Goal: Task Accomplishment & Management: Manage account settings

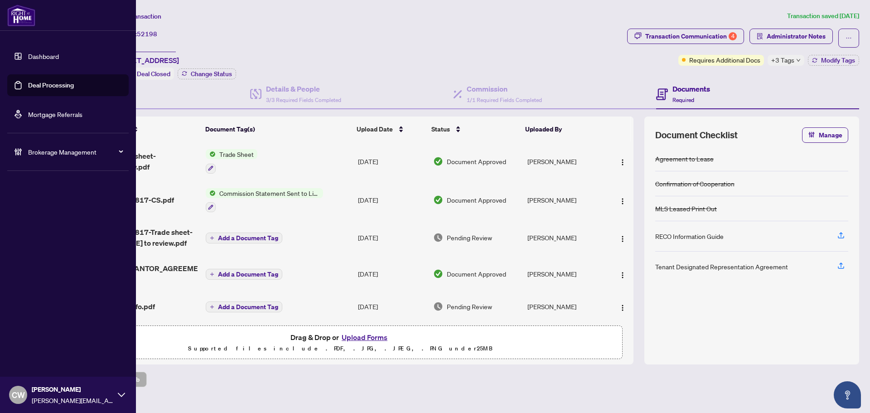
click at [28, 89] on link "Deal Processing" at bounding box center [51, 85] width 46 height 8
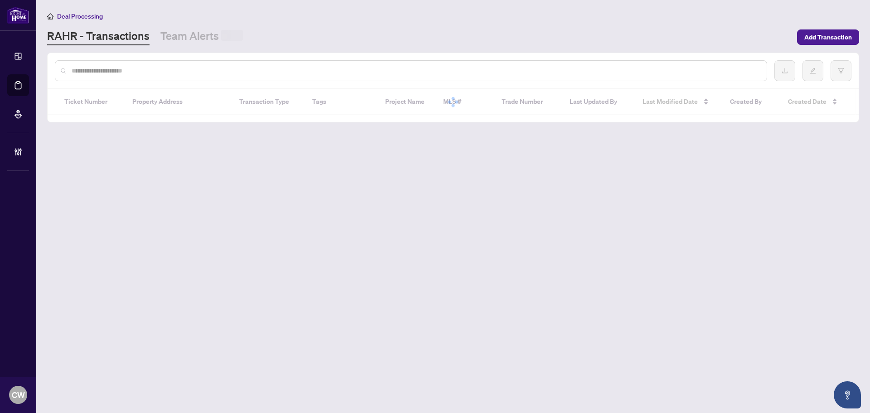
click at [173, 68] on input "text" at bounding box center [416, 71] width 688 height 10
paste input "*******"
type input "*******"
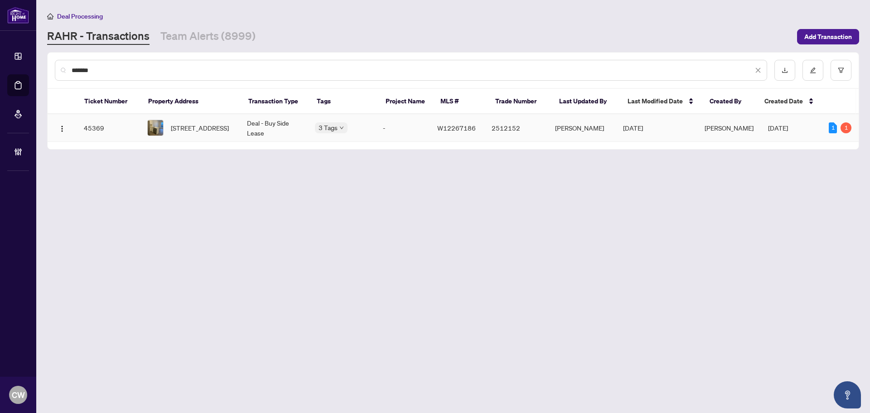
click at [177, 130] on span "[STREET_ADDRESS]" at bounding box center [200, 128] width 58 height 10
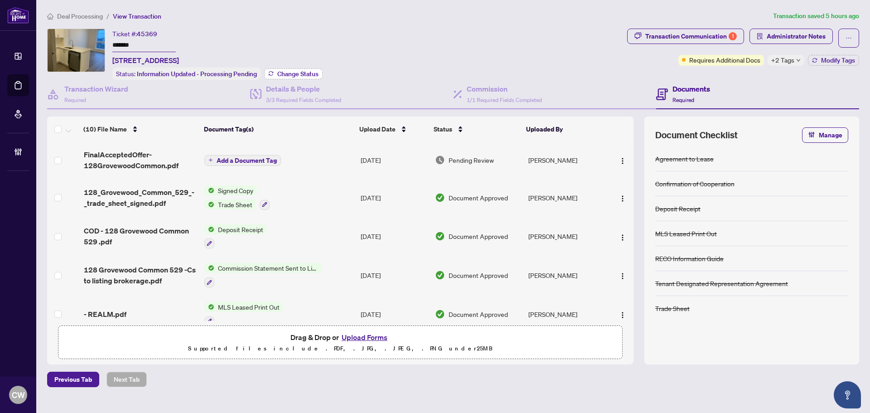
click at [303, 76] on span "Change Status" at bounding box center [297, 74] width 41 height 6
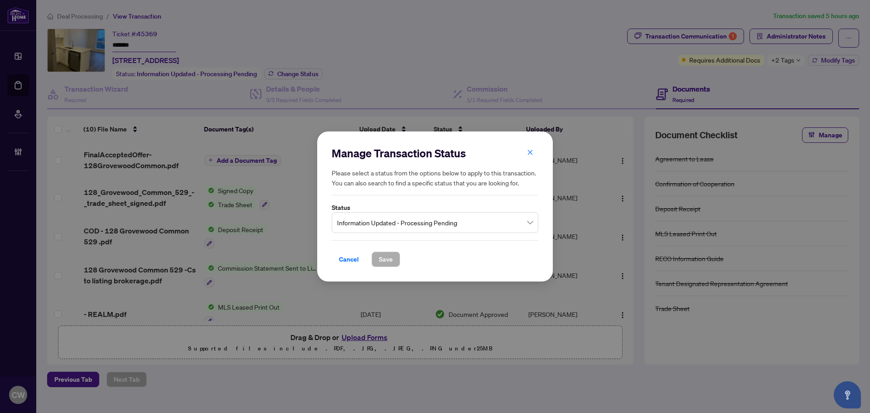
click at [408, 233] on input "search" at bounding box center [431, 224] width 188 height 20
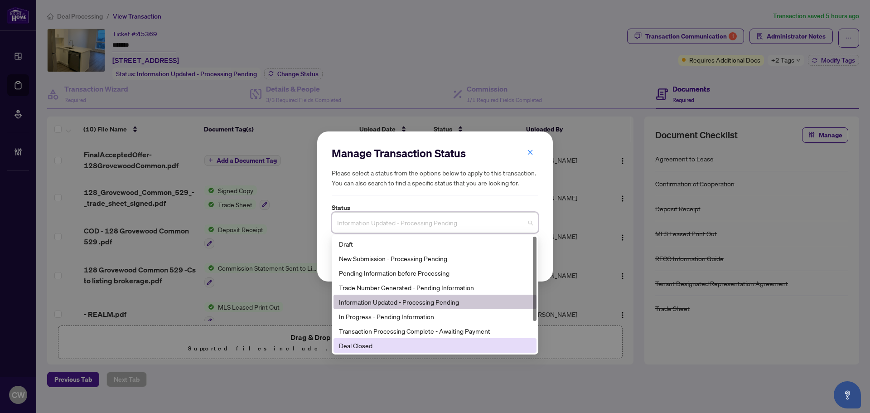
click at [377, 346] on div "Deal Closed" at bounding box center [435, 345] width 192 height 10
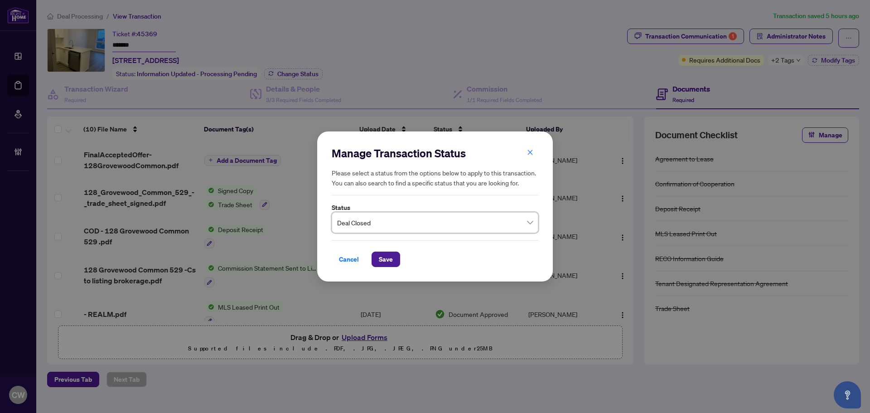
click at [388, 251] on div "Cancel Save" at bounding box center [435, 253] width 207 height 27
click at [388, 267] on button "Save" at bounding box center [386, 259] width 29 height 15
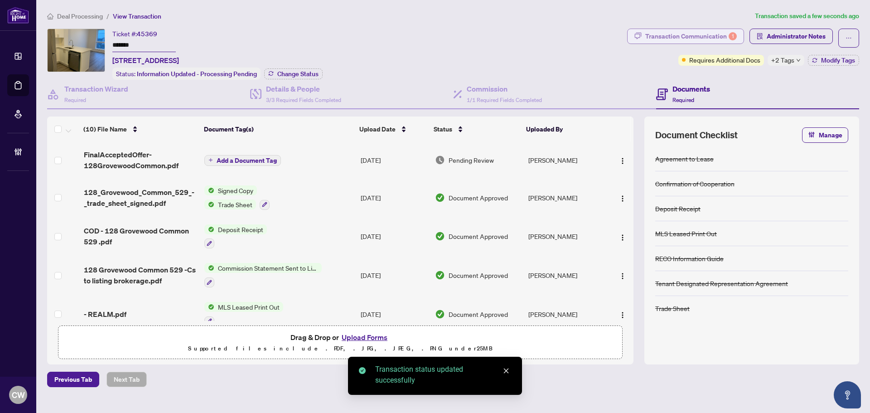
click at [691, 30] on div "Transaction Communication 1" at bounding box center [692, 36] width 92 height 15
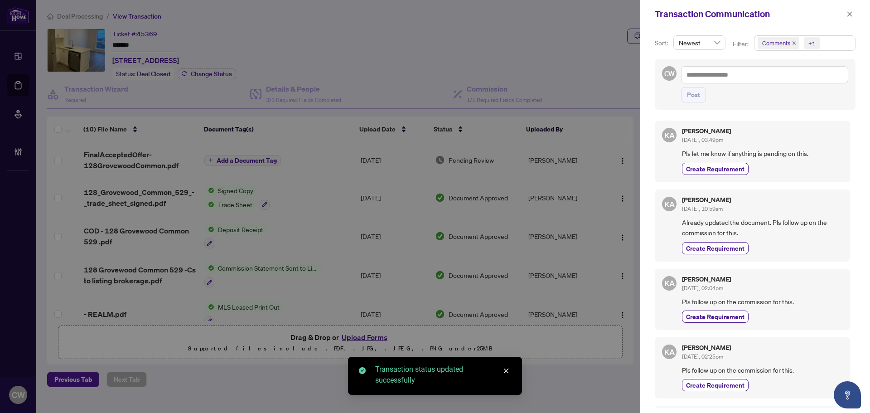
click at [794, 44] on icon "close" at bounding box center [795, 43] width 4 height 4
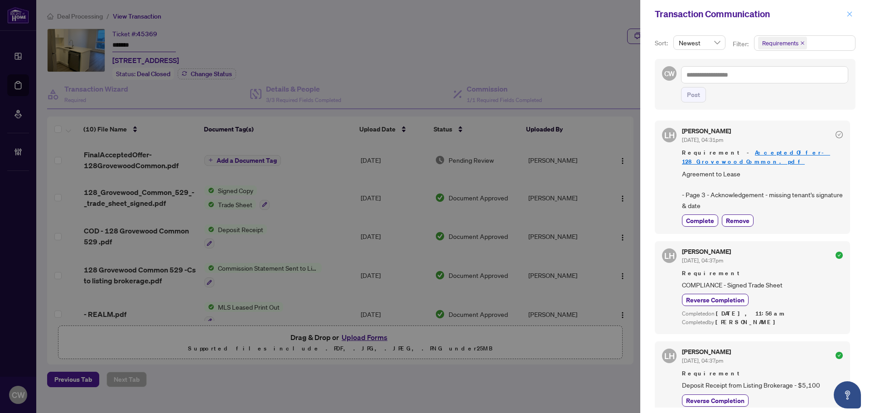
click at [848, 15] on icon "close" at bounding box center [850, 14] width 6 height 6
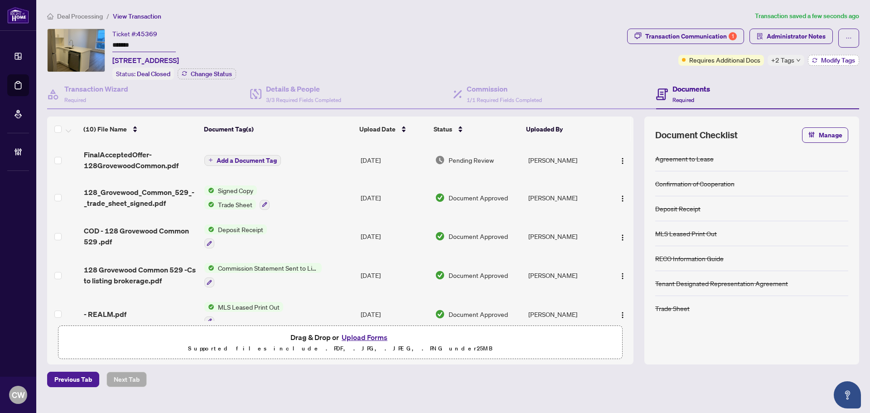
click at [836, 57] on span "Modify Tags" at bounding box center [838, 60] width 34 height 6
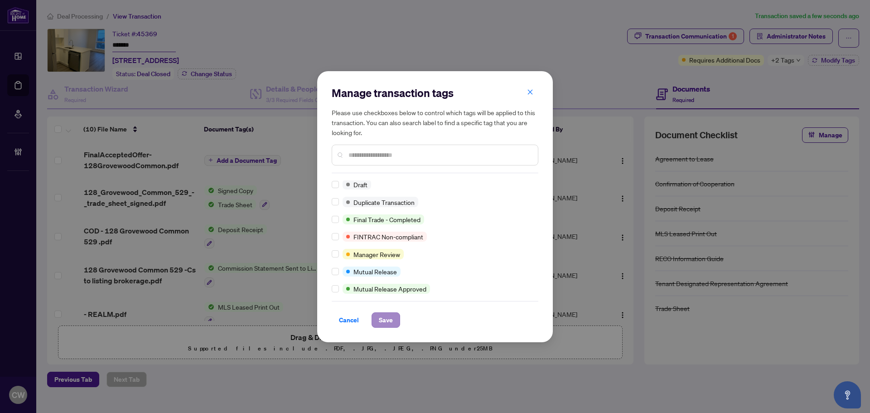
scroll to position [0, 0]
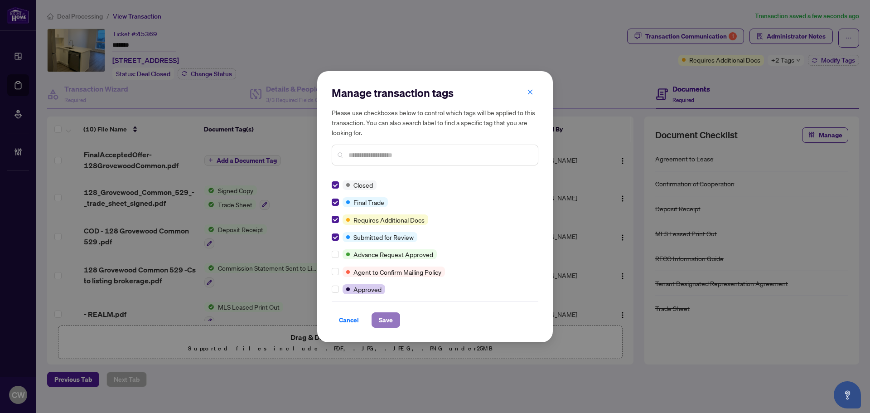
click at [393, 325] on button "Save" at bounding box center [386, 319] width 29 height 15
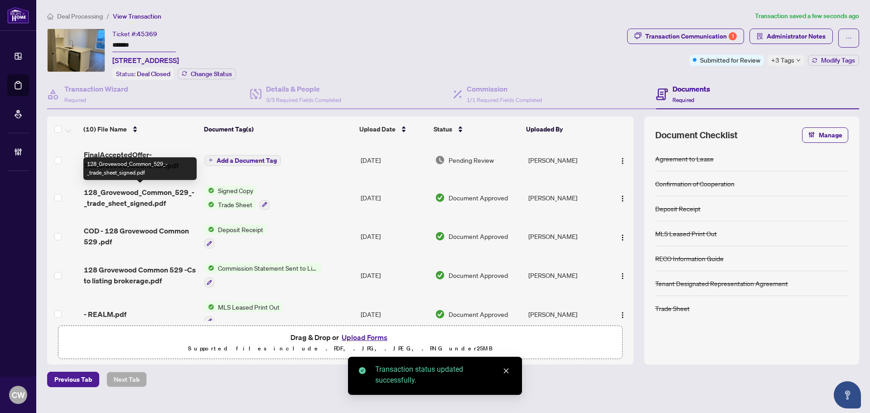
click at [140, 198] on span "128_Grovewood_Common_529_-_trade_sheet_signed.pdf" at bounding box center [140, 198] width 113 height 22
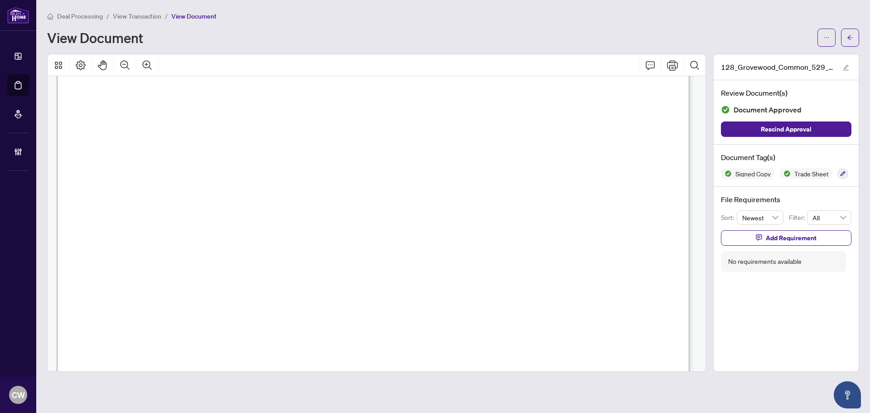
scroll to position [272, 0]
click at [327, 173] on span "(A) 9699 - Arora, Khushboo" at bounding box center [219, 171] width 215 height 7
click at [850, 38] on icon "arrow-left" at bounding box center [850, 37] width 6 height 6
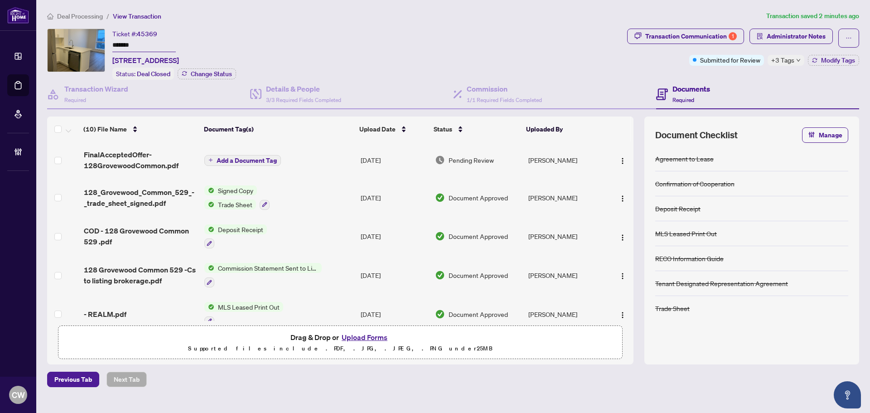
click at [379, 334] on button "Upload Forms" at bounding box center [364, 337] width 51 height 12
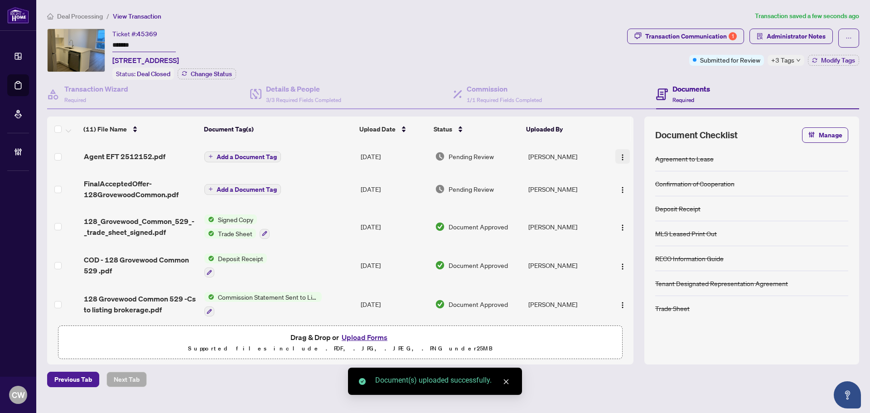
click at [619, 156] on img "button" at bounding box center [622, 157] width 7 height 7
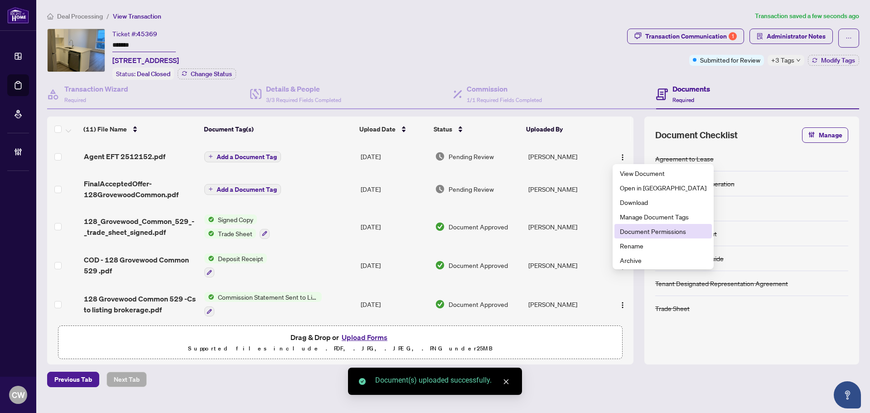
click at [631, 230] on span "Document Permissions" at bounding box center [663, 231] width 87 height 10
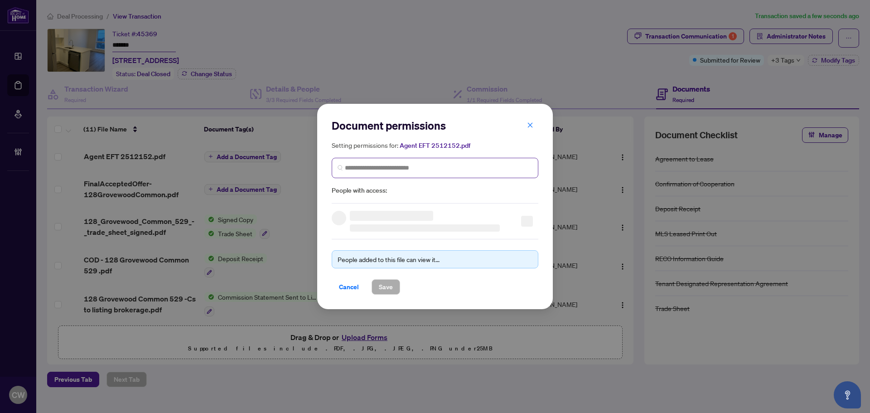
click at [447, 162] on span at bounding box center [435, 168] width 207 height 20
paste input "**********"
type input "**********"
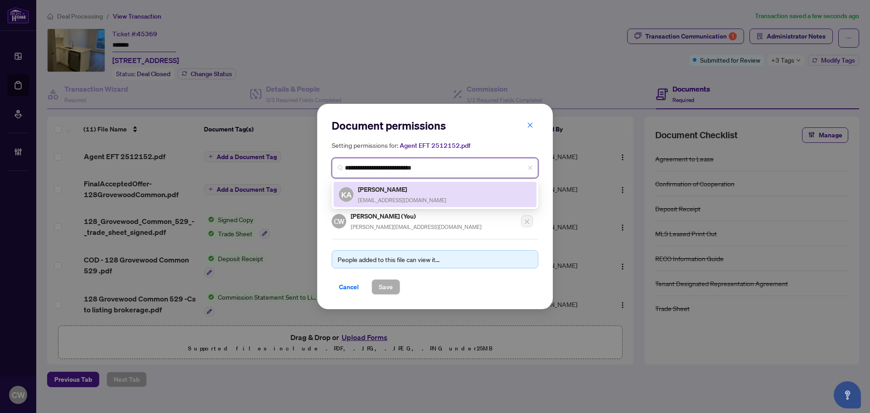
click at [392, 194] on div "Khushboo Arora nestcresthomes@gmail.com" at bounding box center [402, 194] width 88 height 21
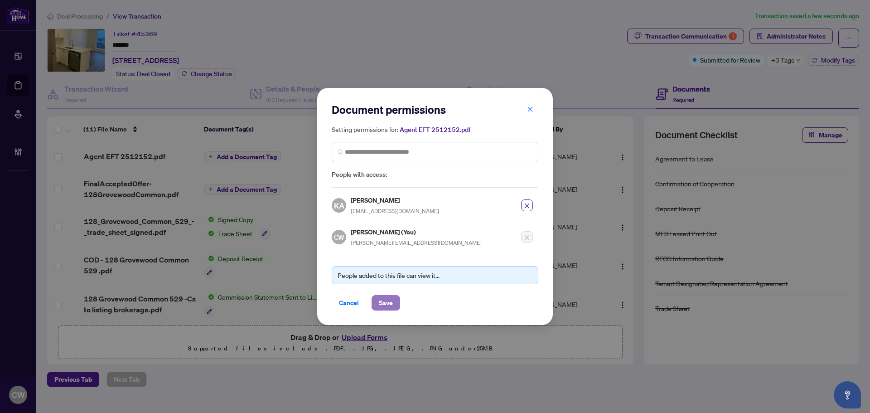
click at [393, 301] on span "Save" at bounding box center [386, 303] width 14 height 15
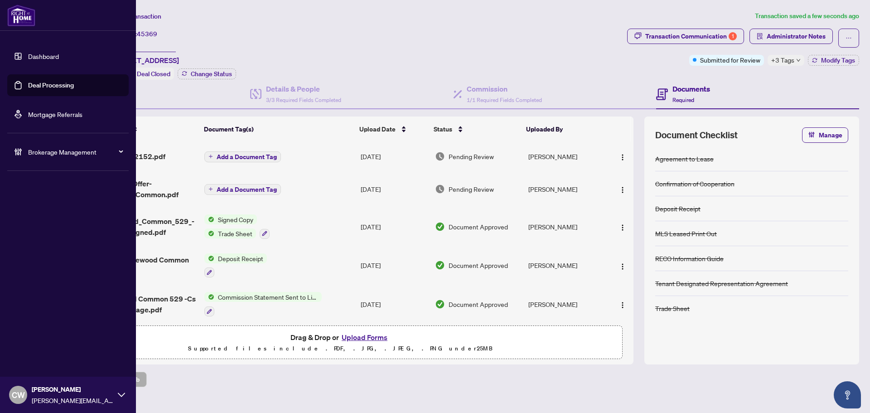
drag, startPoint x: 17, startPoint y: 91, endPoint x: 122, endPoint y: 92, distance: 105.2
click at [28, 89] on link "Deal Processing" at bounding box center [51, 85] width 46 height 8
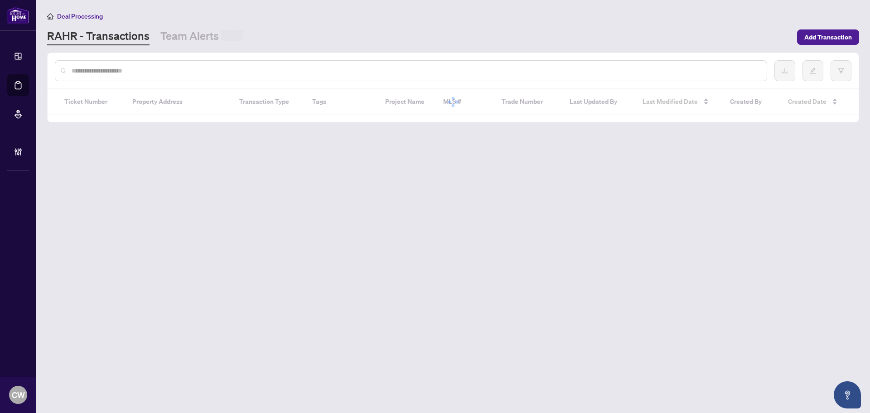
click at [194, 70] on input "text" at bounding box center [416, 71] width 688 height 10
paste input "*******"
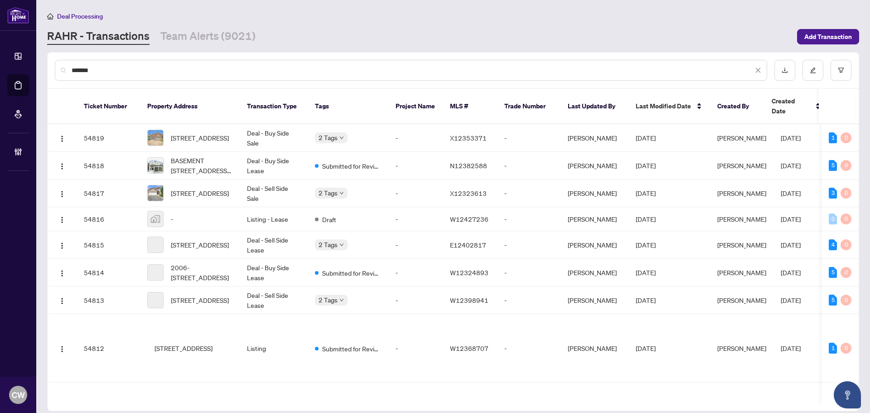
type input "*******"
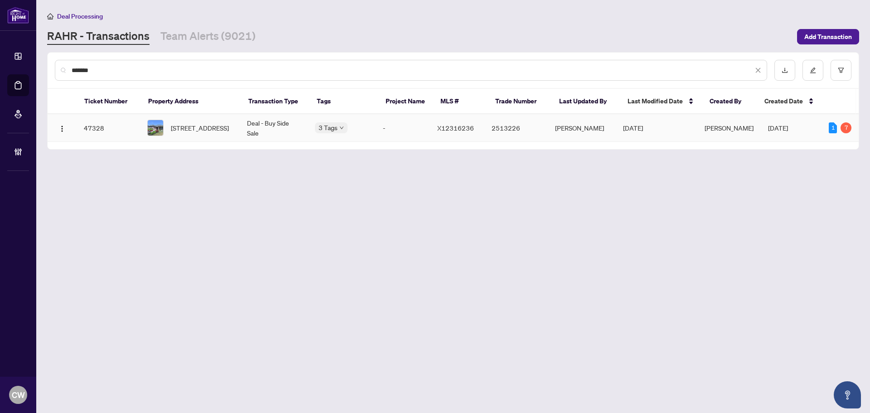
click at [204, 123] on span "90 East House Cres, Cobourg, Ontario K9A 5K3, Canada" at bounding box center [200, 128] width 58 height 10
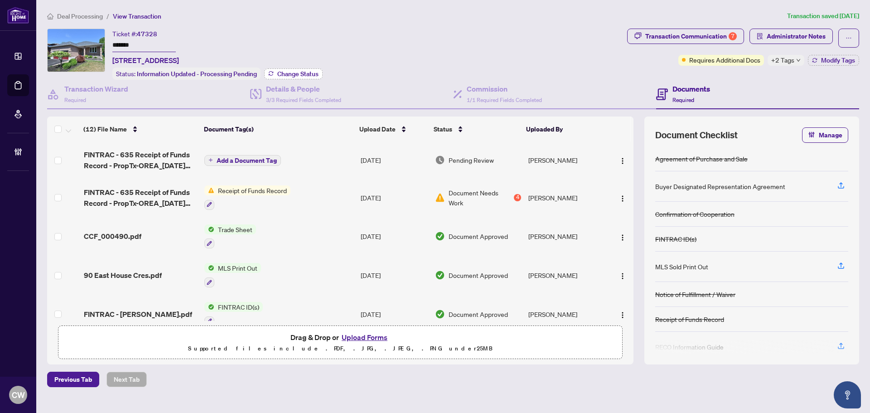
click at [307, 71] on span "Change Status" at bounding box center [297, 74] width 41 height 6
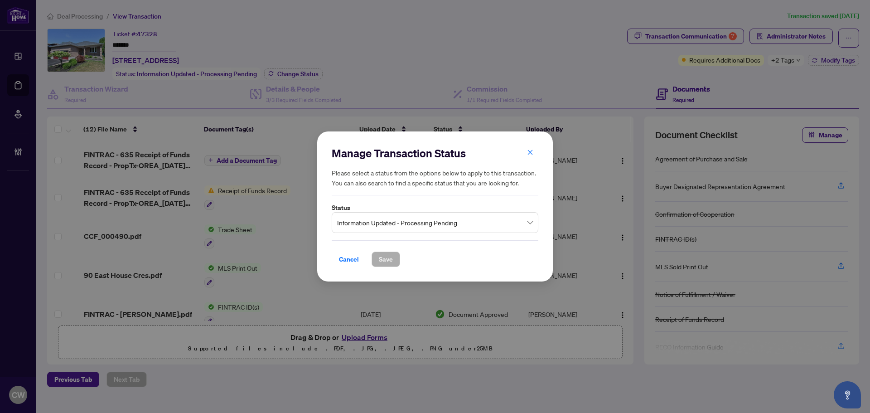
click at [420, 220] on span "Information Updated - Processing Pending" at bounding box center [435, 222] width 196 height 17
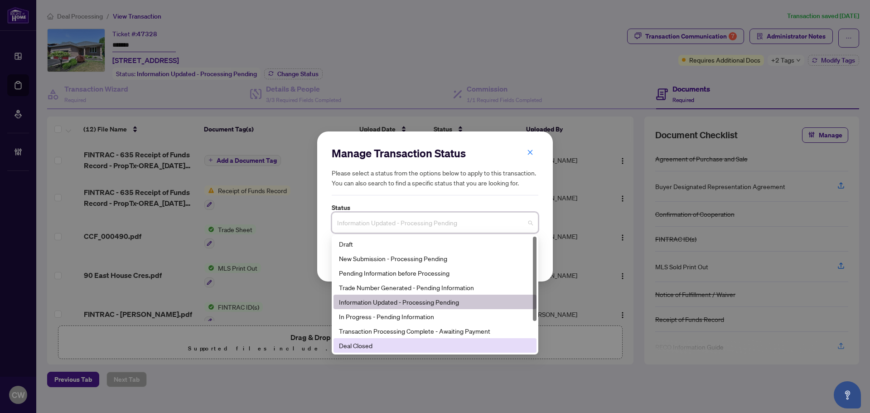
click at [374, 351] on div "Deal Closed" at bounding box center [435, 345] width 203 height 15
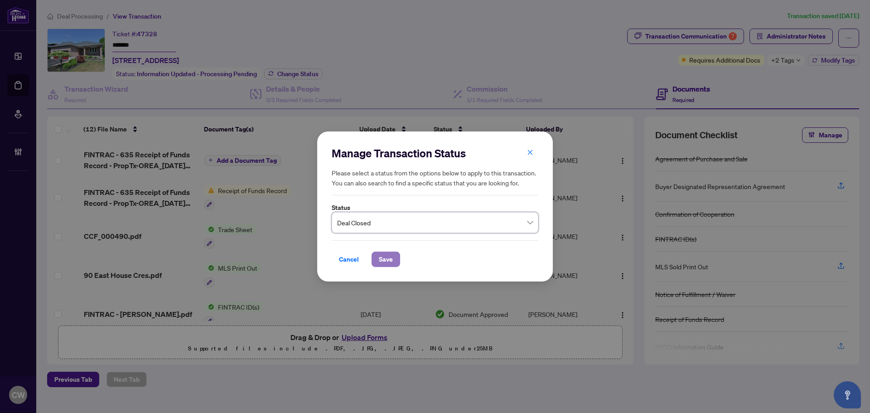
click at [382, 253] on span "Save" at bounding box center [386, 259] width 14 height 15
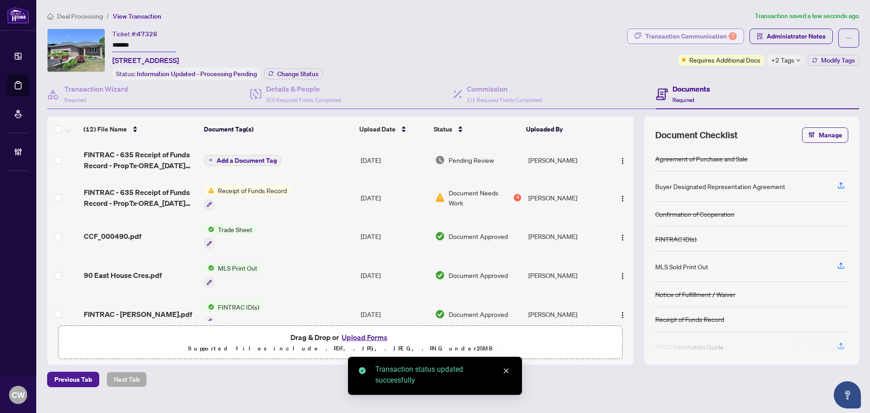
click at [702, 39] on div "Transaction Communication 7" at bounding box center [692, 36] width 92 height 15
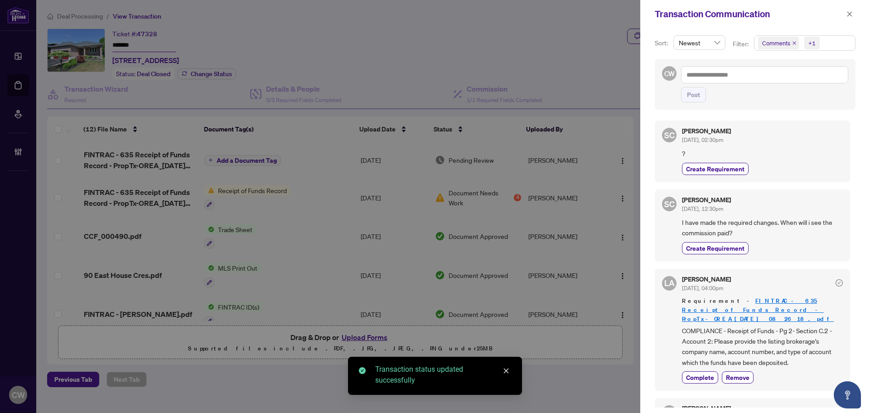
click at [793, 42] on icon "close" at bounding box center [794, 43] width 5 height 5
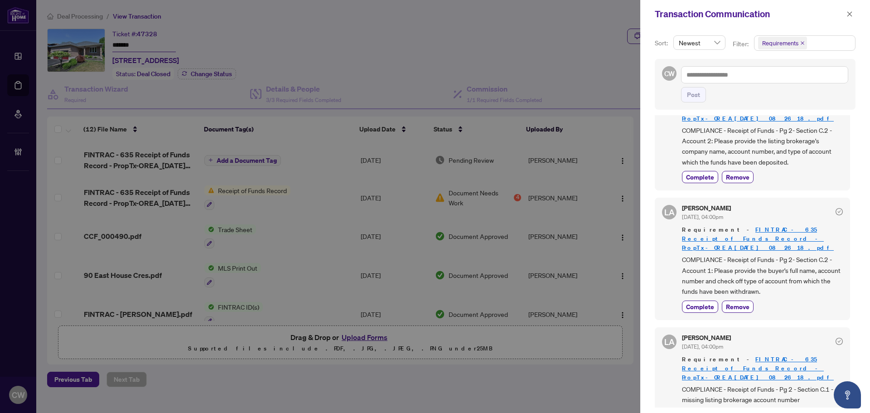
scroll to position [136, 0]
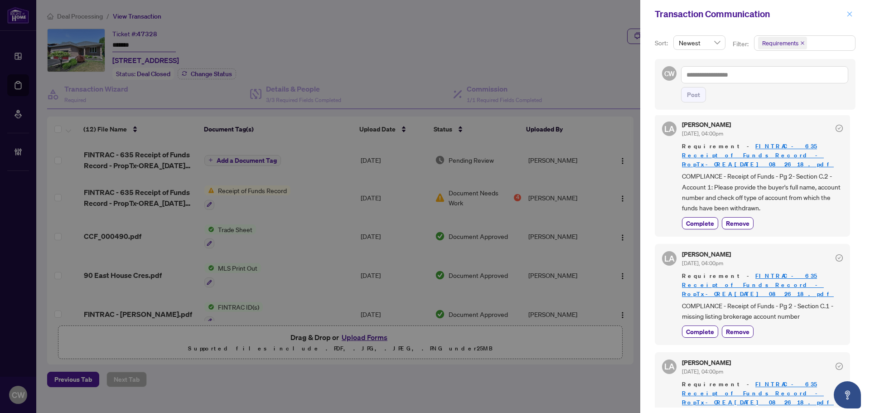
click at [847, 15] on icon "close" at bounding box center [850, 14] width 6 height 6
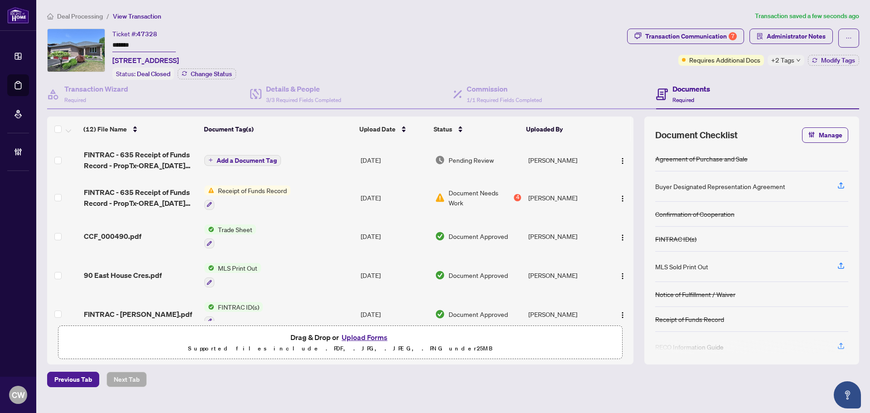
click at [840, 49] on div "Transaction Communication 7 Administrator Notes Requires Additional Docs +2 Tag…" at bounding box center [743, 47] width 232 height 37
click at [845, 58] on span "Modify Tags" at bounding box center [838, 60] width 34 height 6
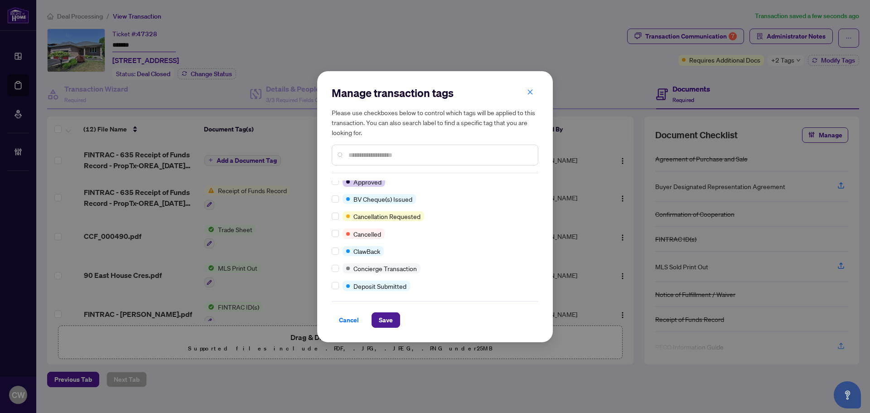
scroll to position [0, 0]
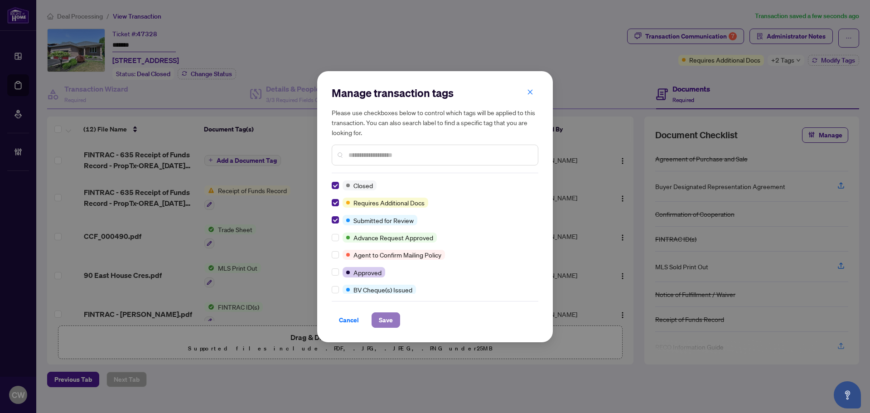
click at [383, 325] on span "Save" at bounding box center [386, 320] width 14 height 15
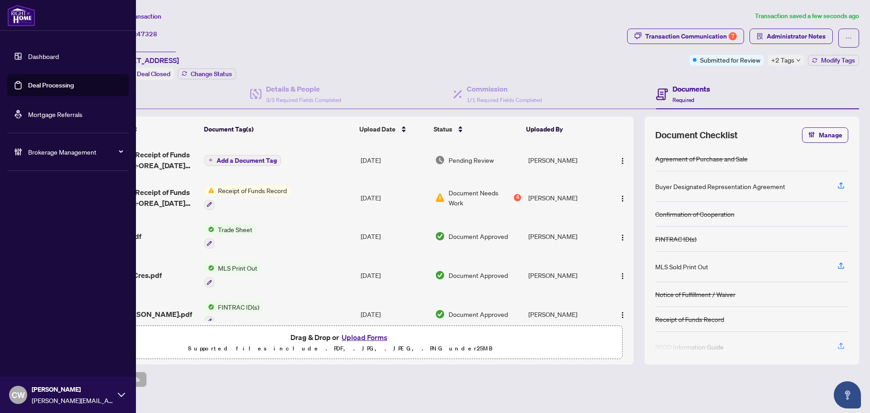
click at [29, 89] on link "Deal Processing" at bounding box center [51, 85] width 46 height 8
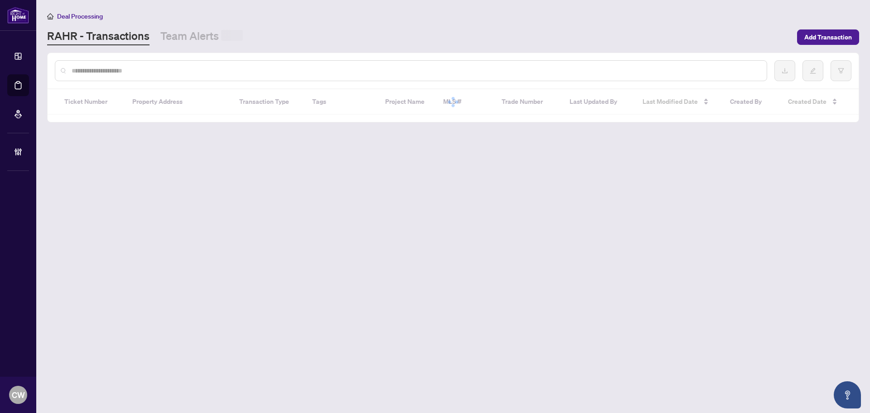
click at [173, 77] on div at bounding box center [411, 70] width 713 height 21
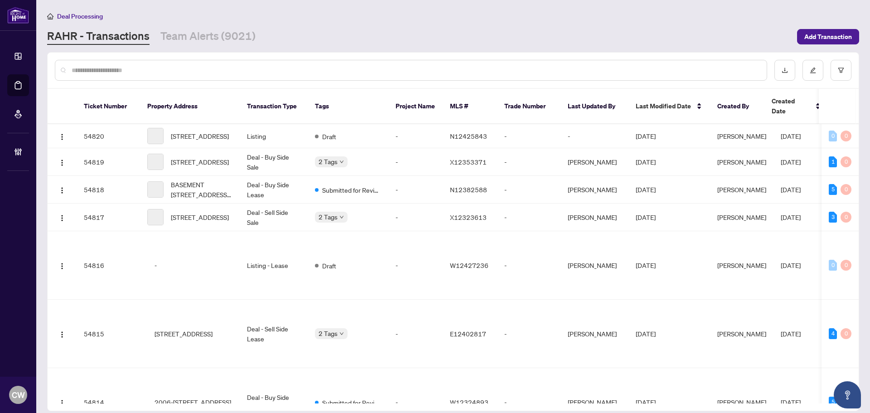
click at [173, 77] on div at bounding box center [411, 70] width 713 height 21
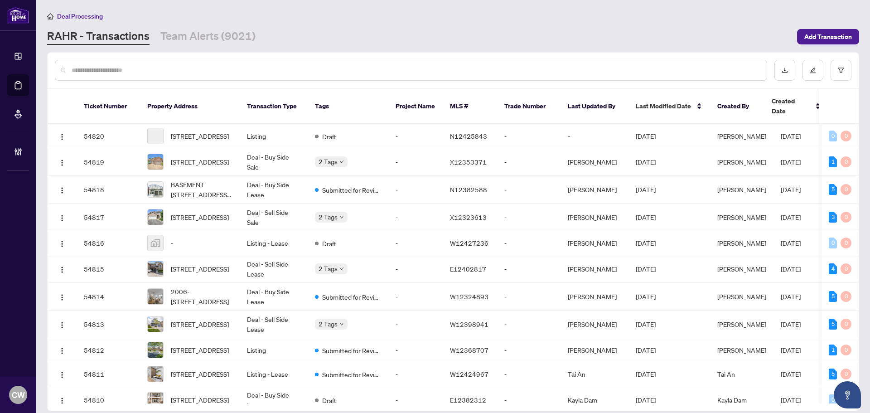
paste input "*******"
click at [172, 70] on input "*******" at bounding box center [416, 70] width 688 height 10
type input "*******"
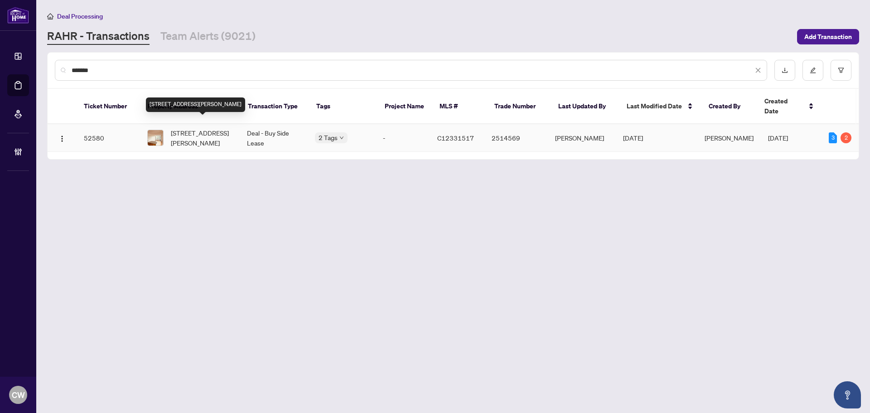
click at [214, 128] on span "306-78 Harrison Garden Blvd, Toronto, Ontario M2N 7E2, Canada" at bounding box center [202, 138] width 62 height 20
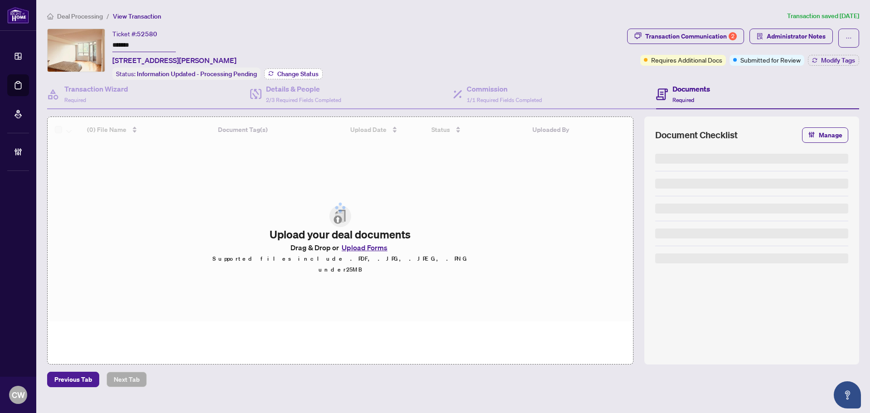
click at [300, 71] on span "Change Status" at bounding box center [297, 74] width 41 height 6
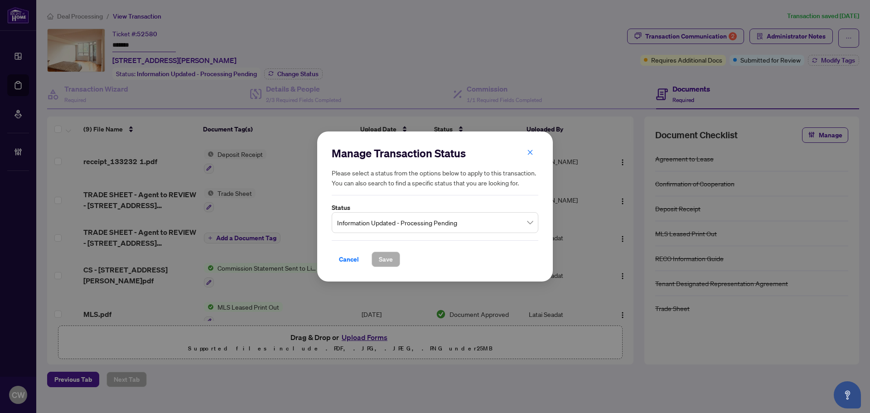
click at [413, 226] on span "Information Updated - Processing Pending" at bounding box center [435, 222] width 196 height 17
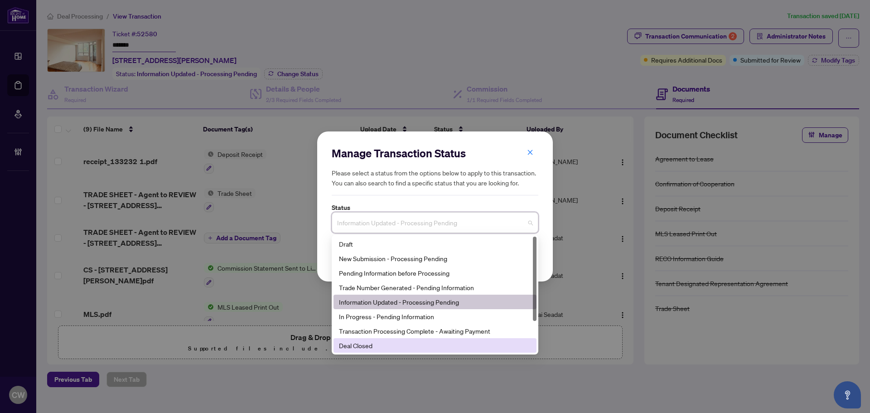
click at [372, 340] on div "Deal Closed" at bounding box center [435, 345] width 192 height 10
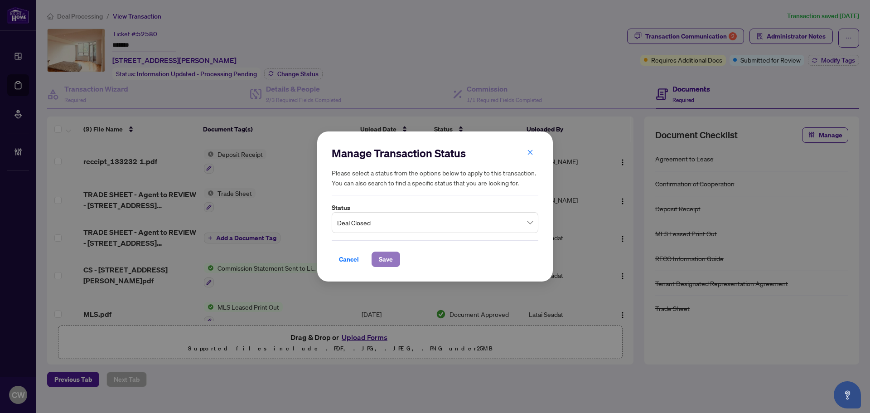
click at [383, 255] on span "Save" at bounding box center [386, 259] width 14 height 15
click at [707, 34] on div "Transaction Communication 2" at bounding box center [692, 36] width 92 height 15
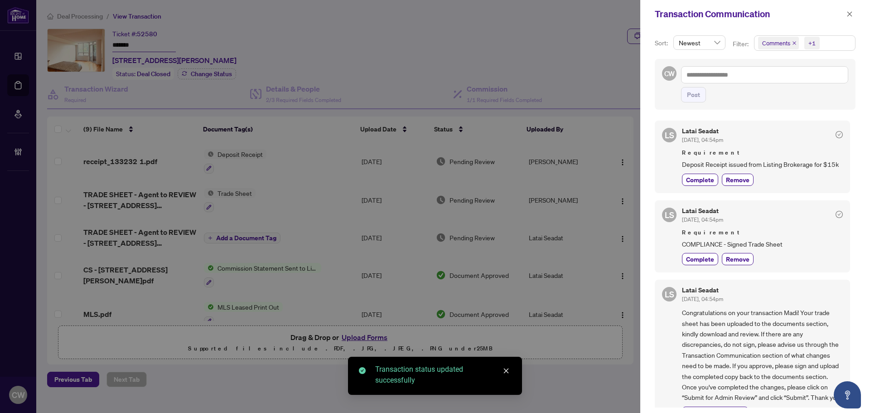
click at [794, 39] on span "Comments" at bounding box center [778, 43] width 41 height 13
click at [764, 76] on div "Comments" at bounding box center [804, 80] width 89 height 11
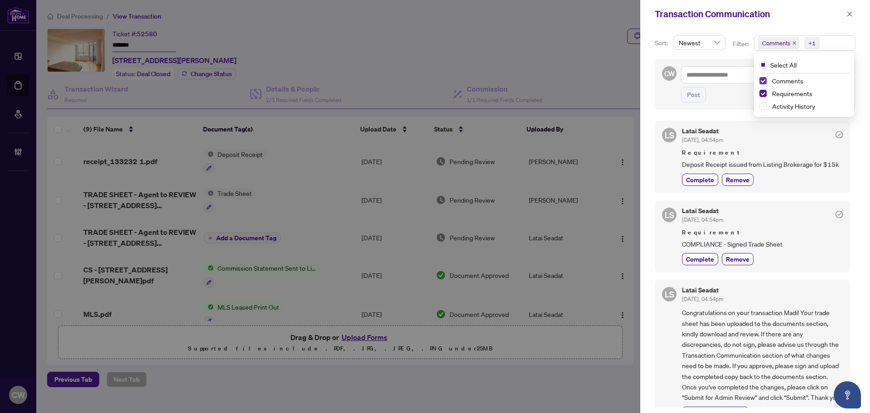
click at [764, 82] on span "Select Comments" at bounding box center [763, 80] width 7 height 7
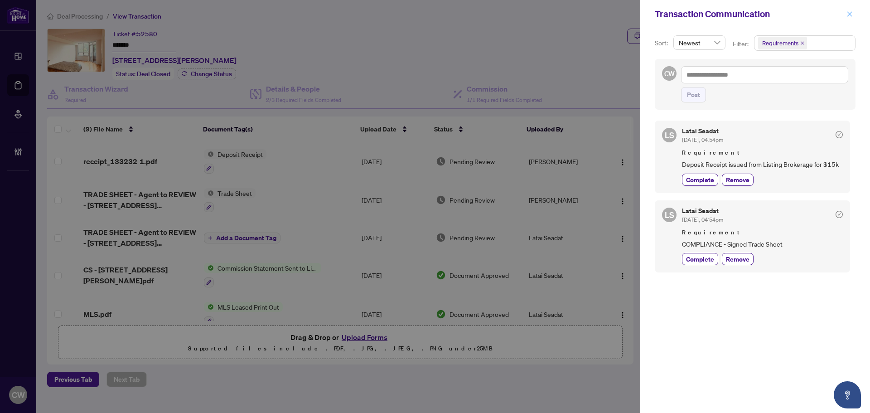
click at [848, 15] on icon "close" at bounding box center [850, 14] width 6 height 6
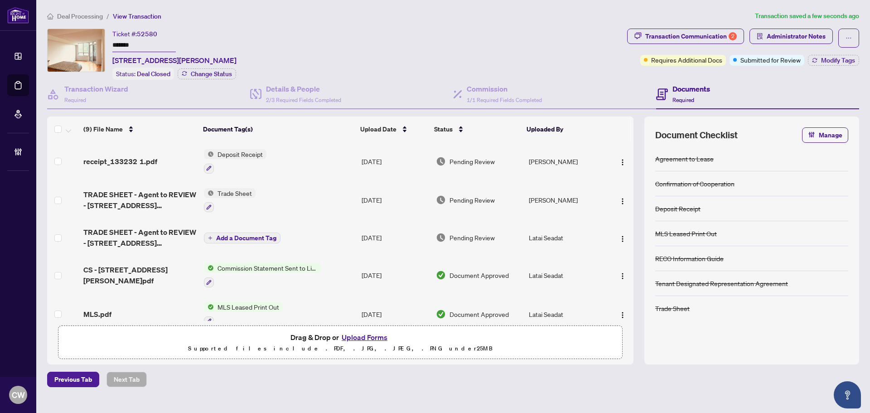
click at [136, 163] on span "receipt_133232 1.pdf" at bounding box center [120, 161] width 74 height 11
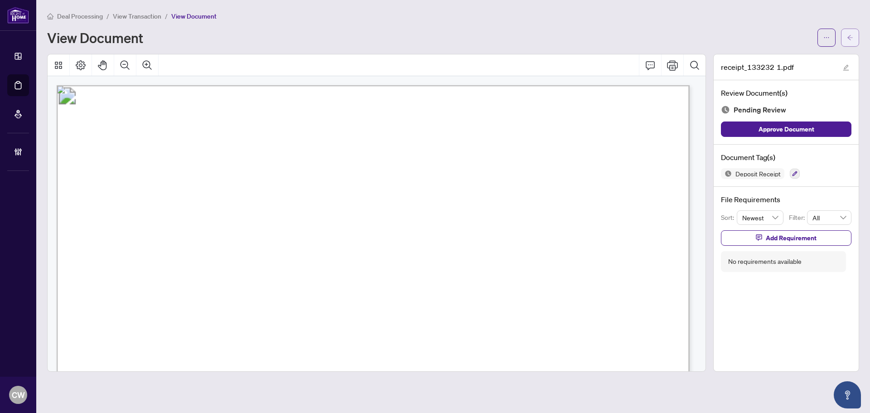
click at [850, 37] on icon "arrow-left" at bounding box center [850, 37] width 6 height 6
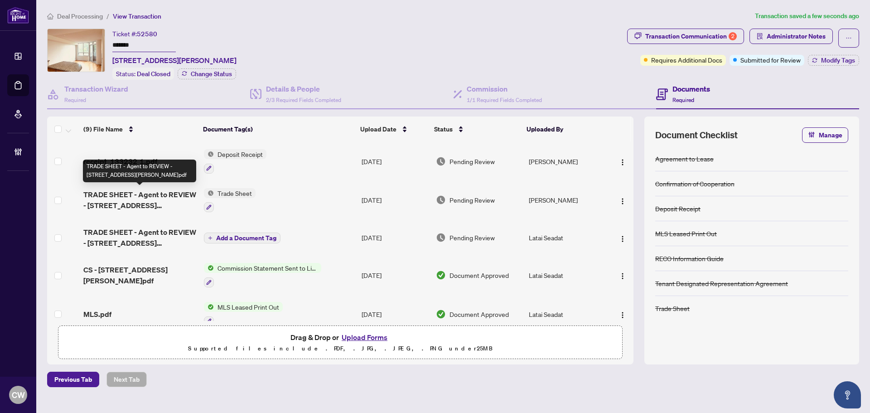
click at [118, 199] on span "TRADE SHEET - Agent to REVIEW - 78 Harrison Garden Blvd 306.pdf" at bounding box center [139, 200] width 113 height 22
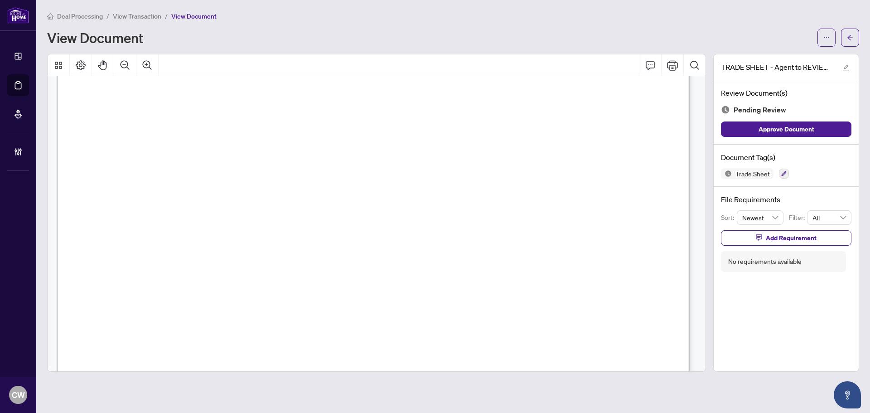
scroll to position [317, 0]
click at [854, 30] on button "button" at bounding box center [850, 38] width 18 height 18
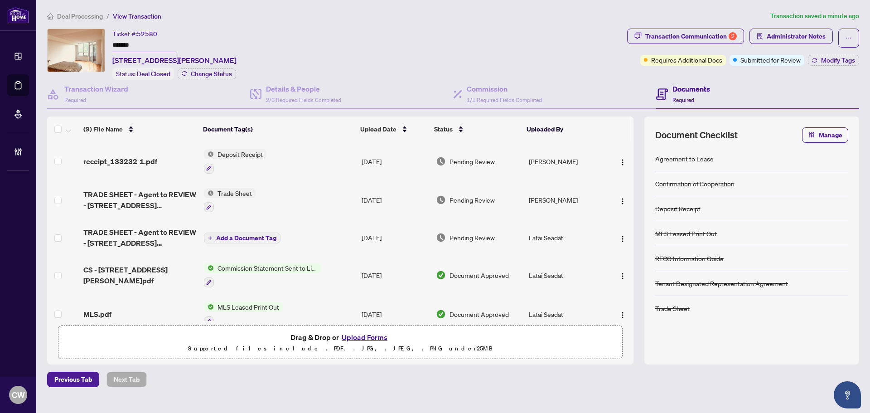
click at [371, 334] on button "Upload Forms" at bounding box center [364, 337] width 51 height 12
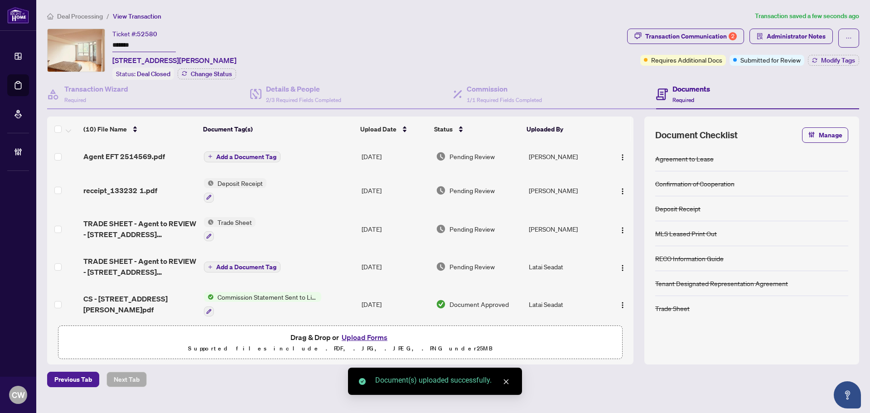
click at [622, 158] on img "button" at bounding box center [622, 157] width 7 height 7
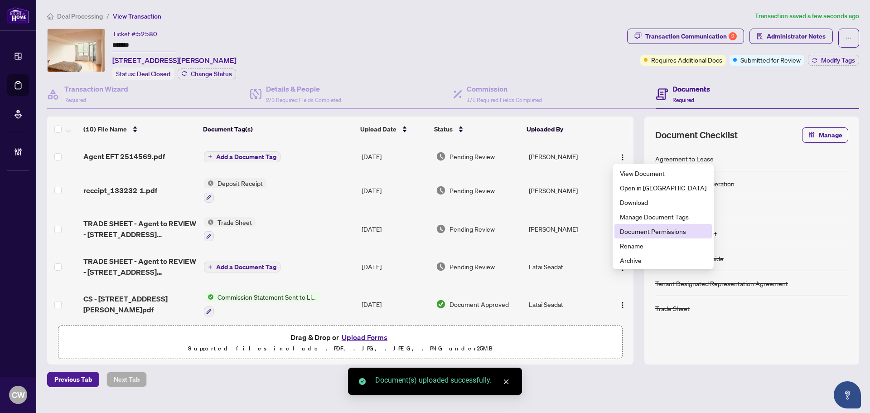
click at [641, 234] on span "Document Permissions" at bounding box center [663, 231] width 87 height 10
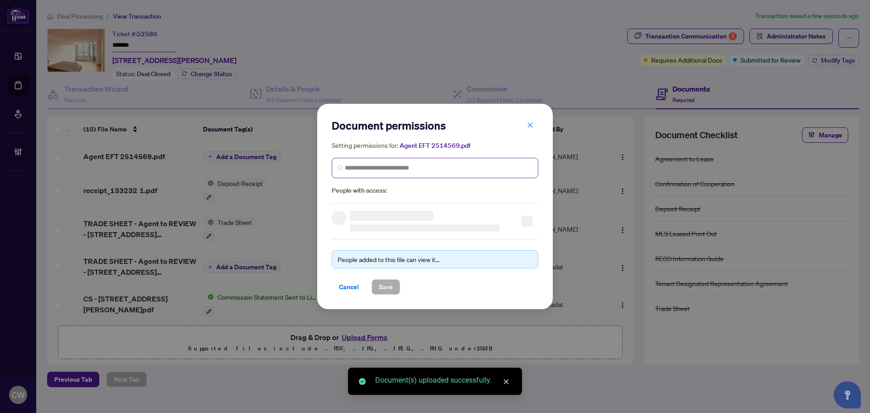
click at [419, 177] on span at bounding box center [435, 168] width 207 height 20
paste input "*******"
click at [423, 169] on input "*******" at bounding box center [439, 168] width 188 height 10
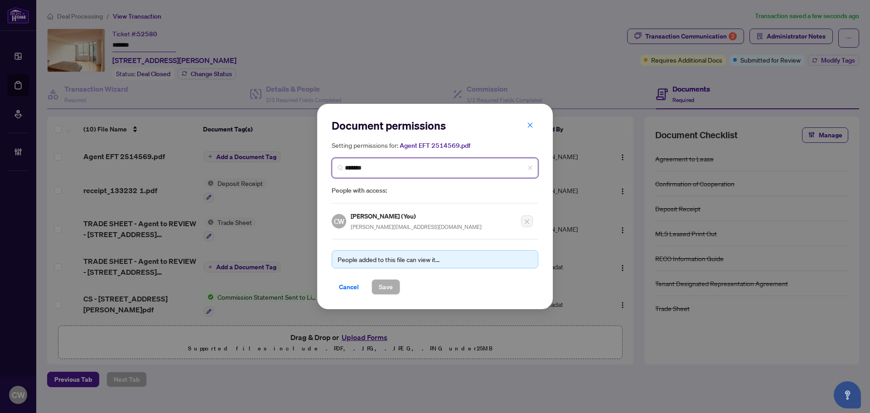
click at [400, 175] on span "*******" at bounding box center [435, 168] width 207 height 20
drag, startPoint x: 380, startPoint y: 165, endPoint x: 330, endPoint y: 163, distance: 49.9
click at [330, 163] on div "Document permissions Setting permissions for: Agent EFT 2514569.pdf ******* Age…" at bounding box center [435, 206] width 236 height 205
paste input "**********"
type input "**********"
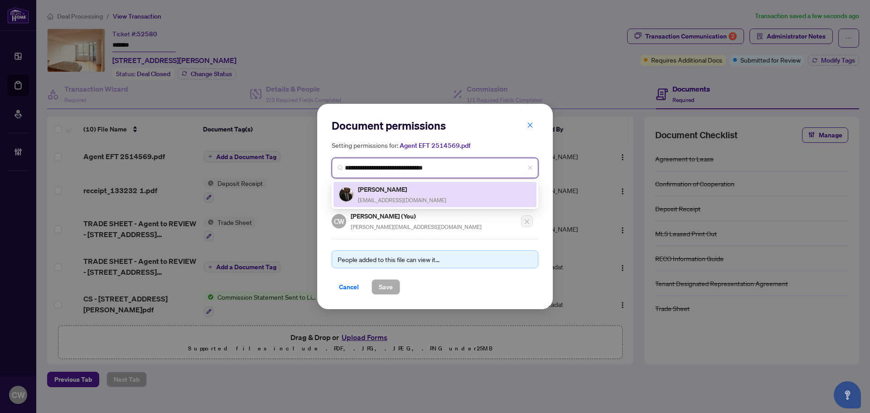
click at [377, 189] on h5 "Madi Salimimousavi" at bounding box center [402, 189] width 88 height 10
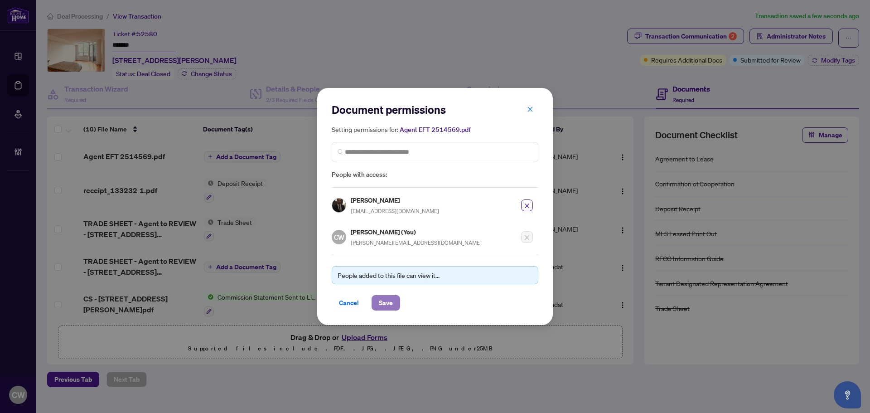
click at [385, 303] on span "Save" at bounding box center [386, 303] width 14 height 15
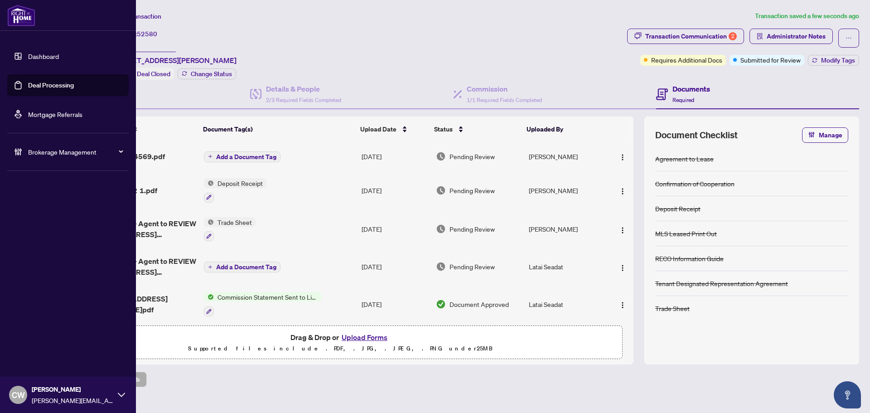
click at [33, 83] on link "Deal Processing" at bounding box center [51, 85] width 46 height 8
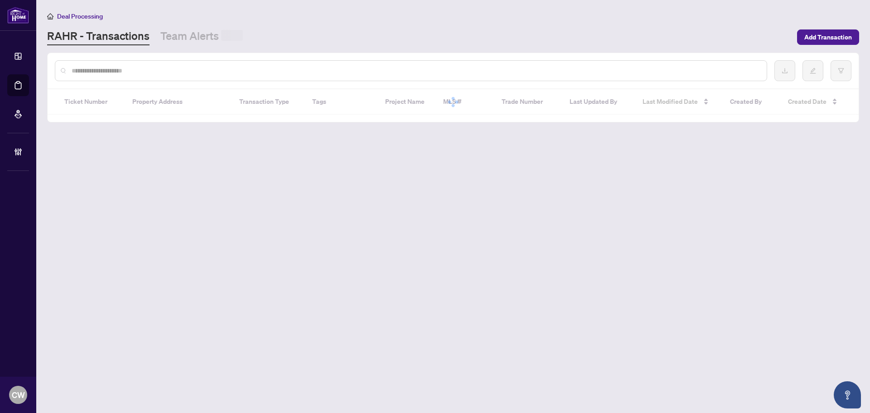
click at [207, 74] on input "text" at bounding box center [416, 71] width 688 height 10
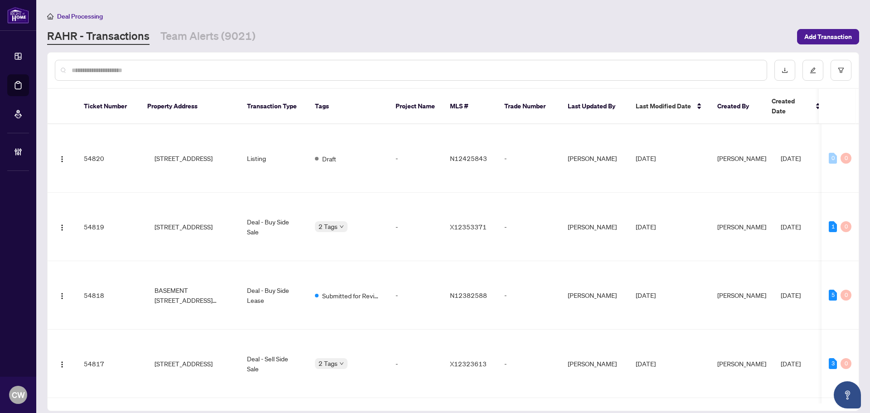
paste input "*******"
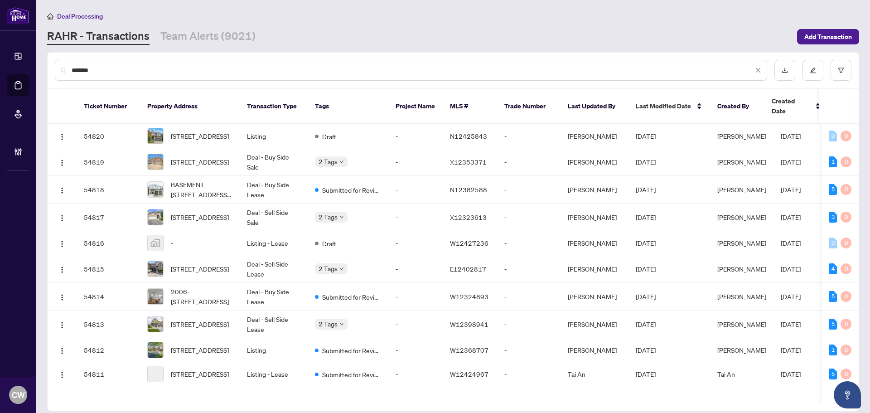
type input "*******"
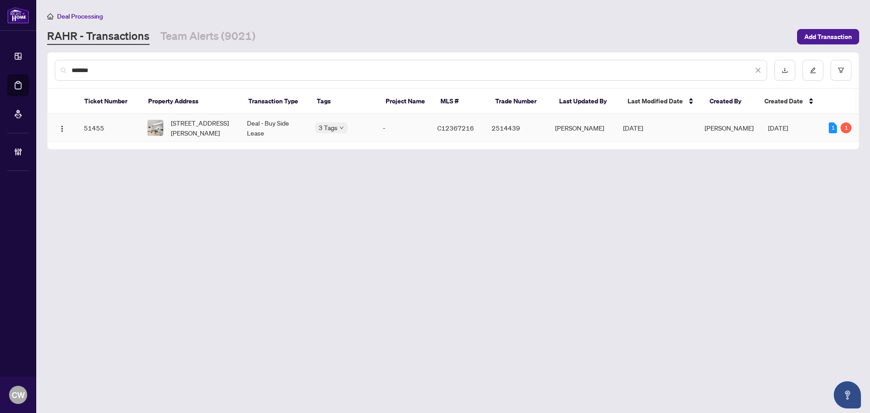
click at [204, 128] on span "1003-7 Kenaston Gdns, Toronto, Ontario M2K 0E9, Canada" at bounding box center [202, 128] width 62 height 20
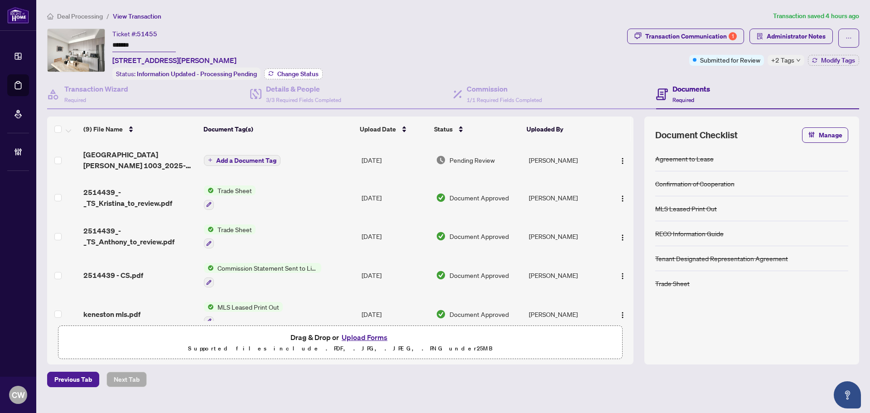
click at [304, 73] on span "Change Status" at bounding box center [297, 74] width 41 height 6
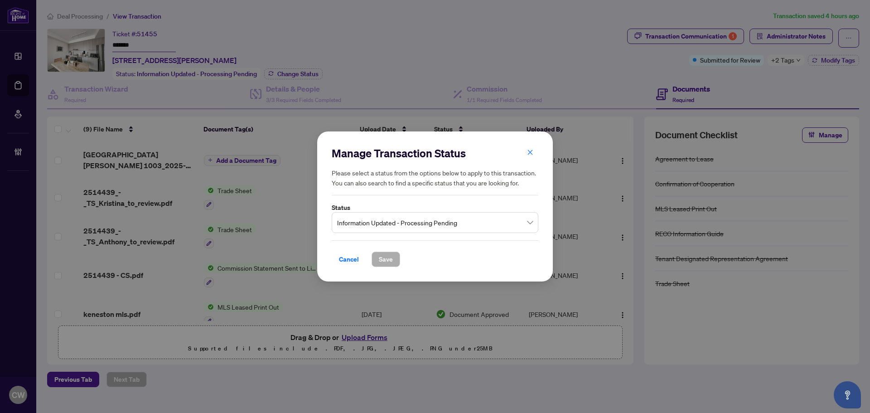
click at [424, 227] on span "Information Updated - Processing Pending" at bounding box center [435, 222] width 196 height 17
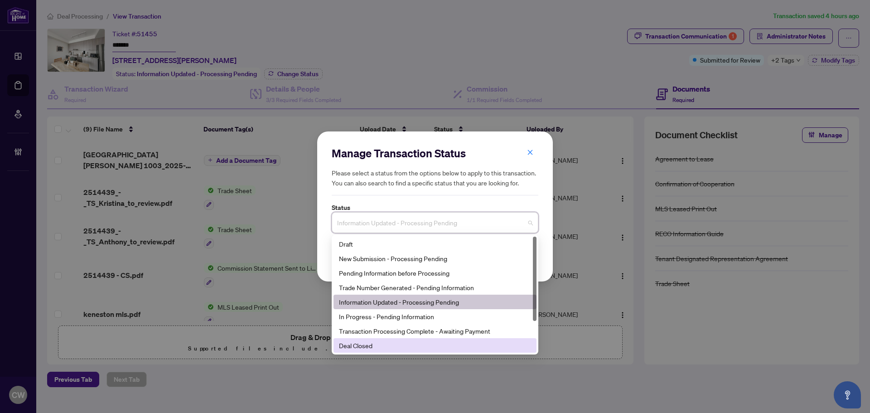
click at [412, 350] on div "Deal Closed" at bounding box center [435, 345] width 192 height 10
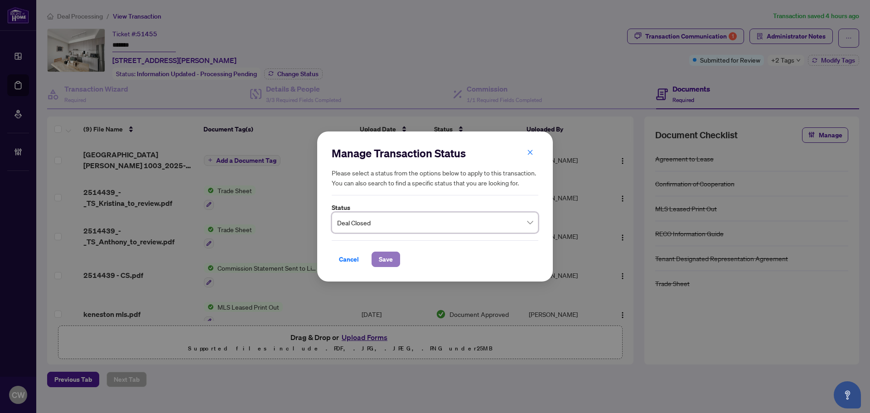
click at [392, 256] on span "Save" at bounding box center [386, 259] width 14 height 15
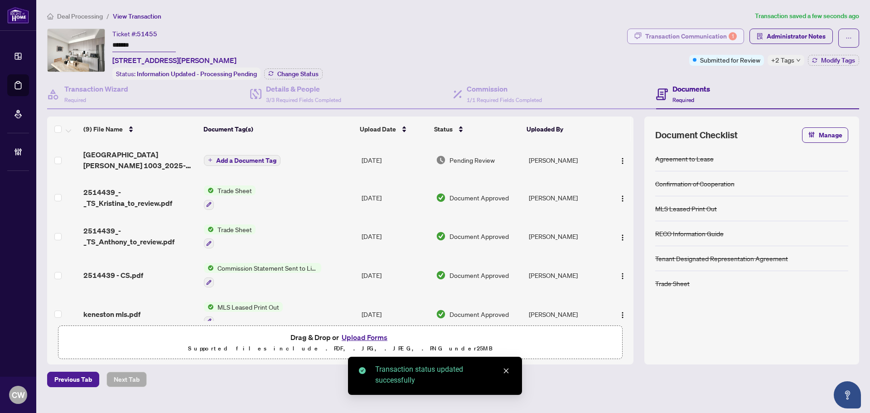
click at [728, 37] on div "Transaction Communication 1" at bounding box center [692, 36] width 92 height 15
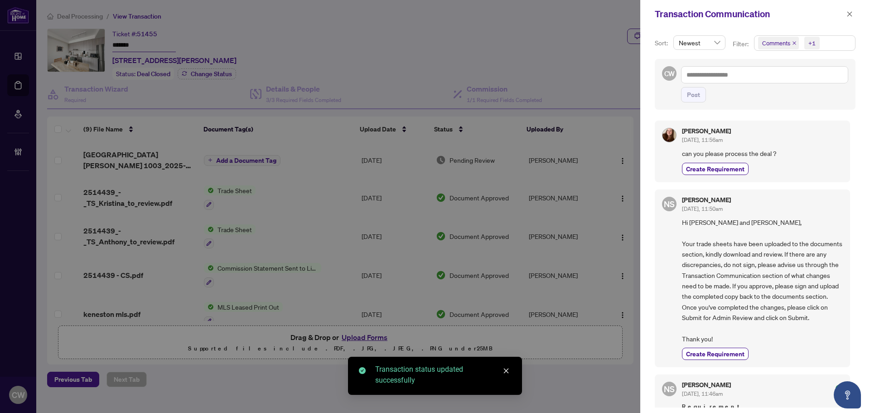
click at [793, 43] on icon "close" at bounding box center [794, 43] width 5 height 5
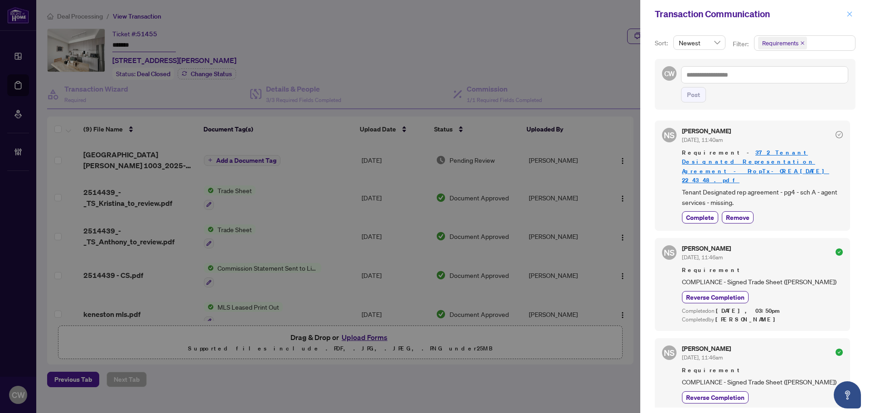
click at [850, 12] on icon "close" at bounding box center [850, 14] width 6 height 6
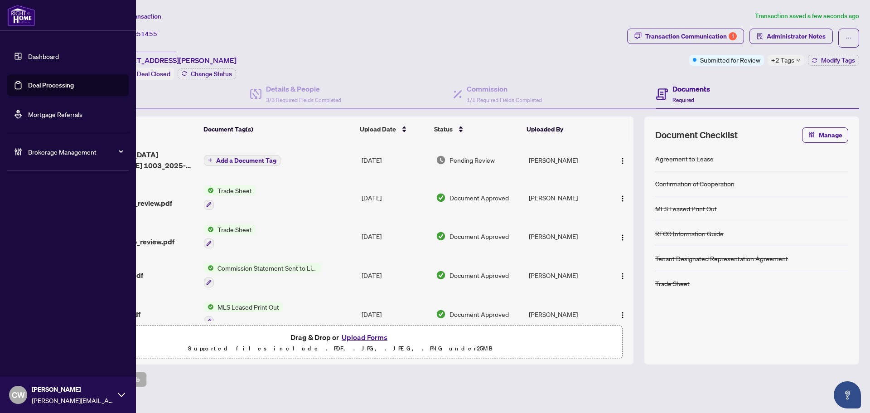
click at [53, 89] on link "Deal Processing" at bounding box center [51, 85] width 46 height 8
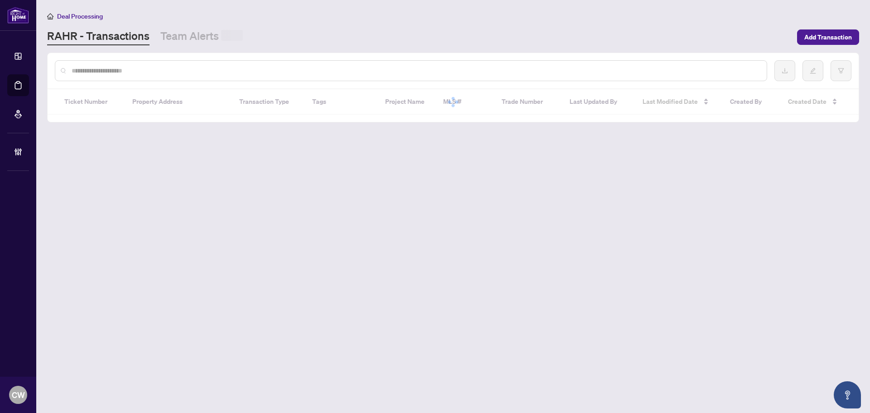
click at [150, 74] on input "text" at bounding box center [416, 71] width 688 height 10
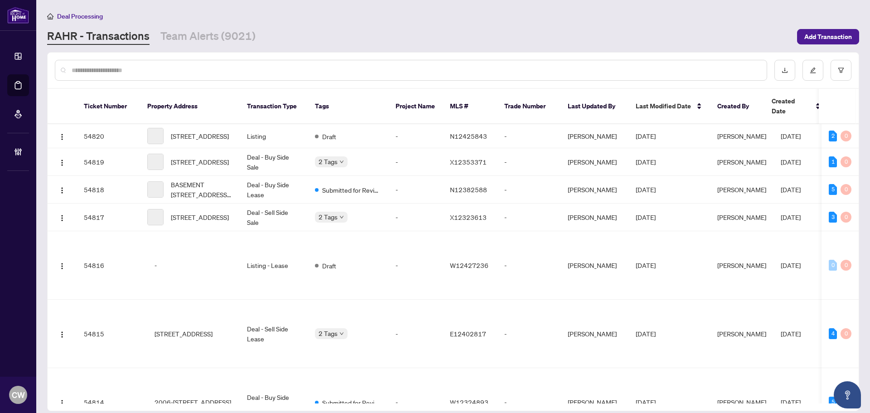
paste input "*******"
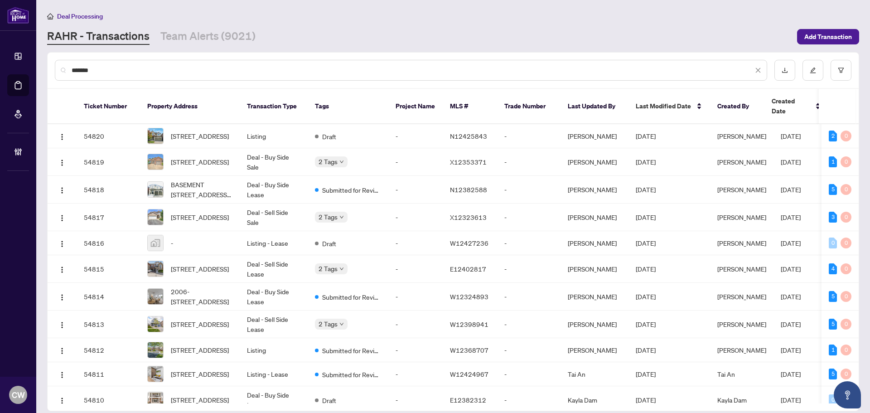
type input "*******"
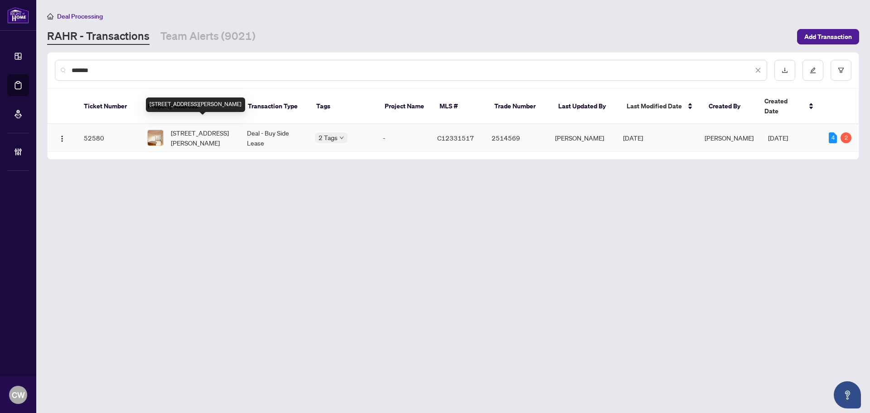
click at [184, 134] on span "306-78 Harrison Garden Blvd, Toronto, Ontario M2N 7E2, Canada" at bounding box center [202, 138] width 62 height 20
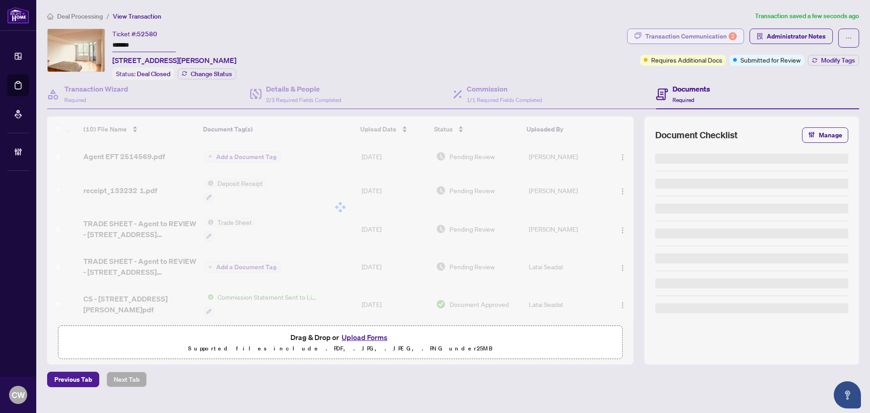
click at [722, 33] on div "Transaction Communication 2" at bounding box center [692, 36] width 92 height 15
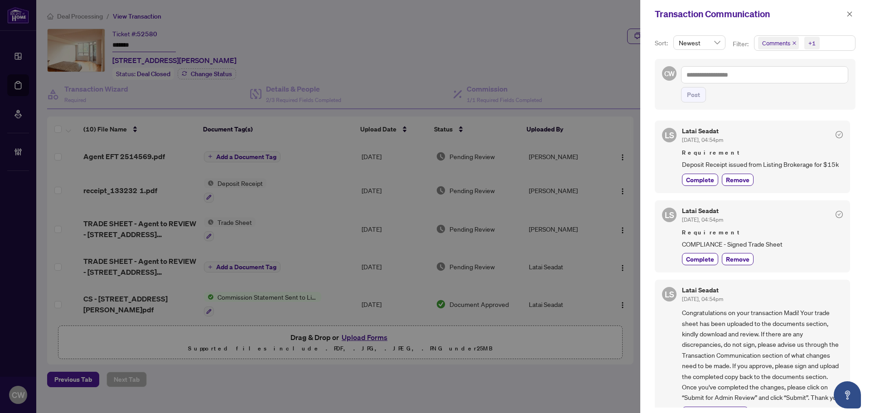
click at [794, 43] on icon "close" at bounding box center [795, 43] width 4 height 4
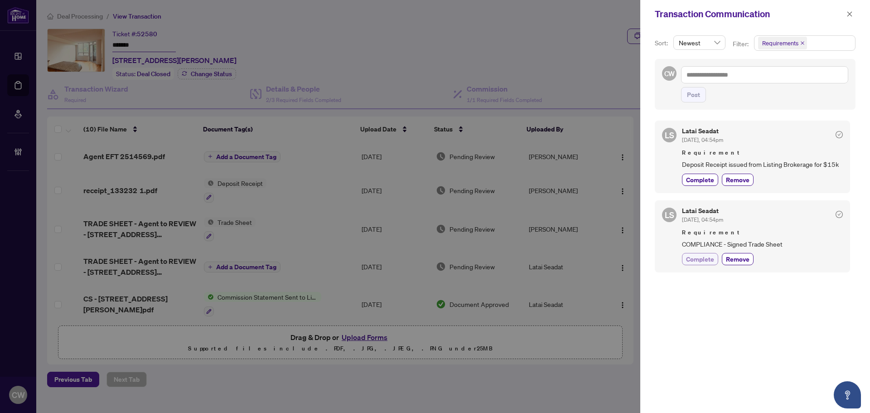
click at [706, 258] on span "Complete" at bounding box center [700, 259] width 28 height 10
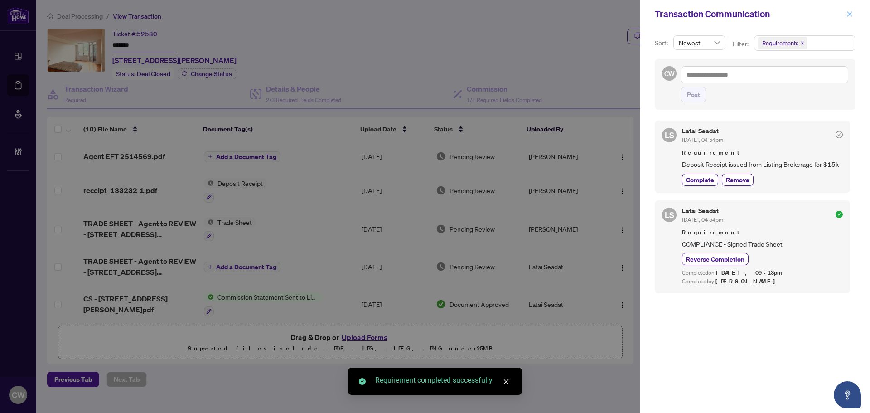
click at [851, 15] on icon "close" at bounding box center [850, 14] width 6 height 6
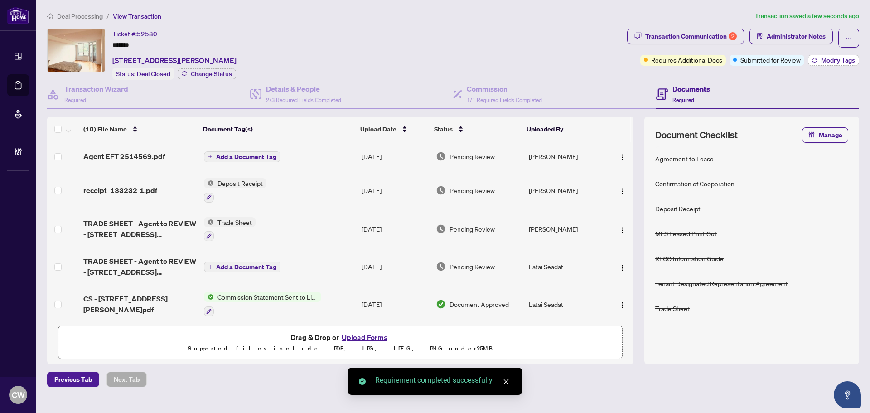
click at [838, 60] on span "Modify Tags" at bounding box center [838, 60] width 34 height 6
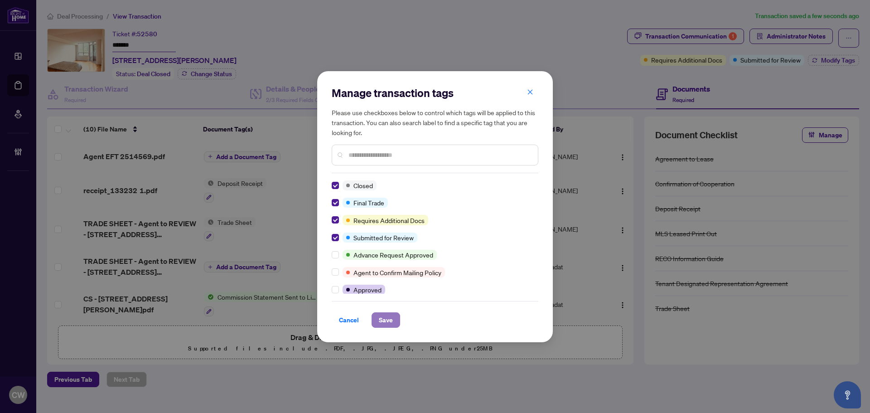
click at [391, 316] on span "Save" at bounding box center [386, 320] width 14 height 15
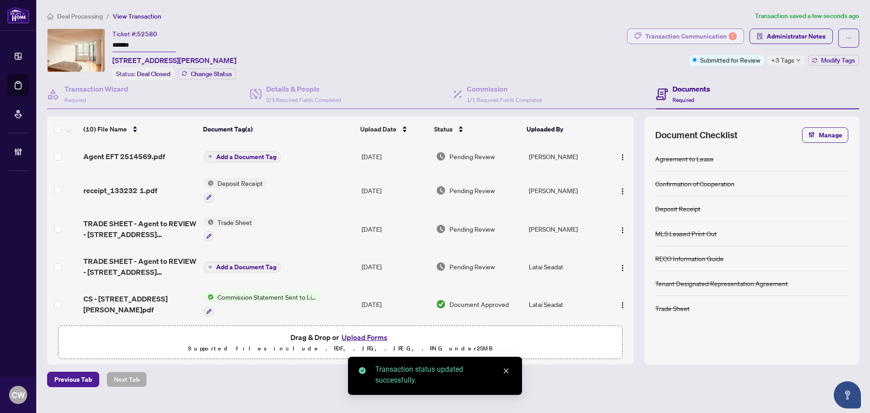
click at [712, 32] on div "Transaction Communication 1" at bounding box center [692, 36] width 92 height 15
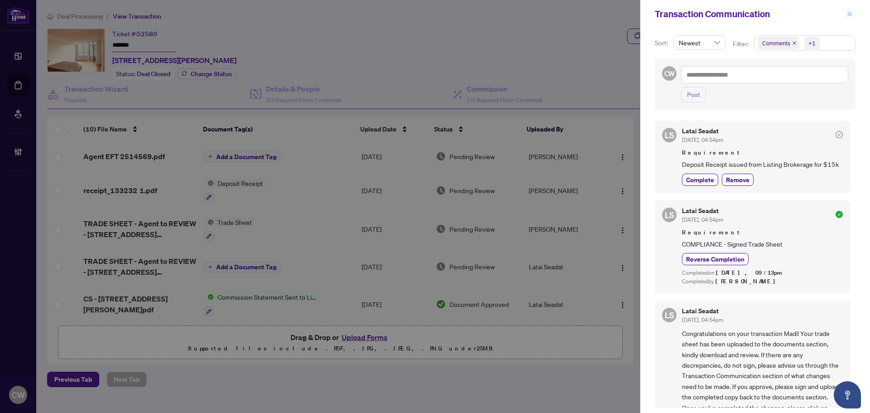
click at [851, 15] on icon "close" at bounding box center [850, 13] width 5 height 5
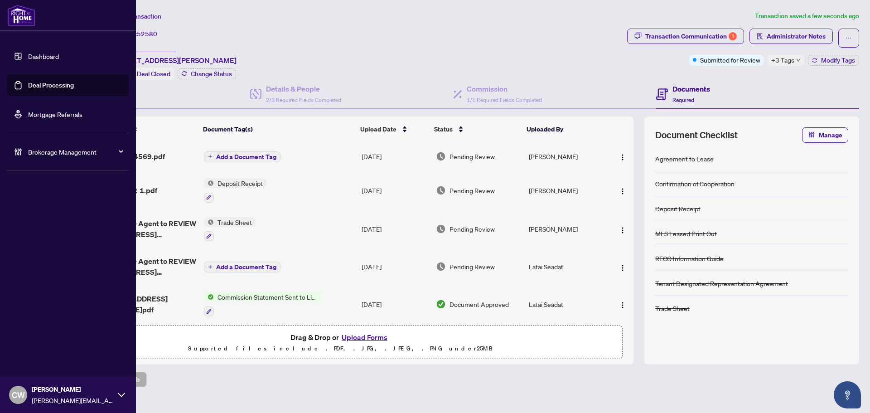
drag, startPoint x: 25, startPoint y: 85, endPoint x: 133, endPoint y: 72, distance: 109.1
click at [28, 85] on link "Deal Processing" at bounding box center [51, 85] width 46 height 8
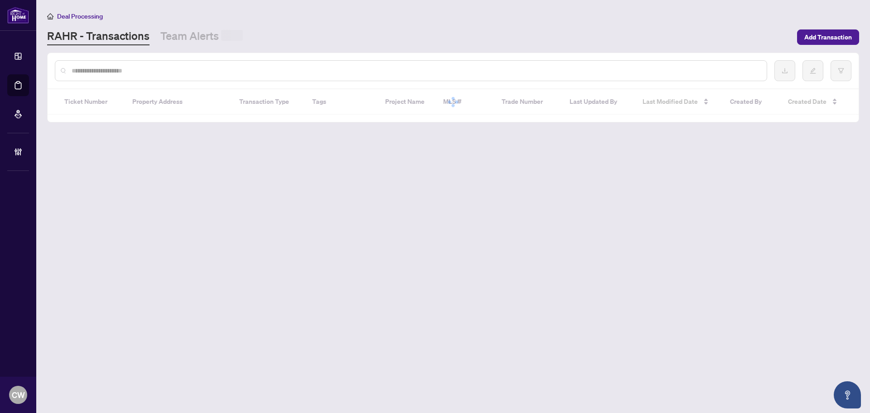
click at [154, 70] on input "text" at bounding box center [416, 71] width 688 height 10
paste input "*******"
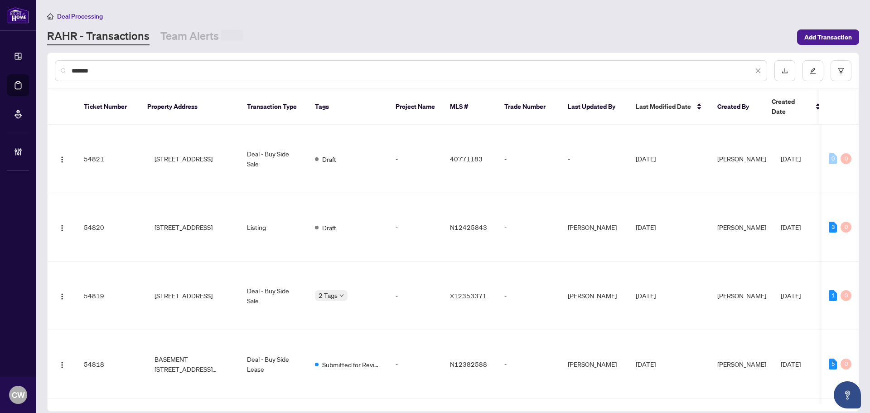
type input "*******"
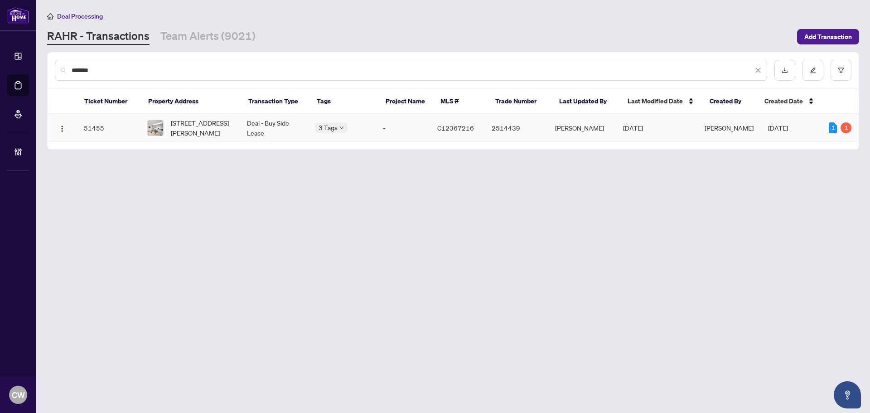
click at [166, 127] on div "1003-7 Kenaston Gdns, Toronto, Ontario M2K 0E9, Canada" at bounding box center [189, 128] width 85 height 20
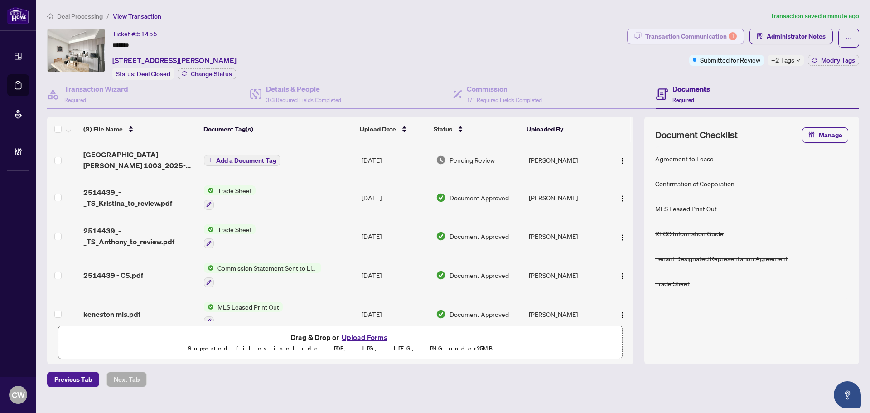
click at [704, 37] on div "Transaction Communication 1" at bounding box center [692, 36] width 92 height 15
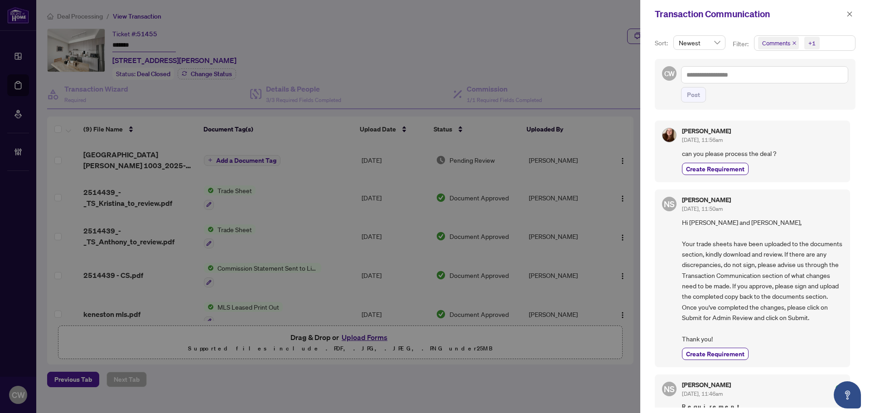
click at [793, 43] on icon "close" at bounding box center [794, 43] width 5 height 5
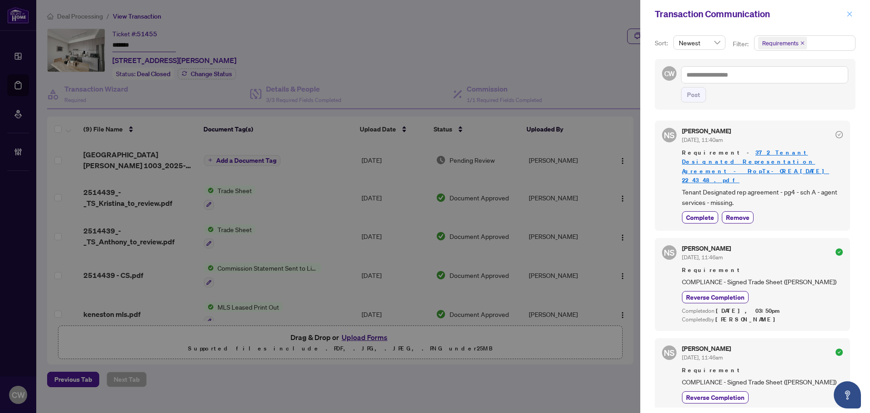
click at [850, 16] on icon "close" at bounding box center [850, 14] width 6 height 6
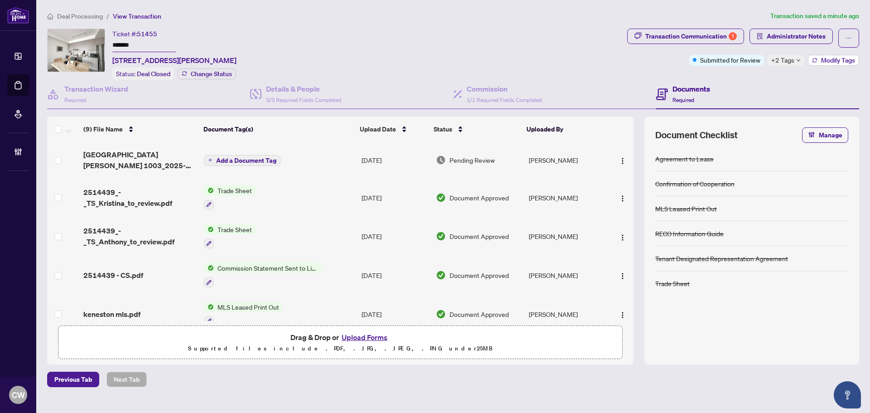
click at [827, 61] on span "Modify Tags" at bounding box center [838, 60] width 34 height 6
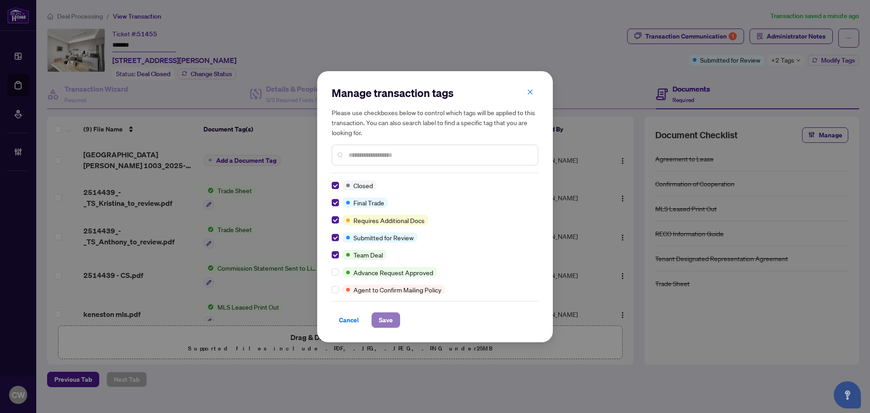
click at [382, 321] on span "Save" at bounding box center [386, 320] width 14 height 15
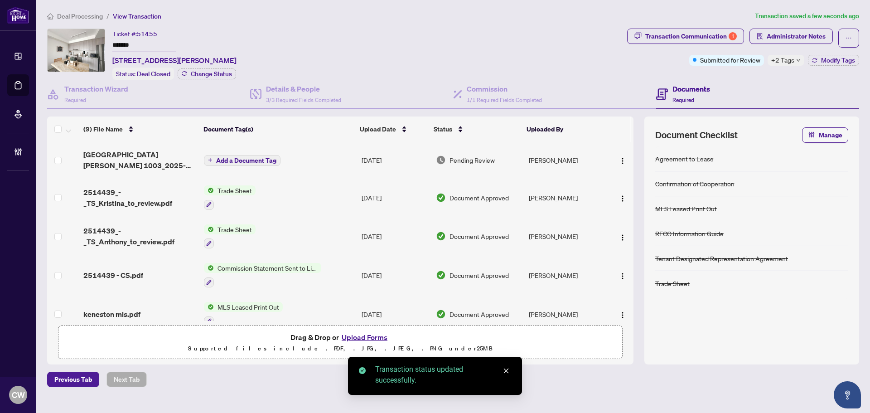
click at [116, 197] on span "2514439_-_TS_Kristina_to_review.pdf" at bounding box center [139, 198] width 113 height 22
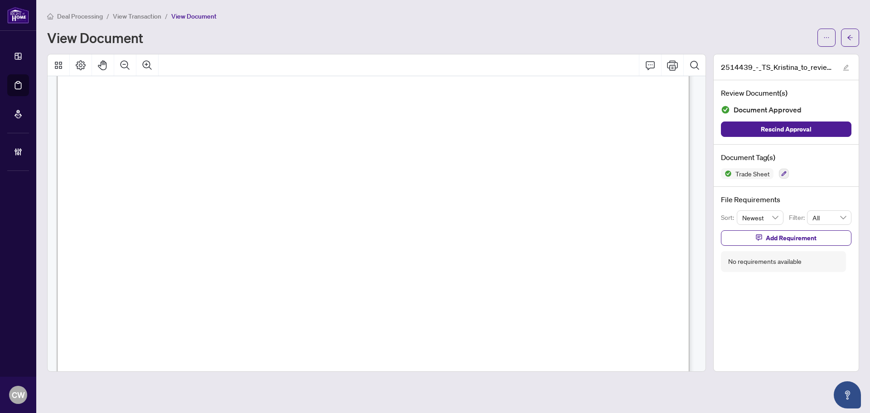
scroll to position [317, 0]
drag, startPoint x: 850, startPoint y: 39, endPoint x: 29, endPoint y: 127, distance: 825.8
click at [850, 39] on icon "arrow-left" at bounding box center [850, 37] width 6 height 6
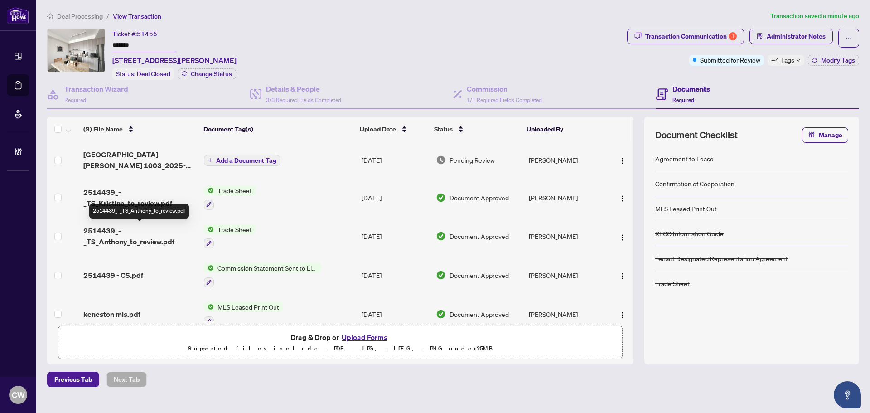
click at [138, 236] on span "2514439_-_TS_Anthony_to_review.pdf" at bounding box center [139, 236] width 113 height 22
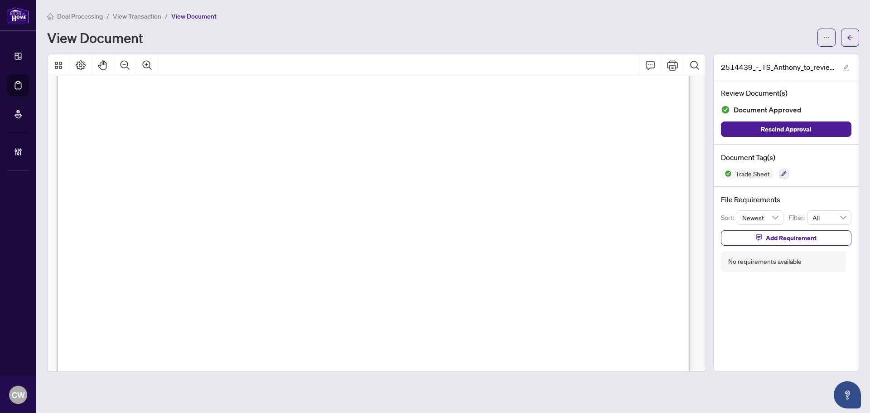
scroll to position [272, 0]
click at [849, 40] on icon "arrow-left" at bounding box center [850, 37] width 6 height 6
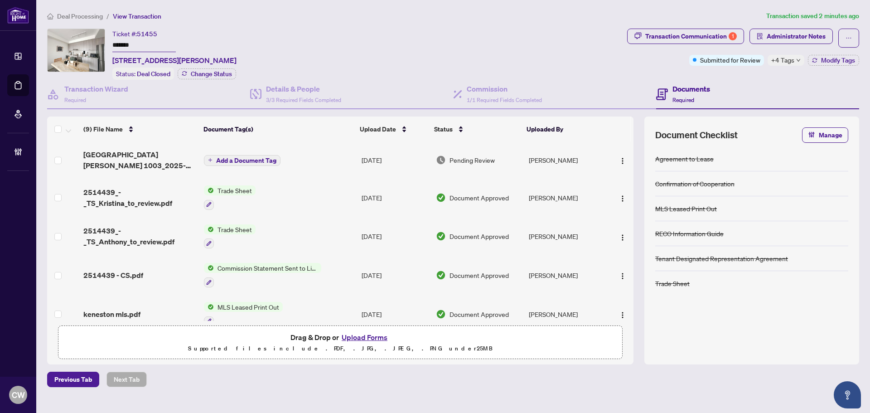
click at [365, 335] on button "Upload Forms" at bounding box center [364, 337] width 51 height 12
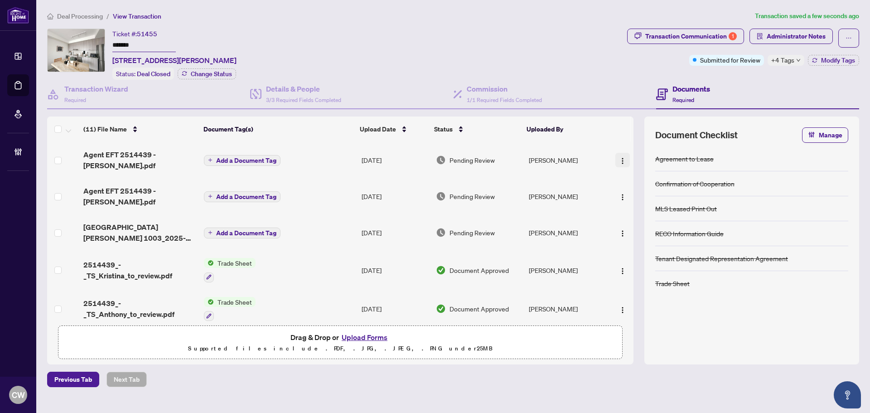
click at [619, 157] on img "button" at bounding box center [622, 160] width 7 height 7
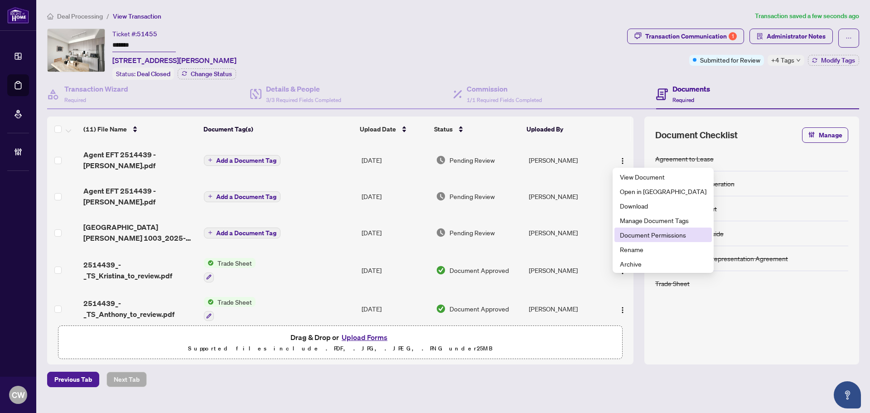
click at [636, 240] on li "Document Permissions" at bounding box center [663, 235] width 97 height 15
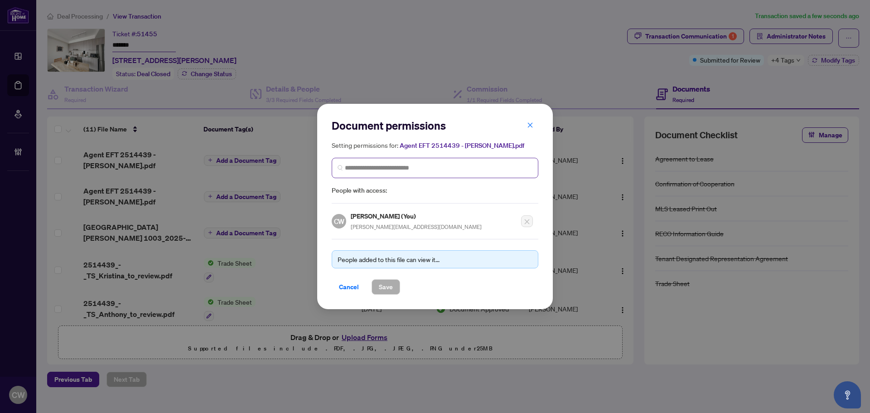
click at [421, 158] on span at bounding box center [435, 168] width 207 height 20
click at [426, 163] on input "search" at bounding box center [439, 168] width 188 height 10
paste input "**********"
type input "**********"
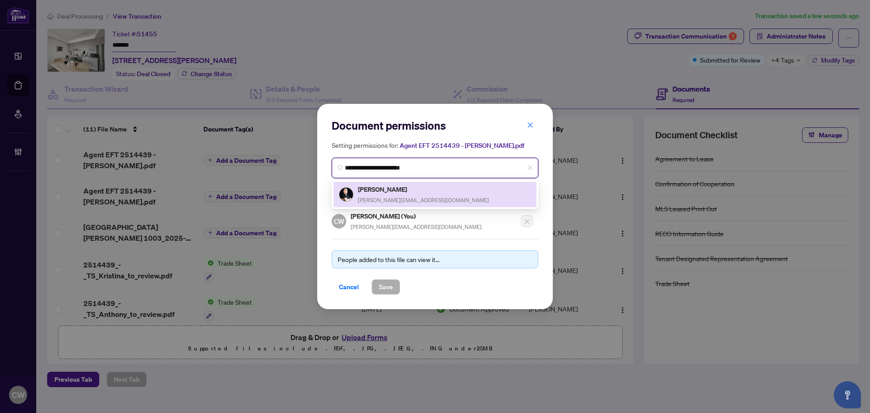
click at [397, 192] on h5 "Anthony Krasno" at bounding box center [423, 189] width 131 height 10
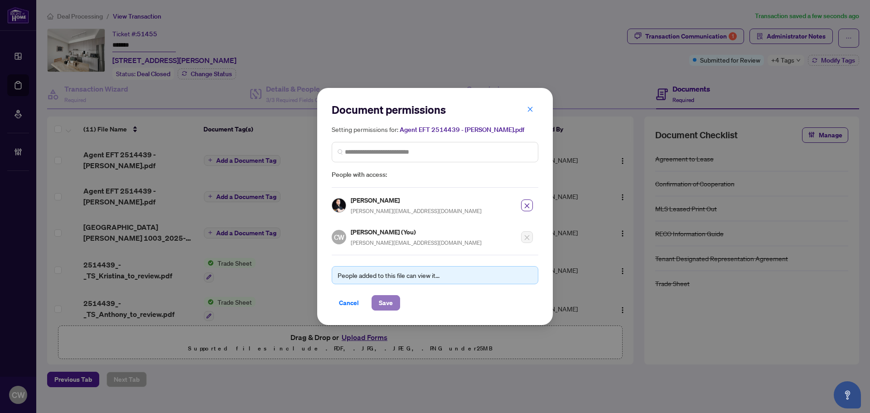
click at [389, 298] on span "Save" at bounding box center [386, 303] width 14 height 15
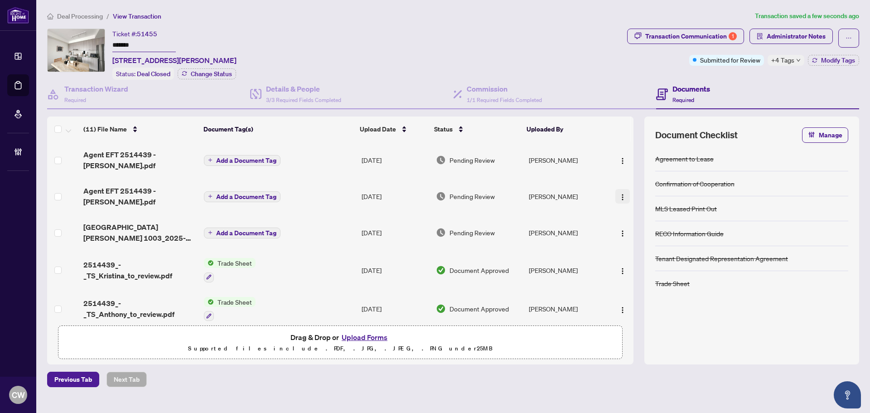
click at [619, 194] on img "button" at bounding box center [622, 197] width 7 height 7
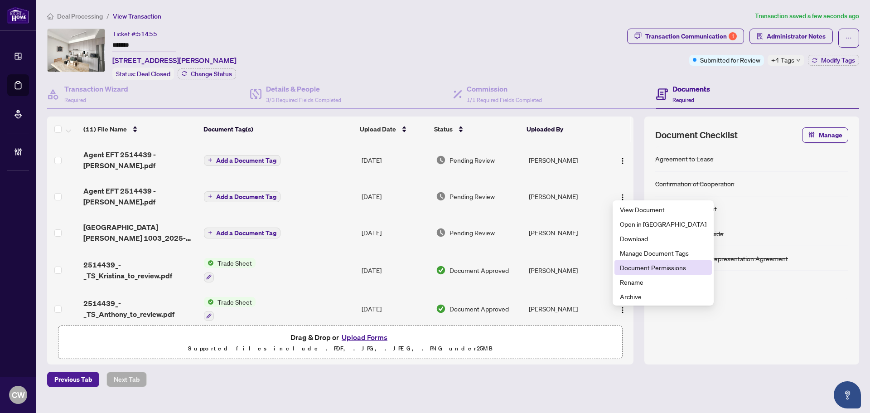
click at [643, 268] on span "Document Permissions" at bounding box center [663, 267] width 87 height 10
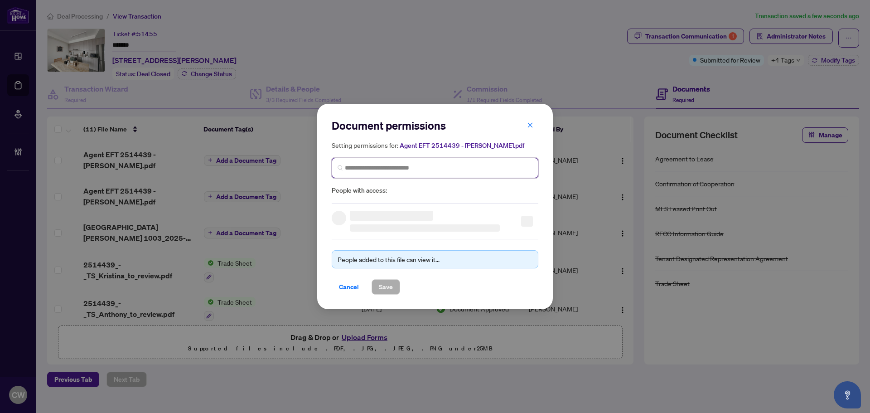
paste input "**********"
click at [477, 166] on input "search" at bounding box center [439, 168] width 188 height 10
type input "**********"
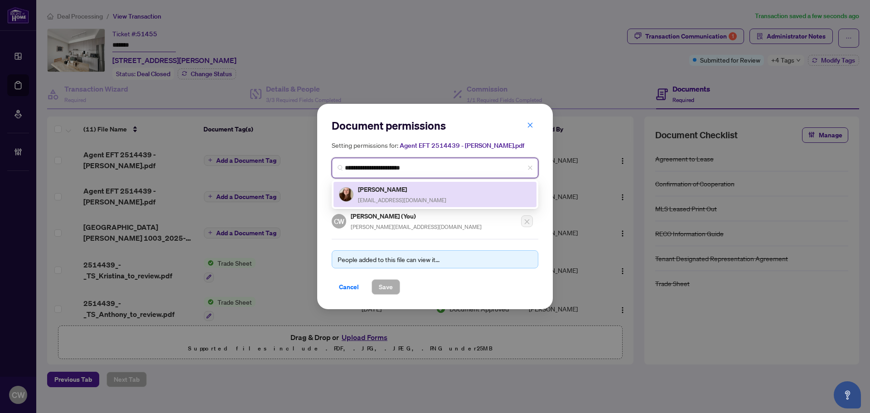
click at [411, 194] on div "Kristina Pshenitsina pshenitsina.k@gmail.com" at bounding box center [402, 194] width 88 height 21
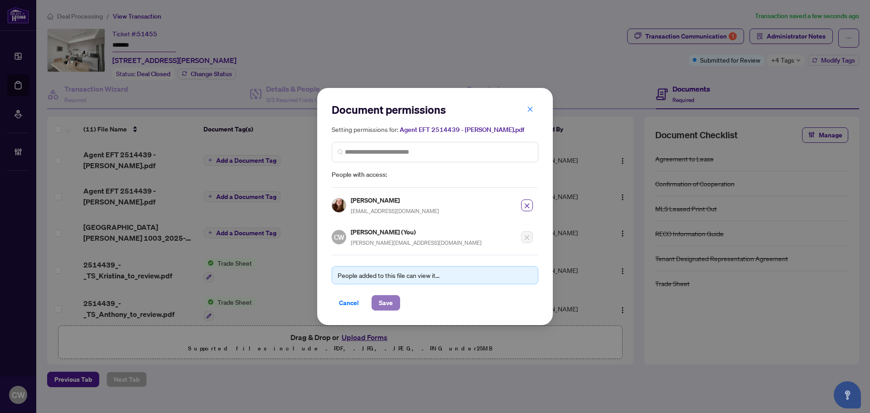
click at [381, 304] on span "Save" at bounding box center [386, 303] width 14 height 15
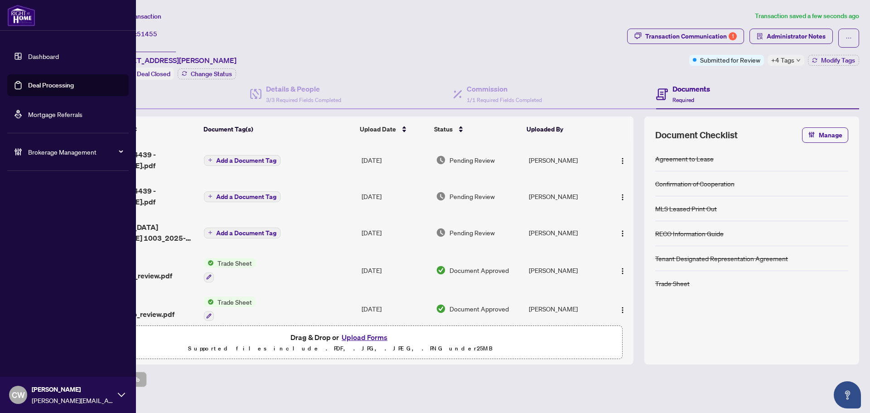
click at [28, 87] on link "Deal Processing" at bounding box center [51, 85] width 46 height 8
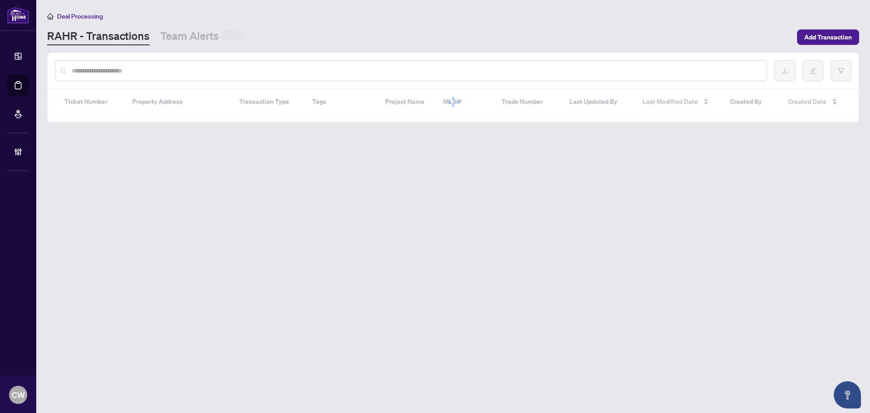
click at [162, 78] on div at bounding box center [411, 70] width 713 height 21
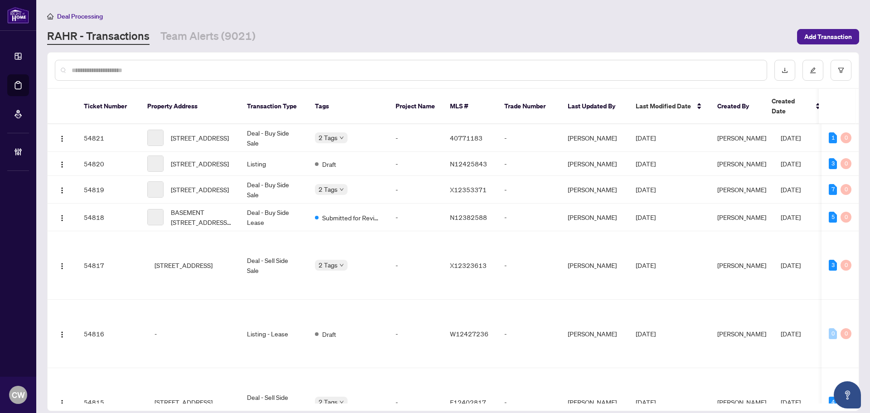
click at [167, 75] on div at bounding box center [411, 70] width 713 height 21
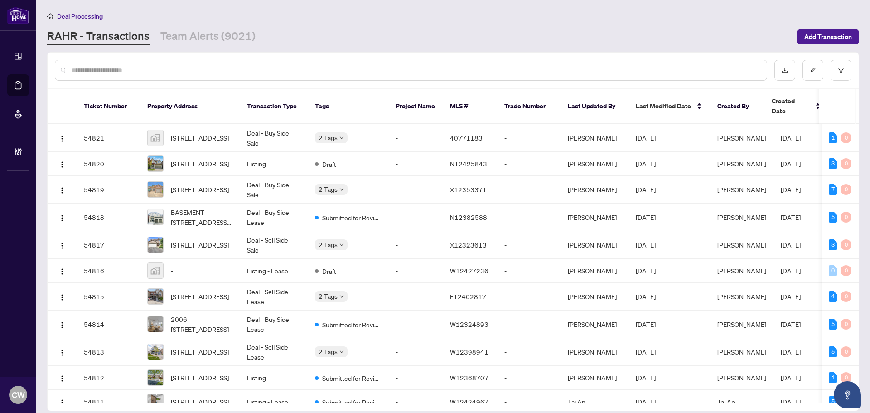
click at [146, 71] on input "text" at bounding box center [416, 70] width 688 height 10
paste input "*******"
type input "*******"
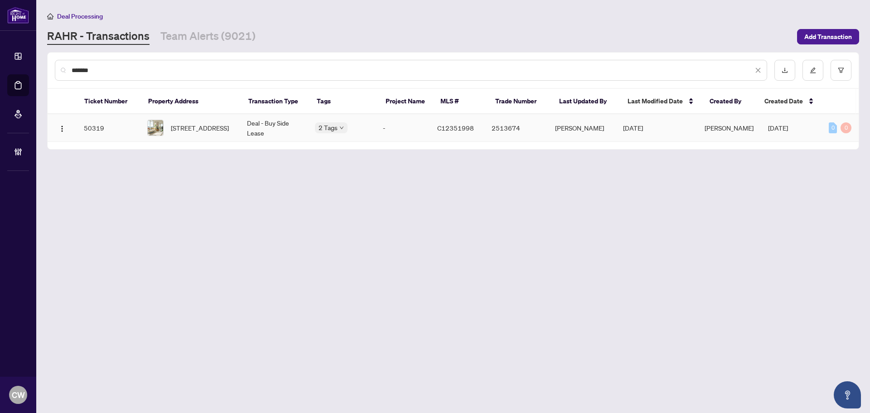
click at [194, 123] on span "1803-80 Queens Wharf Rd, Toronto, Ontario M5V 0J3, Canada" at bounding box center [200, 128] width 58 height 10
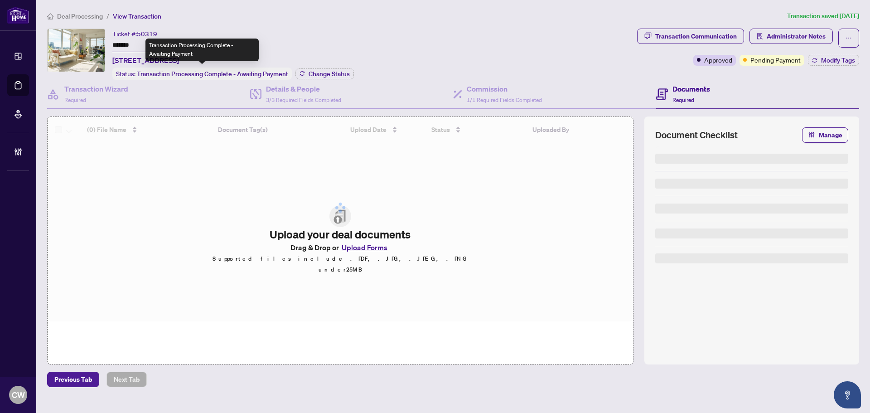
drag, startPoint x: 310, startPoint y: 73, endPoint x: 423, endPoint y: 132, distance: 127.5
click at [328, 79] on div "Ticket #: 50319 ******* 1803-80 Queens Wharf Rd, Toronto, Ontario M5V 0J3, Cana…" at bounding box center [454, 197] width 820 height 336
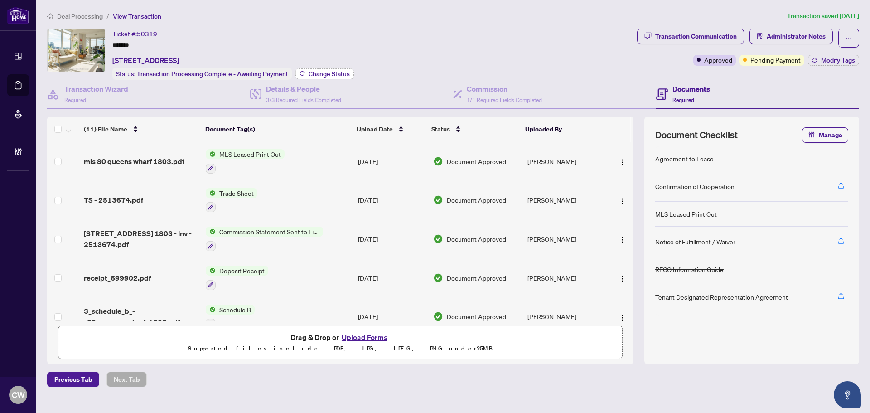
click at [333, 71] on span "Change Status" at bounding box center [329, 74] width 41 height 6
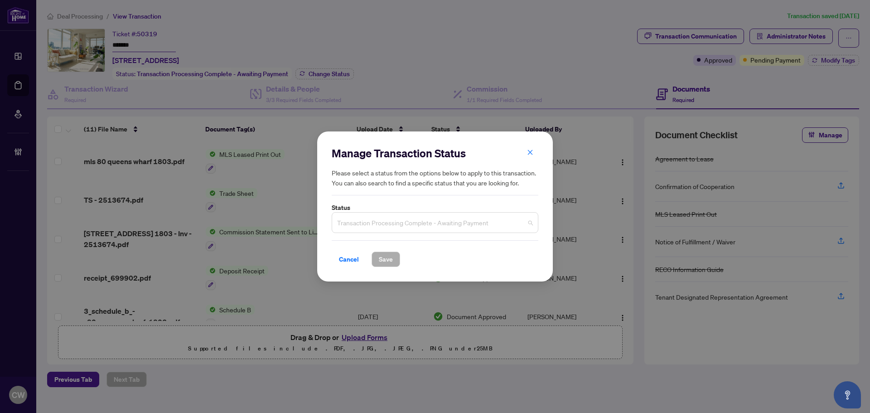
click at [453, 224] on span "Transaction Processing Complete - Awaiting Payment" at bounding box center [435, 222] width 196 height 17
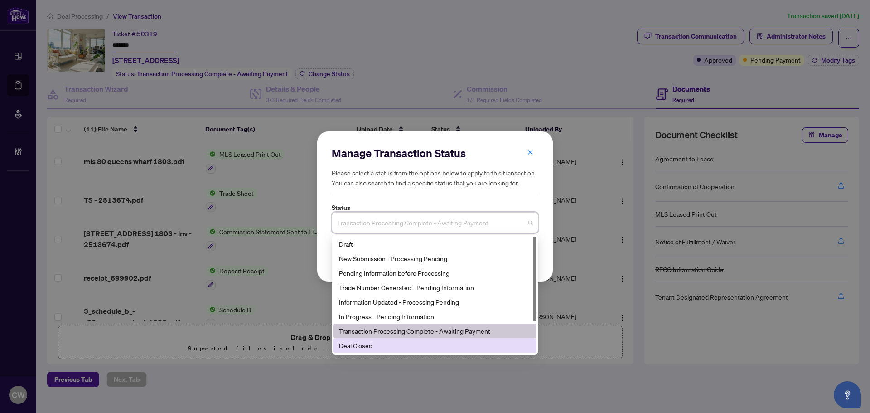
click at [387, 351] on div "Deal Closed" at bounding box center [435, 345] width 203 height 15
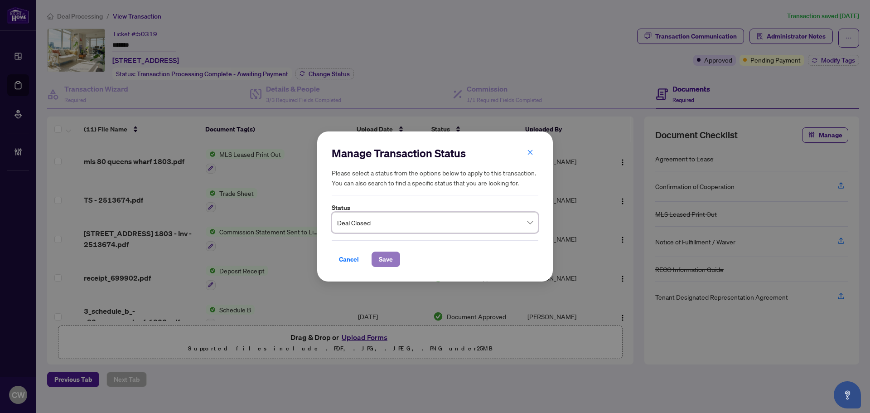
click at [389, 261] on span "Save" at bounding box center [386, 259] width 14 height 15
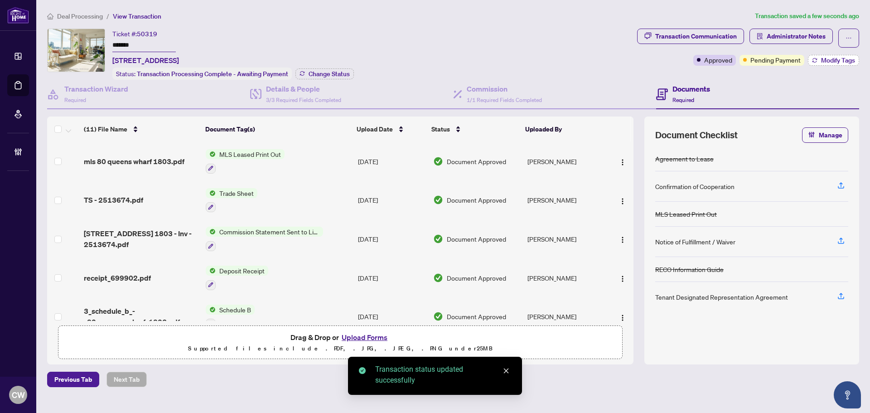
click at [822, 59] on span "Modify Tags" at bounding box center [838, 60] width 34 height 6
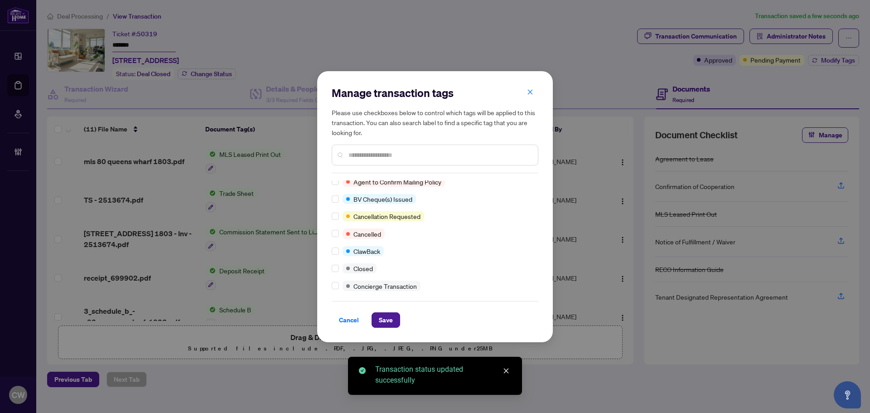
scroll to position [91, 0]
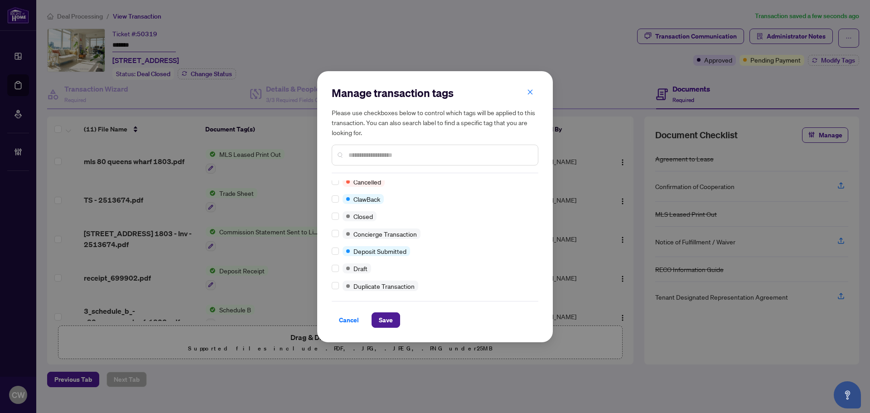
click at [336, 221] on div at bounding box center [337, 216] width 11 height 10
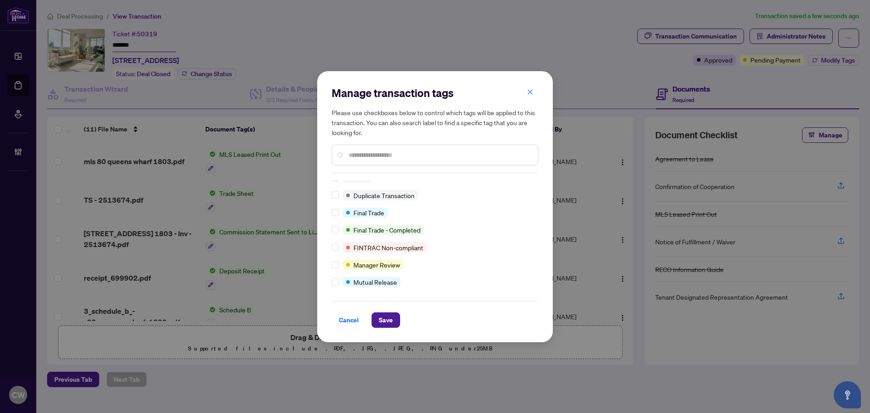
scroll to position [8, 0]
click at [387, 313] on span "Save" at bounding box center [386, 320] width 14 height 15
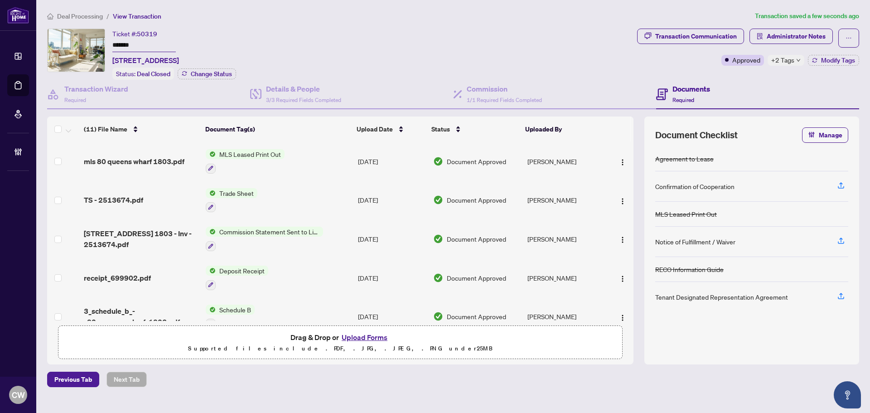
click at [36, 83] on main "Deal Processing / View Transaction Transaction saved a few seconds ago Ticket #…" at bounding box center [453, 206] width 834 height 413
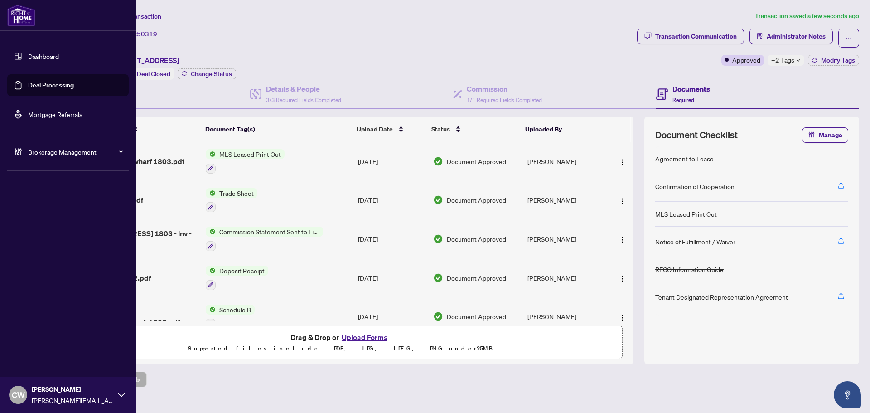
drag, startPoint x: 29, startPoint y: 83, endPoint x: 74, endPoint y: 81, distance: 45.4
click at [29, 83] on link "Deal Processing" at bounding box center [51, 85] width 46 height 8
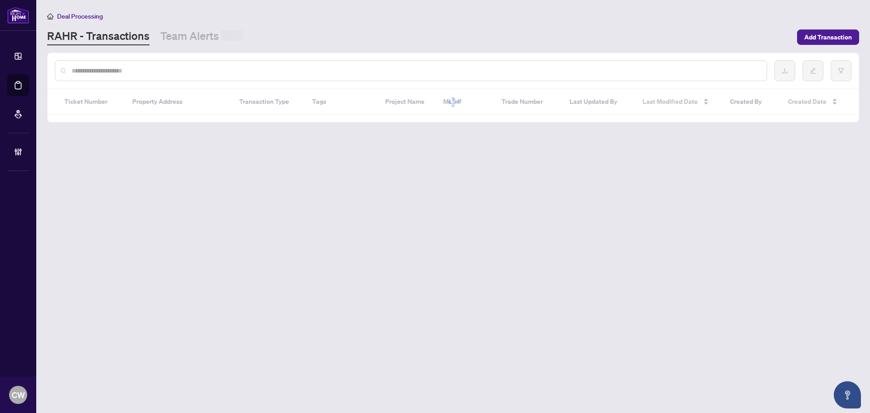
click at [193, 69] on input "text" at bounding box center [416, 71] width 688 height 10
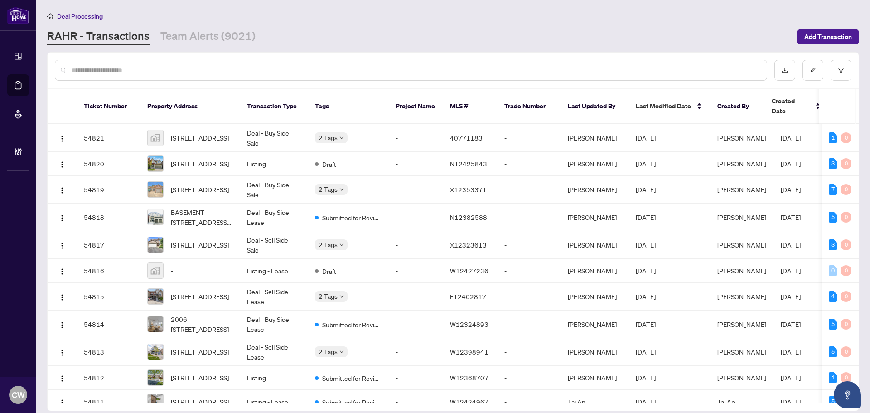
paste input "*******"
type input "*******"
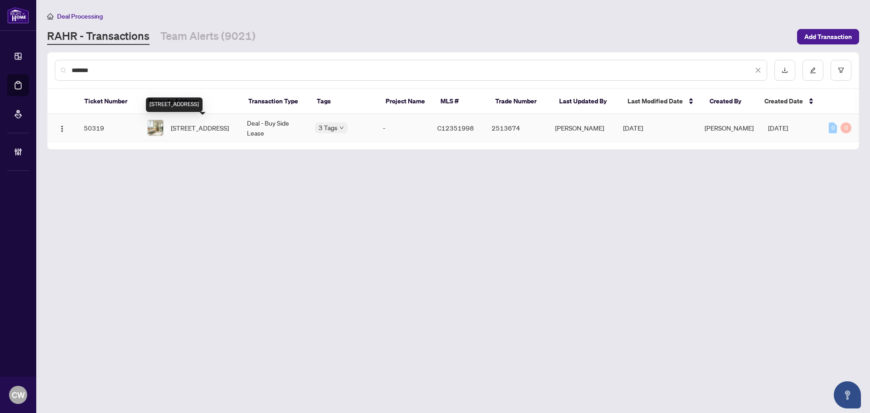
click at [181, 128] on span "1803-80 Queens Wharf Rd, Toronto, Ontario M5V 0J3, Canada" at bounding box center [200, 128] width 58 height 10
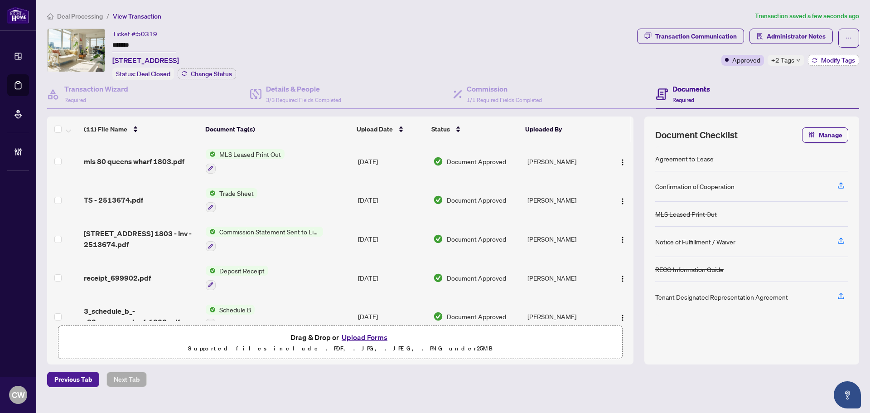
click at [840, 57] on span "Modify Tags" at bounding box center [838, 60] width 34 height 6
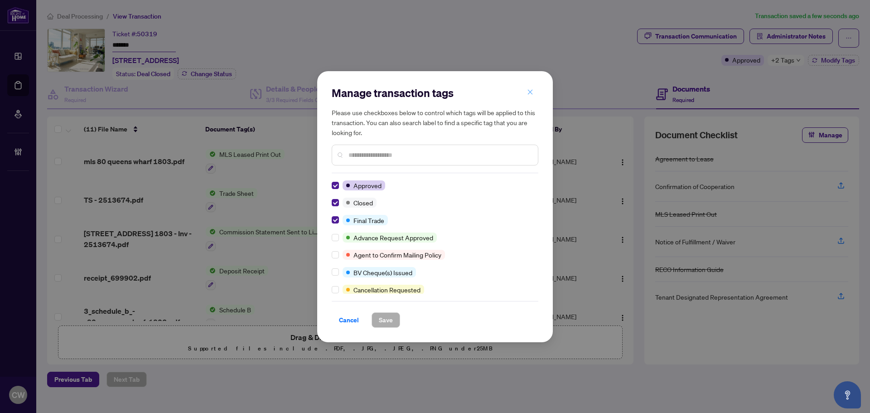
click at [526, 91] on button "button" at bounding box center [530, 92] width 18 height 15
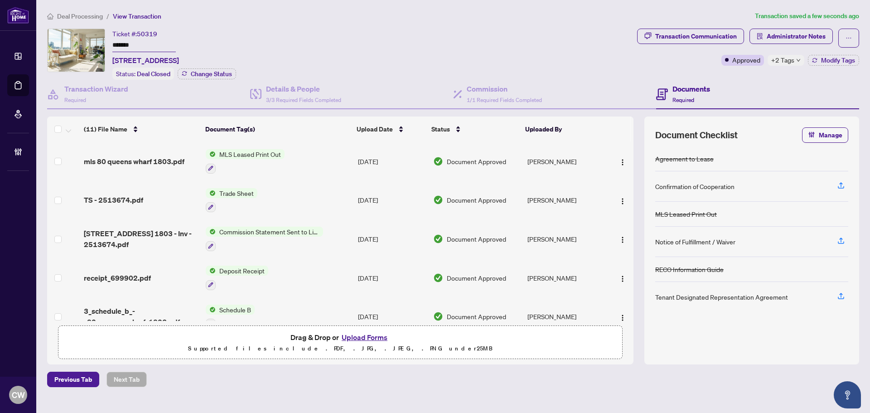
click at [140, 194] on span "TS - 2513674.pdf" at bounding box center [113, 199] width 59 height 11
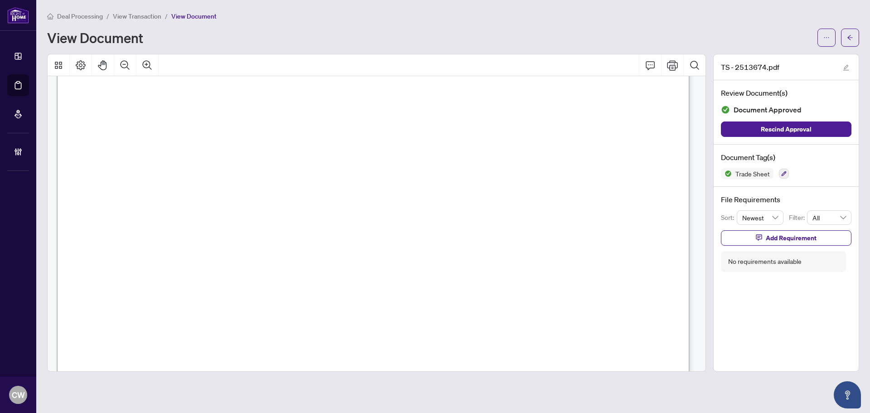
scroll to position [272, 0]
click at [845, 32] on button "button" at bounding box center [850, 38] width 18 height 18
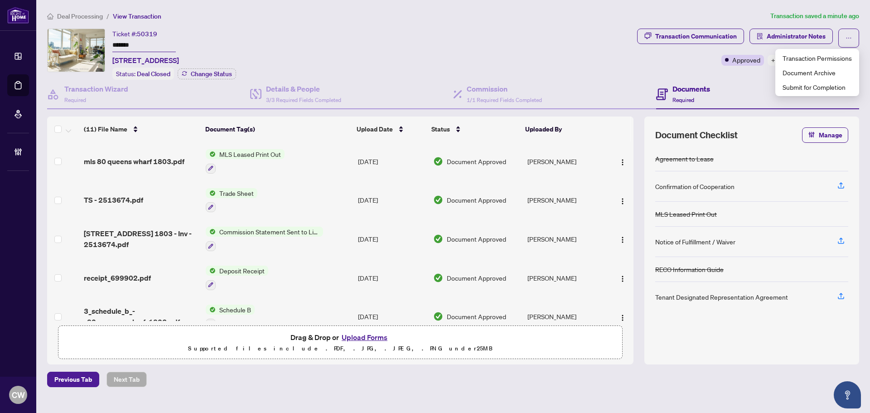
click at [374, 337] on button "Upload Forms" at bounding box center [364, 337] width 51 height 12
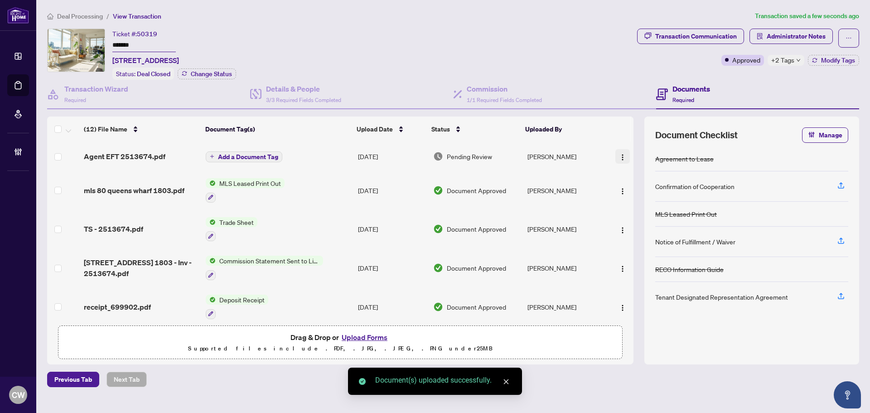
click at [619, 155] on img "button" at bounding box center [622, 157] width 7 height 7
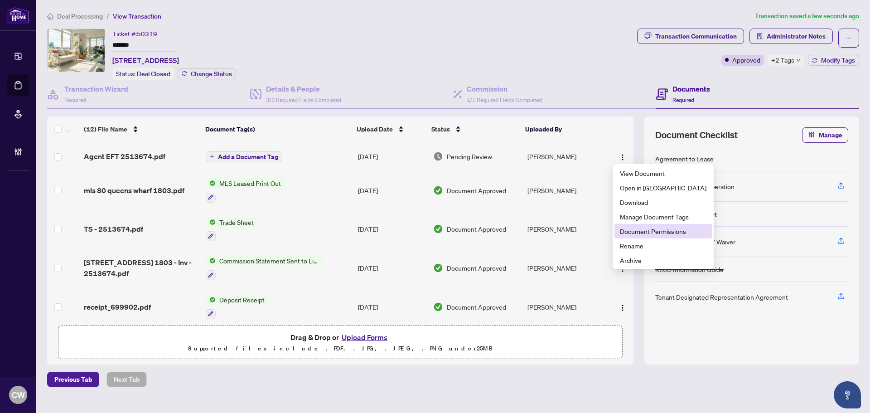
click at [634, 232] on span "Document Permissions" at bounding box center [663, 231] width 87 height 10
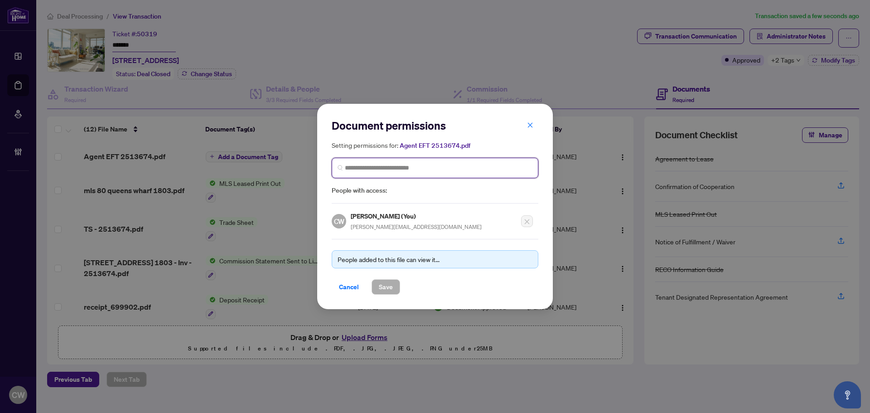
click at [413, 168] on input "search" at bounding box center [439, 168] width 188 height 10
paste input "**********"
type input "**********"
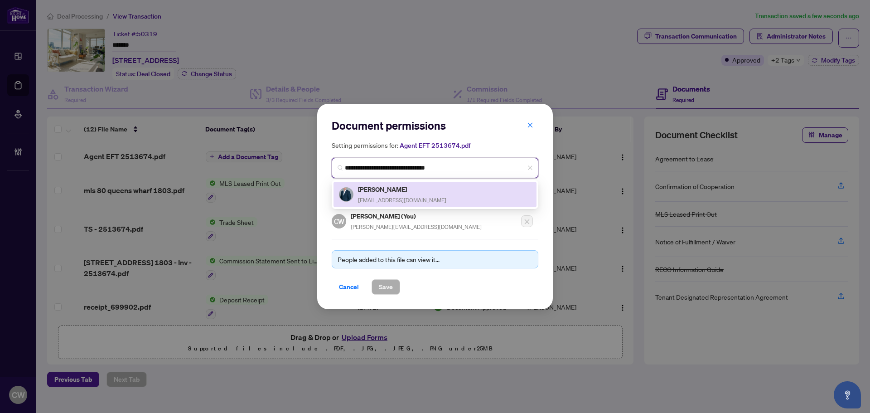
click at [395, 197] on span "Jordan@realtorlife.ca" at bounding box center [402, 200] width 88 height 7
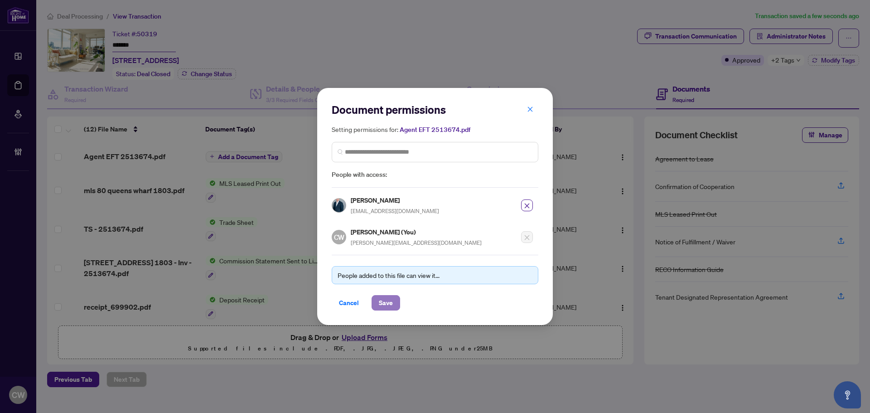
click at [390, 299] on span "Save" at bounding box center [386, 303] width 14 height 15
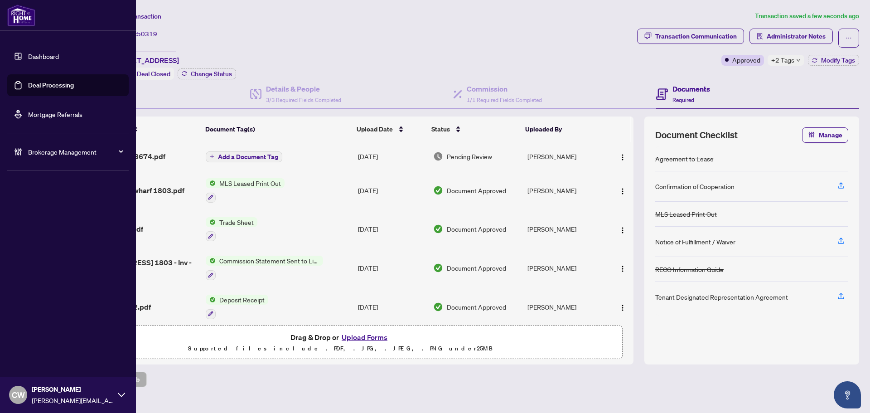
click at [29, 81] on link "Deal Processing" at bounding box center [51, 85] width 46 height 8
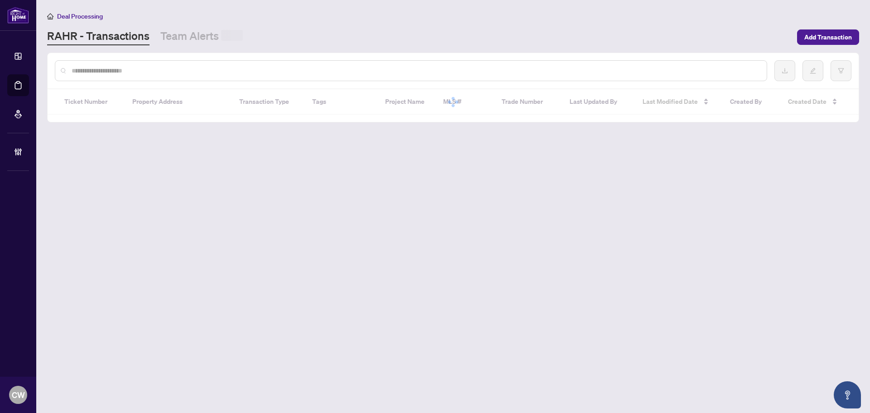
click at [176, 73] on input "text" at bounding box center [416, 71] width 688 height 10
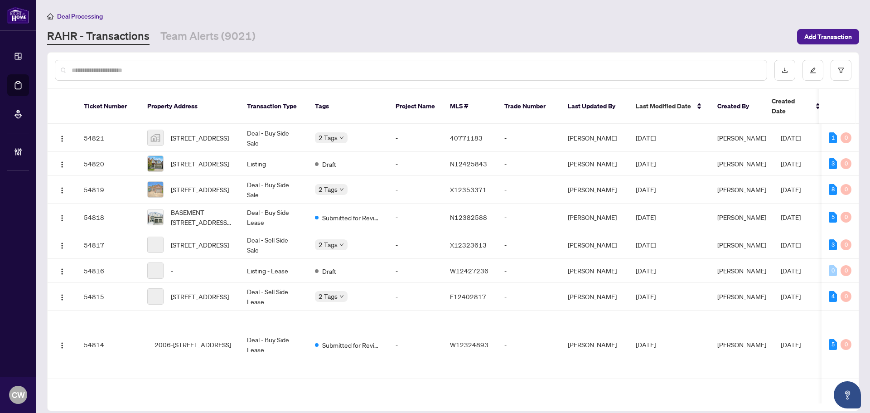
paste input "*******"
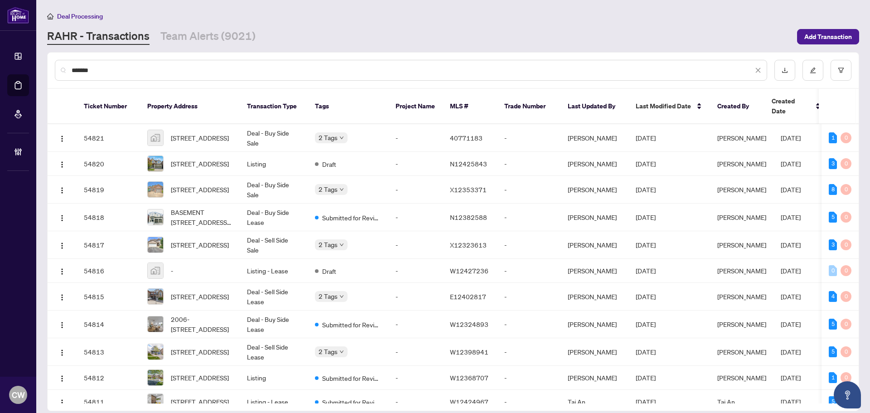
type input "*******"
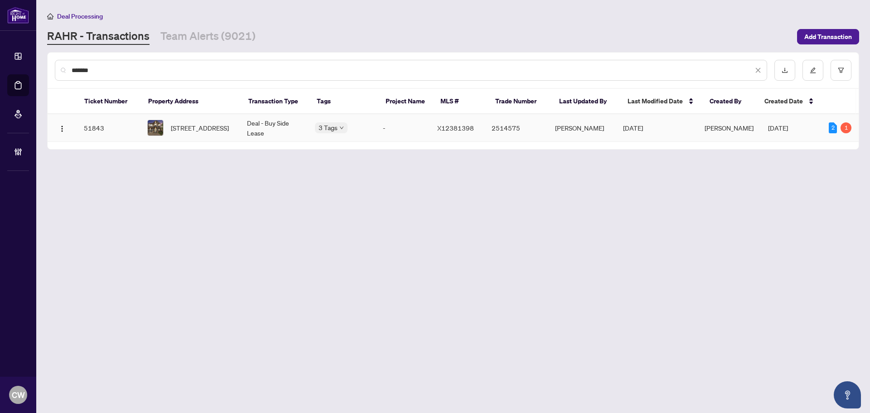
click at [204, 129] on span "621 Clearbrook Dr, Ottawa, Ontario K2J 5S2, Canada" at bounding box center [200, 128] width 58 height 10
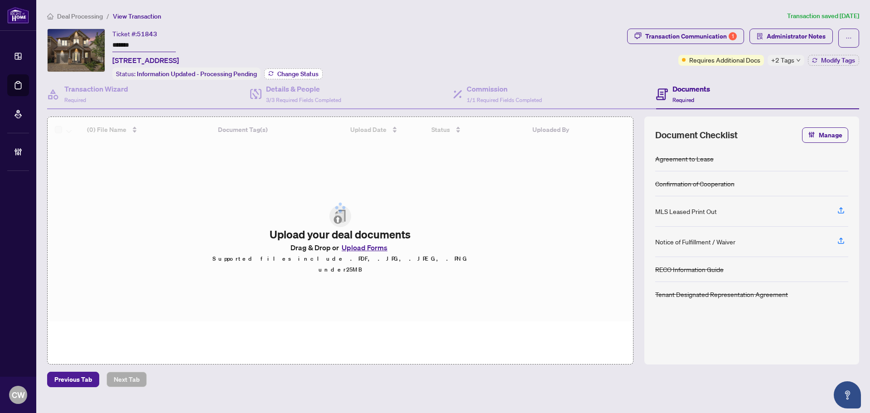
click at [289, 72] on span "Change Status" at bounding box center [297, 74] width 41 height 6
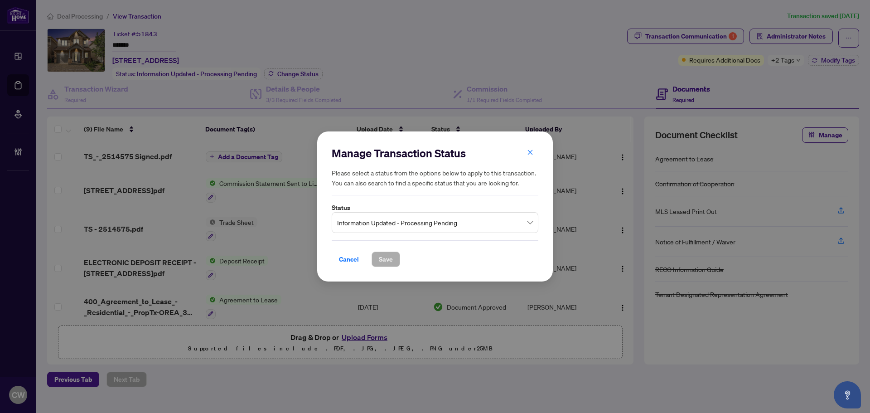
click at [386, 220] on span "Information Updated - Processing Pending" at bounding box center [435, 222] width 196 height 17
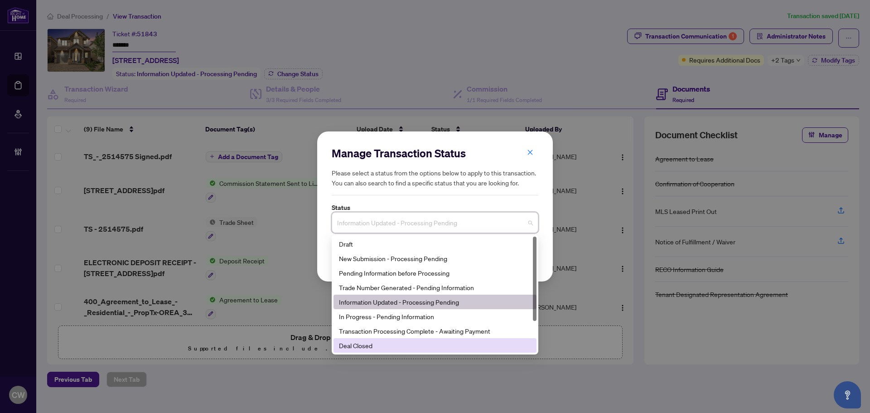
click at [398, 348] on div "Deal Closed" at bounding box center [435, 345] width 192 height 10
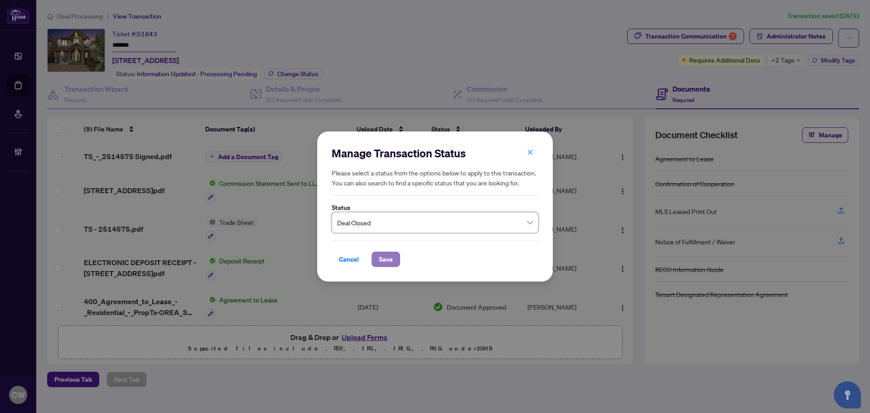
click at [389, 261] on span "Save" at bounding box center [386, 259] width 14 height 15
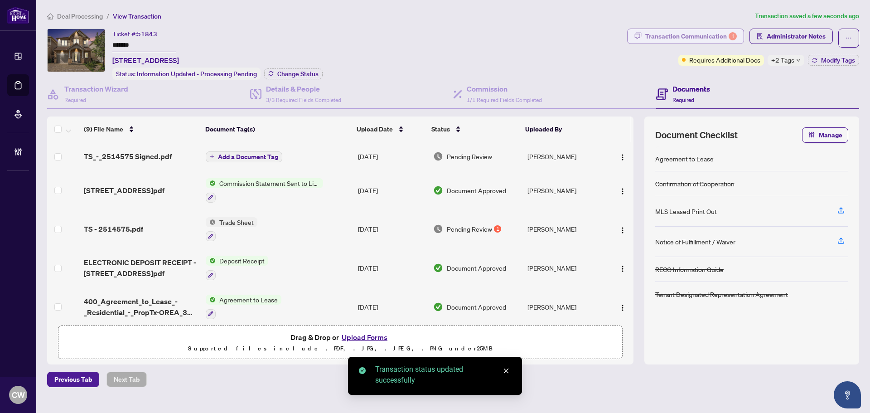
click at [684, 32] on div "Transaction Communication 1" at bounding box center [692, 36] width 92 height 15
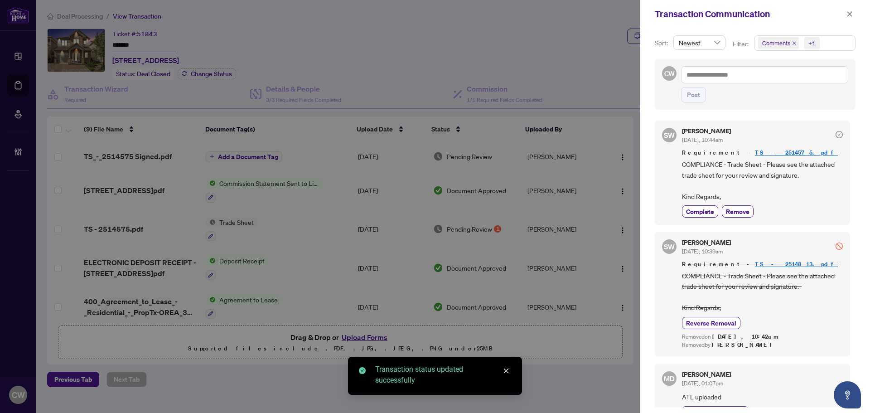
click at [793, 42] on icon "close" at bounding box center [795, 43] width 4 height 4
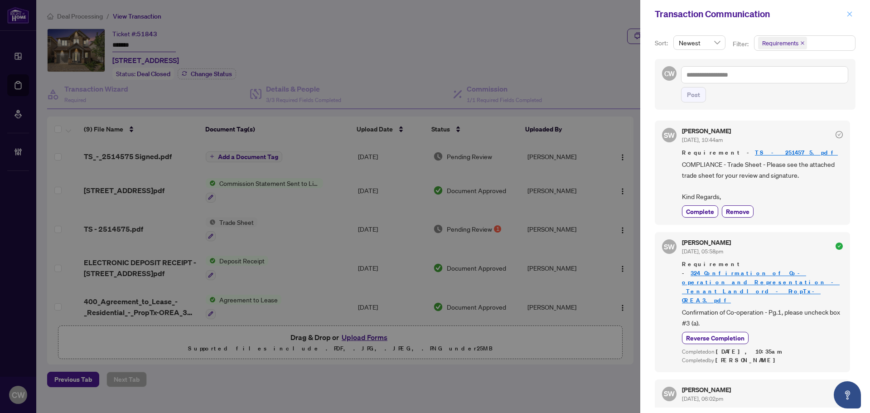
click at [848, 10] on span "button" at bounding box center [850, 14] width 6 height 15
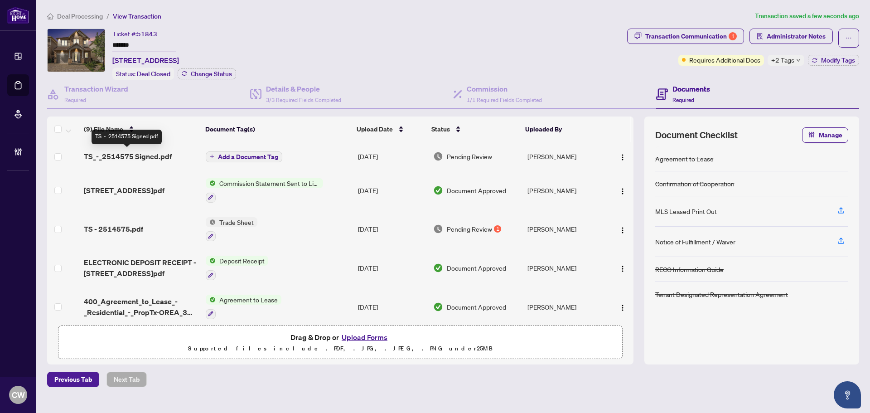
click at [143, 156] on span "TS_-_2514575 Signed.pdf" at bounding box center [128, 156] width 88 height 11
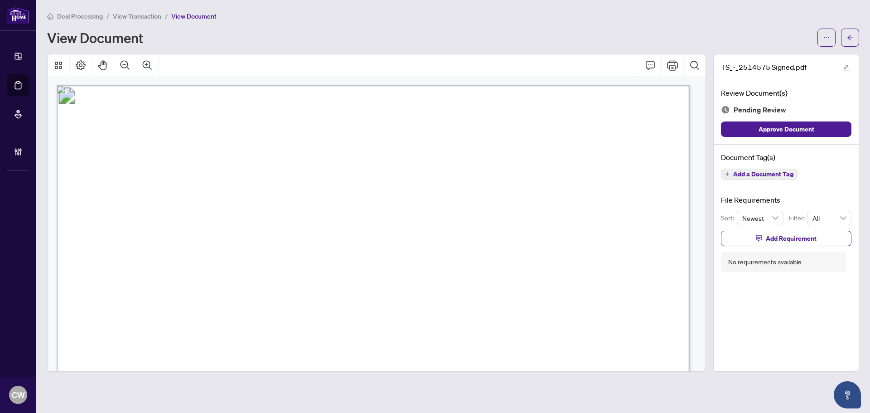
scroll to position [272, 0]
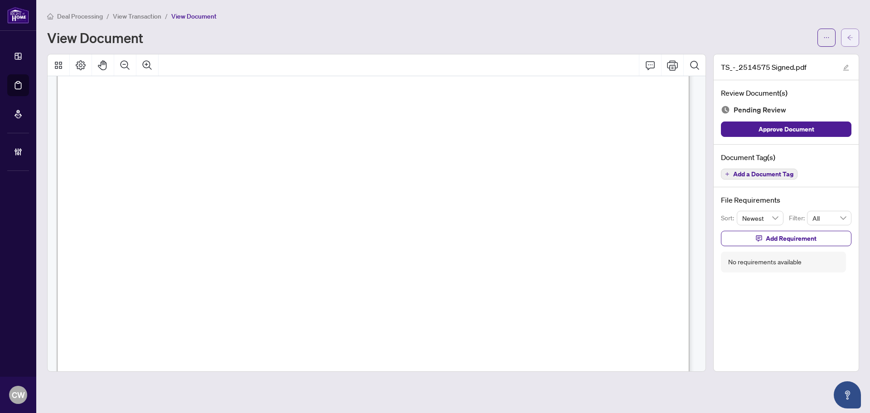
click at [854, 33] on button "button" at bounding box center [850, 38] width 18 height 18
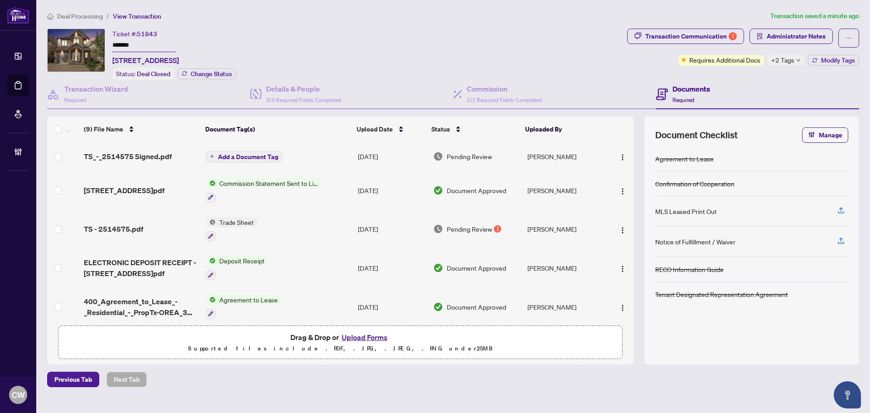
click at [369, 333] on button "Upload Forms" at bounding box center [364, 337] width 51 height 12
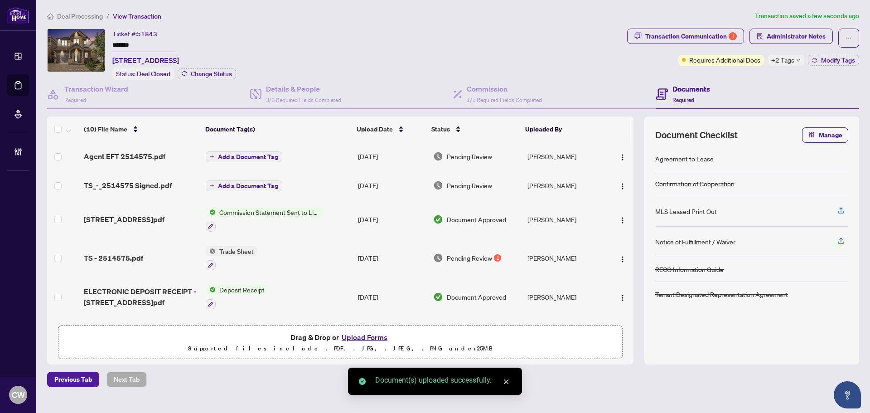
click at [619, 159] on img "button" at bounding box center [622, 157] width 7 height 7
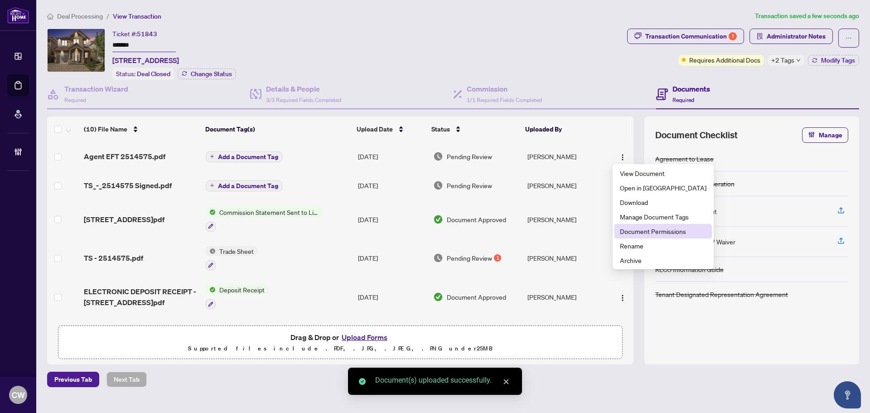
click at [636, 229] on span "Document Permissions" at bounding box center [663, 231] width 87 height 10
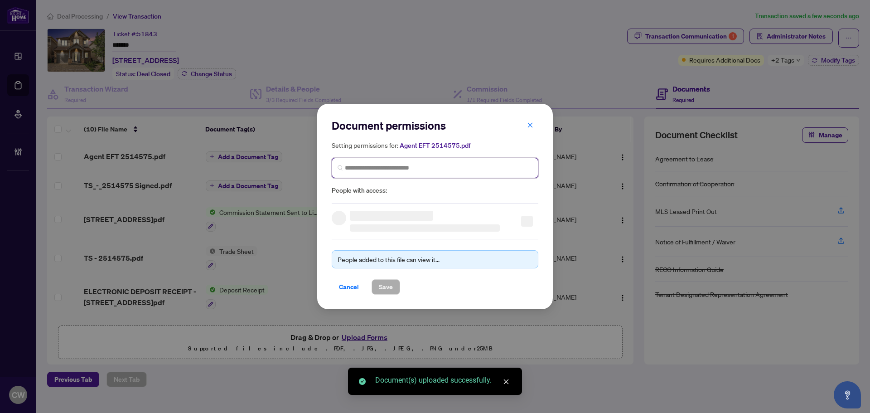
paste input "*******"
click at [494, 171] on input "*******" at bounding box center [439, 168] width 188 height 10
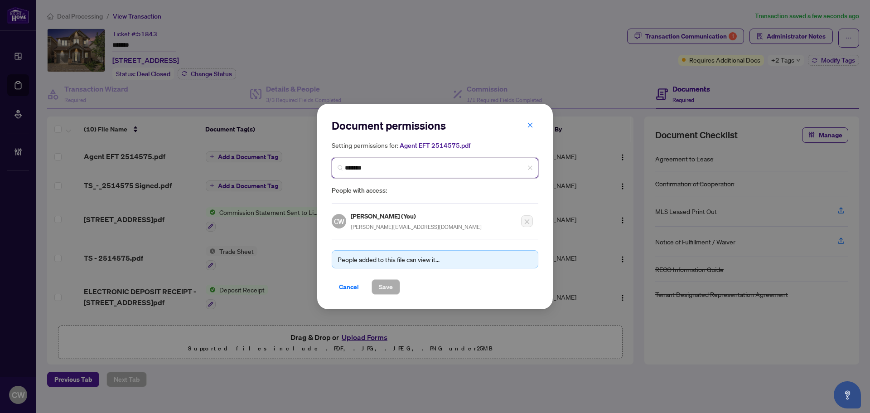
click at [383, 172] on input "*******" at bounding box center [439, 168] width 188 height 10
paste input "**********"
drag, startPoint x: 362, startPoint y: 170, endPoint x: 344, endPoint y: 170, distance: 17.7
click at [344, 170] on span "*******" at bounding box center [435, 168] width 207 height 20
type input "**********"
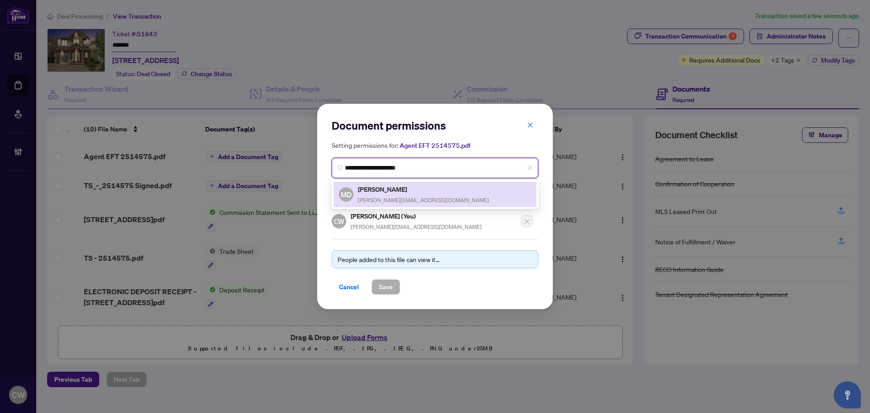
click at [409, 190] on h5 "Mohamed Dahrouj" at bounding box center [423, 189] width 131 height 10
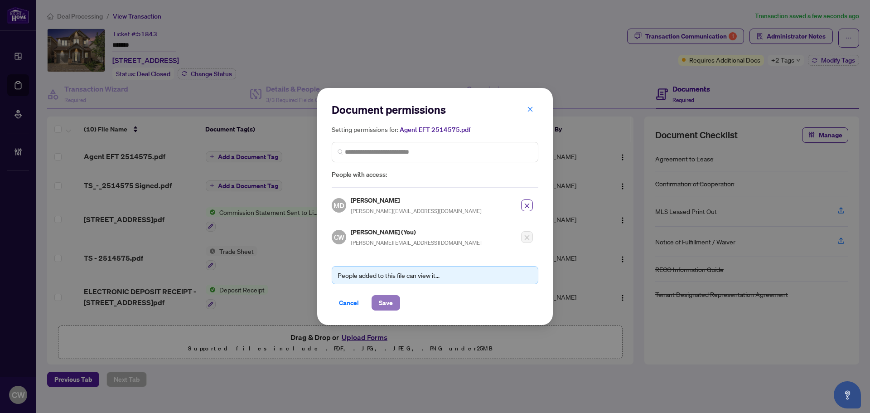
click at [391, 306] on span "Save" at bounding box center [386, 303] width 14 height 15
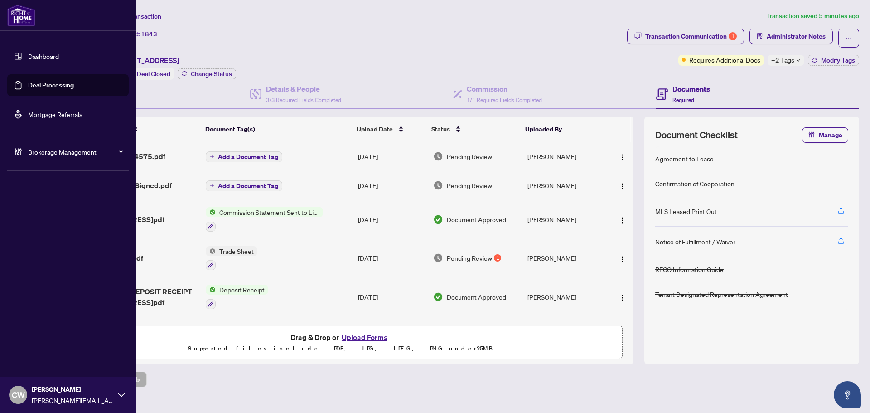
click at [28, 81] on link "Deal Processing" at bounding box center [51, 85] width 46 height 8
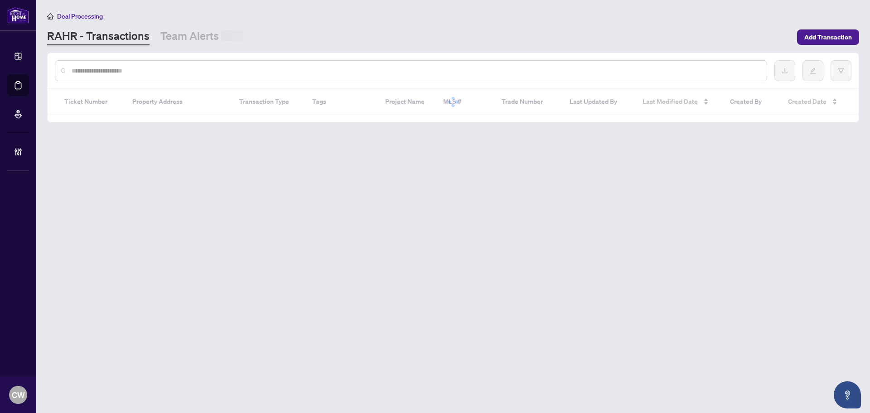
click at [149, 67] on input "text" at bounding box center [416, 71] width 688 height 10
paste input "*******"
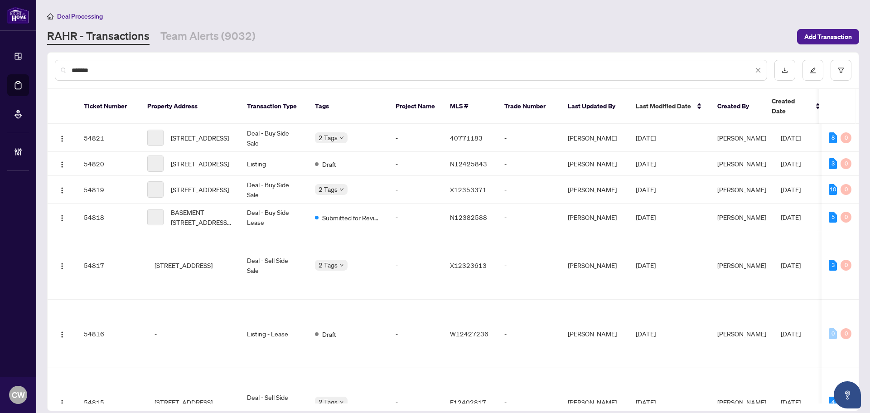
type input "*******"
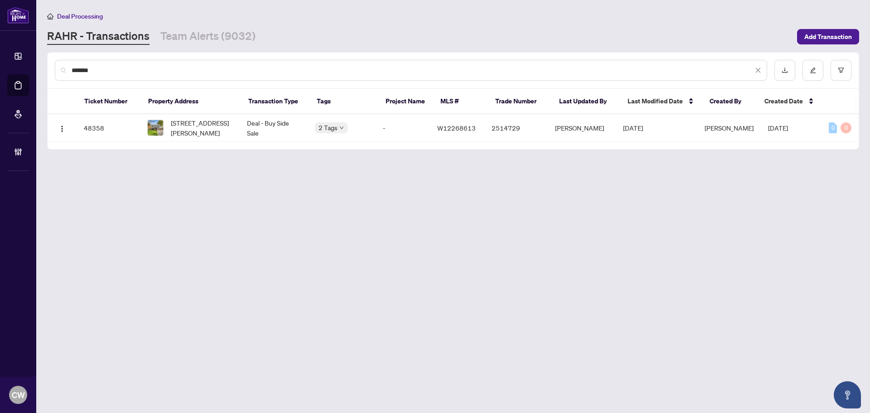
drag, startPoint x: 138, startPoint y: 72, endPoint x: 38, endPoint y: 64, distance: 100.5
click at [38, 64] on main "Deal Processing RAHR - Transactions Team Alerts (9032) Add Transaction ******* …" at bounding box center [453, 206] width 834 height 413
click at [142, 75] on div "*******" at bounding box center [411, 70] width 713 height 21
click at [191, 126] on span "26 Buxton Rd, Toronto, Ontario M3M 1Y5, Canada" at bounding box center [202, 128] width 62 height 20
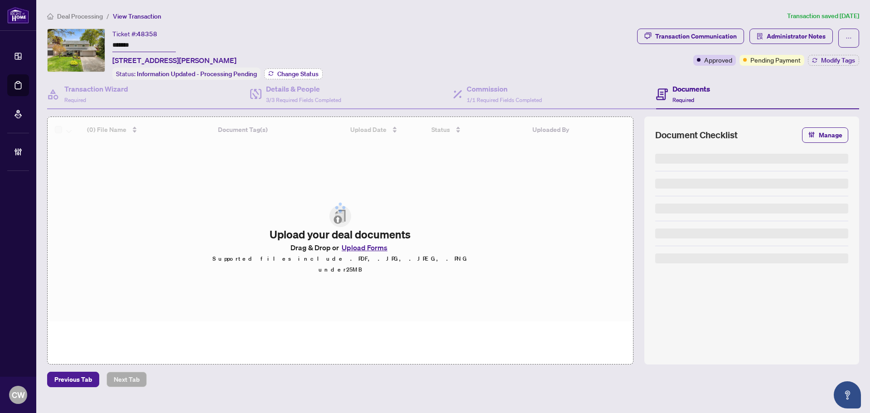
drag, startPoint x: 289, startPoint y: 71, endPoint x: 305, endPoint y: 71, distance: 16.3
click at [305, 71] on span "Change Status" at bounding box center [297, 74] width 41 height 6
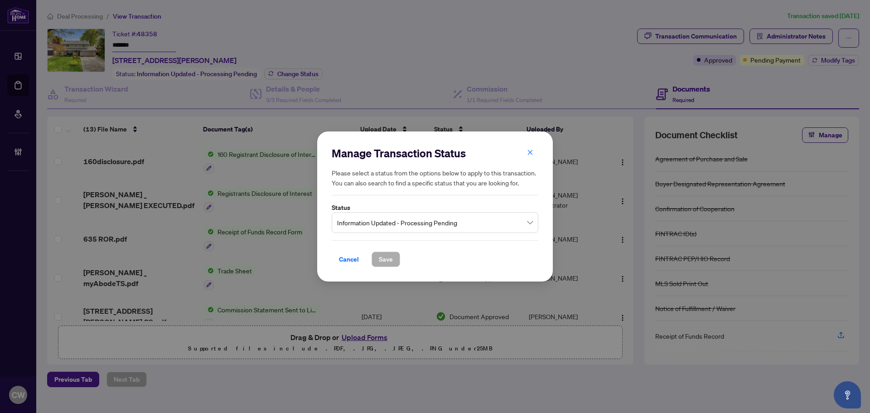
click at [380, 224] on span "Information Updated - Processing Pending" at bounding box center [435, 222] width 196 height 17
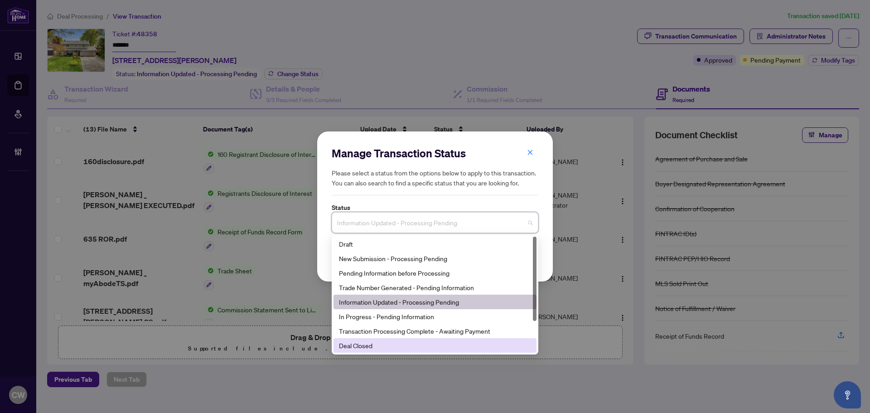
click at [371, 348] on div "Deal Closed" at bounding box center [435, 345] width 192 height 10
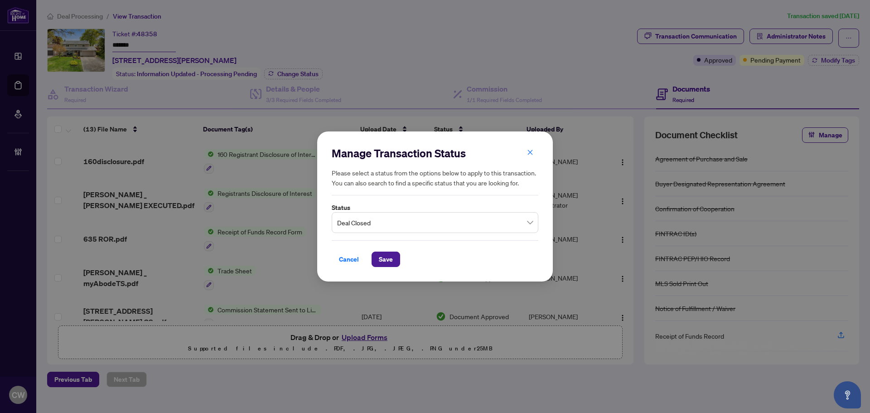
click at [379, 244] on div "Cancel Save" at bounding box center [435, 253] width 207 height 27
click at [389, 262] on span "Save" at bounding box center [386, 259] width 14 height 15
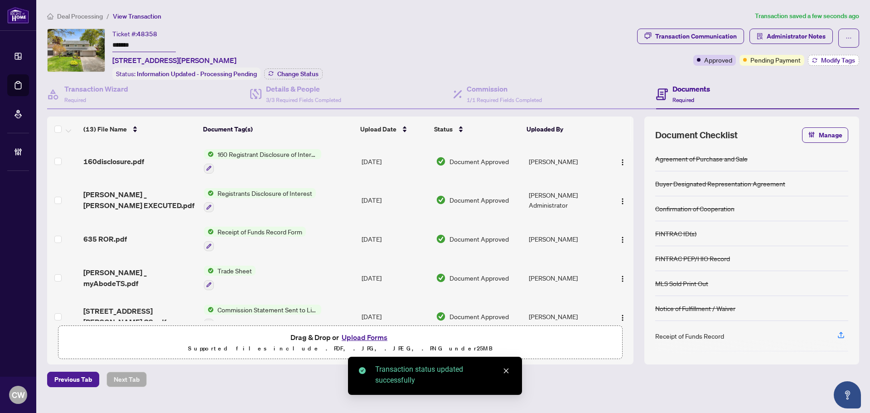
click at [823, 63] on span "Modify Tags" at bounding box center [838, 60] width 34 height 6
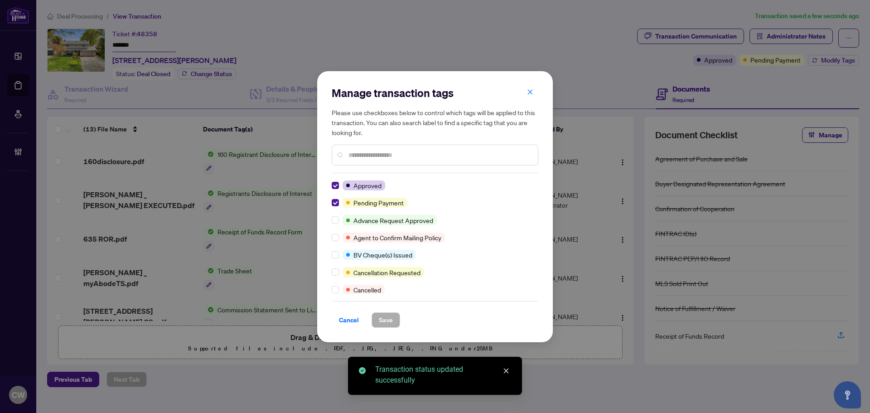
click at [339, 202] on div at bounding box center [337, 203] width 11 height 10
click at [333, 198] on label at bounding box center [335, 203] width 7 height 10
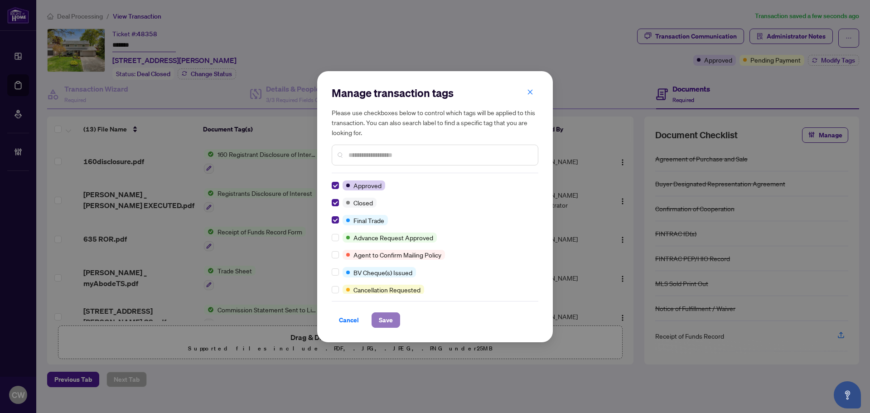
click at [392, 321] on span "Save" at bounding box center [386, 320] width 14 height 15
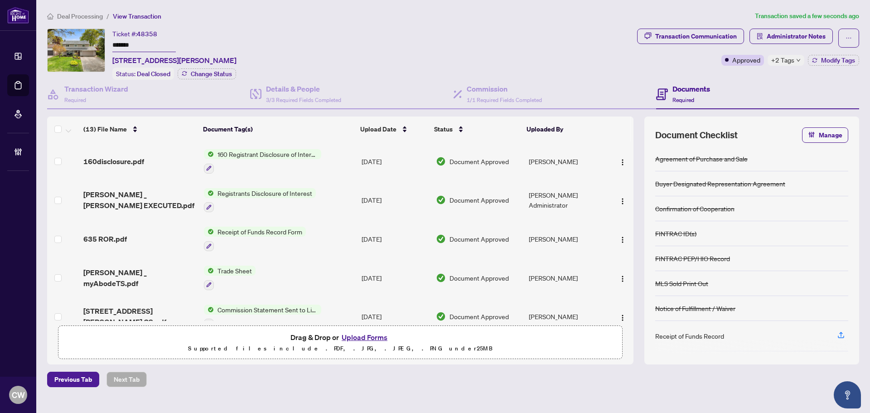
click at [125, 273] on span "RAHR _ myAbodeTS.pdf" at bounding box center [139, 278] width 113 height 22
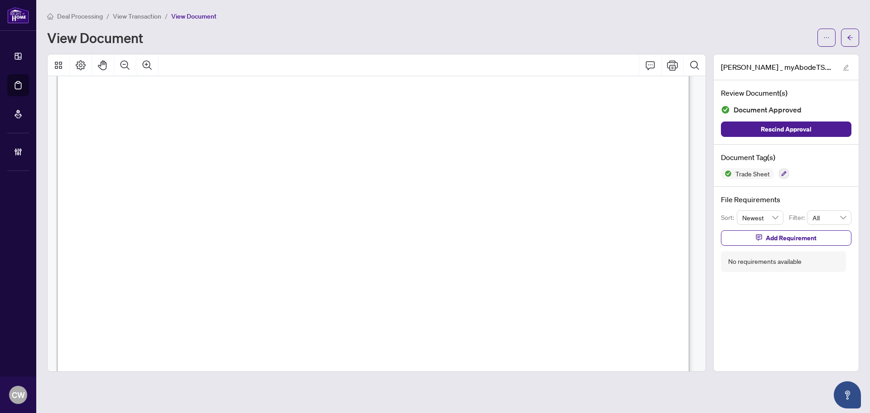
scroll to position [272, 0]
click at [851, 39] on icon "arrow-left" at bounding box center [850, 37] width 6 height 6
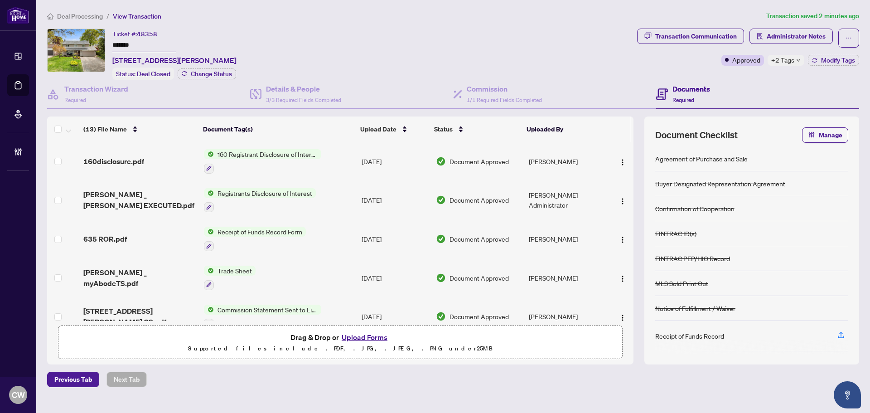
click at [365, 338] on button "Upload Forms" at bounding box center [364, 337] width 51 height 12
click at [373, 338] on button "Upload Forms" at bounding box center [364, 337] width 51 height 12
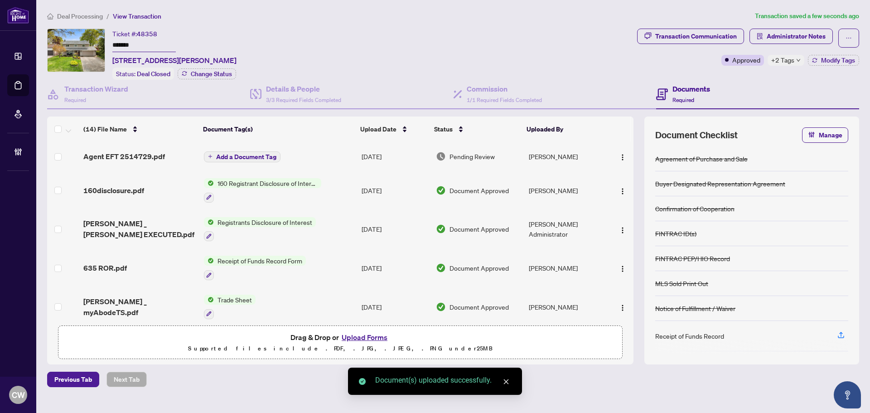
click at [624, 157] on button "button" at bounding box center [623, 156] width 15 height 15
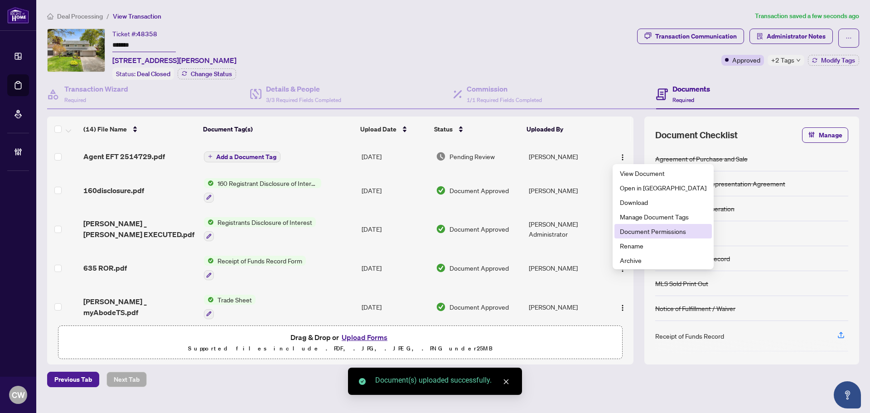
click at [637, 231] on span "Document Permissions" at bounding box center [663, 231] width 87 height 10
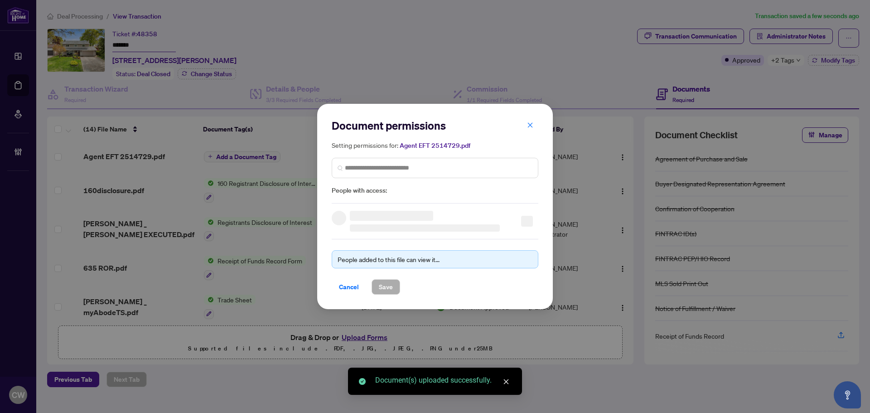
click at [384, 150] on h5 "Setting permissions for: Agent EFT 2514729.pdf" at bounding box center [435, 145] width 207 height 10
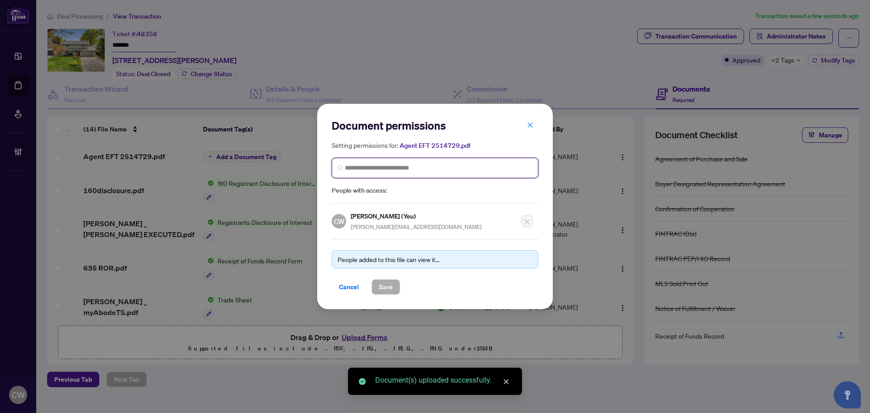
click at [392, 167] on input "search" at bounding box center [439, 168] width 188 height 10
paste input "**********"
type input "**********"
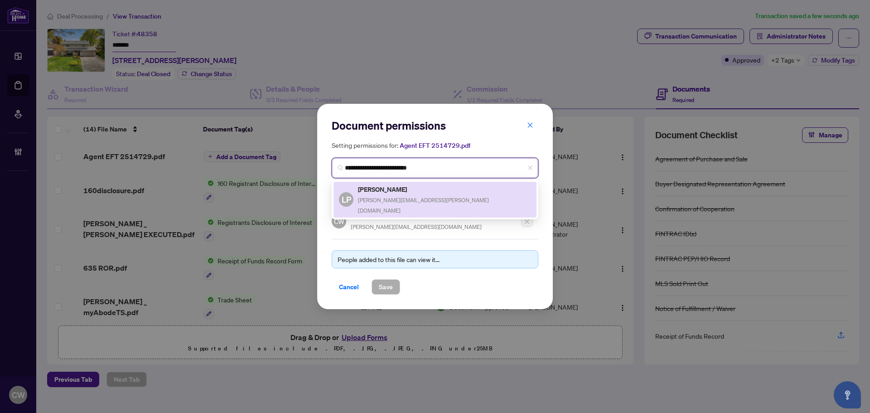
click at [393, 191] on h5 "Laura Palod" at bounding box center [444, 189] width 173 height 10
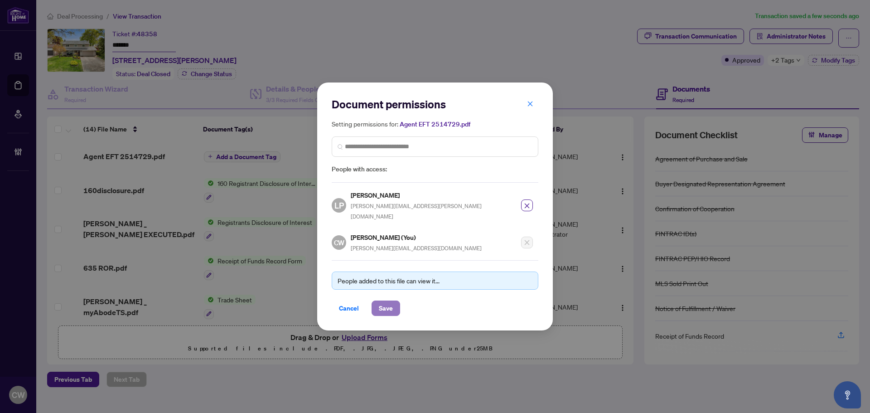
click at [389, 303] on span "Save" at bounding box center [386, 308] width 14 height 15
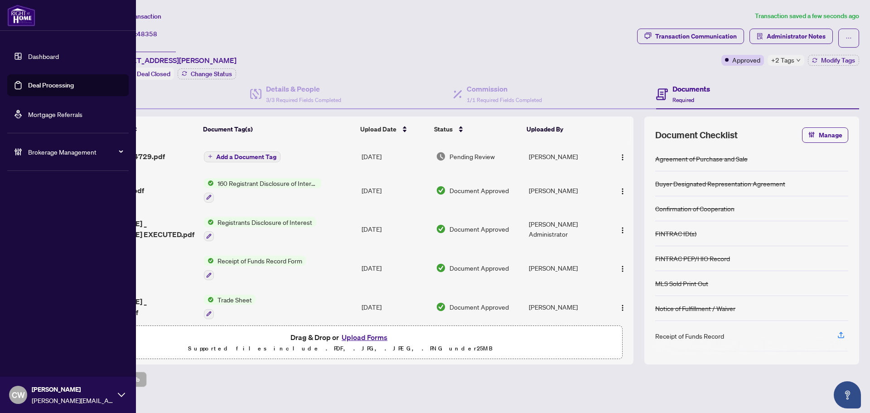
drag, startPoint x: 16, startPoint y: 86, endPoint x: 73, endPoint y: 83, distance: 56.3
click at [28, 86] on link "Deal Processing" at bounding box center [51, 85] width 46 height 8
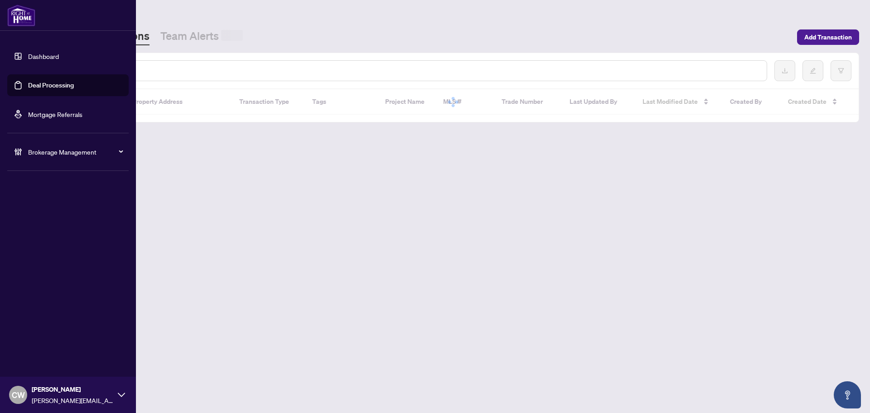
click at [154, 76] on div at bounding box center [411, 70] width 713 height 21
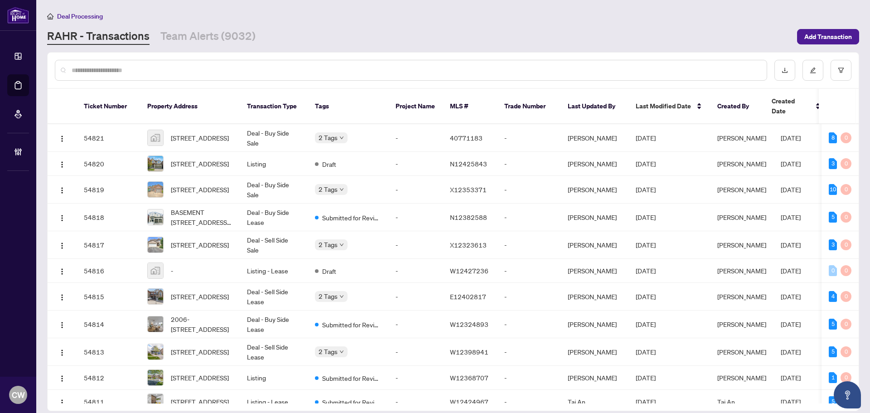
click at [152, 72] on input "text" at bounding box center [416, 70] width 688 height 10
paste input "*******"
type input "*******"
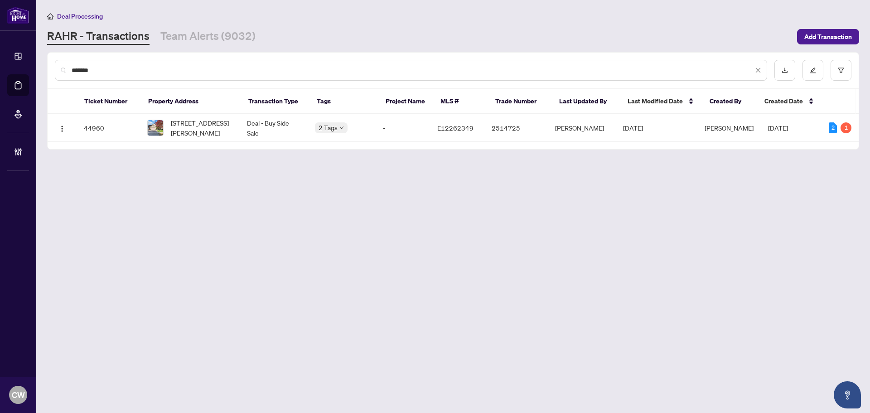
click at [202, 130] on span "57 Harman Dr, Ajax, Ontario L1S 5H8, Canada" at bounding box center [202, 128] width 62 height 20
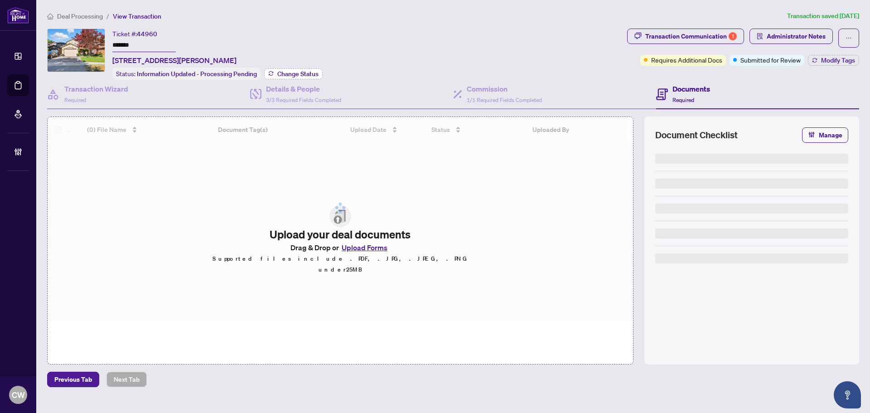
click at [311, 71] on span "Change Status" at bounding box center [297, 74] width 41 height 6
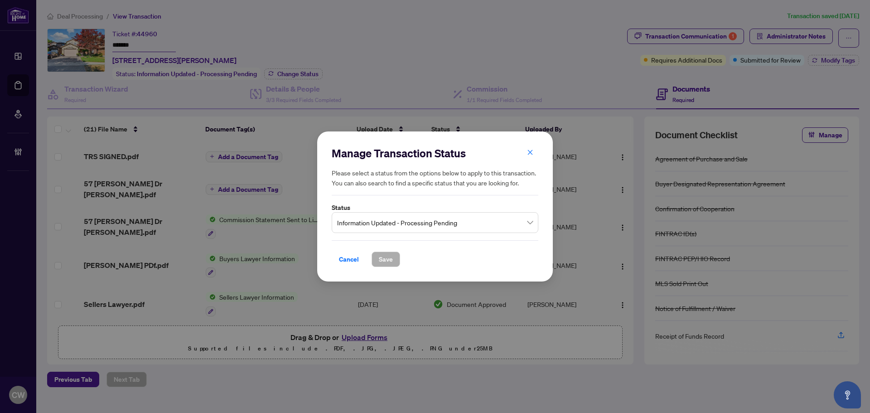
drag, startPoint x: 415, startPoint y: 217, endPoint x: 417, endPoint y: 227, distance: 10.6
click at [415, 218] on span "Information Updated - Processing Pending" at bounding box center [435, 222] width 196 height 17
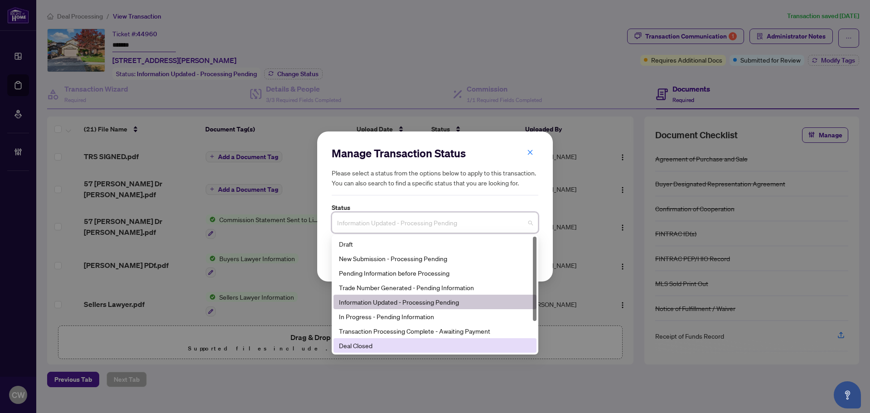
click at [408, 343] on div "Deal Closed" at bounding box center [435, 345] width 192 height 10
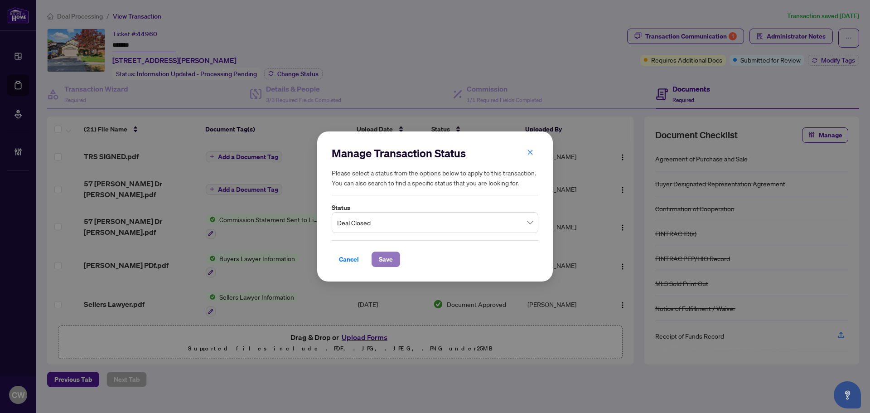
click at [388, 256] on span "Save" at bounding box center [386, 259] width 14 height 15
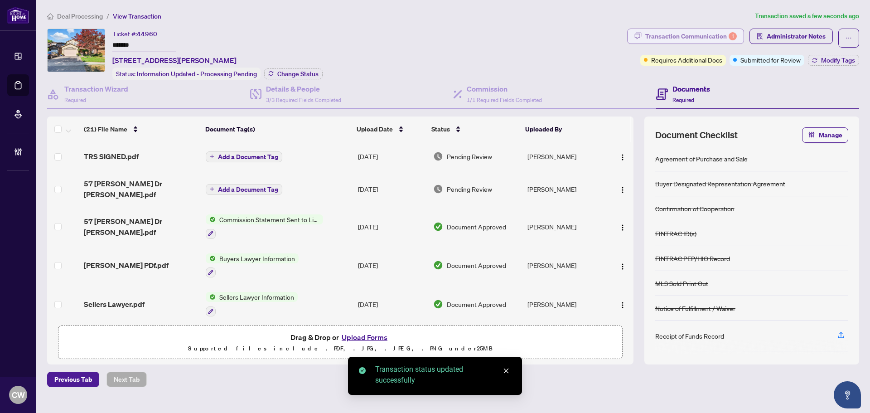
click at [709, 35] on div "Transaction Communication 1" at bounding box center [692, 36] width 92 height 15
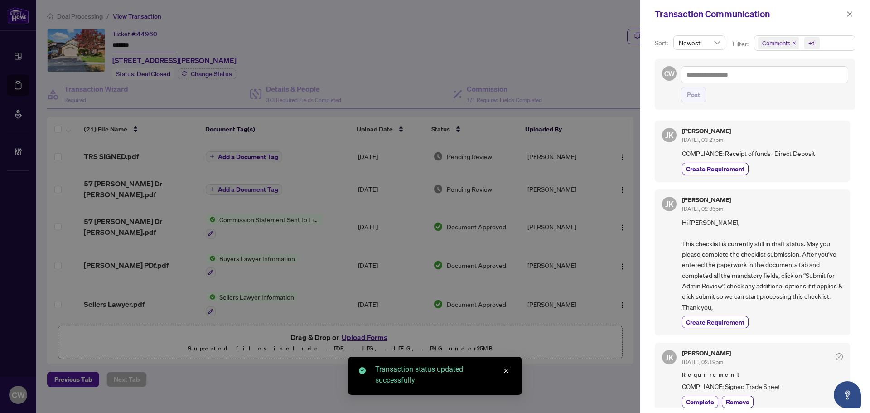
click at [793, 43] on icon "close" at bounding box center [794, 43] width 5 height 5
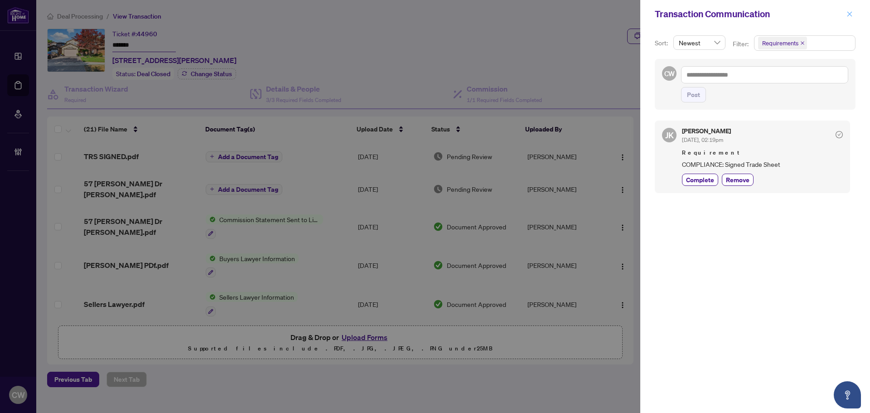
click at [850, 15] on icon "close" at bounding box center [850, 13] width 5 height 5
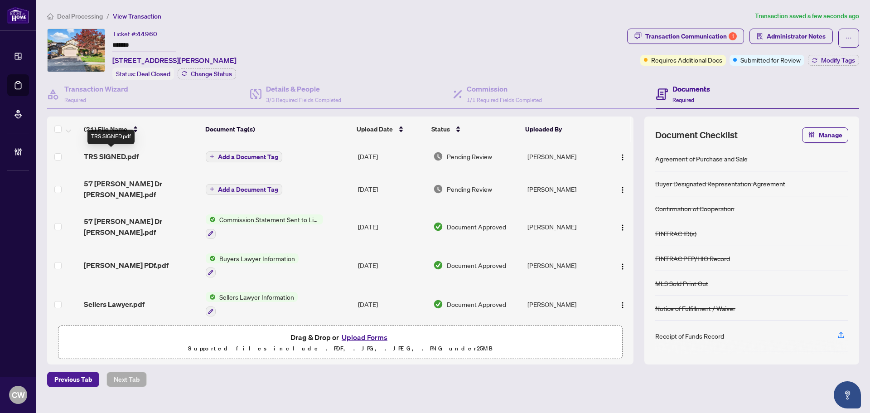
click at [129, 156] on span "TRS SIGNED.pdf" at bounding box center [111, 156] width 55 height 11
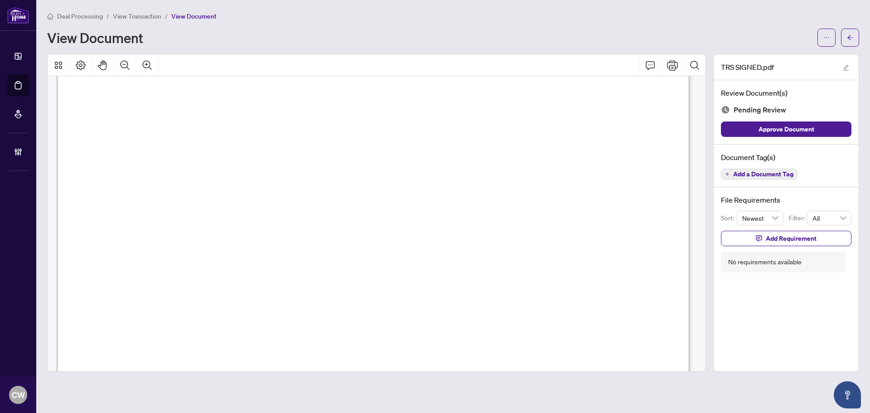
scroll to position [272, 0]
click at [854, 34] on button "button" at bounding box center [850, 38] width 18 height 18
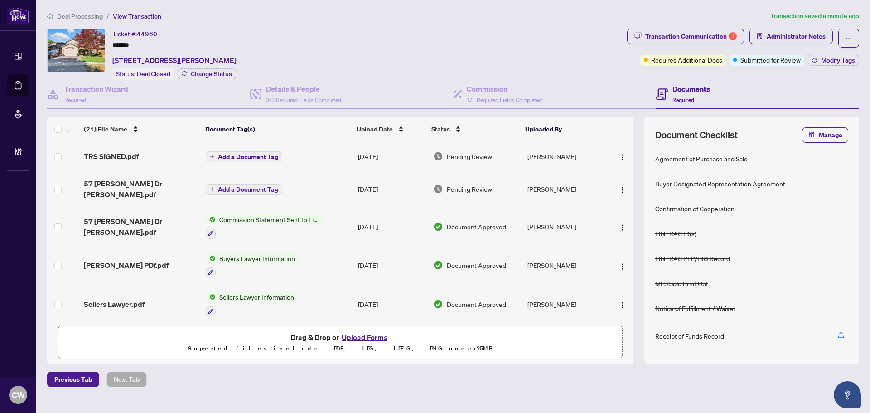
click at [371, 335] on button "Upload Forms" at bounding box center [364, 337] width 51 height 12
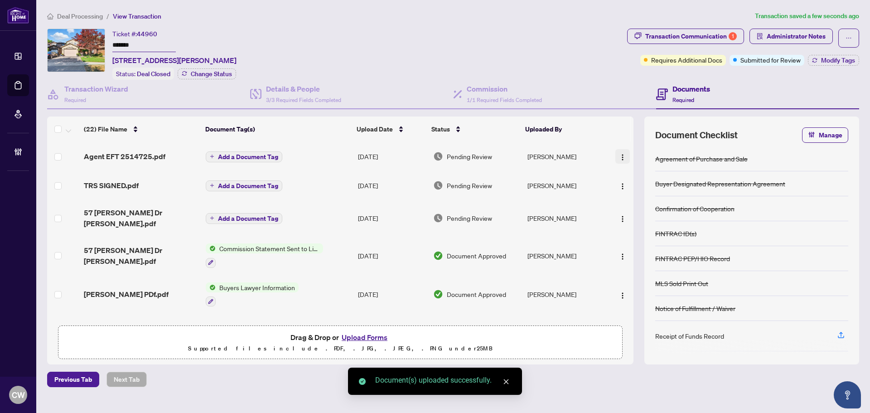
click at [623, 154] on img "button" at bounding box center [622, 157] width 7 height 7
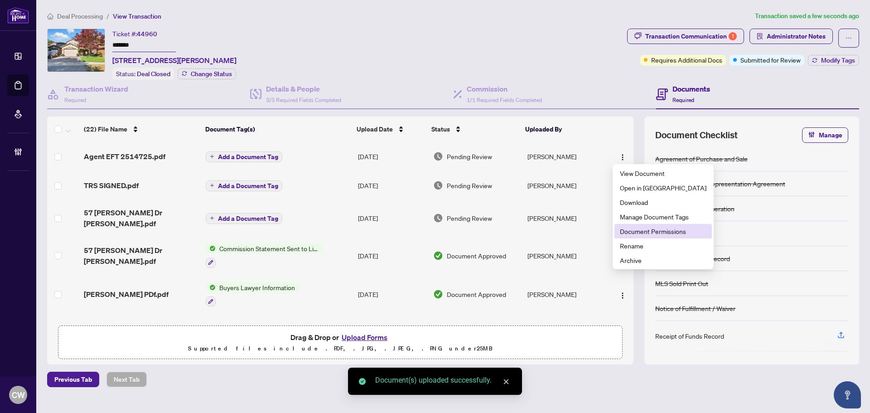
click at [634, 238] on li "Document Permissions" at bounding box center [663, 231] width 97 height 15
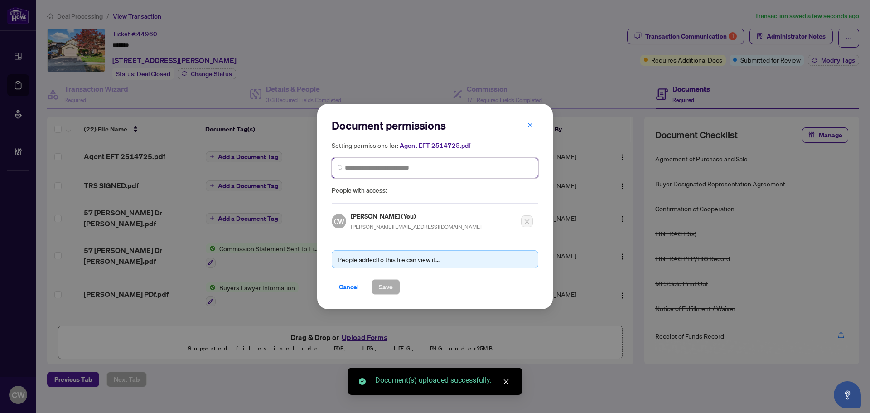
click at [421, 167] on input "search" at bounding box center [439, 168] width 188 height 10
paste input "**********"
type input "**********"
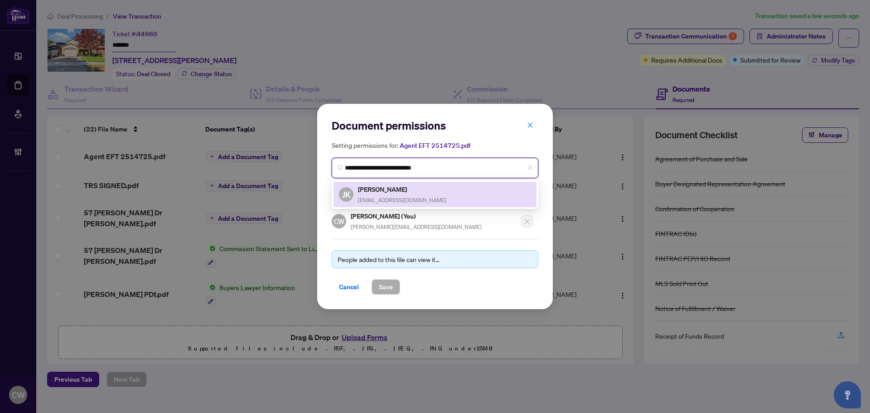
click at [410, 194] on div "JK Jossi Karakkattu jossikara@yahoo.ca" at bounding box center [435, 194] width 192 height 21
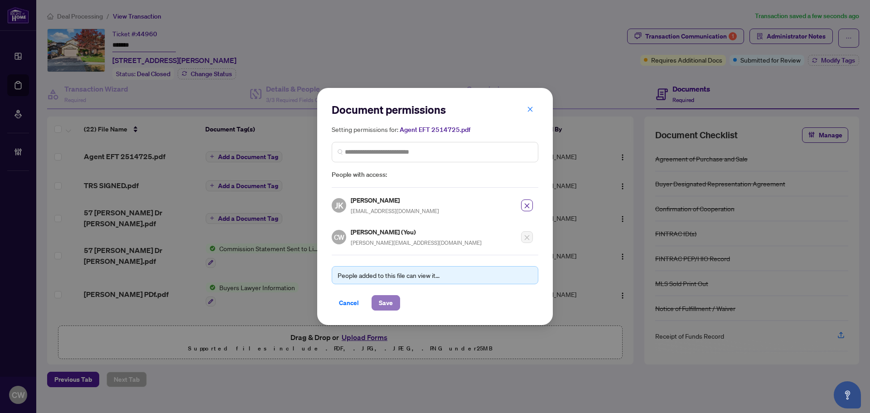
click at [389, 302] on span "Save" at bounding box center [386, 303] width 14 height 15
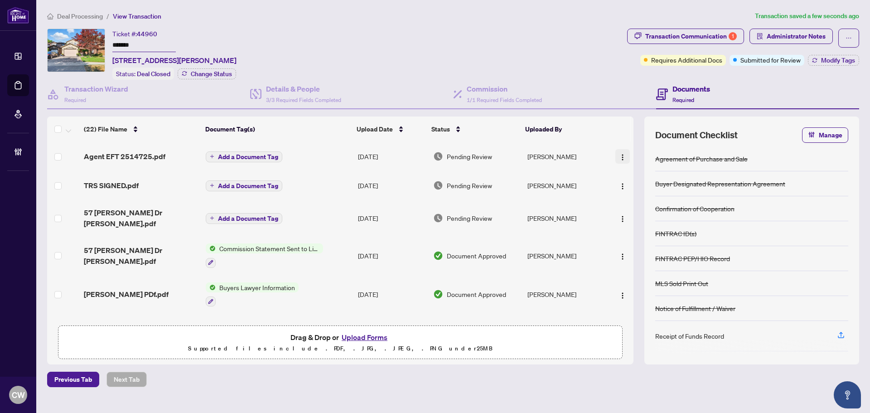
click at [616, 150] on button "button" at bounding box center [623, 156] width 15 height 15
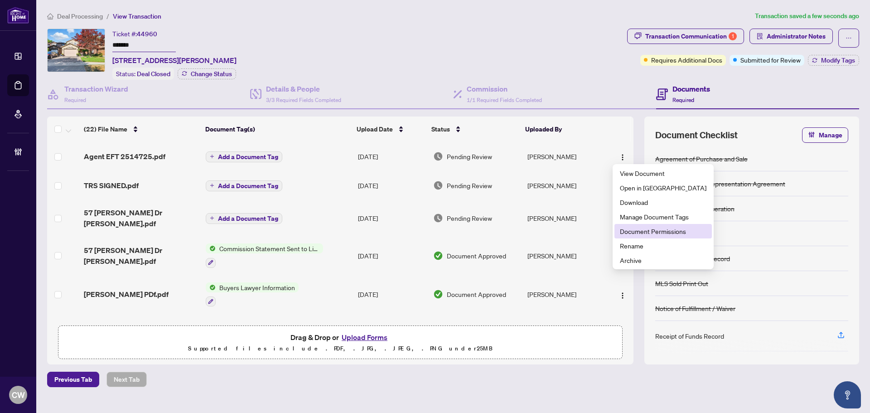
click at [622, 235] on span "Document Permissions" at bounding box center [663, 231] width 87 height 10
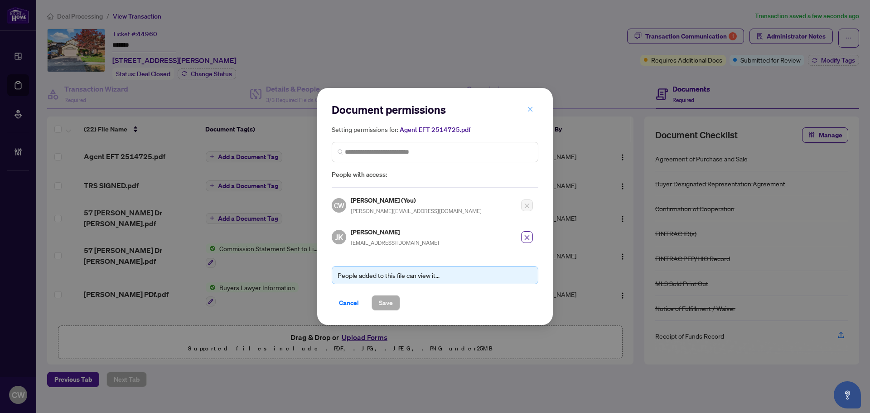
click at [533, 107] on icon "close" at bounding box center [530, 109] width 6 height 6
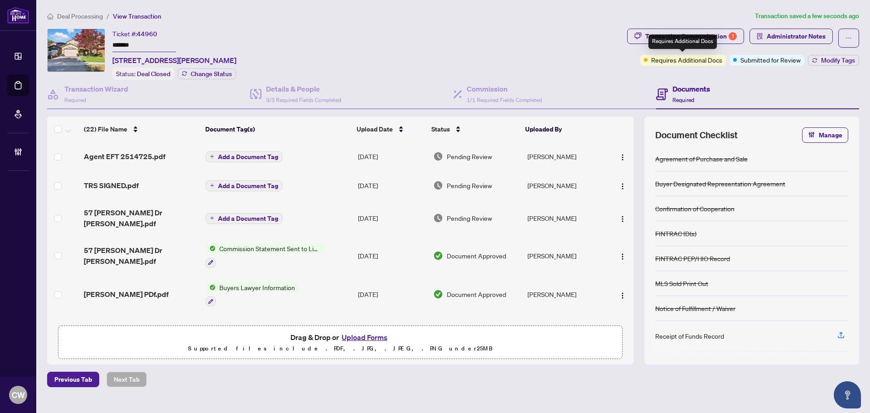
drag, startPoint x: 683, startPoint y: 38, endPoint x: 695, endPoint y: 36, distance: 12.8
click at [684, 38] on div "Requires Additional Docs" at bounding box center [683, 41] width 68 height 15
click at [723, 34] on div "Transaction Communication 1" at bounding box center [692, 36] width 92 height 15
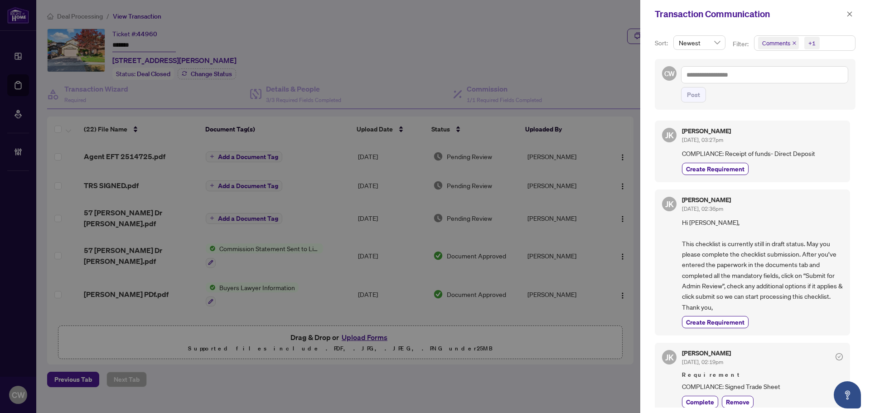
click at [794, 41] on icon "close" at bounding box center [794, 43] width 5 height 5
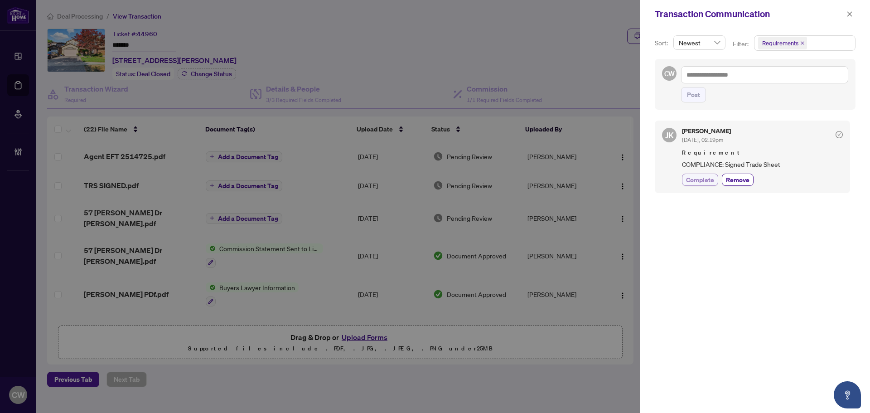
click at [698, 180] on span "Complete" at bounding box center [700, 180] width 28 height 10
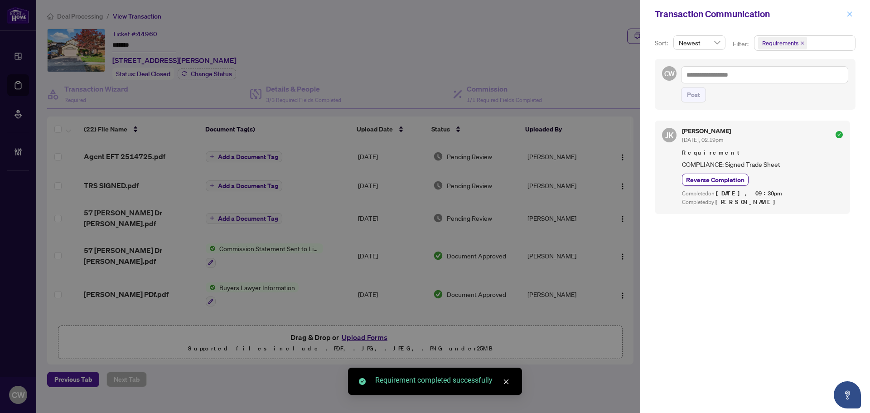
click at [850, 15] on icon "close" at bounding box center [850, 14] width 6 height 6
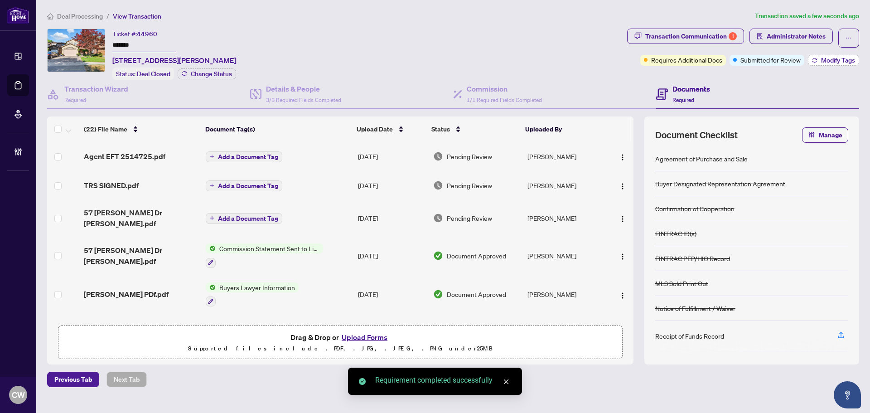
click at [837, 60] on span "Modify Tags" at bounding box center [838, 60] width 34 height 6
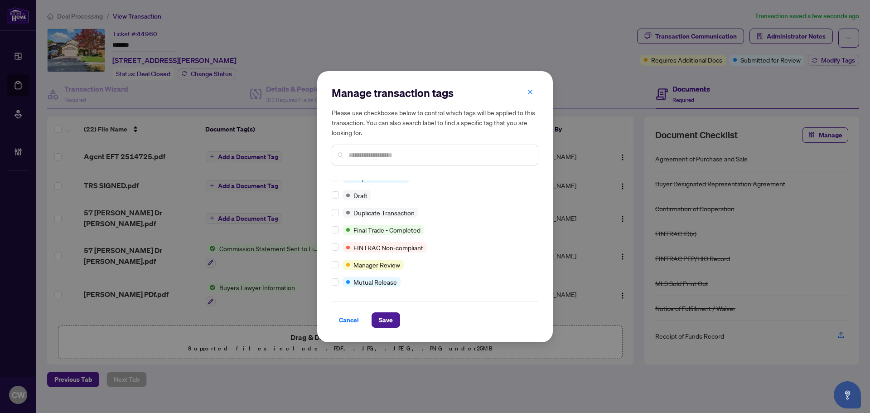
scroll to position [8, 0]
click at [390, 324] on span "Save" at bounding box center [386, 320] width 14 height 15
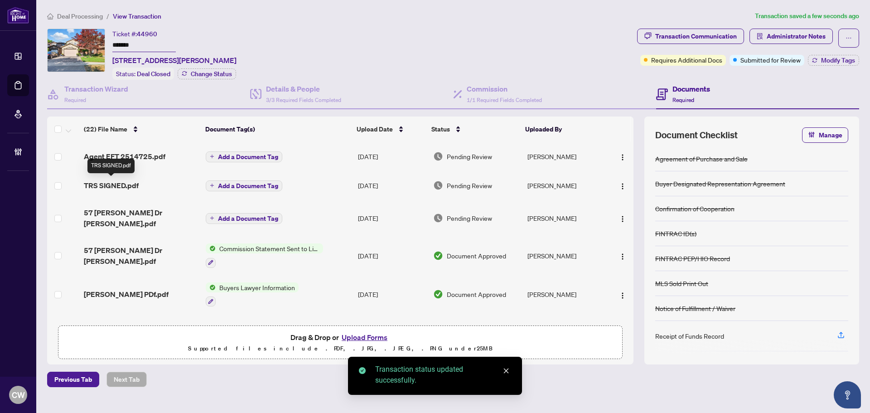
click at [116, 184] on span "TRS SIGNED.pdf" at bounding box center [111, 185] width 55 height 11
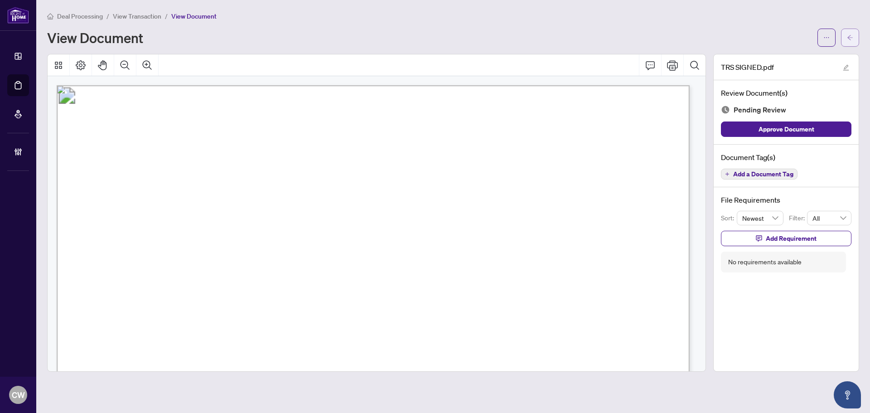
click at [848, 31] on span "button" at bounding box center [850, 37] width 6 height 15
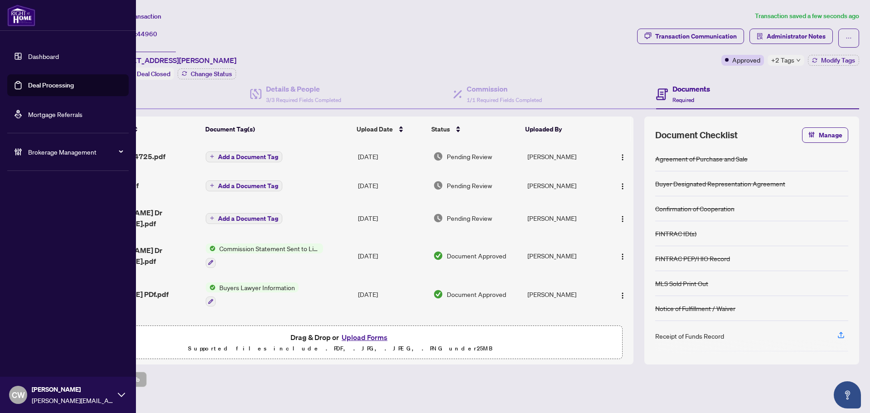
click at [28, 87] on link "Deal Processing" at bounding box center [51, 85] width 46 height 8
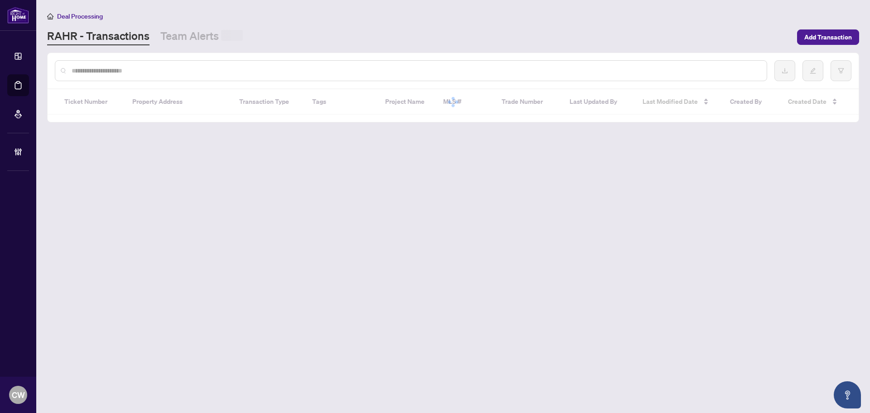
click at [174, 67] on input "text" at bounding box center [416, 71] width 688 height 10
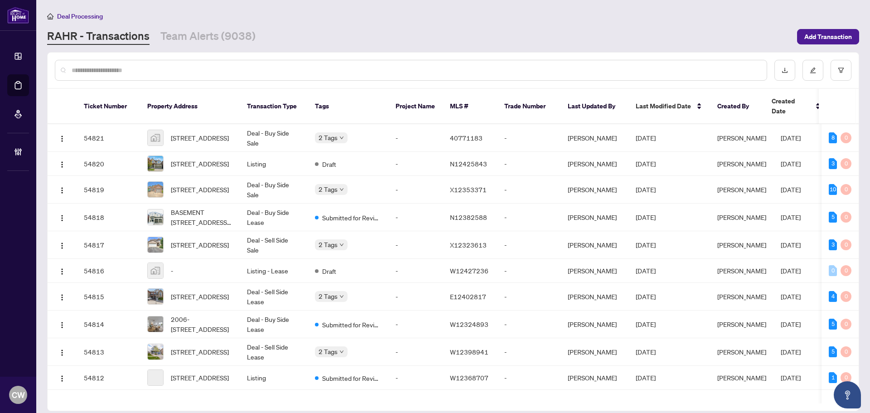
paste input "*******"
type input "*******"
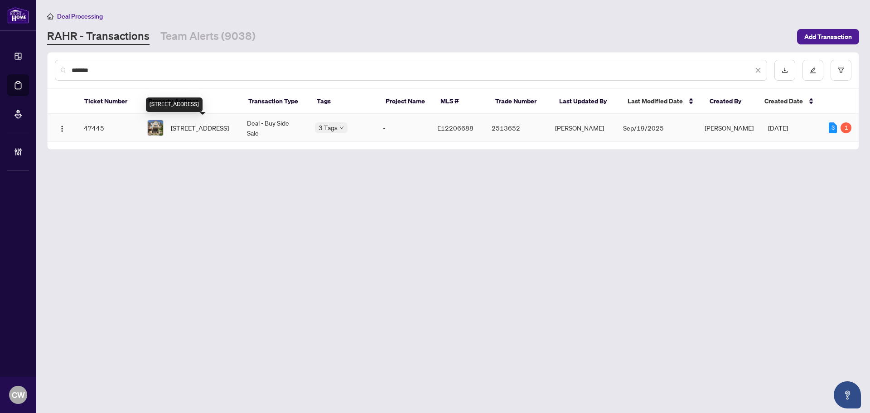
click at [205, 124] on span "79 Mendelssohn St, Toronto, Ontario M1L 0B8, Canada" at bounding box center [200, 128] width 58 height 10
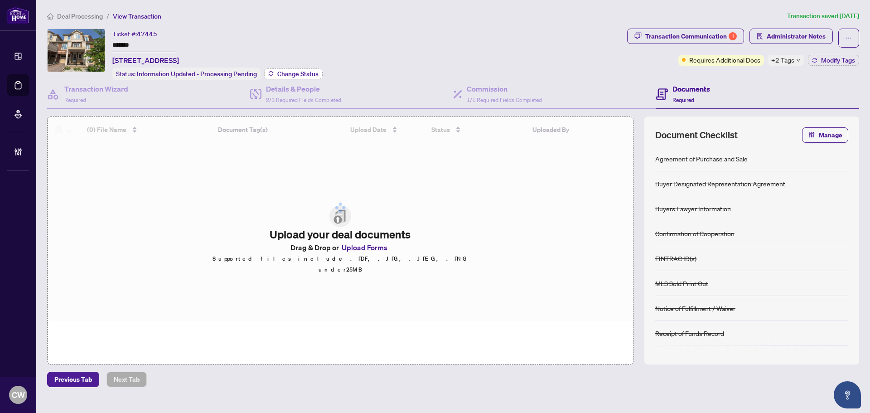
click at [303, 71] on span "Change Status" at bounding box center [297, 74] width 41 height 6
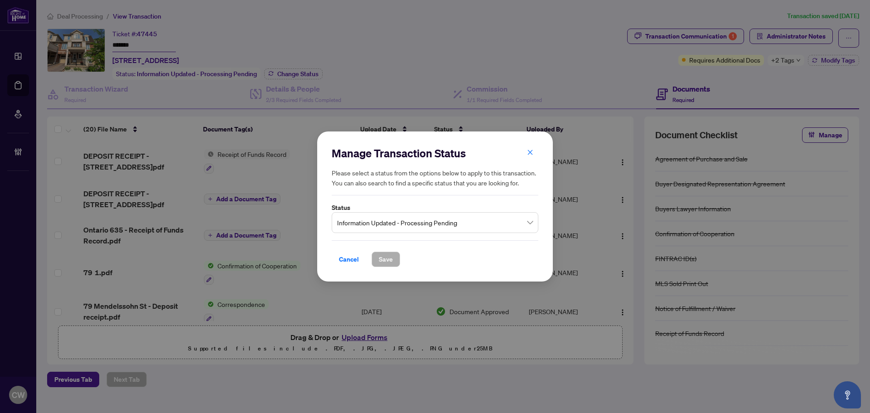
click at [438, 228] on span "Information Updated - Processing Pending" at bounding box center [435, 222] width 196 height 17
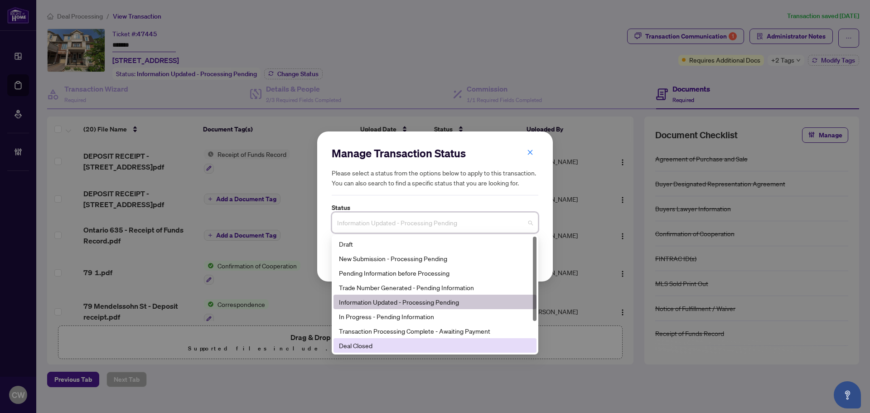
click at [410, 345] on div "Deal Closed" at bounding box center [435, 345] width 192 height 10
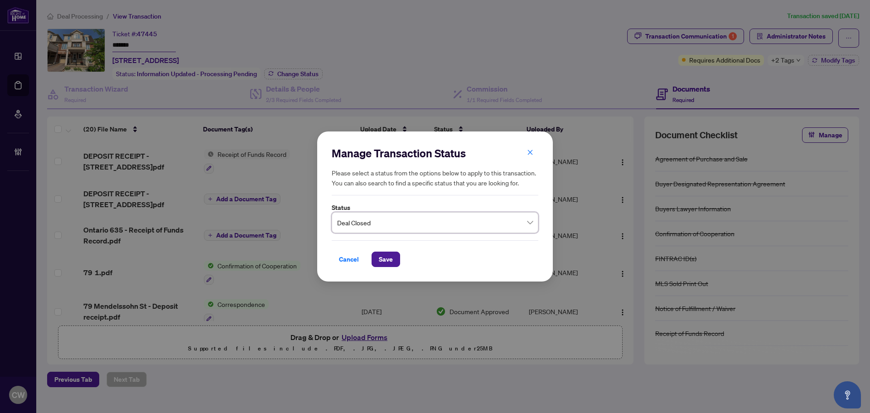
click at [386, 251] on div "Cancel Save" at bounding box center [435, 253] width 207 height 27
click at [388, 262] on span "Save" at bounding box center [386, 259] width 14 height 15
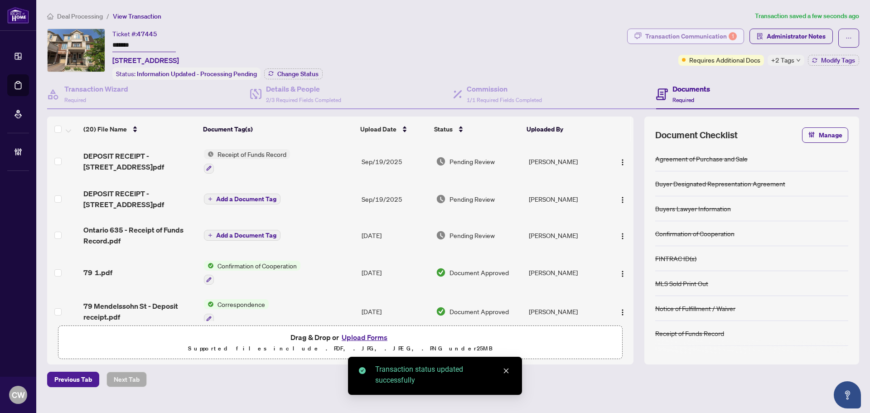
click at [713, 38] on div "Transaction Communication 1" at bounding box center [692, 36] width 92 height 15
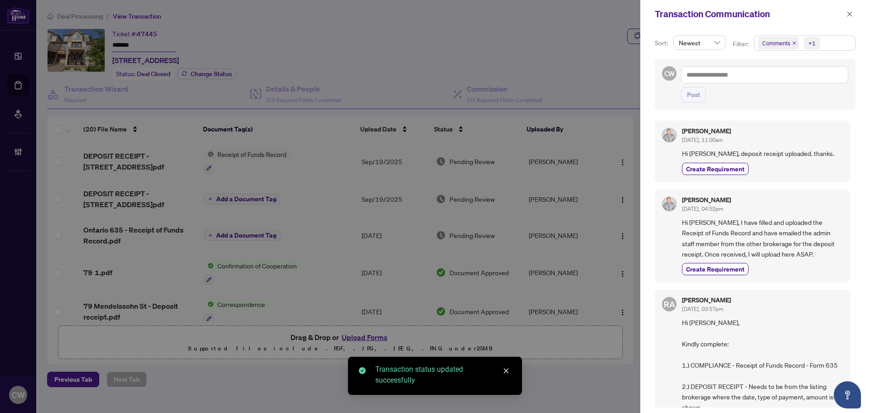
click at [793, 43] on icon "close" at bounding box center [795, 43] width 4 height 4
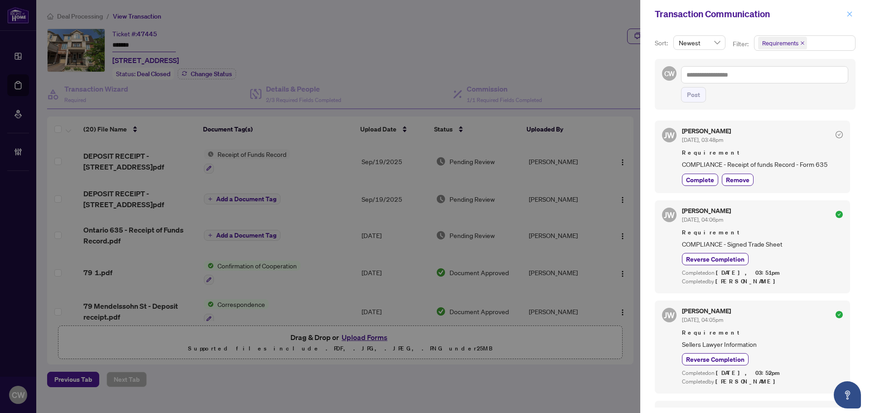
click at [848, 15] on icon "close" at bounding box center [850, 14] width 6 height 6
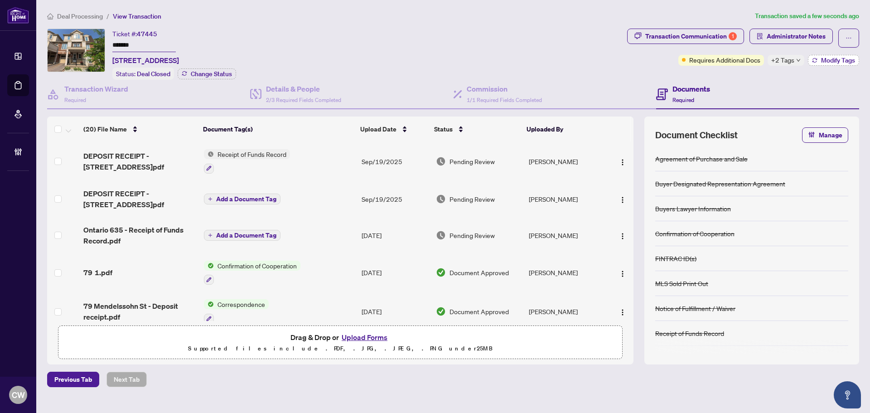
click at [842, 61] on span "Modify Tags" at bounding box center [838, 60] width 34 height 6
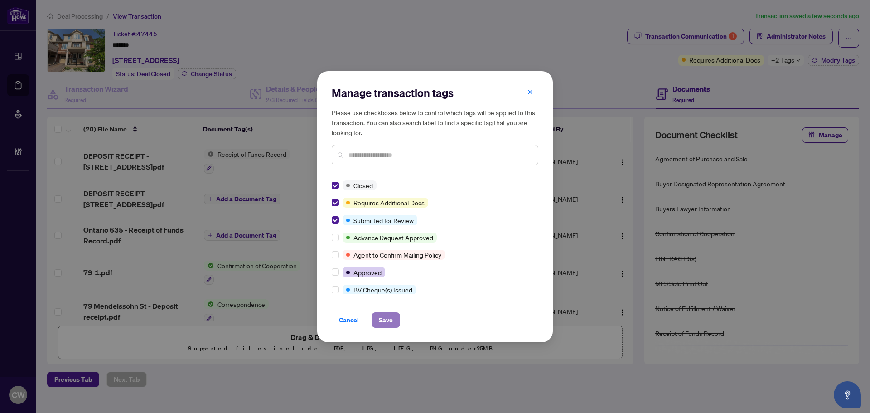
click at [380, 316] on span "Save" at bounding box center [386, 320] width 14 height 15
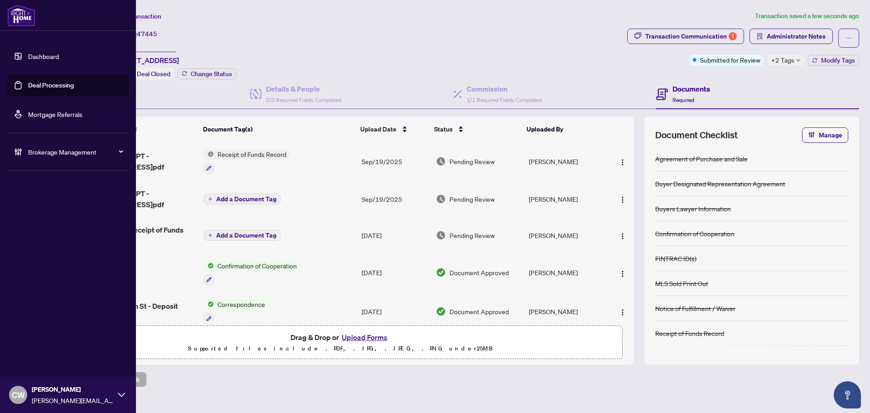
click at [28, 84] on link "Deal Processing" at bounding box center [51, 85] width 46 height 8
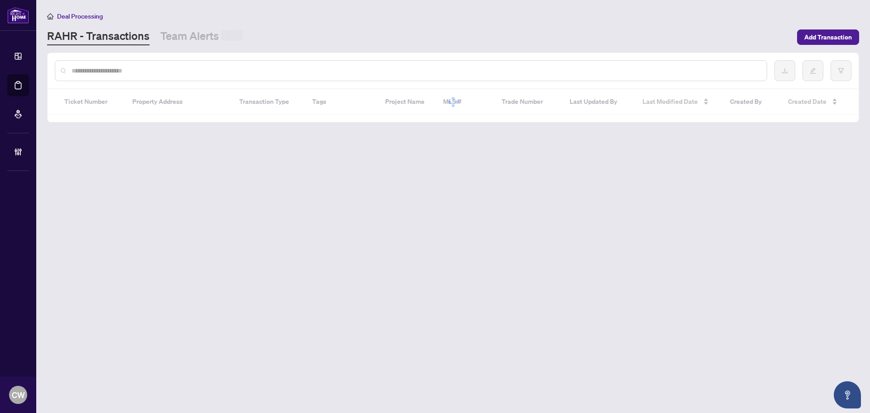
click at [165, 72] on input "text" at bounding box center [416, 71] width 688 height 10
paste input "*******"
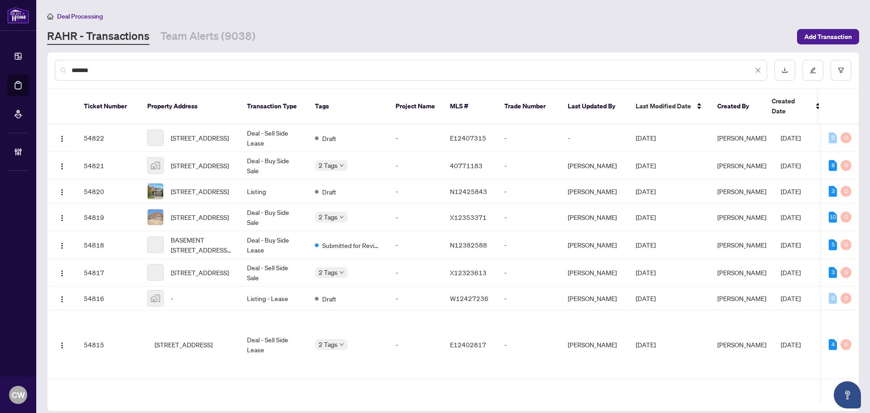
type input "*******"
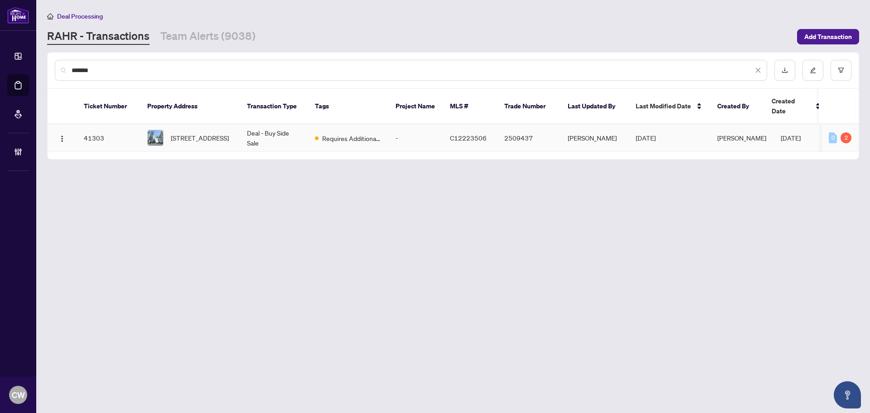
click at [180, 133] on span "828-39 Queens Quay, Toronto, Ontario M5E 0A5, Canada" at bounding box center [200, 138] width 58 height 10
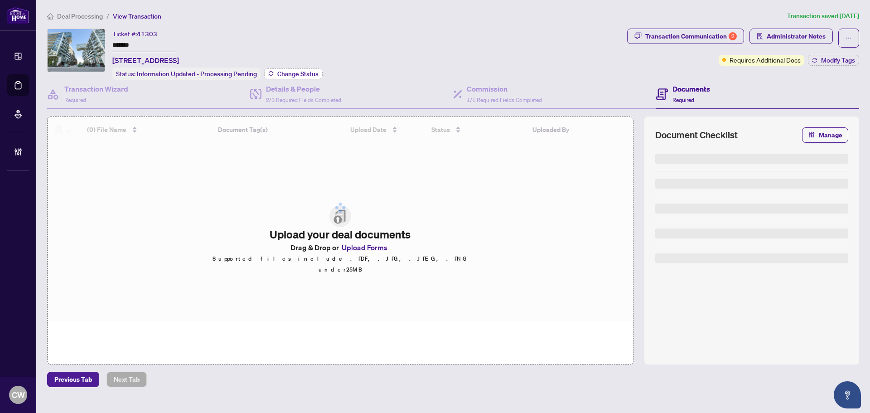
click at [297, 71] on span "Change Status" at bounding box center [297, 74] width 41 height 6
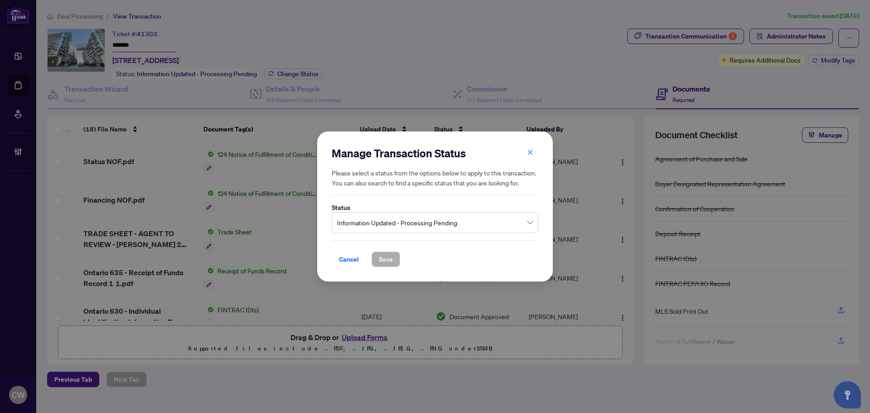
click at [399, 229] on span "Information Updated - Processing Pending" at bounding box center [435, 222] width 196 height 17
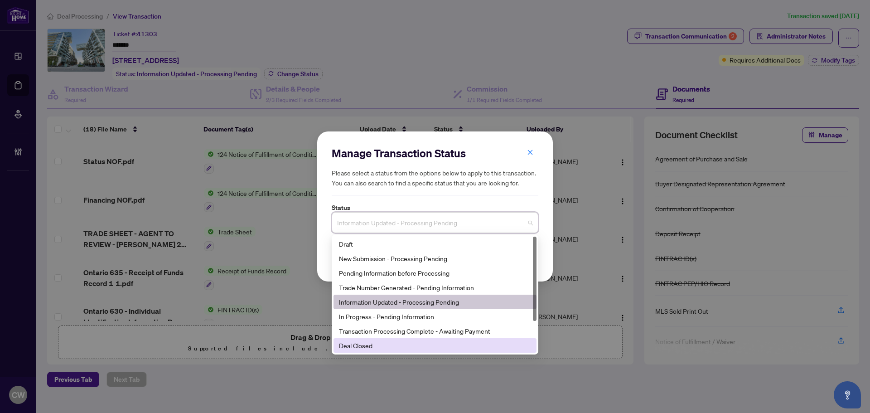
click at [377, 344] on div "Deal Closed" at bounding box center [435, 345] width 192 height 10
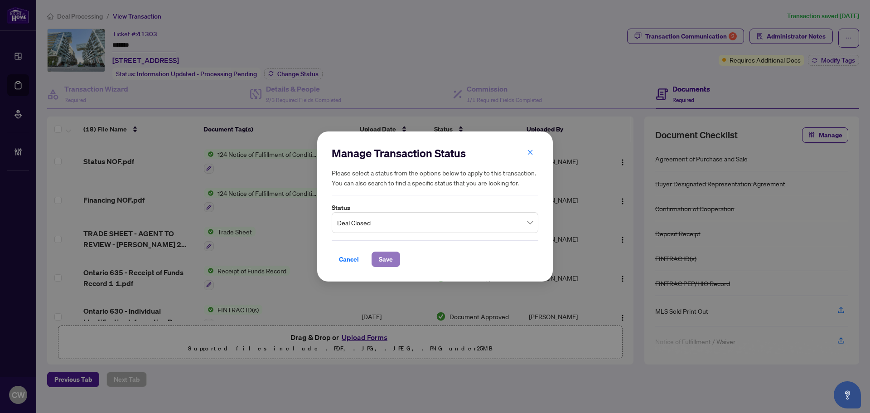
click at [385, 260] on span "Save" at bounding box center [386, 259] width 14 height 15
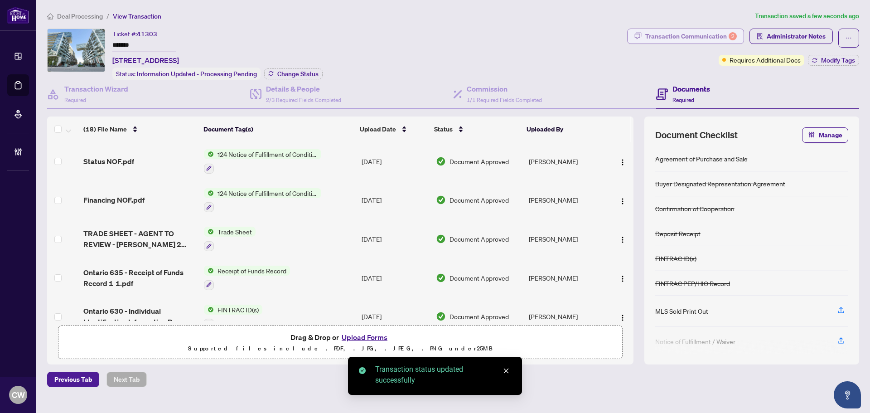
click at [712, 34] on div "Transaction Communication 2" at bounding box center [692, 36] width 92 height 15
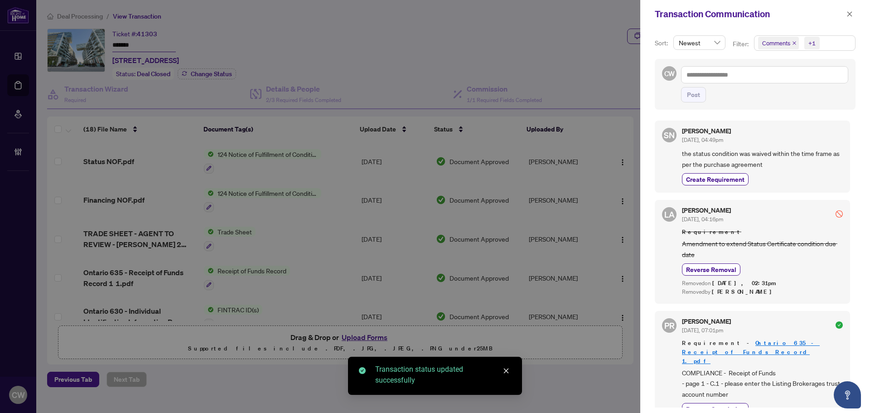
click at [794, 43] on icon "close" at bounding box center [795, 43] width 4 height 4
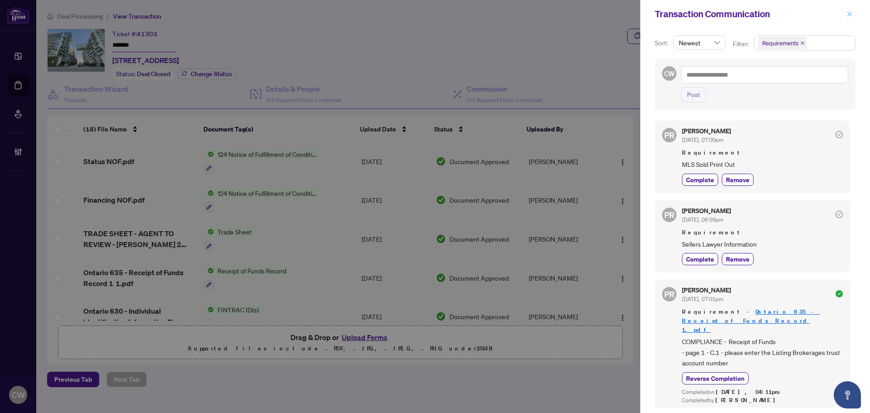
click at [849, 12] on icon "close" at bounding box center [850, 14] width 6 height 6
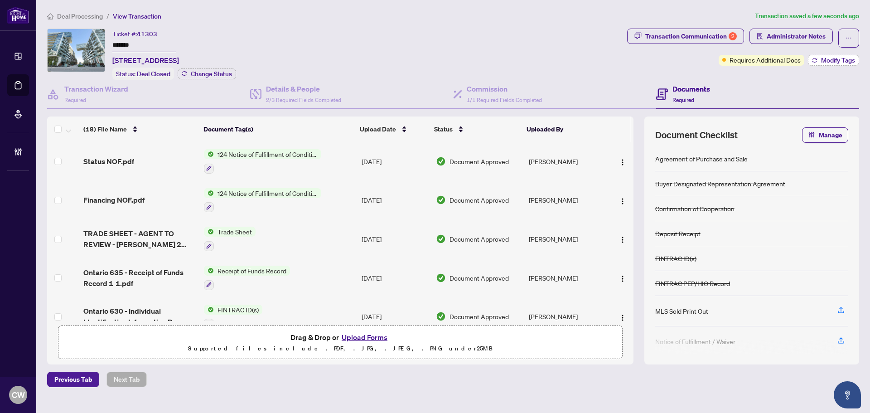
click at [843, 62] on span "Modify Tags" at bounding box center [838, 60] width 34 height 6
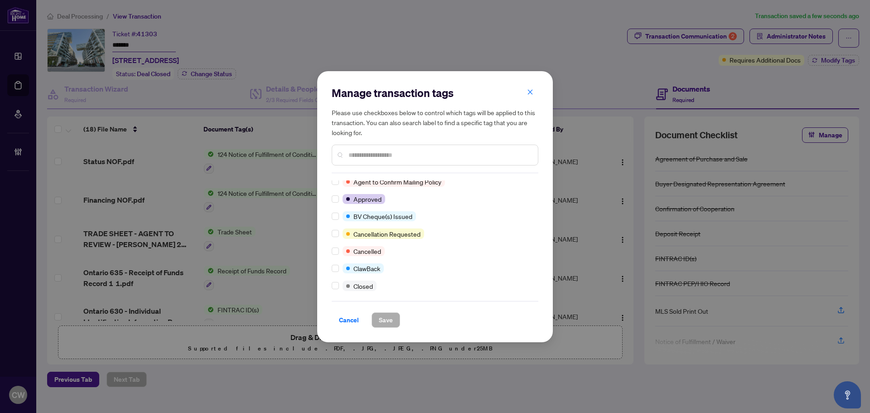
scroll to position [91, 0]
click at [340, 238] on div at bounding box center [337, 233] width 11 height 10
click at [338, 238] on label at bounding box center [335, 233] width 7 height 10
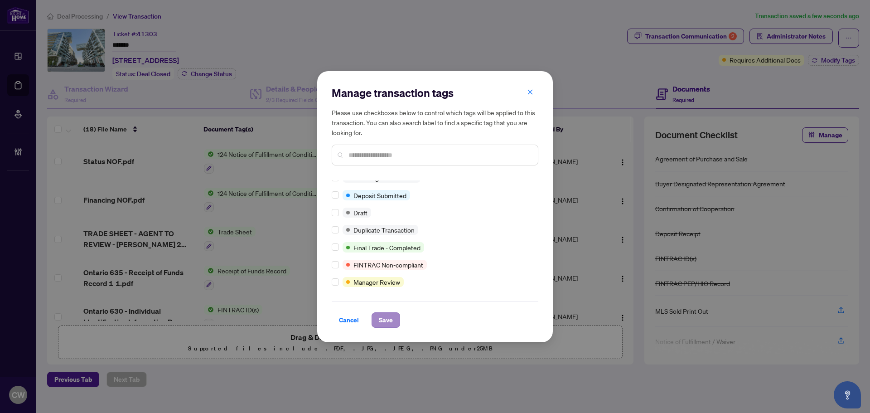
scroll to position [0, 0]
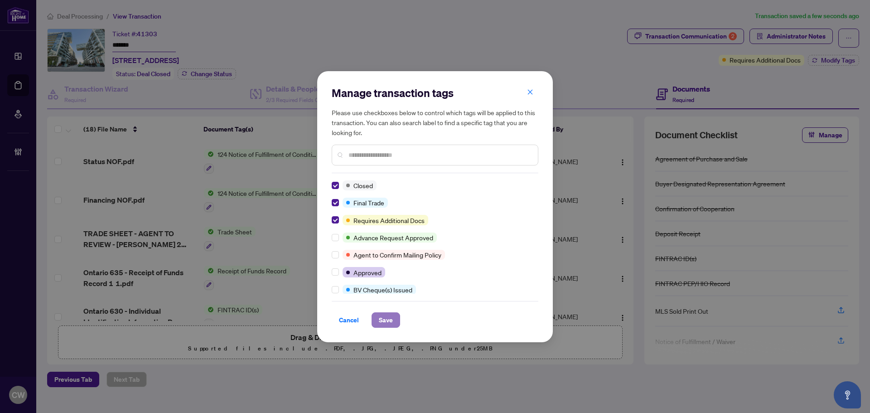
click at [388, 325] on span "Save" at bounding box center [386, 320] width 14 height 15
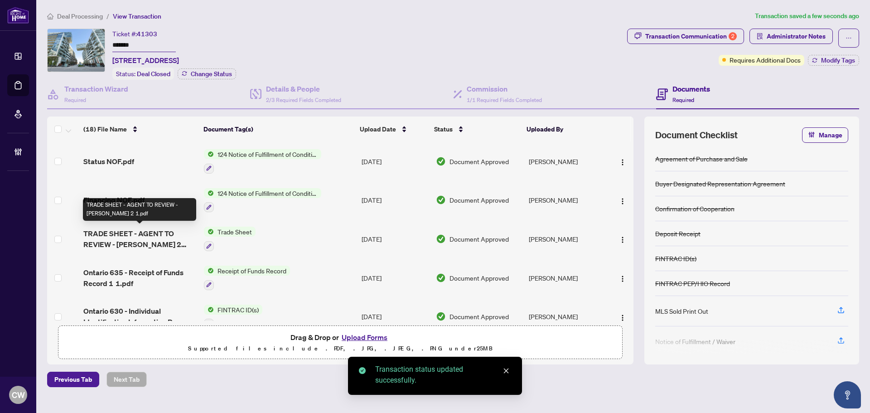
click at [150, 234] on span "TRADE SHEET - AGENT TO REVIEW - Stan 2 1.pdf" at bounding box center [139, 239] width 113 height 22
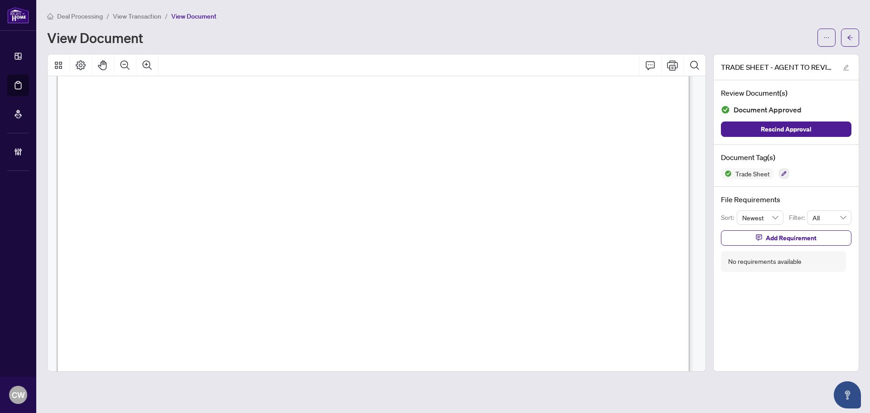
scroll to position [317, 0]
click at [857, 40] on button "button" at bounding box center [850, 38] width 18 height 18
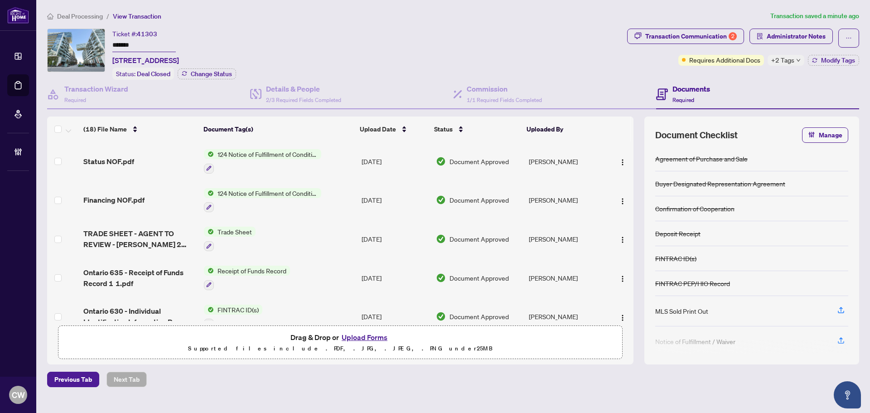
click at [374, 337] on button "Upload Forms" at bounding box center [364, 337] width 51 height 12
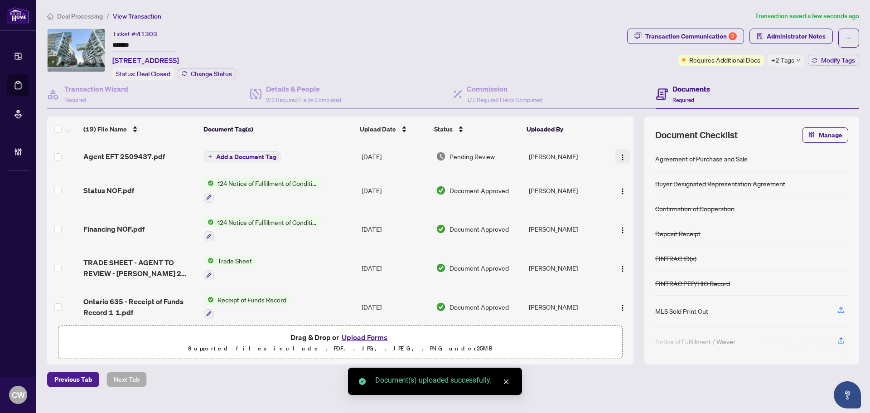
click at [621, 154] on img "button" at bounding box center [622, 157] width 7 height 7
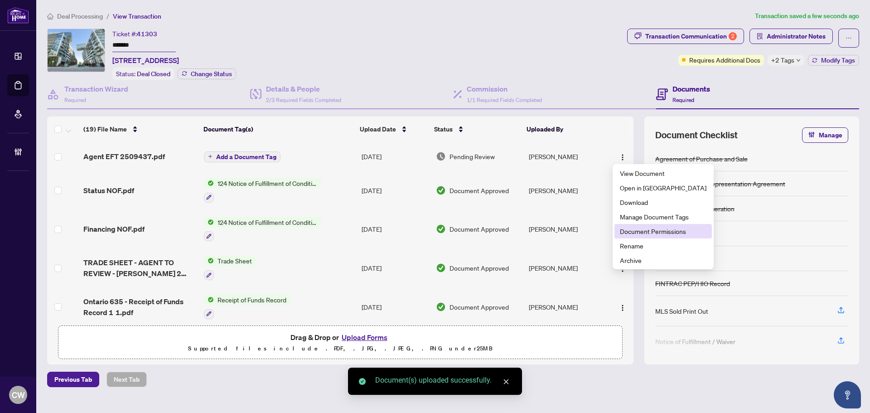
click at [642, 228] on span "Document Permissions" at bounding box center [663, 231] width 87 height 10
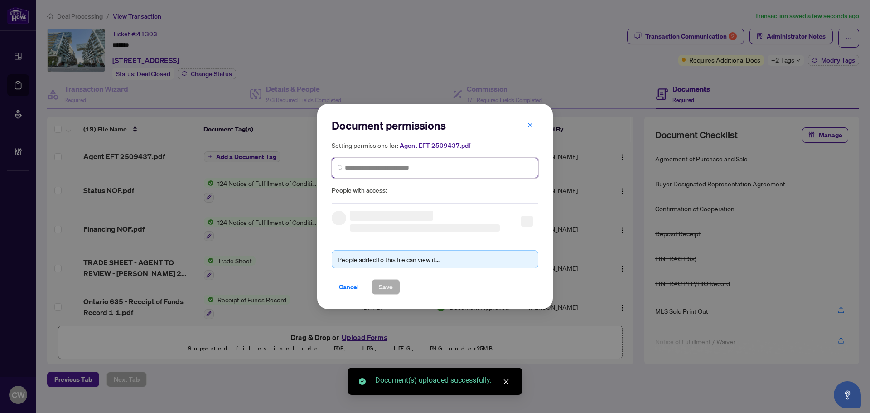
click at [440, 168] on input "search" at bounding box center [439, 168] width 188 height 10
paste input "**********"
type input "**********"
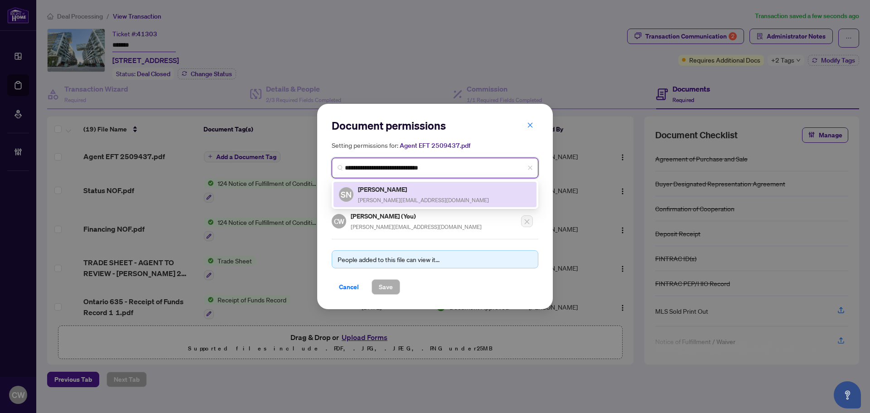
click at [412, 198] on span "stan.nevolovich@gmail.com" at bounding box center [423, 200] width 131 height 7
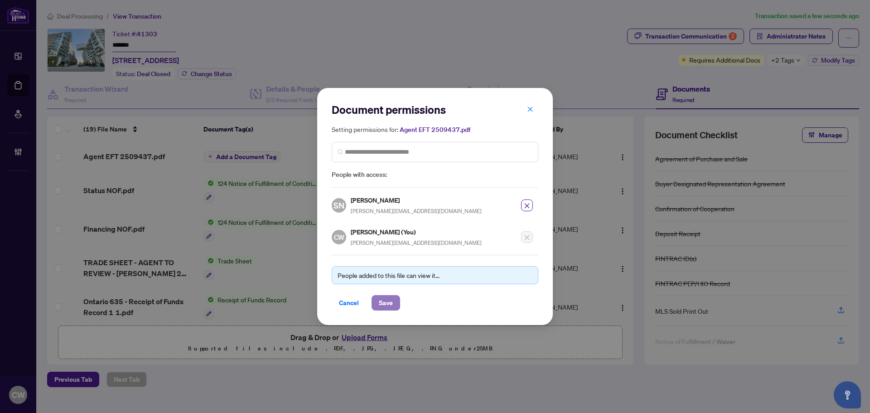
click at [387, 298] on span "Save" at bounding box center [386, 303] width 14 height 15
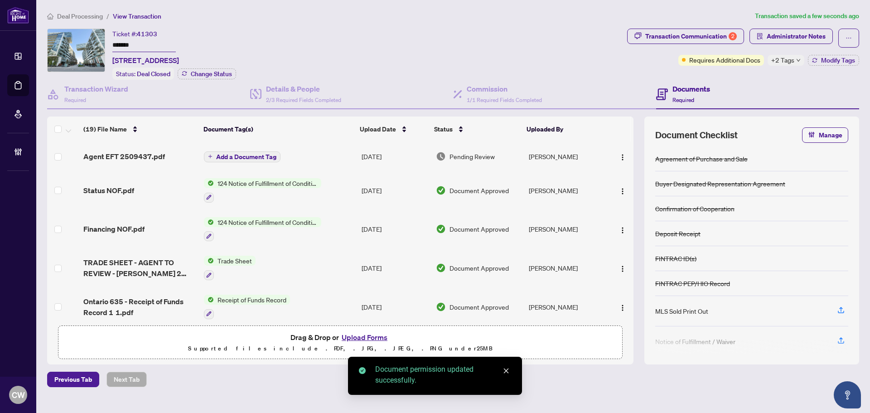
click at [136, 157] on span "Agent EFT 2509437.pdf" at bounding box center [124, 156] width 82 height 11
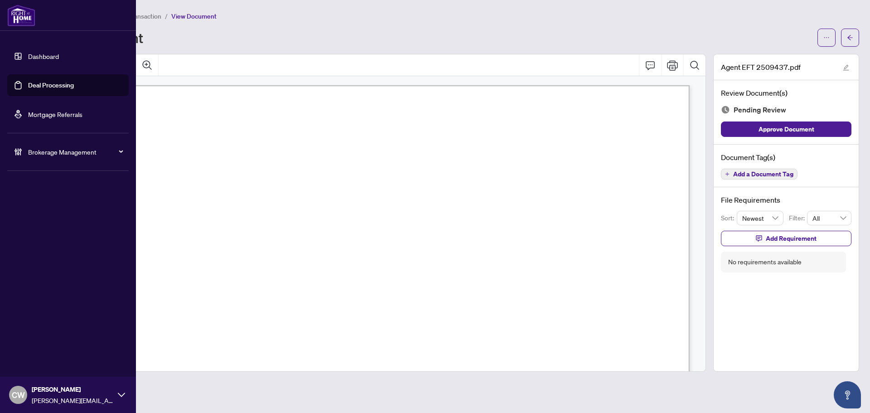
click at [28, 89] on link "Deal Processing" at bounding box center [51, 85] width 46 height 8
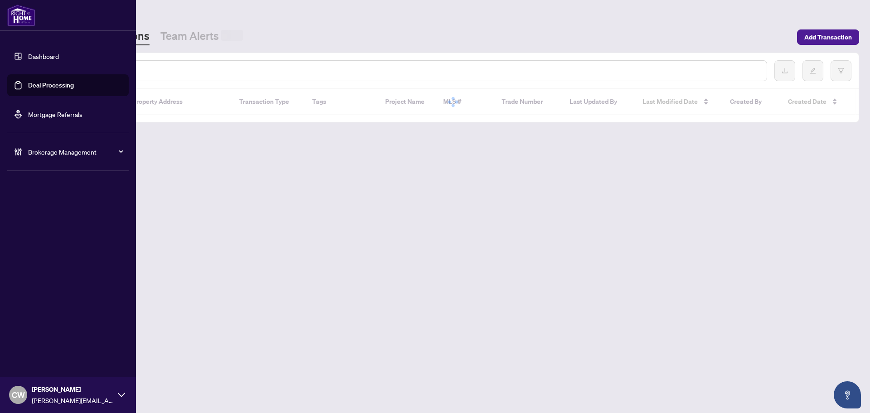
click at [151, 68] on input "text" at bounding box center [416, 71] width 688 height 10
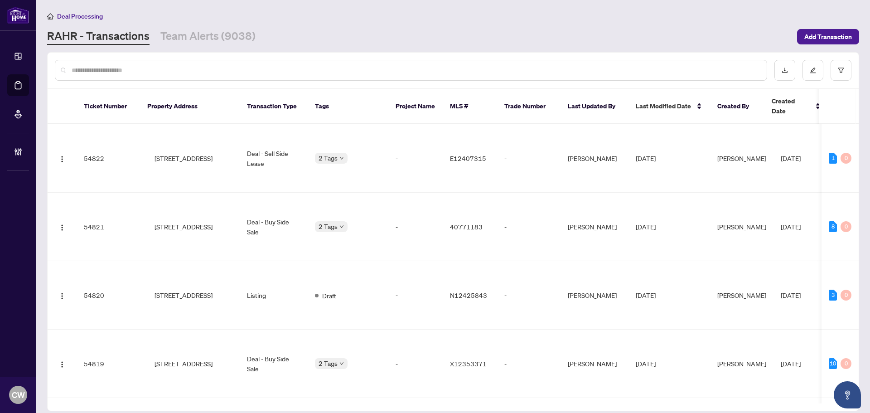
paste input "*******"
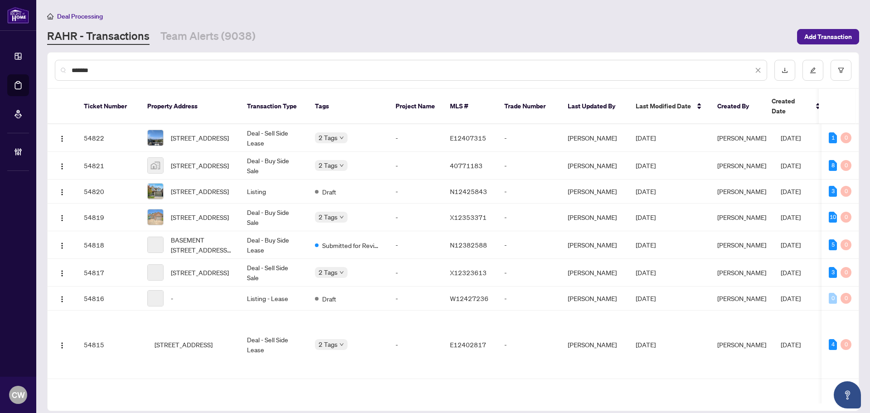
type input "*******"
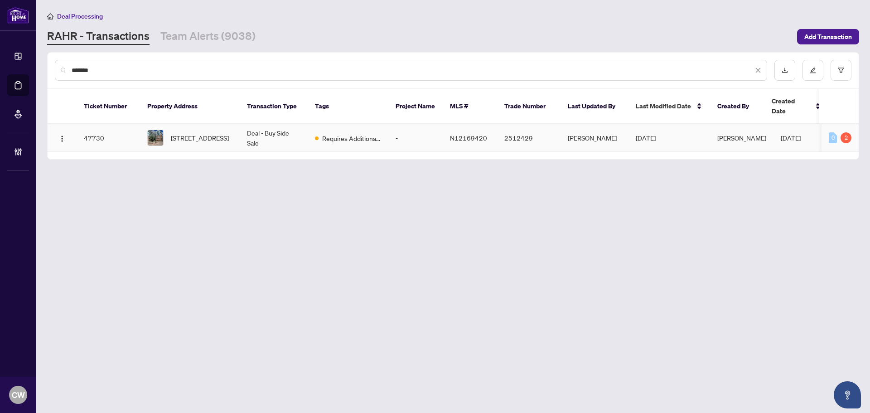
click at [198, 124] on td "718-11611 Yonge St, Richmond Hill, Ontario L4E 1G2, Canada" at bounding box center [190, 138] width 100 height 28
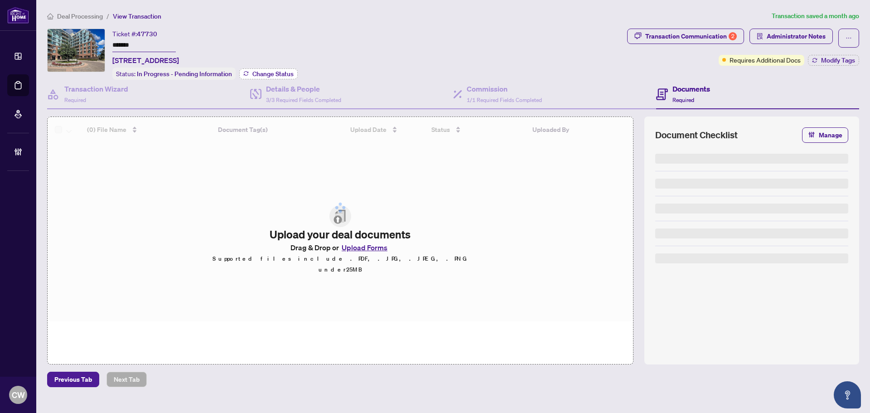
click at [272, 71] on span "Change Status" at bounding box center [273, 74] width 41 height 6
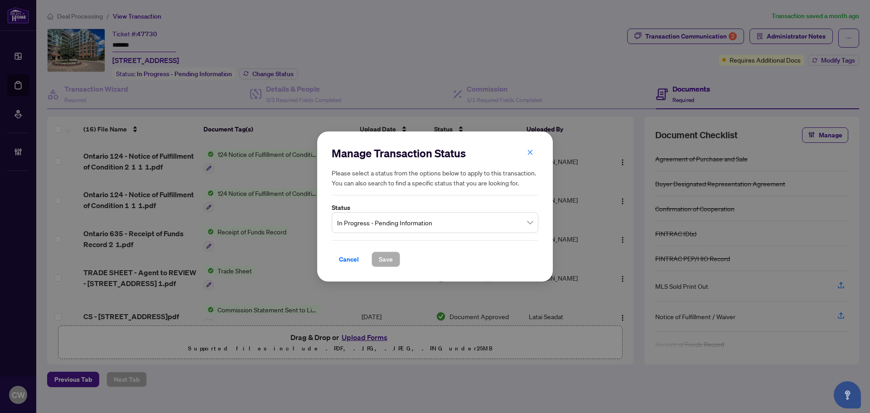
click at [374, 233] on input "search" at bounding box center [431, 224] width 188 height 20
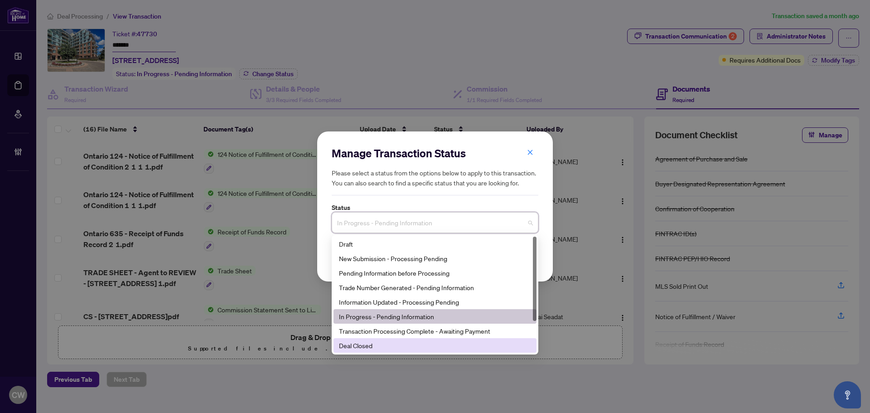
click at [386, 345] on div "Deal Closed" at bounding box center [435, 345] width 192 height 10
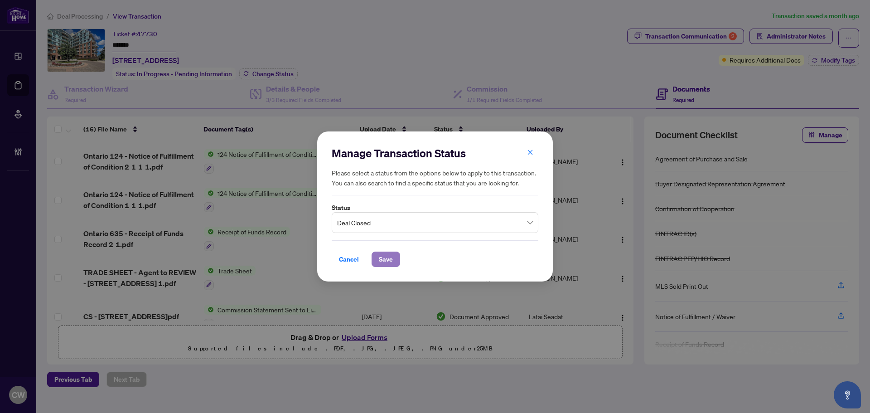
click at [376, 263] on button "Save" at bounding box center [386, 259] width 29 height 15
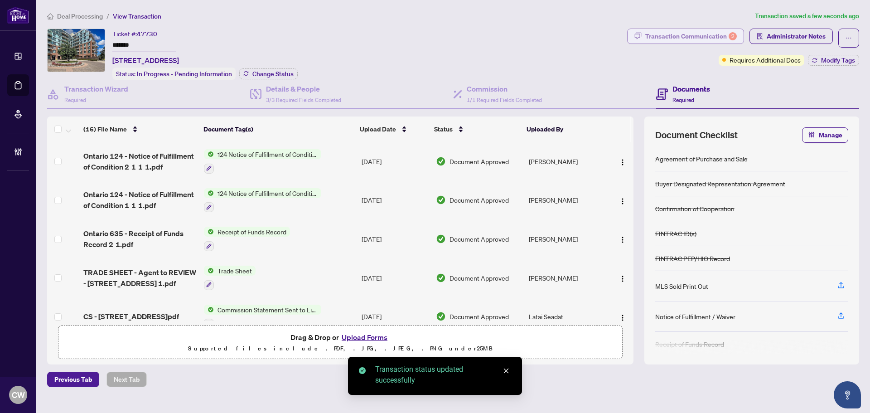
click at [699, 33] on div "Transaction Communication 2" at bounding box center [692, 36] width 92 height 15
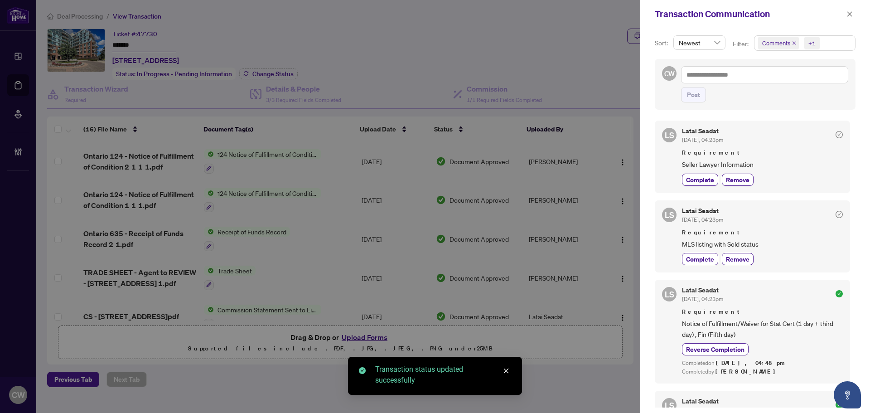
click at [793, 43] on icon "close" at bounding box center [794, 43] width 5 height 5
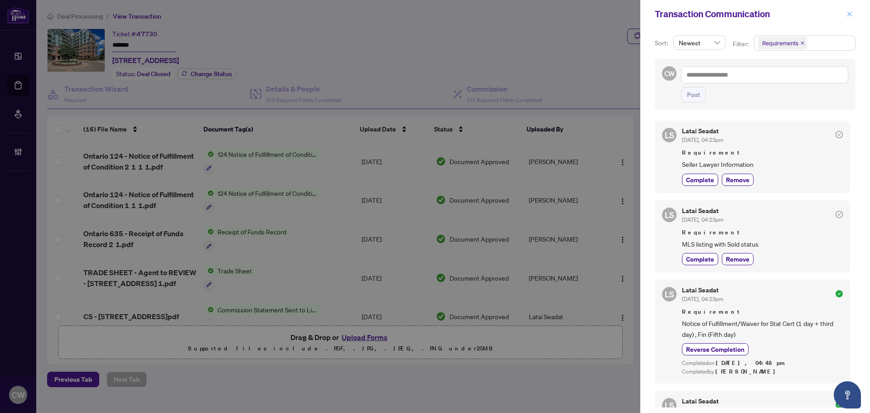
click at [849, 15] on icon "close" at bounding box center [850, 14] width 6 height 6
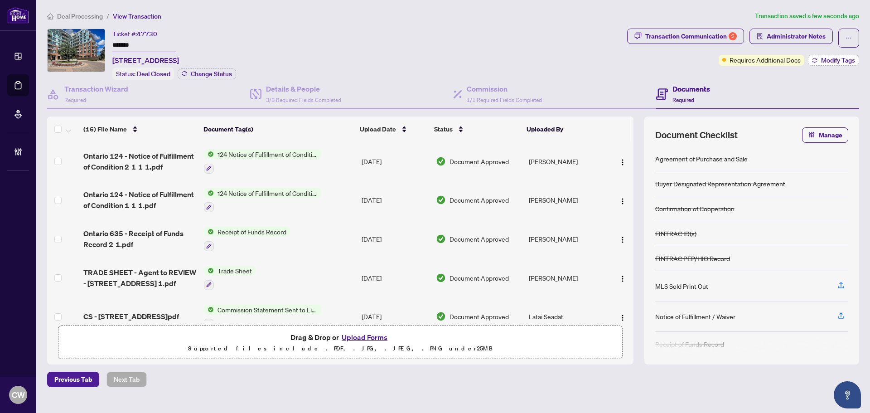
click at [828, 58] on span "Modify Tags" at bounding box center [838, 60] width 34 height 6
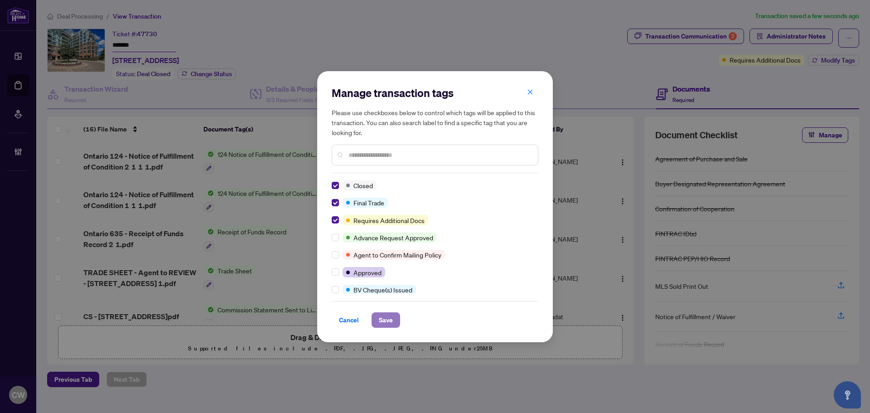
click at [393, 317] on button "Save" at bounding box center [386, 319] width 29 height 15
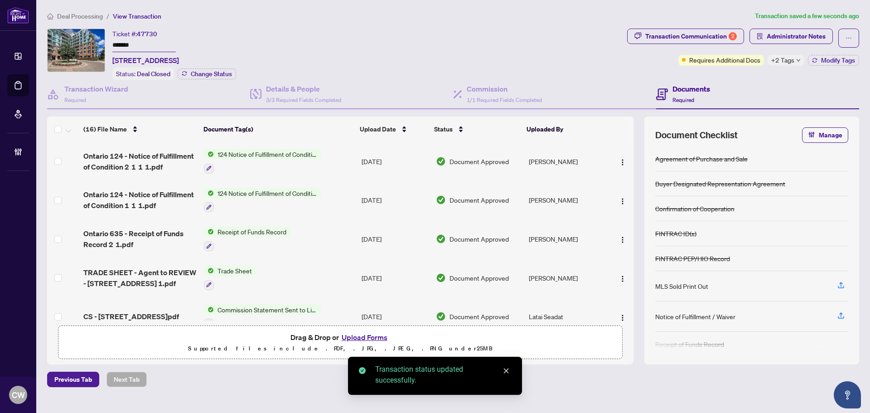
click at [128, 270] on span "TRADE SHEET - Agent to REVIEW - 11611 Yonge St 718 1.pdf" at bounding box center [139, 278] width 113 height 22
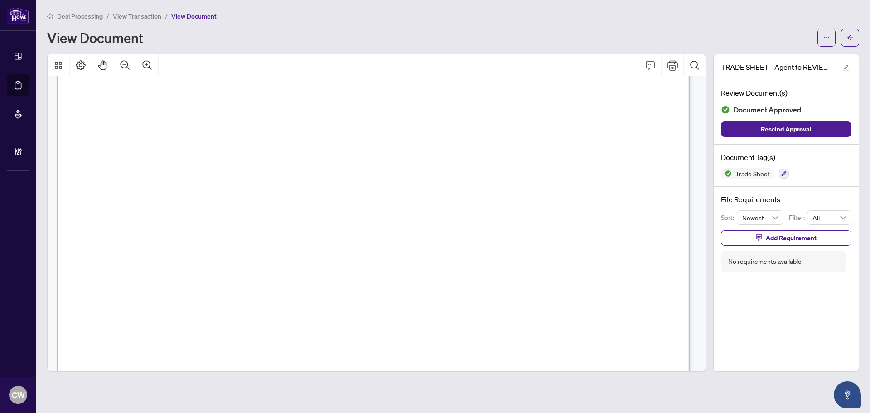
scroll to position [317, 0]
click at [850, 33] on span "button" at bounding box center [850, 37] width 6 height 15
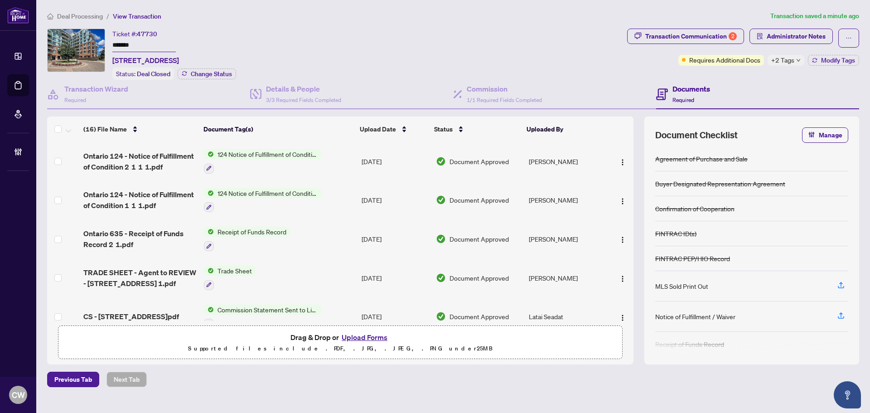
click at [374, 337] on button "Upload Forms" at bounding box center [364, 337] width 51 height 12
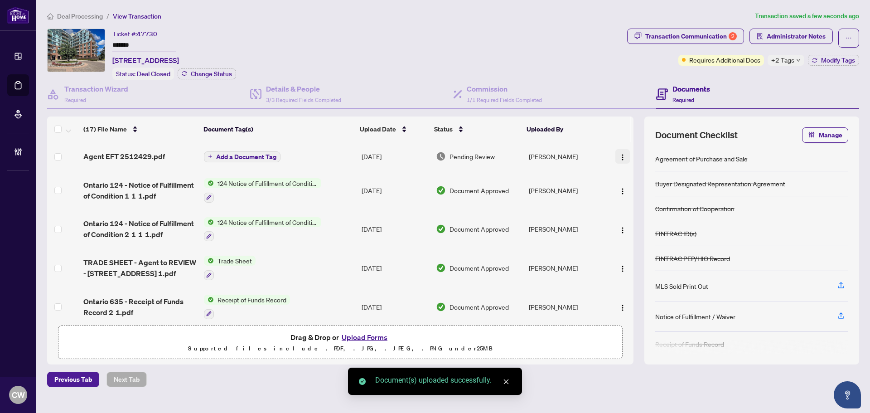
click at [621, 156] on img "button" at bounding box center [622, 157] width 7 height 7
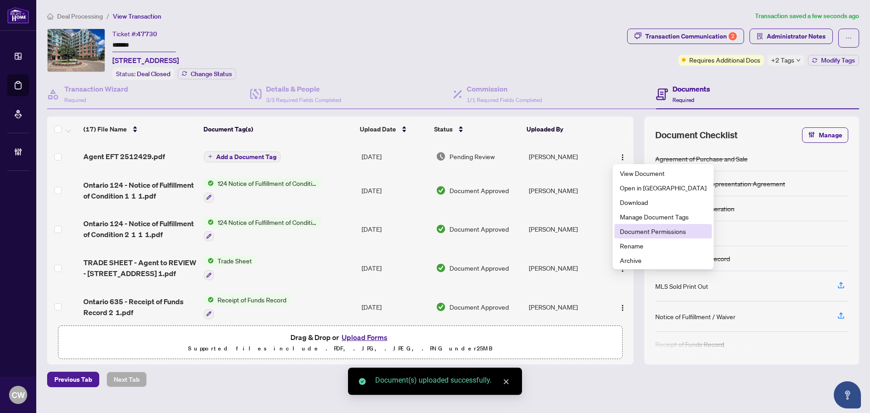
click at [638, 231] on span "Document Permissions" at bounding box center [663, 231] width 87 height 10
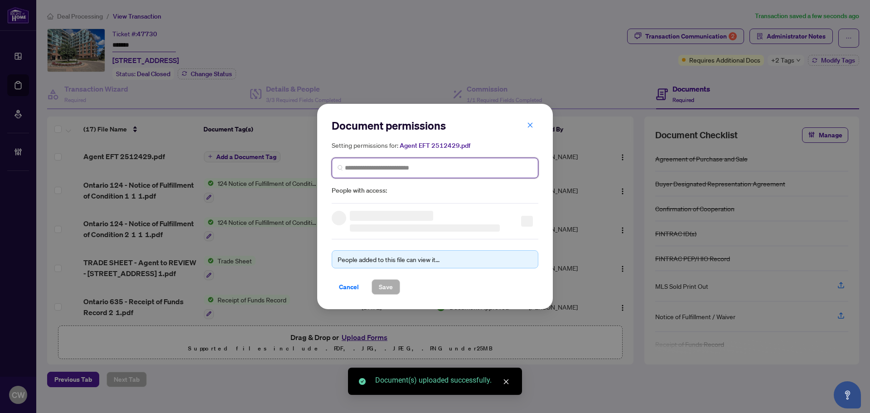
click at [508, 170] on input "search" at bounding box center [439, 168] width 188 height 10
paste input "**********"
type input "**********"
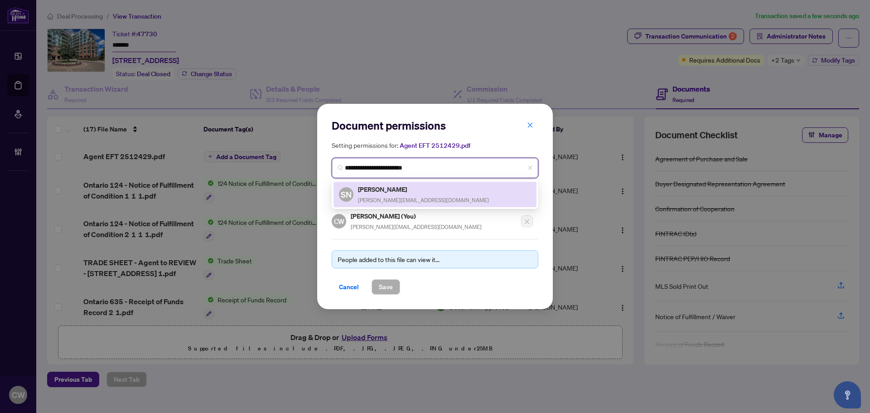
click at [405, 195] on div "Stan Nevolovich stan.nevolovich@gmail.com" at bounding box center [423, 194] width 131 height 21
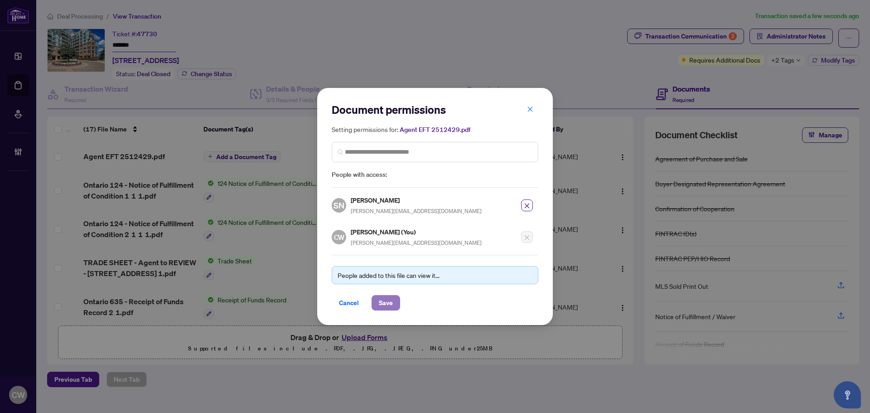
click at [384, 296] on span "Save" at bounding box center [386, 303] width 14 height 15
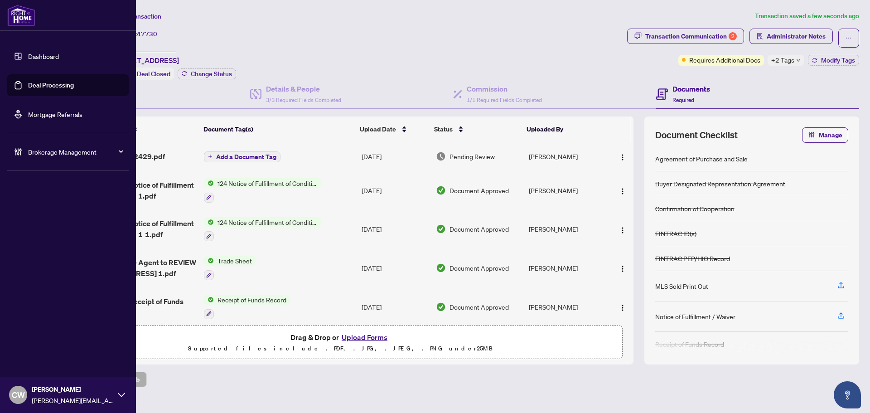
click at [29, 83] on link "Deal Processing" at bounding box center [51, 85] width 46 height 8
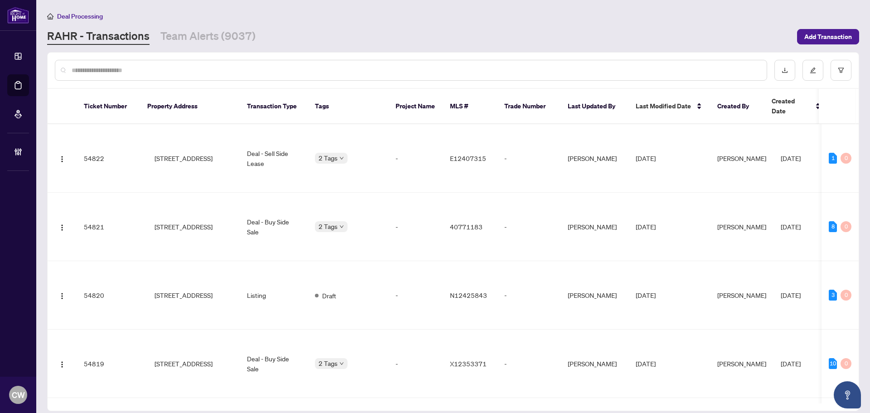
click at [161, 68] on input "text" at bounding box center [416, 70] width 688 height 10
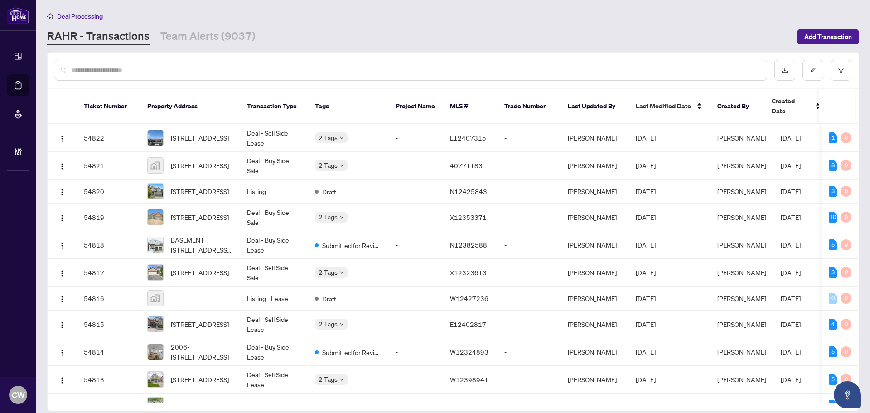
click at [161, 68] on input "text" at bounding box center [416, 70] width 688 height 10
paste input "*******"
type input "*******"
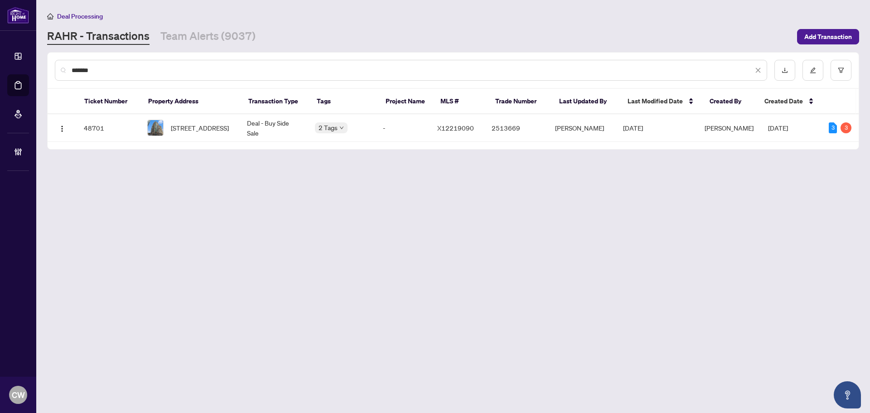
click at [210, 116] on td "1211-234 RIDEAU St, Ottawa, Ontario K1N 0A9, Canada" at bounding box center [190, 128] width 100 height 28
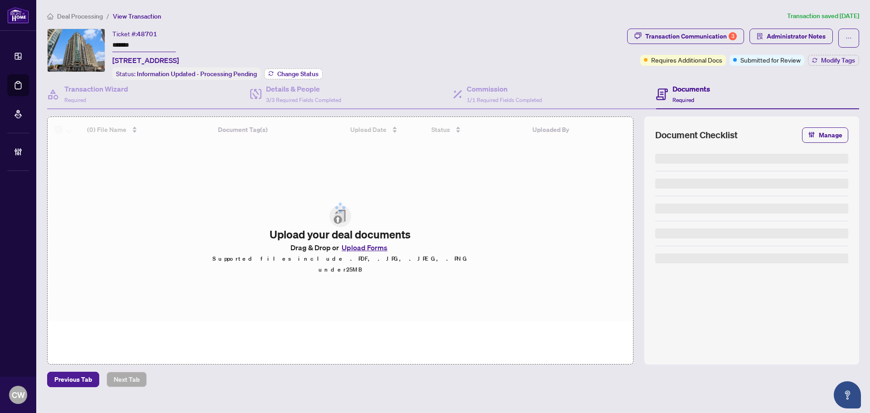
click at [275, 69] on button "Change Status" at bounding box center [293, 73] width 58 height 11
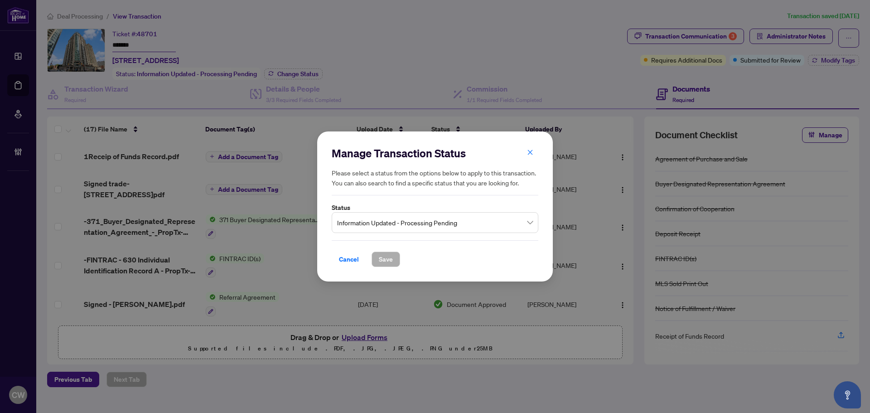
click at [417, 218] on span "Information Updated - Processing Pending" at bounding box center [435, 222] width 196 height 17
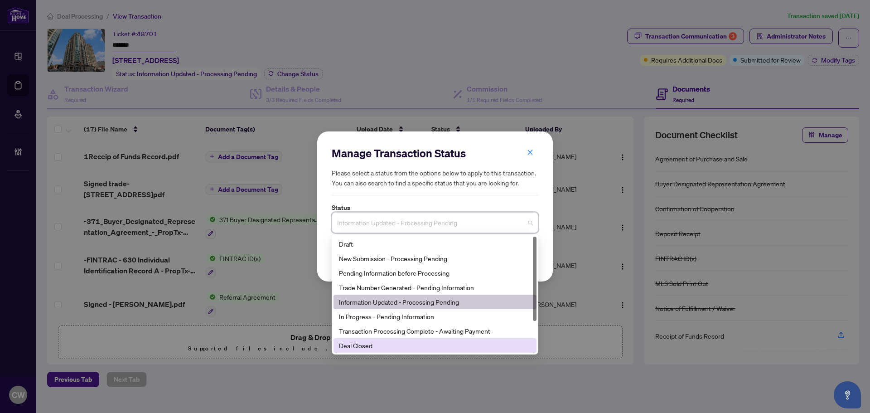
click at [381, 345] on div "Deal Closed" at bounding box center [435, 345] width 192 height 10
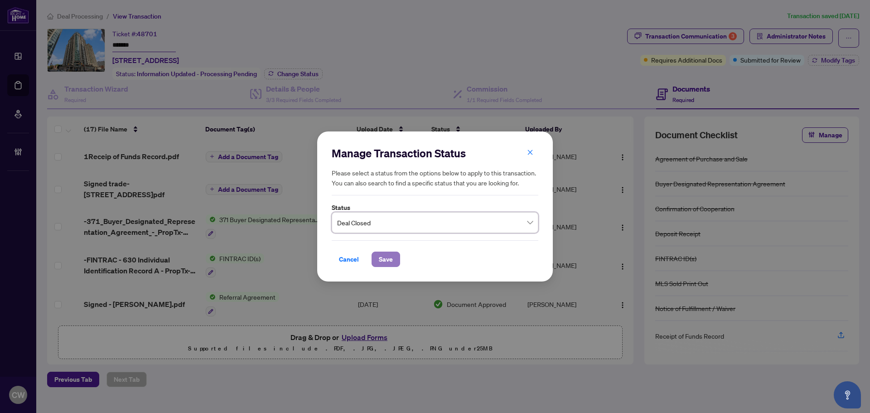
click at [386, 260] on span "Save" at bounding box center [386, 259] width 14 height 15
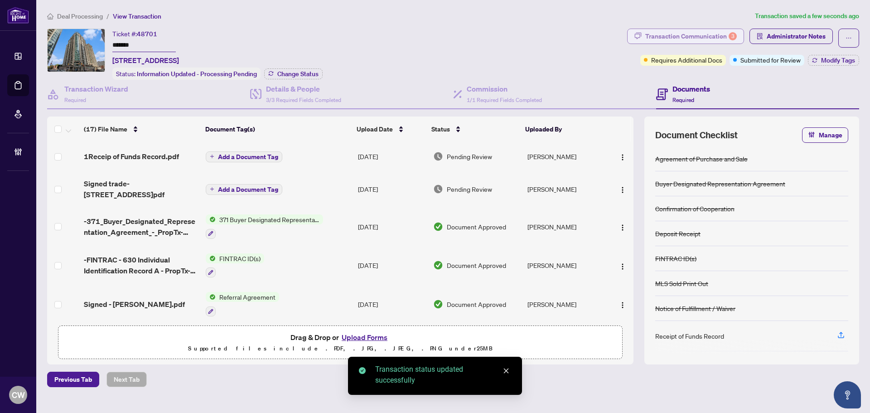
drag, startPoint x: 685, startPoint y: 36, endPoint x: 689, endPoint y: 35, distance: 4.6
click at [689, 35] on div "Transaction Communication 3" at bounding box center [692, 36] width 92 height 15
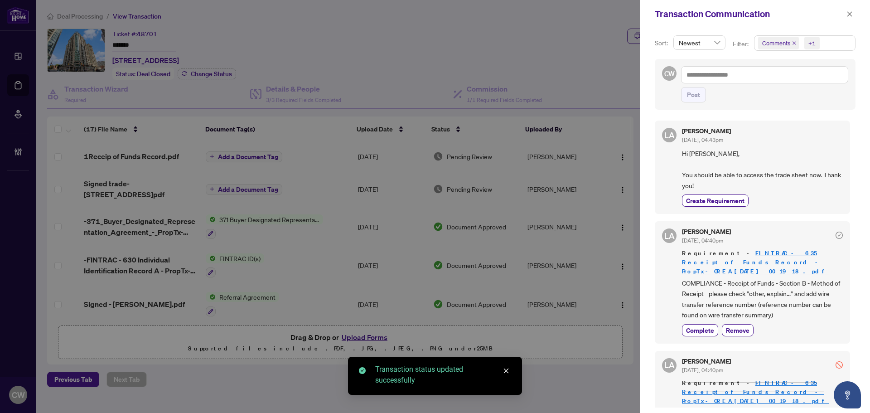
click at [801, 40] on div "+1" at bounding box center [811, 43] width 21 height 15
click at [793, 41] on icon "close" at bounding box center [794, 43] width 5 height 5
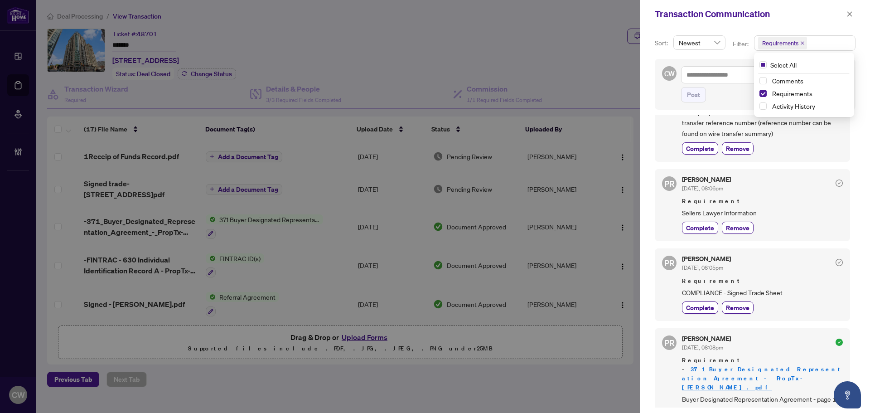
scroll to position [91, 0]
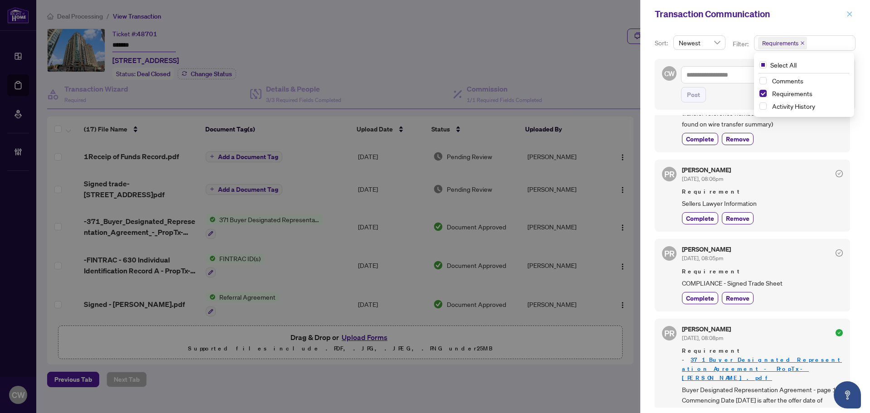
click at [848, 14] on icon "close" at bounding box center [850, 14] width 6 height 6
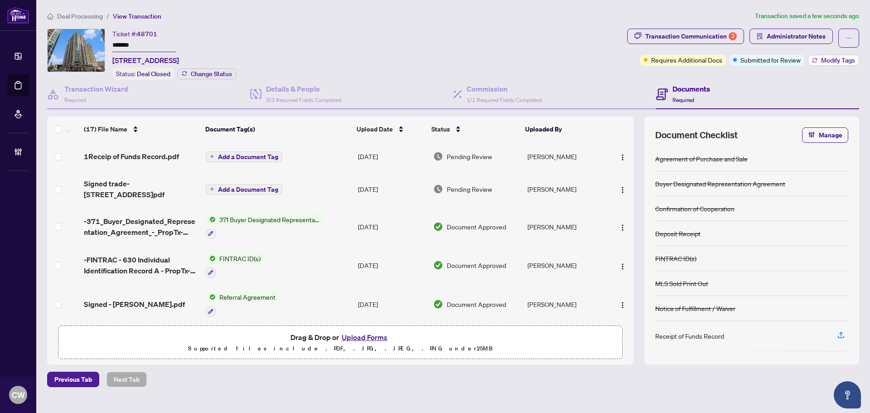
click at [830, 57] on span "Modify Tags" at bounding box center [838, 60] width 34 height 6
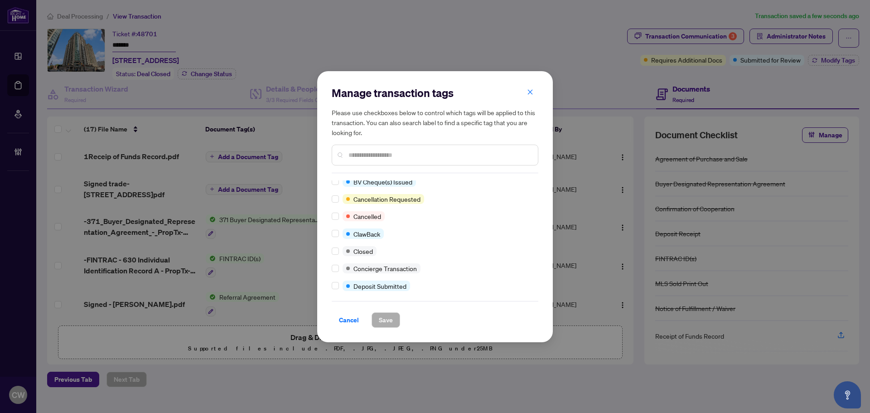
scroll to position [0, 0]
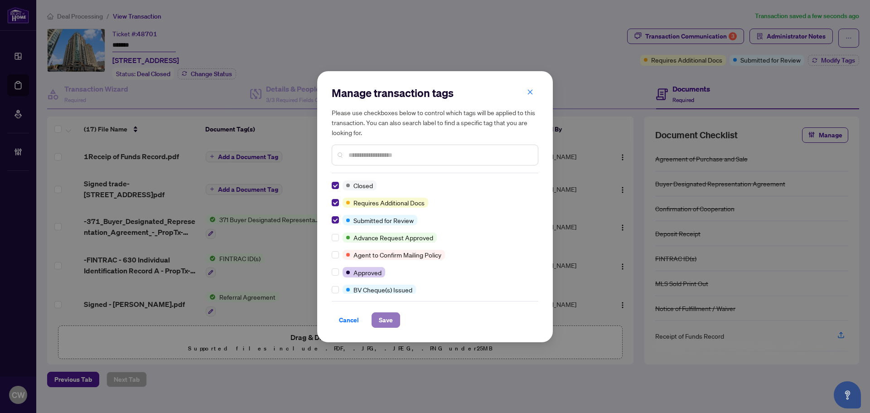
click at [388, 315] on span "Save" at bounding box center [386, 320] width 14 height 15
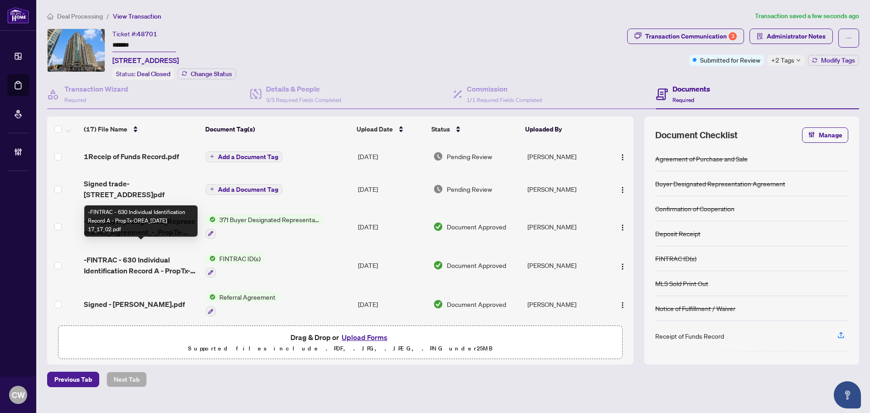
scroll to position [45, 0]
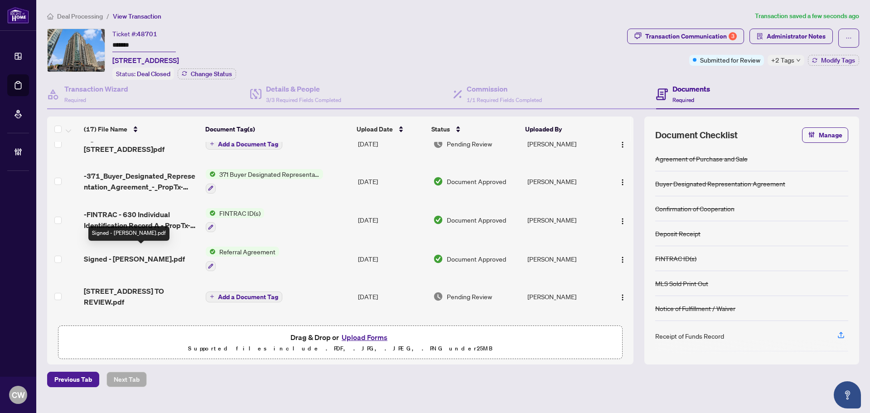
click at [141, 264] on span "Signed - Patricia_Bermudez_Referral.pdf" at bounding box center [134, 258] width 101 height 11
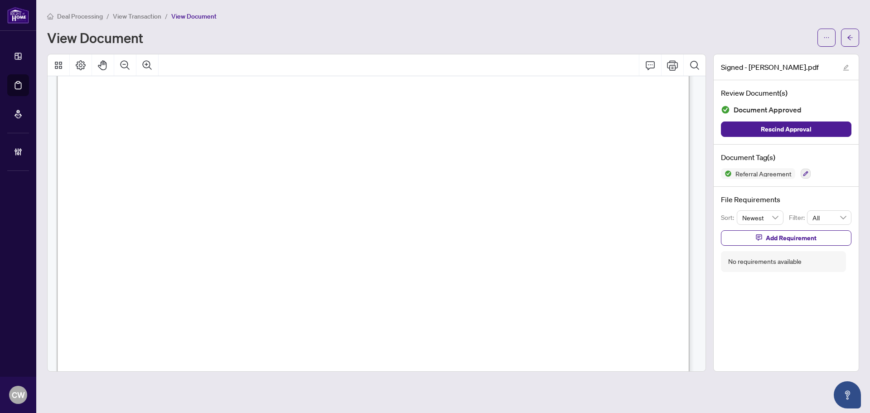
scroll to position [44, 0]
drag, startPoint x: 218, startPoint y: 222, endPoint x: 159, endPoint y: 220, distance: 59.4
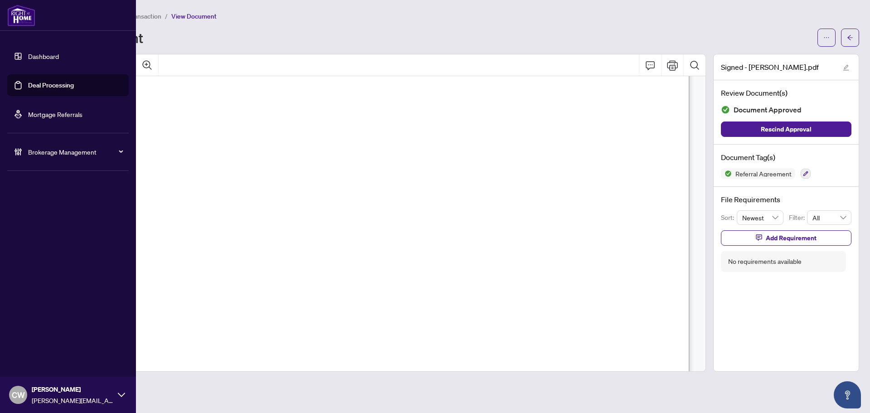
click at [34, 83] on link "Deal Processing" at bounding box center [51, 85] width 46 height 8
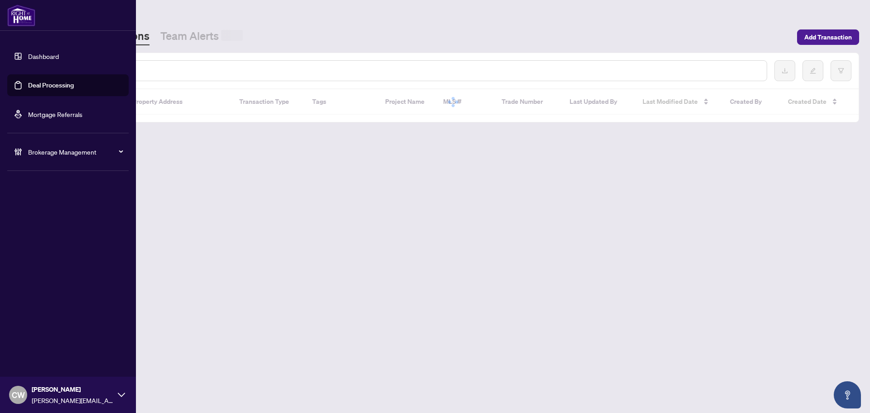
click at [166, 70] on input "text" at bounding box center [416, 71] width 688 height 10
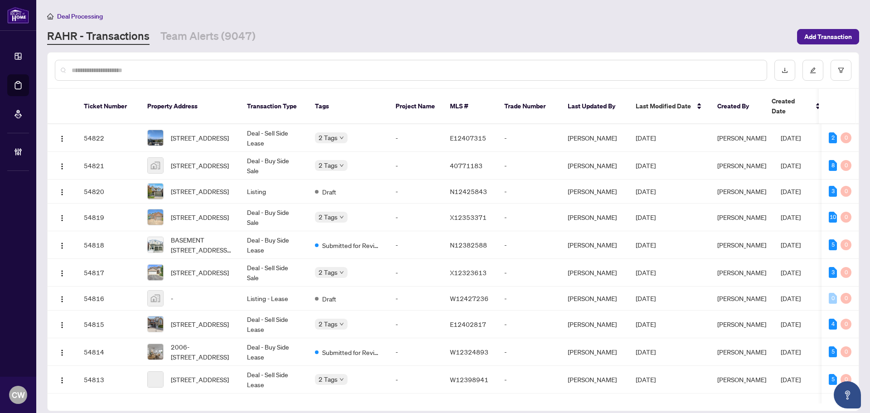
click at [167, 67] on input "text" at bounding box center [416, 70] width 688 height 10
paste input "*******"
type input "*******"
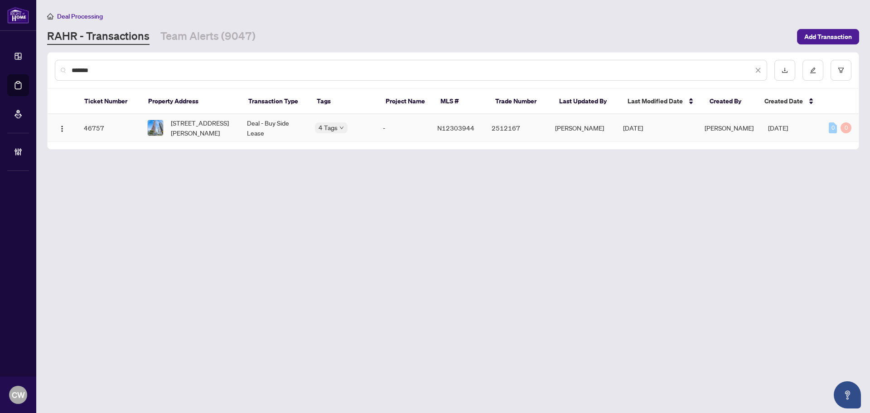
click at [194, 127] on span "4906-2920 Highway 7 Rd, Vaughan, Ontario L4K 0P4, Canada" at bounding box center [202, 128] width 62 height 20
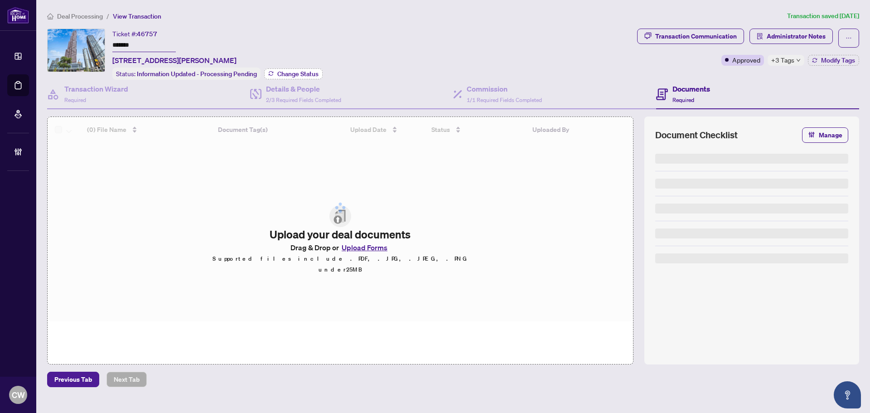
click at [287, 74] on span "Change Status" at bounding box center [297, 74] width 41 height 6
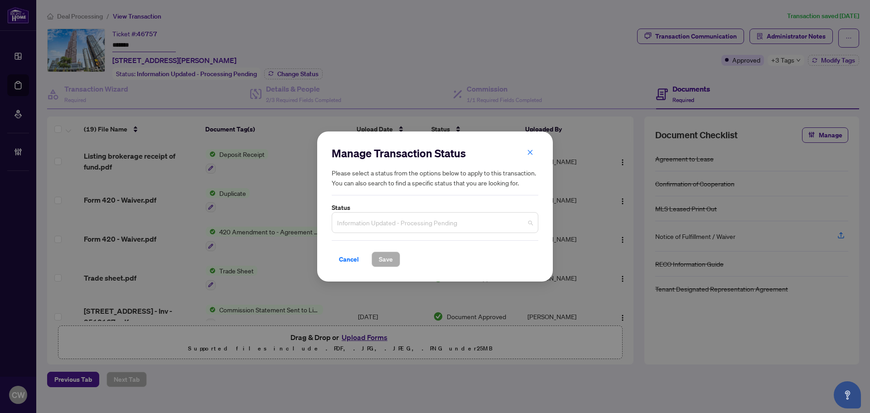
click at [378, 220] on span "Information Updated - Processing Pending" at bounding box center [435, 222] width 196 height 17
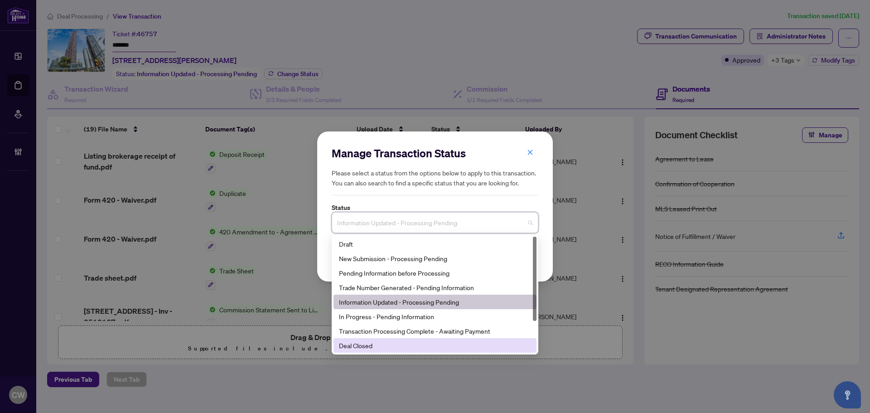
click at [372, 350] on div "Deal Closed" at bounding box center [435, 345] width 192 height 10
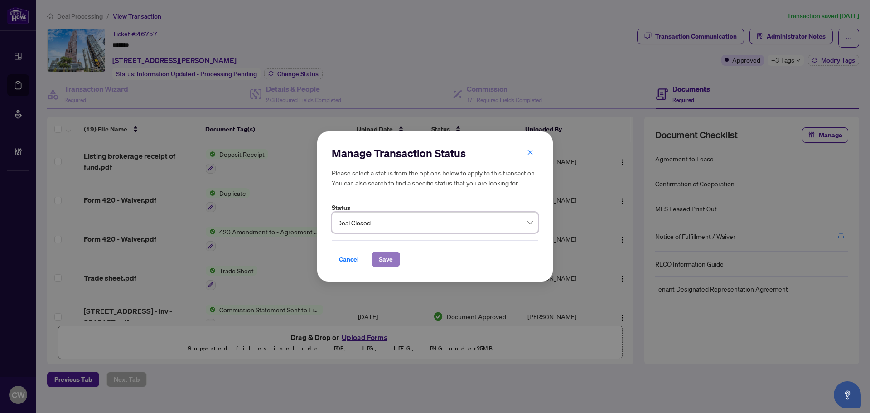
click at [376, 260] on button "Save" at bounding box center [386, 259] width 29 height 15
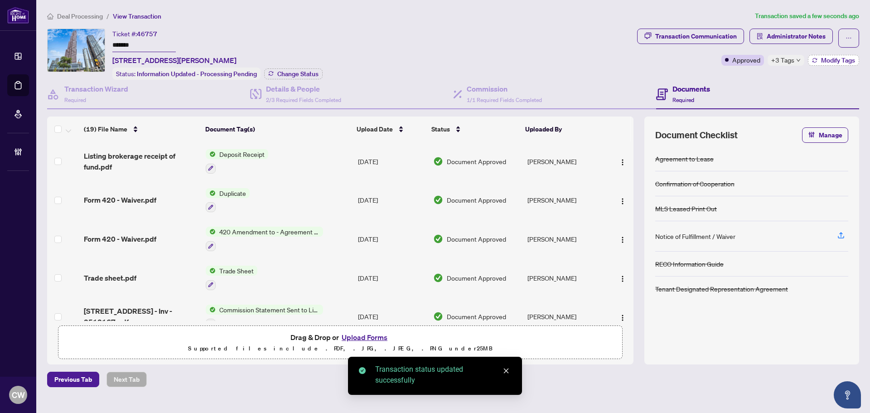
click at [828, 63] on span "Modify Tags" at bounding box center [838, 60] width 34 height 6
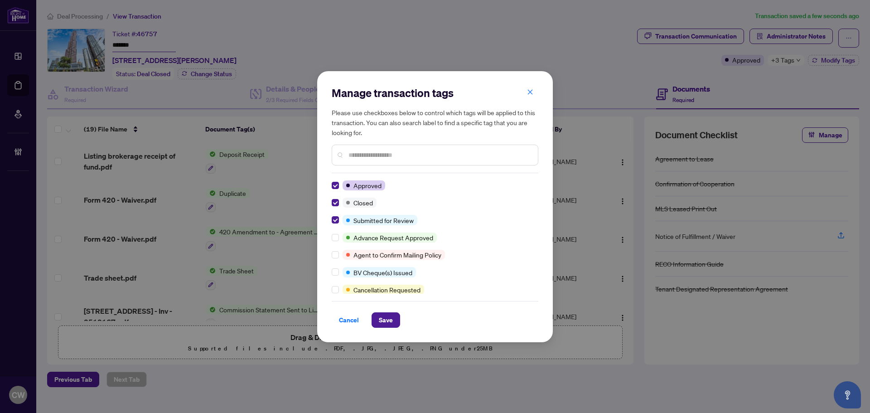
scroll to position [136, 0]
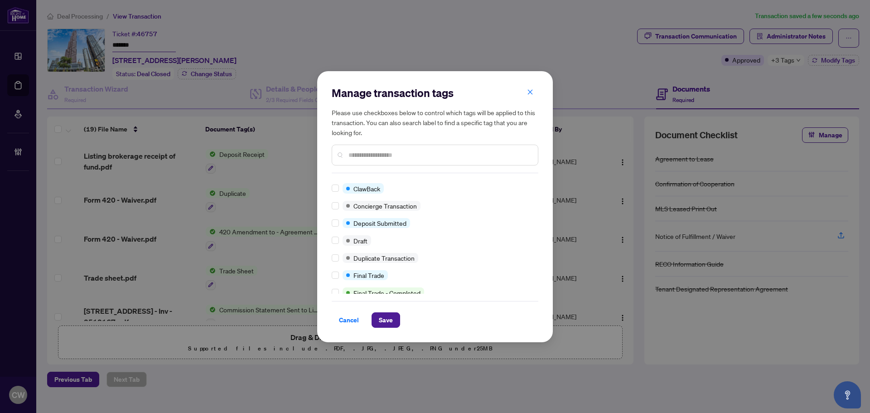
click at [339, 273] on div at bounding box center [337, 275] width 11 height 10
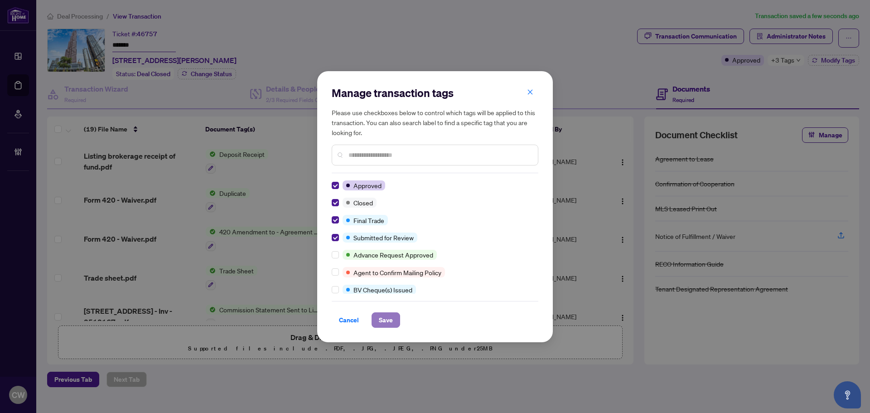
click at [394, 325] on button "Save" at bounding box center [386, 319] width 29 height 15
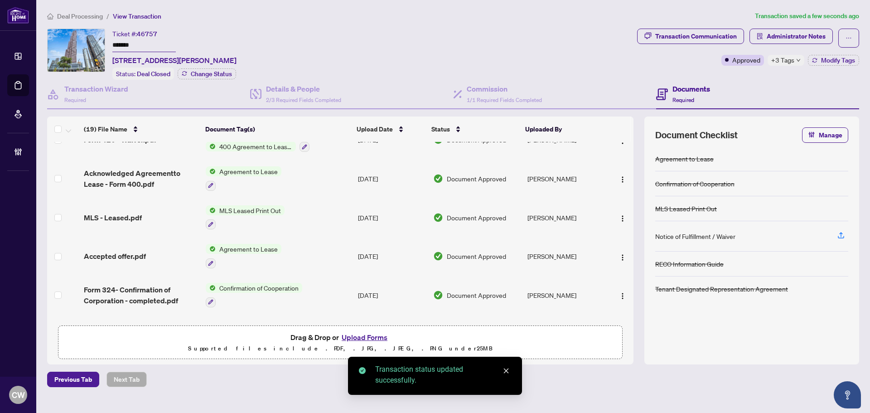
scroll to position [499, 0]
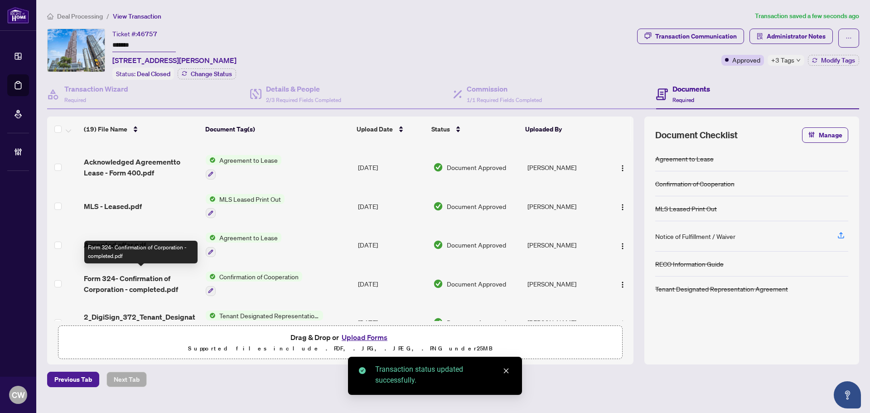
click at [155, 275] on span "Form 324- Confirmation of Corporation - completed.pdf" at bounding box center [141, 284] width 115 height 22
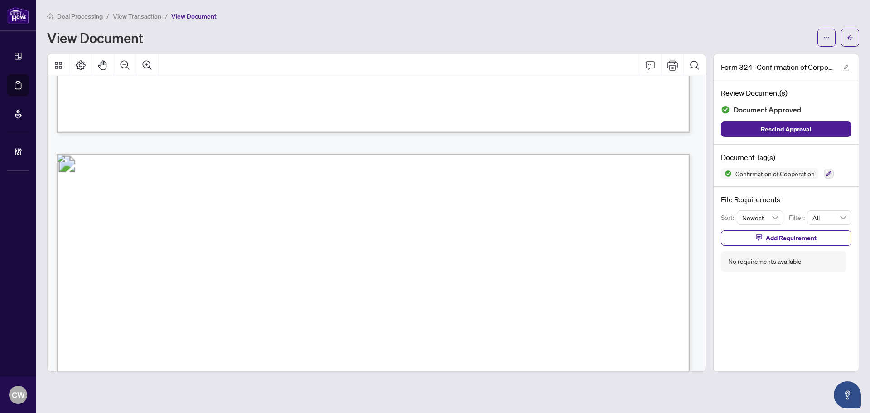
scroll to position [952, 0]
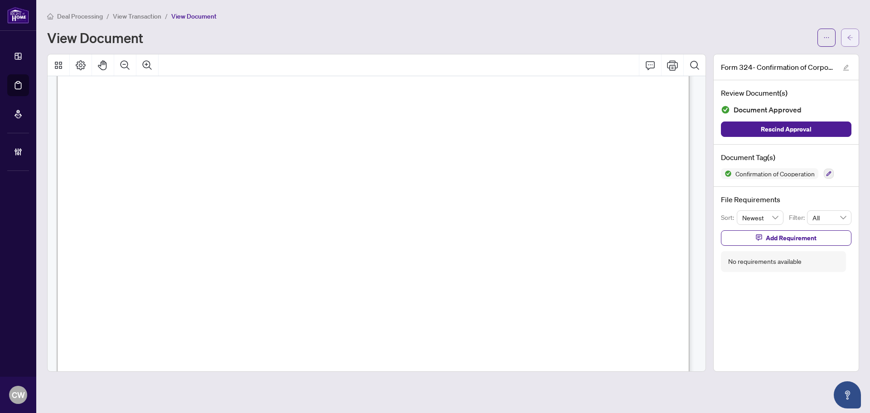
click at [855, 31] on button "button" at bounding box center [850, 38] width 18 height 18
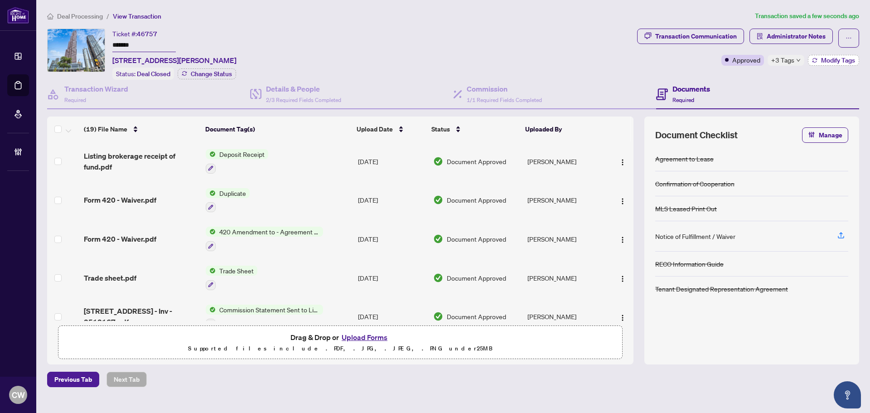
click at [821, 62] on span "Modify Tags" at bounding box center [838, 60] width 34 height 6
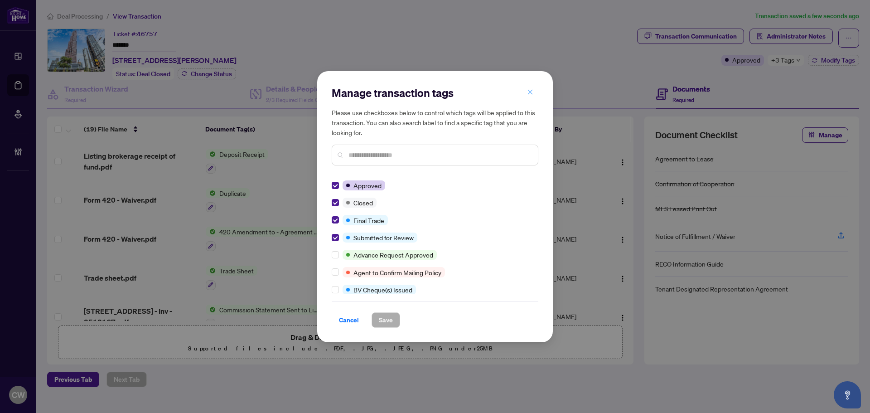
click at [534, 91] on button "button" at bounding box center [530, 92] width 18 height 15
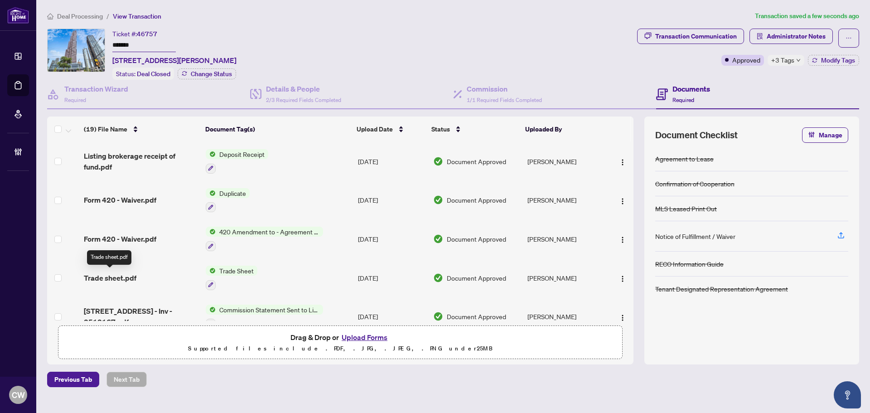
click at [121, 277] on span "Trade sheet.pdf" at bounding box center [110, 277] width 53 height 11
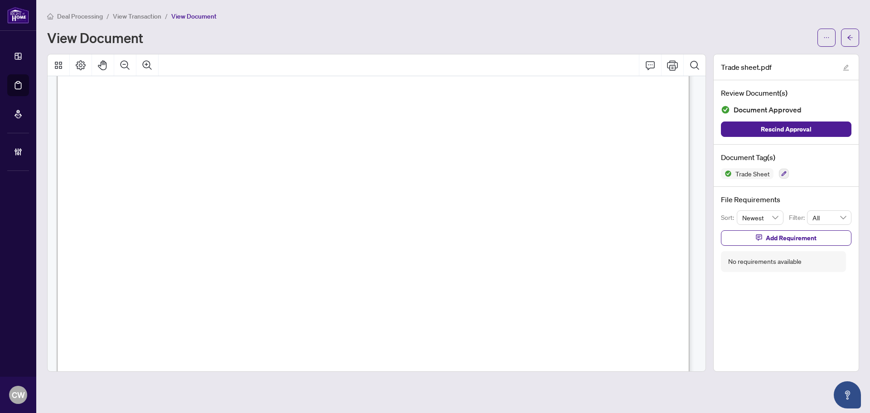
scroll to position [272, 0]
click at [850, 37] on icon "arrow-left" at bounding box center [850, 37] width 6 height 6
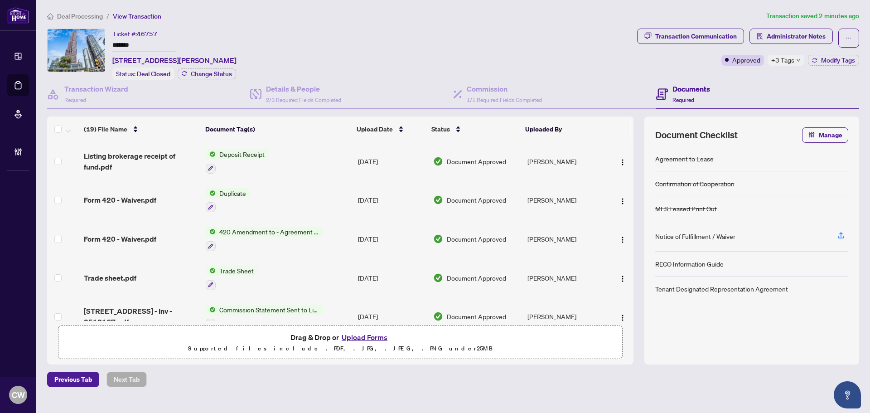
click at [379, 336] on button "Upload Forms" at bounding box center [364, 337] width 51 height 12
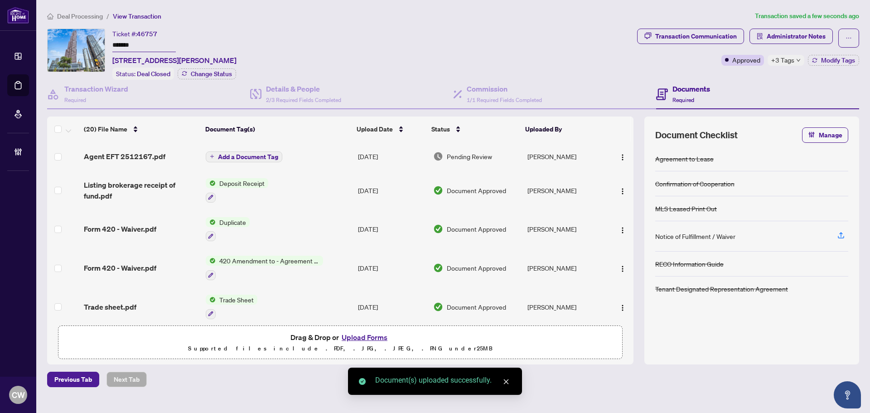
click at [619, 155] on img "button" at bounding box center [622, 157] width 7 height 7
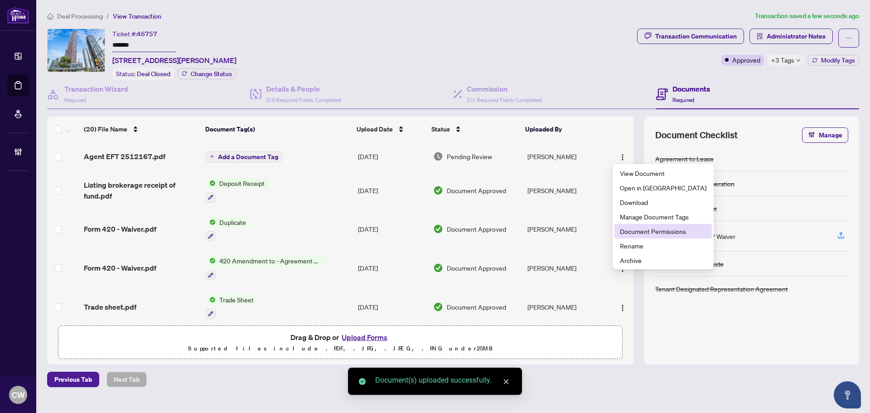
click at [642, 230] on span "Document Permissions" at bounding box center [663, 231] width 87 height 10
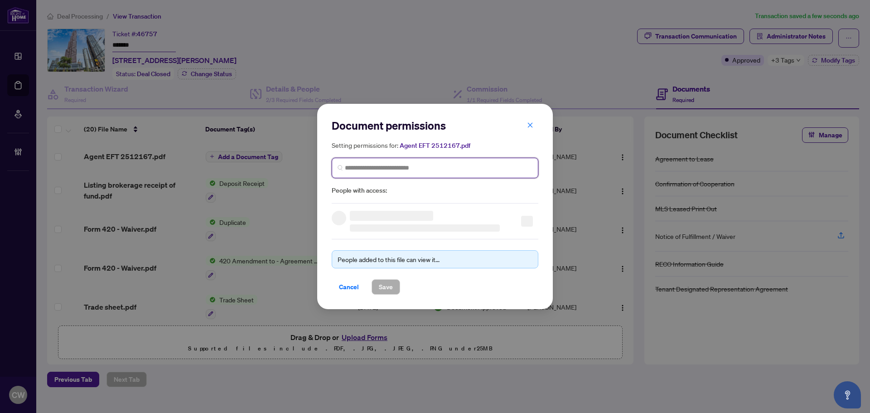
click at [408, 164] on input "search" at bounding box center [439, 168] width 188 height 10
paste input "**********"
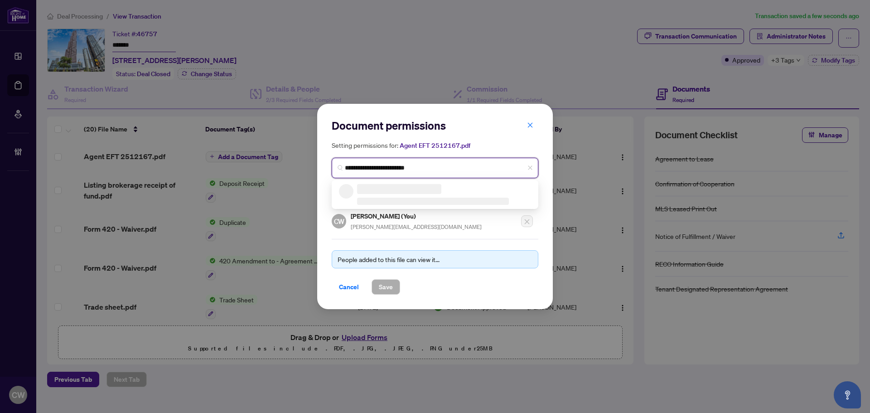
click at [413, 172] on input "**********" at bounding box center [439, 168] width 188 height 10
type input "**********"
click at [405, 190] on h5 "Shima Ariakish" at bounding box center [402, 189] width 88 height 10
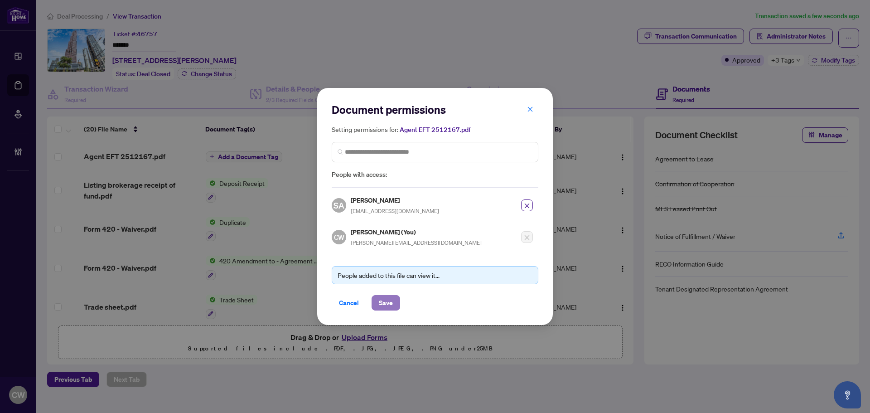
click at [388, 302] on span "Save" at bounding box center [386, 303] width 14 height 15
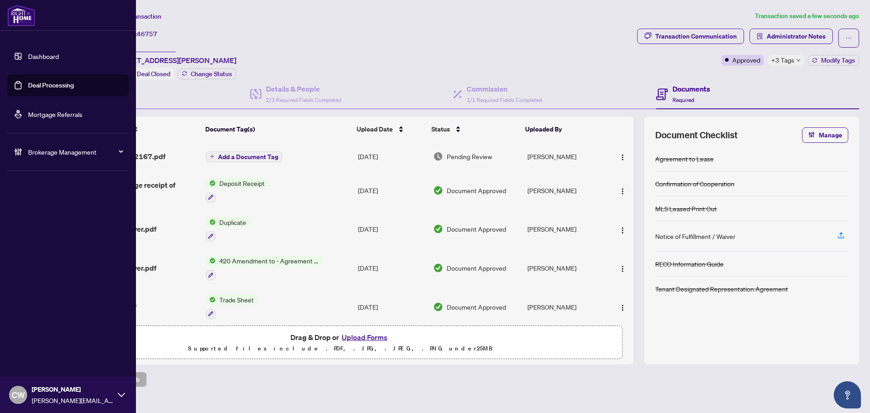
click at [28, 85] on link "Deal Processing" at bounding box center [51, 85] width 46 height 8
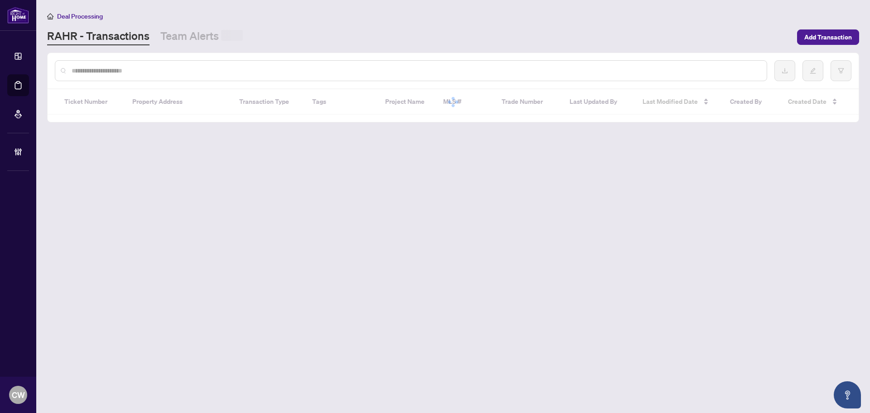
click at [192, 68] on input "text" at bounding box center [416, 71] width 688 height 10
paste input "*******"
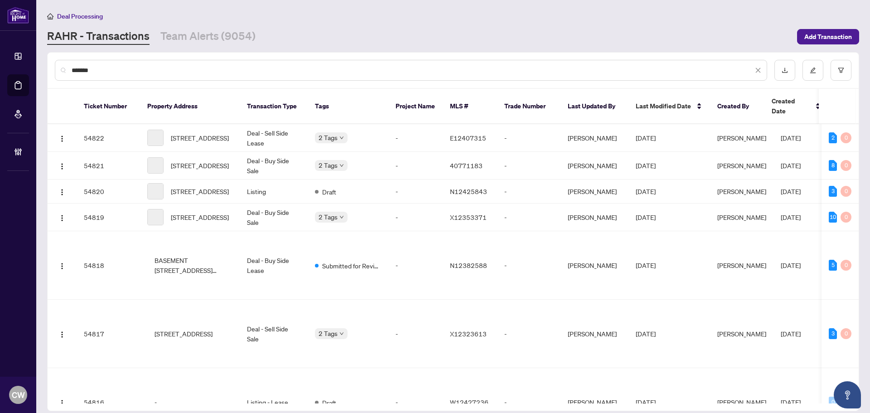
type input "*******"
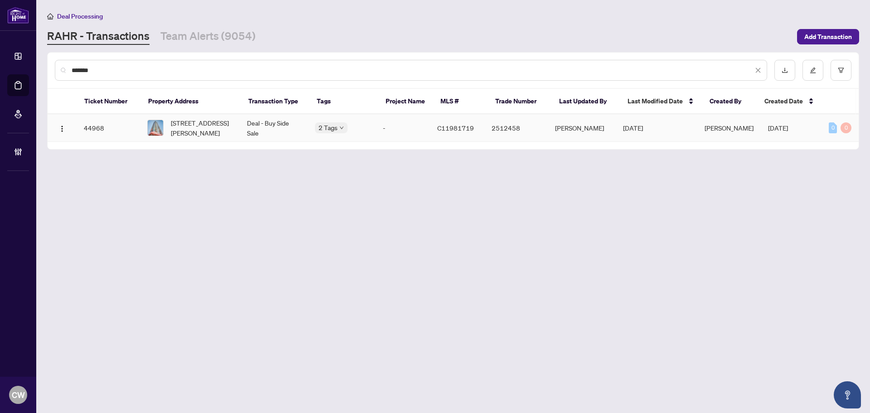
click at [218, 123] on span "2508-88 Sheppard Ave, Toronto, Ontario M2N 6Y2, Canada" at bounding box center [202, 128] width 62 height 20
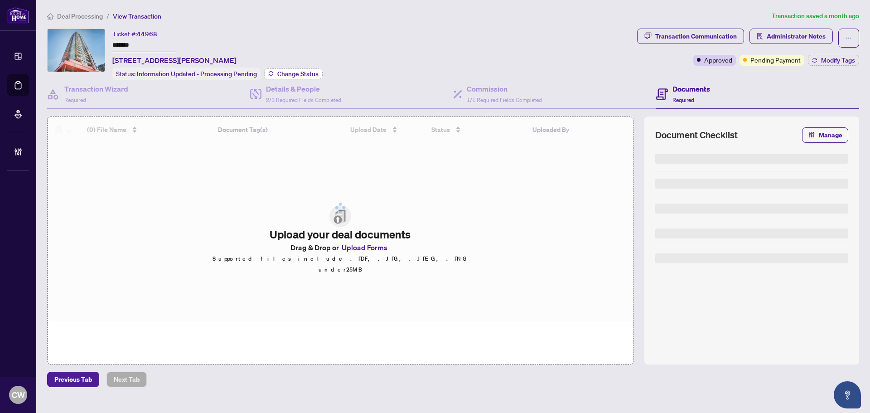
click at [295, 72] on span "Change Status" at bounding box center [297, 74] width 41 height 6
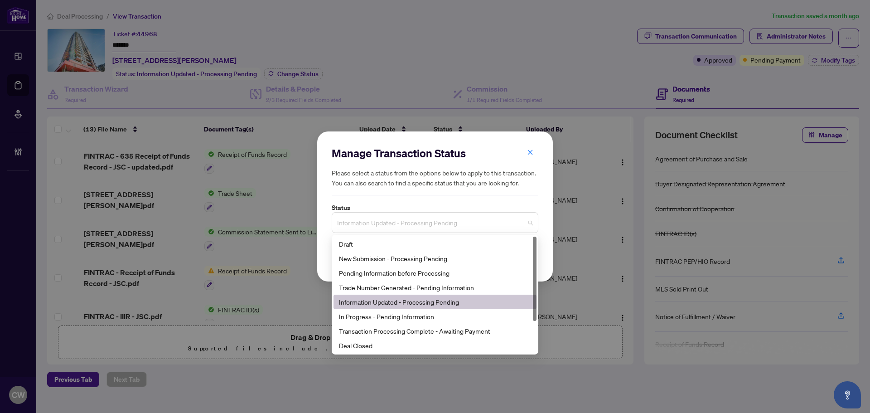
click at [383, 215] on span "Information Updated - Processing Pending" at bounding box center [435, 222] width 196 height 17
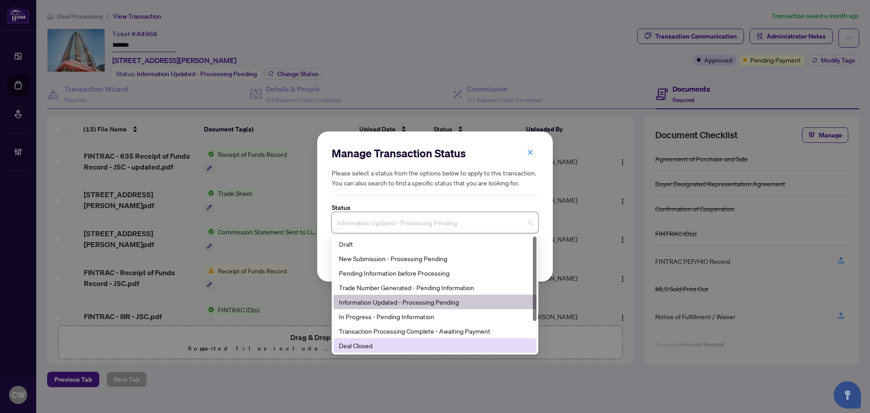
click at [375, 343] on div "Deal Closed" at bounding box center [435, 345] width 192 height 10
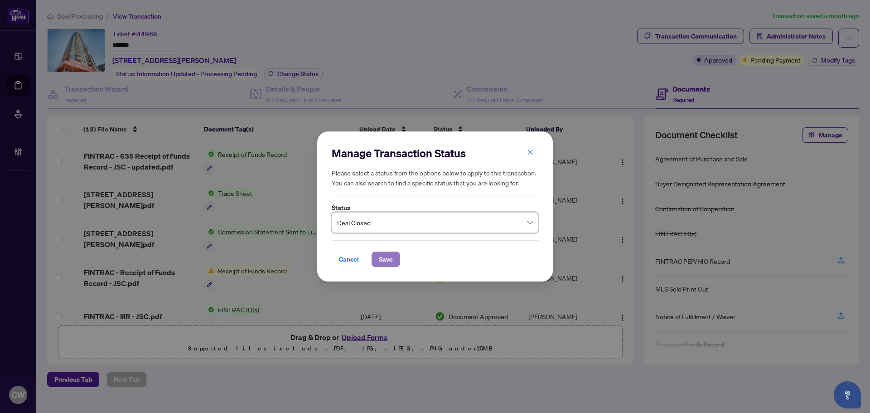
click at [390, 257] on span "Save" at bounding box center [386, 259] width 14 height 15
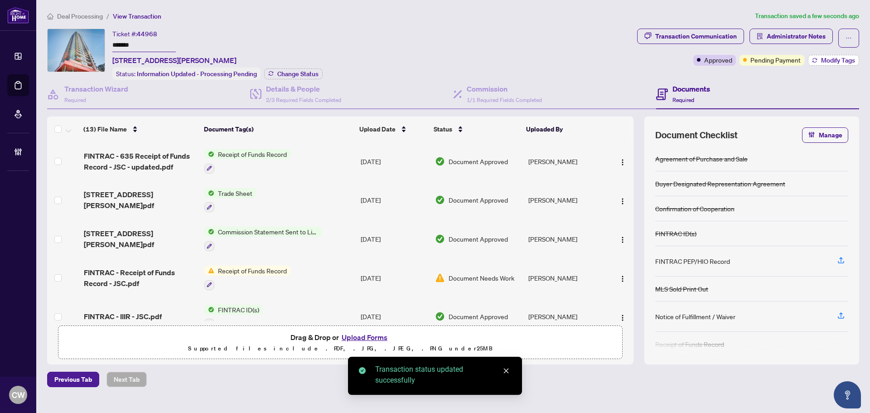
click at [830, 63] on span "Modify Tags" at bounding box center [838, 60] width 34 height 6
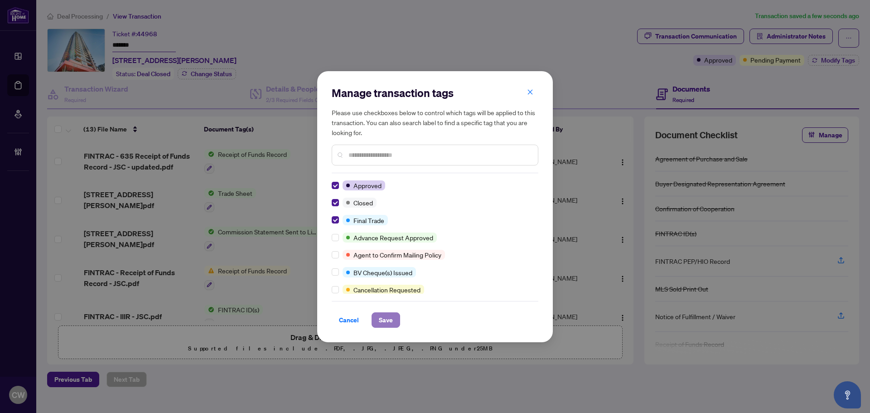
click at [385, 321] on span "Save" at bounding box center [386, 320] width 14 height 15
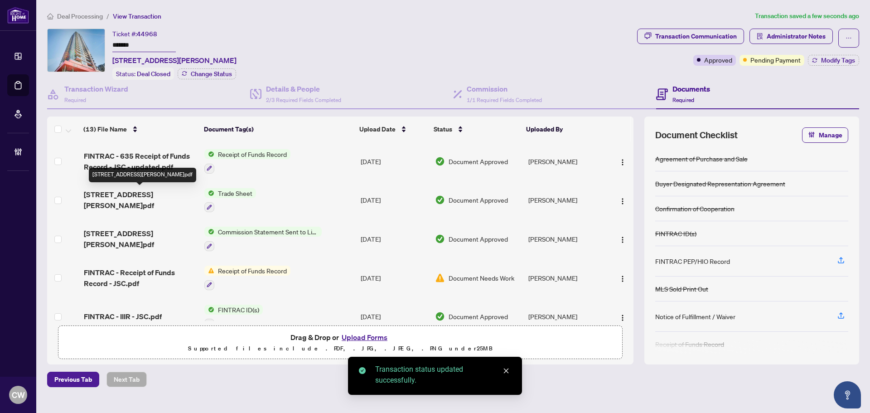
click at [129, 197] on span "2508-88 Sheppard Ave TS - signed.pdf" at bounding box center [140, 200] width 113 height 22
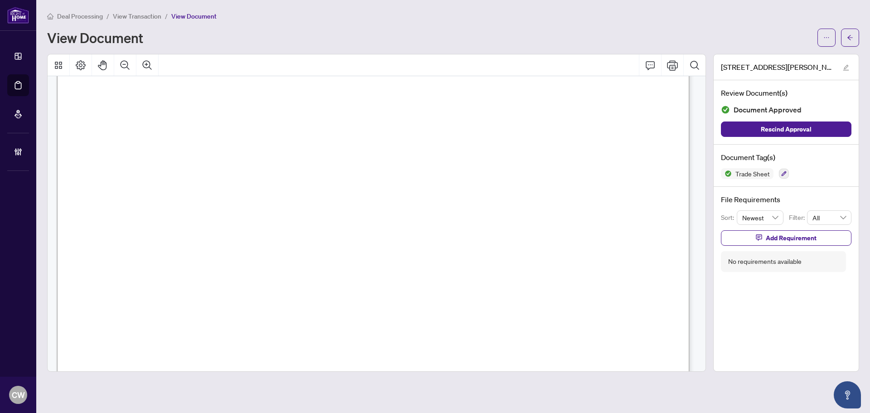
scroll to position [272, 0]
click at [852, 34] on icon "arrow-left" at bounding box center [850, 37] width 6 height 6
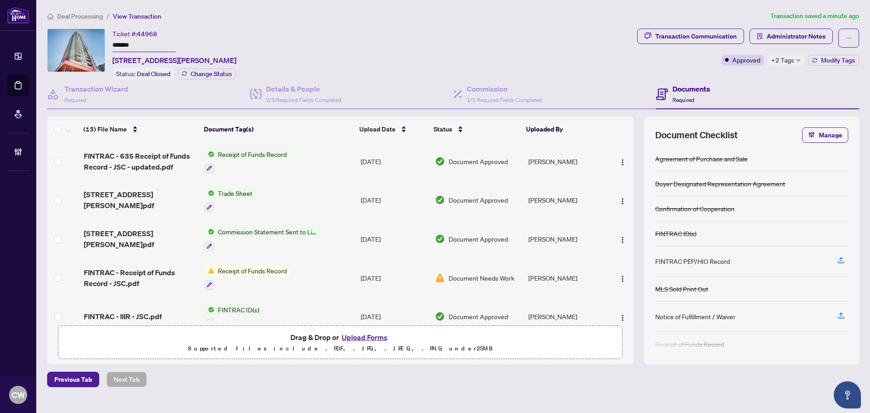
click at [373, 334] on button "Upload Forms" at bounding box center [364, 337] width 51 height 12
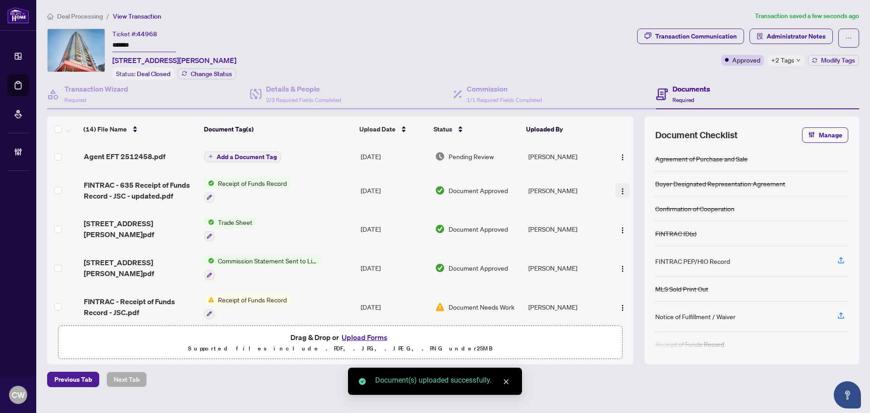
click at [619, 165] on td at bounding box center [620, 156] width 26 height 29
click at [621, 154] on img "button" at bounding box center [622, 157] width 7 height 7
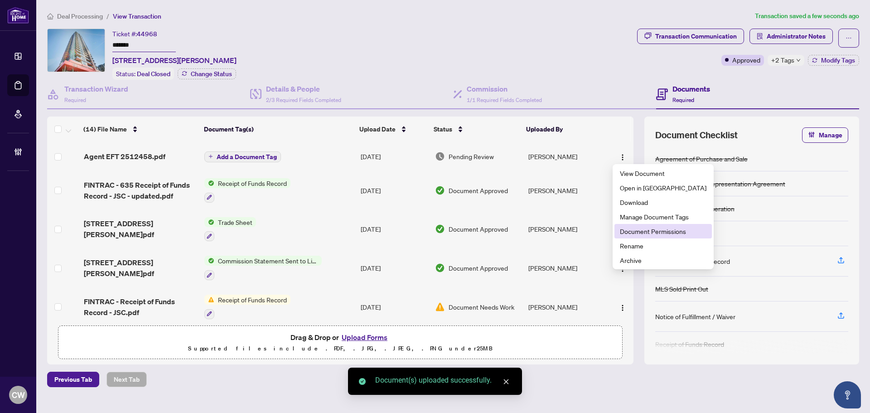
click at [638, 230] on span "Document Permissions" at bounding box center [663, 231] width 87 height 10
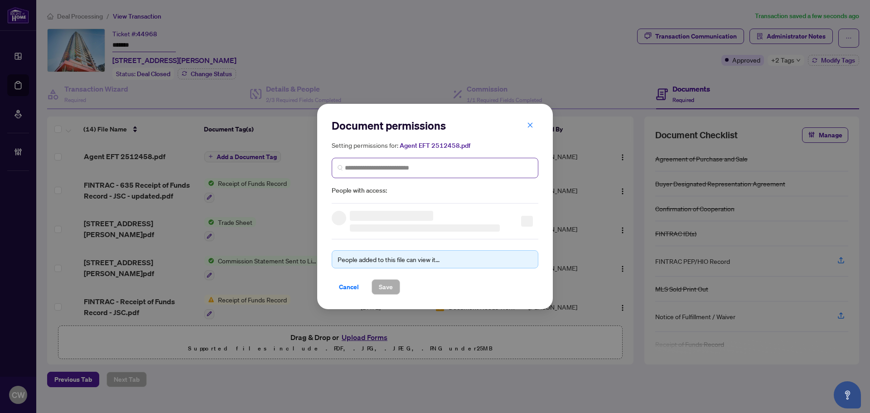
click at [386, 162] on span at bounding box center [435, 168] width 207 height 20
paste input "**********"
type input "**********"
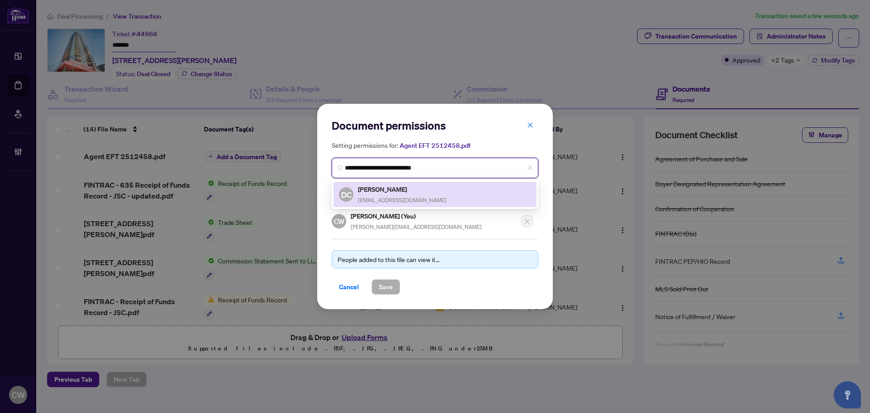
click at [393, 197] on span "realtordancho@gmail.com" at bounding box center [402, 200] width 88 height 7
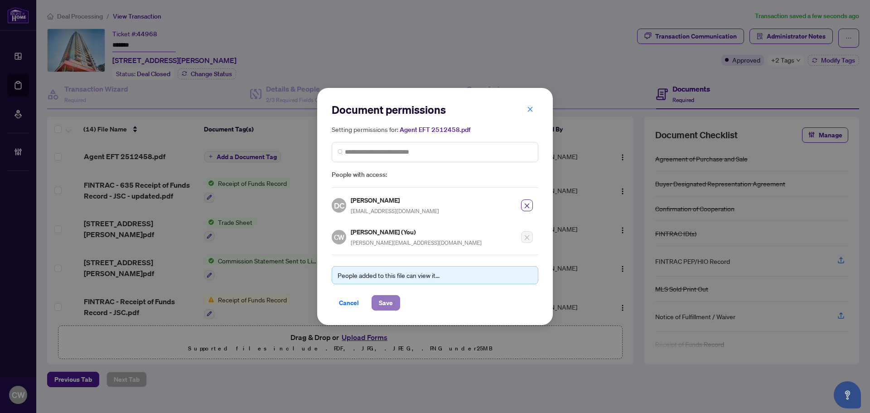
click at [387, 301] on span "Save" at bounding box center [386, 303] width 14 height 15
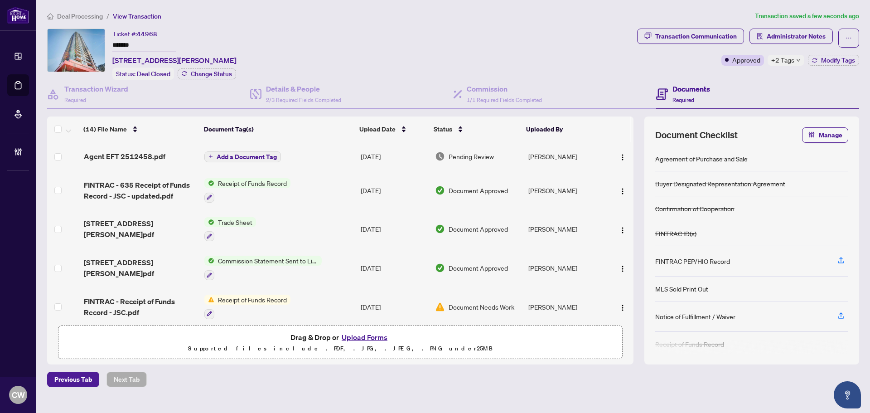
click at [114, 152] on span "Agent EFT 2512458.pdf" at bounding box center [125, 156] width 82 height 11
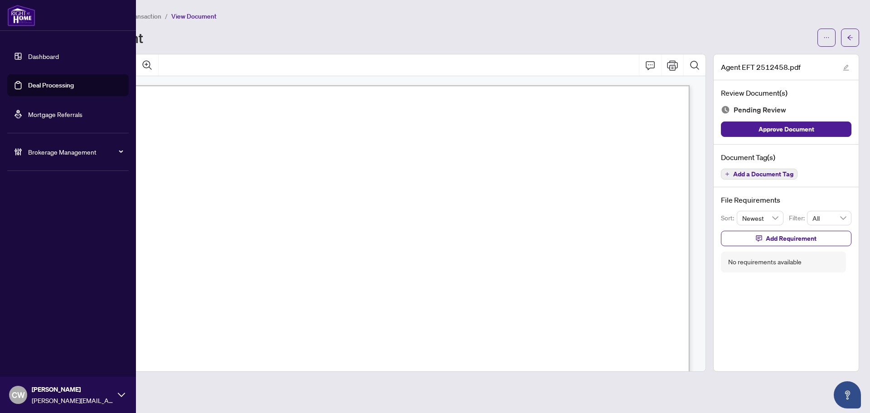
click at [32, 89] on link "Deal Processing" at bounding box center [51, 85] width 46 height 8
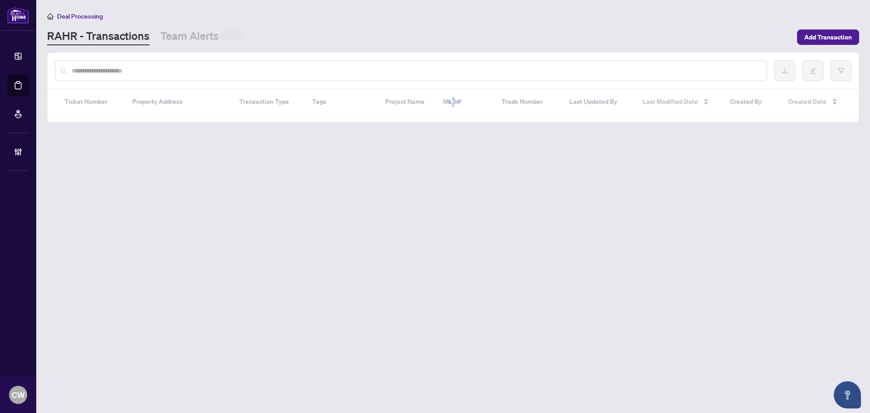
click at [182, 76] on div at bounding box center [411, 70] width 713 height 21
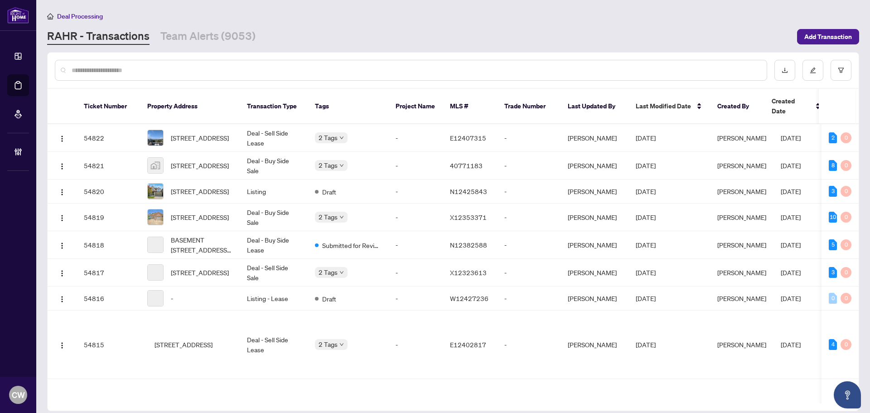
click at [179, 67] on input "text" at bounding box center [416, 70] width 688 height 10
paste input "*******"
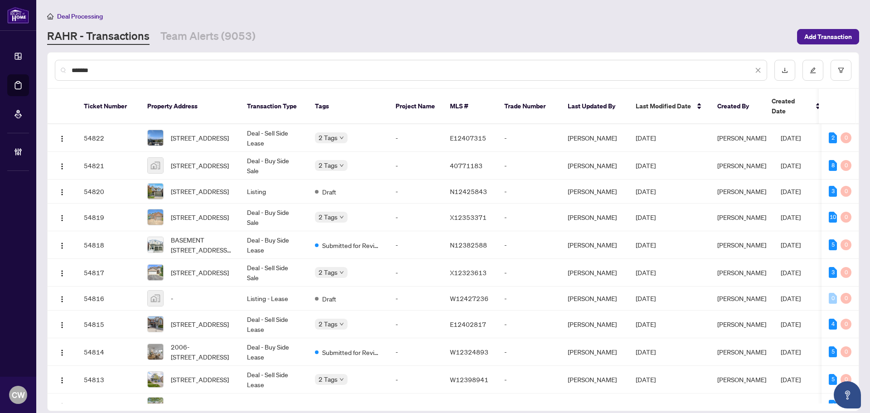
type input "*******"
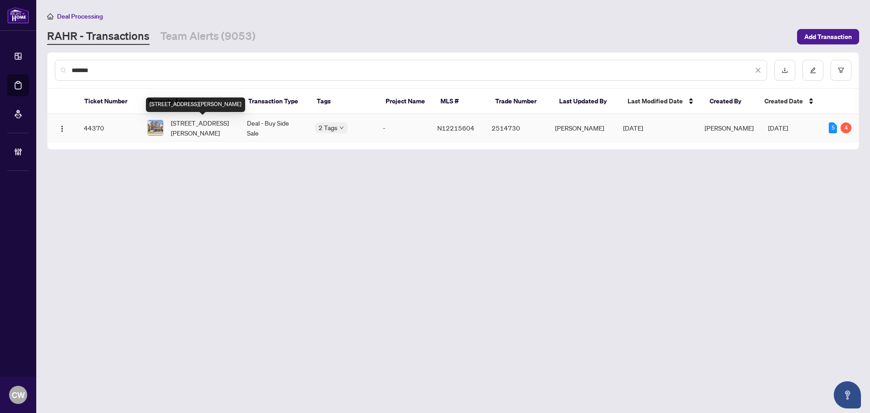
click at [225, 128] on span "1296 Broderick St, Innisfil, Ontario L9S 0P6, Canada" at bounding box center [202, 128] width 62 height 20
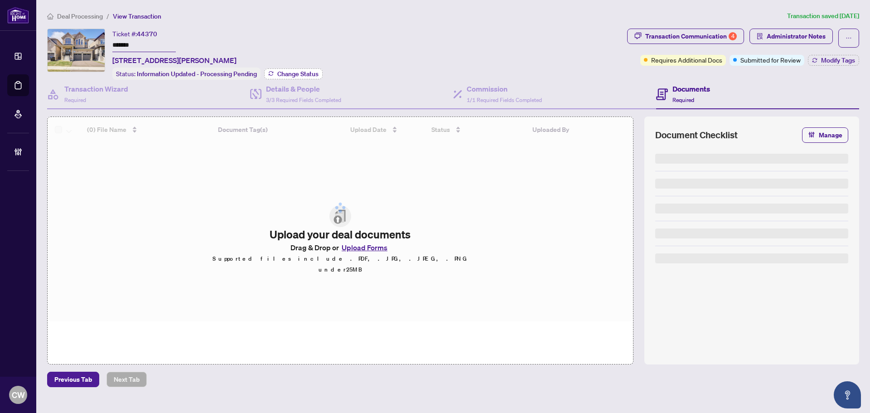
click at [306, 71] on span "Change Status" at bounding box center [297, 74] width 41 height 6
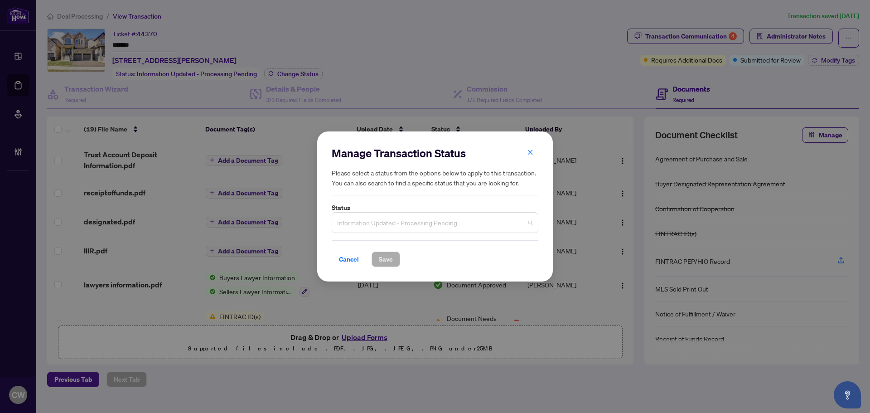
click at [430, 223] on span "Information Updated - Processing Pending" at bounding box center [435, 222] width 196 height 17
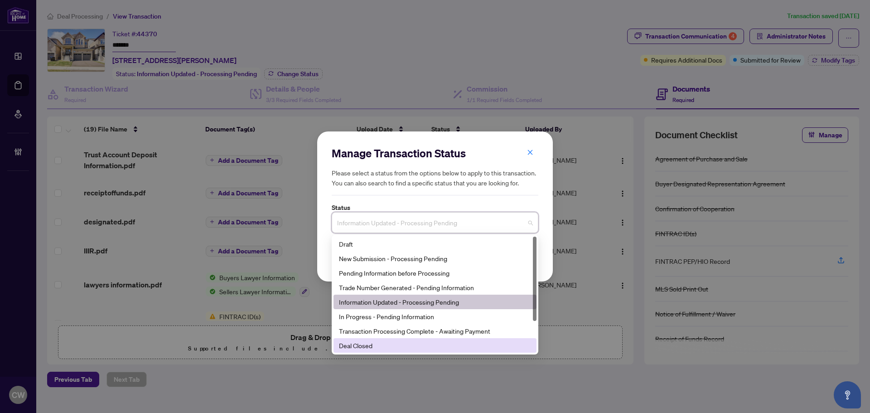
click at [381, 340] on div "Deal Closed" at bounding box center [435, 345] width 192 height 10
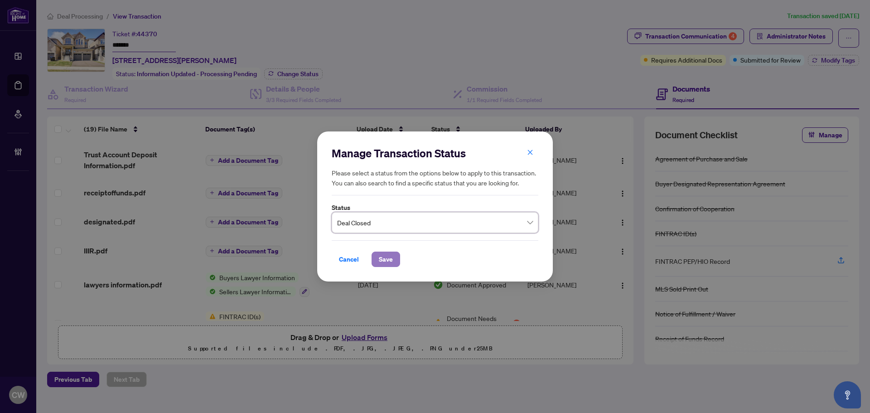
drag, startPoint x: 383, startPoint y: 263, endPoint x: 395, endPoint y: 255, distance: 14.7
click at [383, 263] on span "Save" at bounding box center [386, 259] width 14 height 15
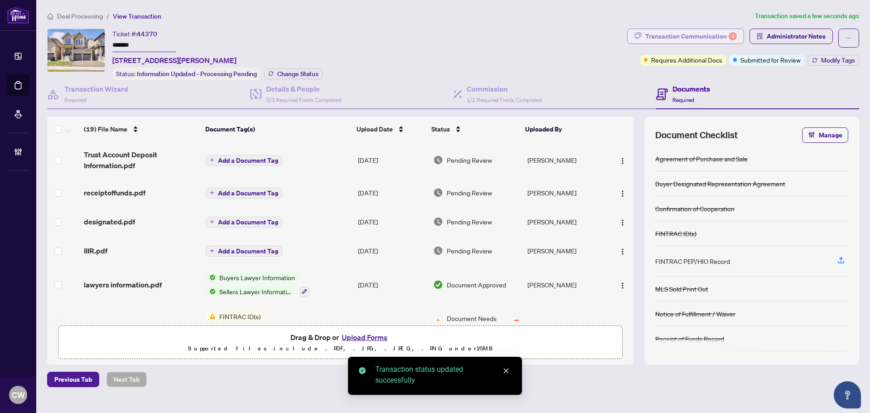
click at [724, 34] on div "Transaction Communication 4" at bounding box center [692, 36] width 92 height 15
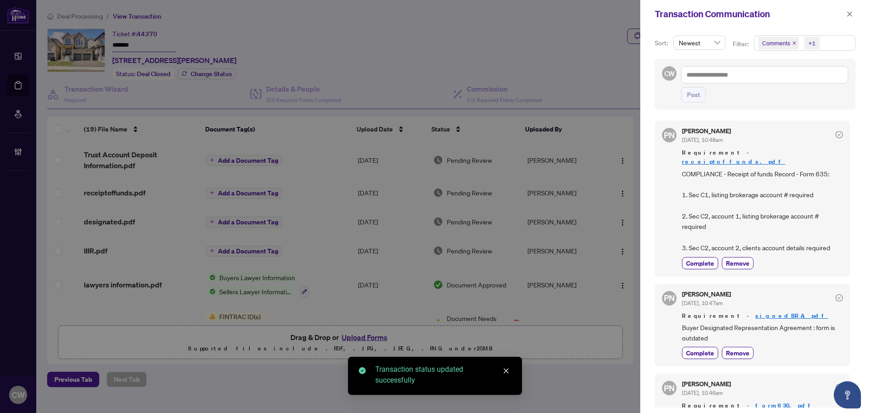
click at [793, 43] on icon "close" at bounding box center [795, 43] width 4 height 4
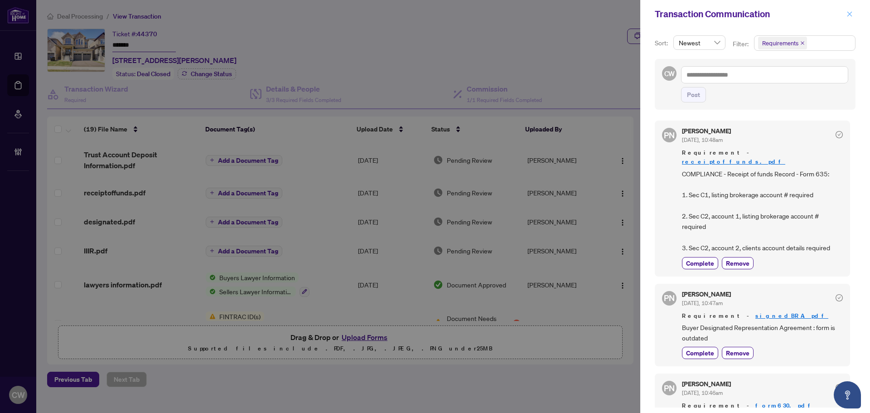
click at [850, 13] on icon "close" at bounding box center [850, 14] width 6 height 6
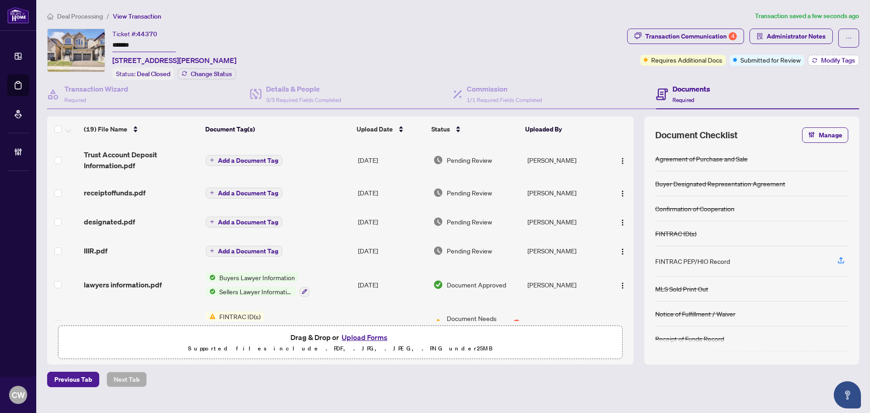
click at [830, 64] on button "Modify Tags" at bounding box center [833, 60] width 51 height 11
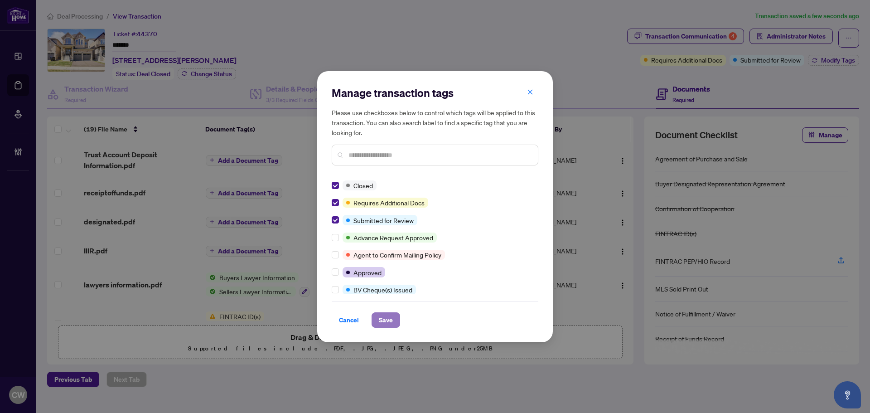
click at [389, 314] on span "Save" at bounding box center [386, 320] width 14 height 15
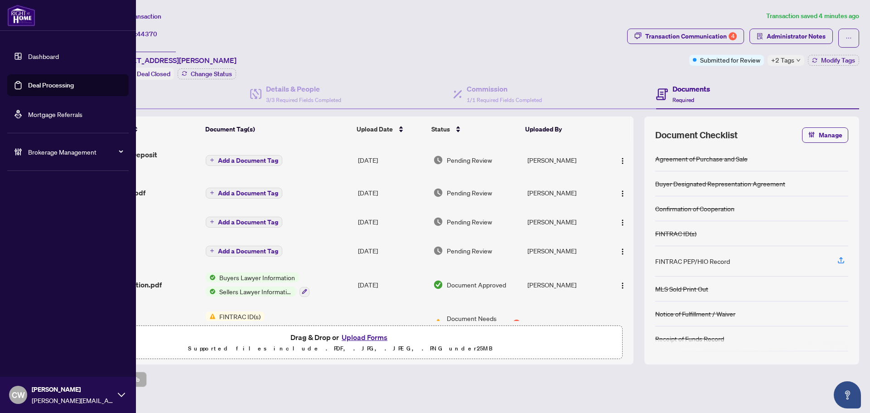
click at [28, 84] on link "Deal Processing" at bounding box center [51, 85] width 46 height 8
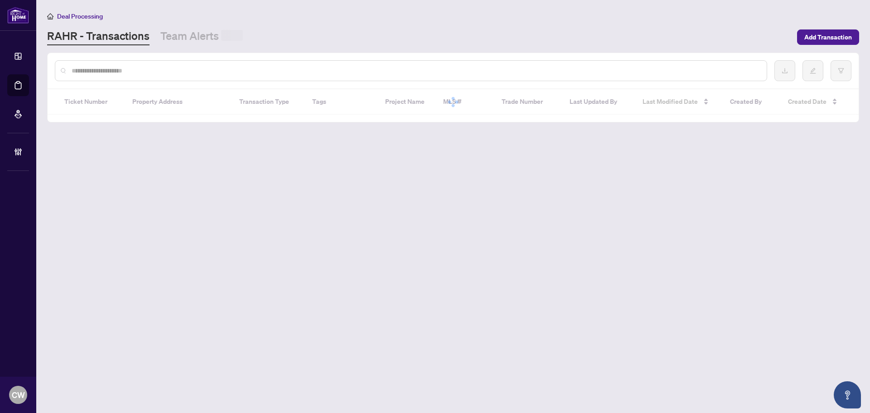
click at [177, 70] on input "text" at bounding box center [416, 71] width 688 height 10
paste input "*******"
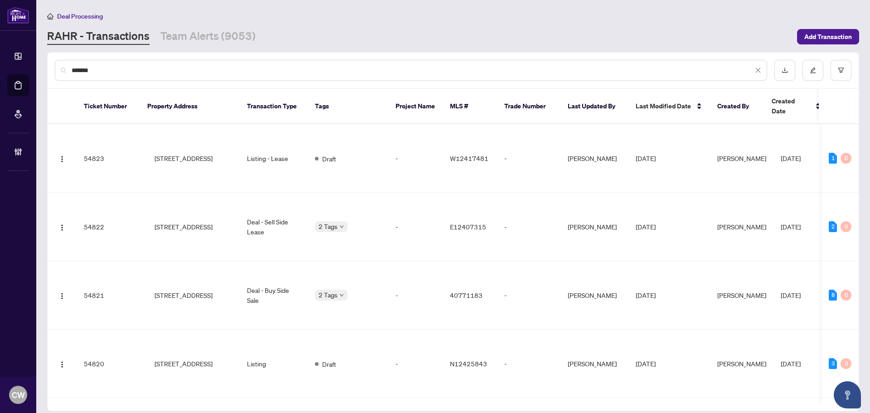
type input "*******"
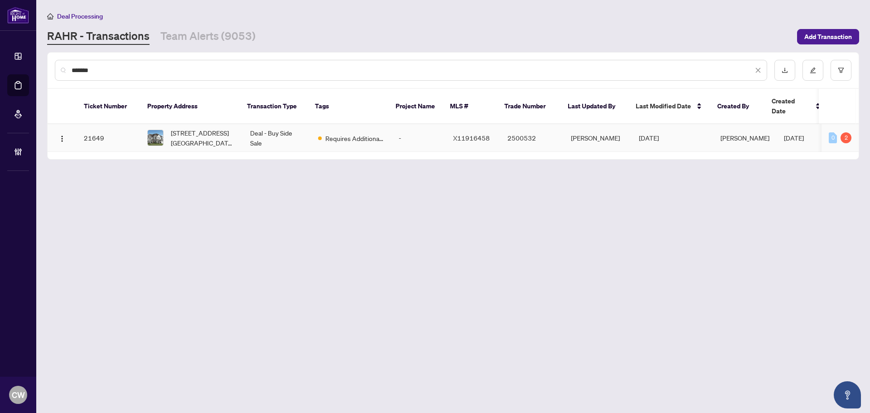
click at [188, 128] on span "6329 Ottawa St Stittsville - Munster - Richmond Ontario K0A 2Z0 Canada, Stittsv…" at bounding box center [203, 138] width 65 height 20
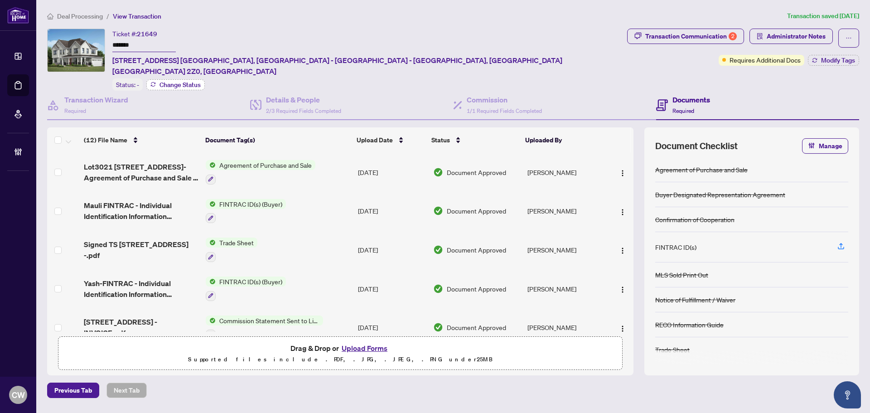
click at [195, 82] on span "Change Status" at bounding box center [180, 85] width 41 height 6
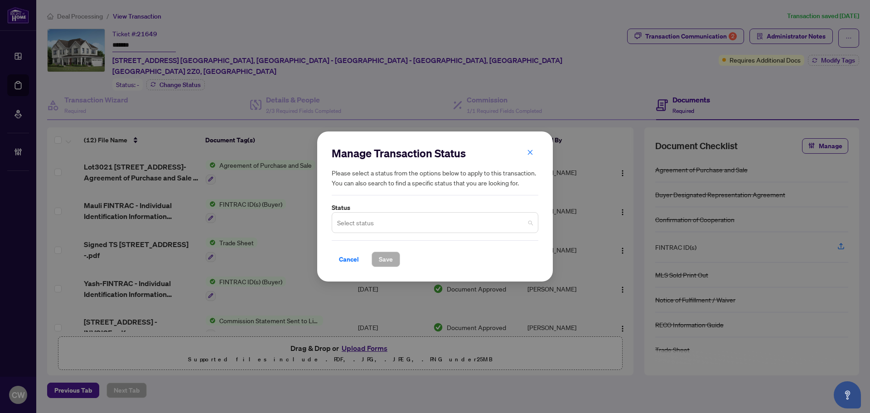
click at [374, 219] on input "search" at bounding box center [431, 224] width 188 height 20
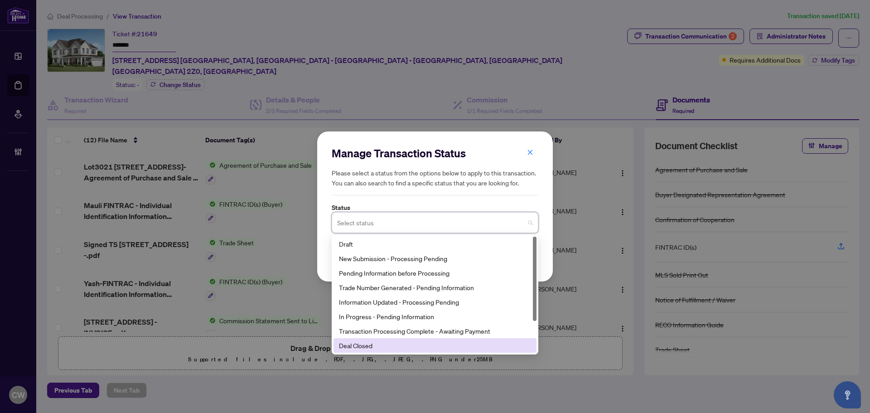
click at [388, 346] on div "Deal Closed" at bounding box center [435, 345] width 192 height 10
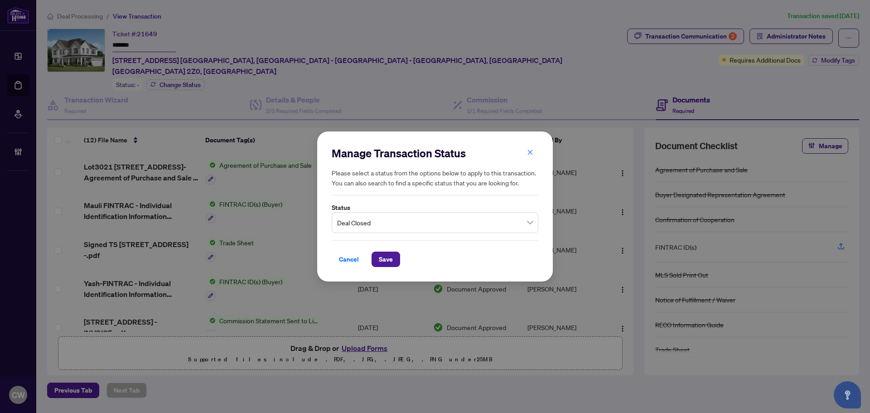
click at [388, 249] on div "Cancel Save" at bounding box center [435, 253] width 207 height 27
click at [389, 255] on span "Save" at bounding box center [386, 259] width 14 height 15
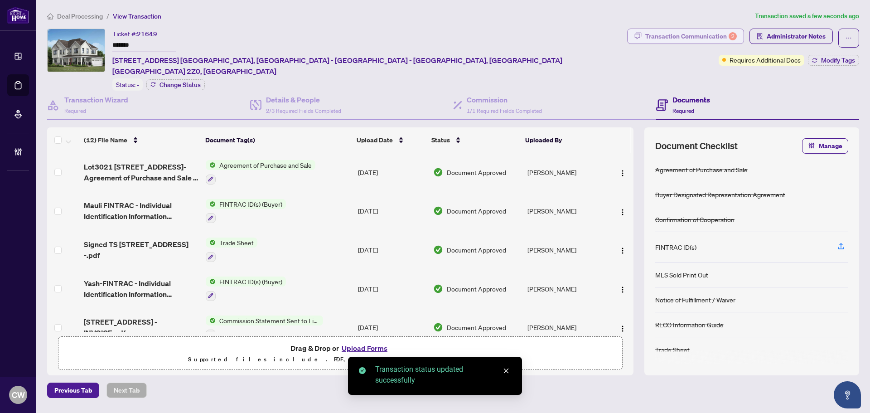
click at [705, 34] on div "Transaction Communication 2" at bounding box center [692, 36] width 92 height 15
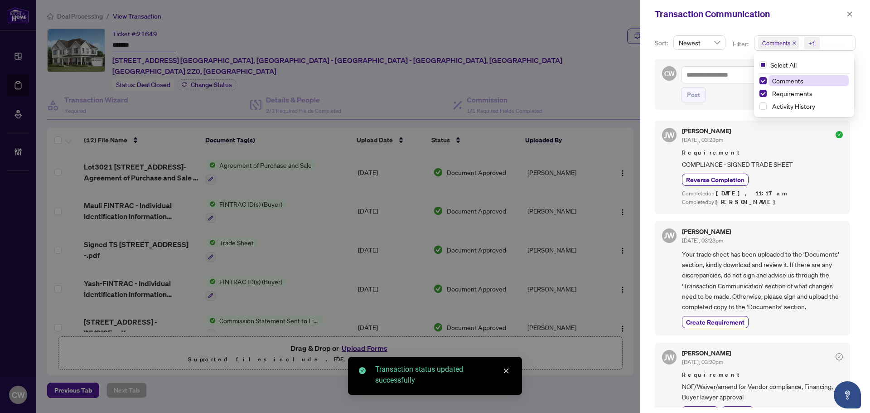
click at [791, 40] on span "Comments" at bounding box center [778, 43] width 41 height 13
click at [793, 41] on icon "close" at bounding box center [794, 43] width 5 height 5
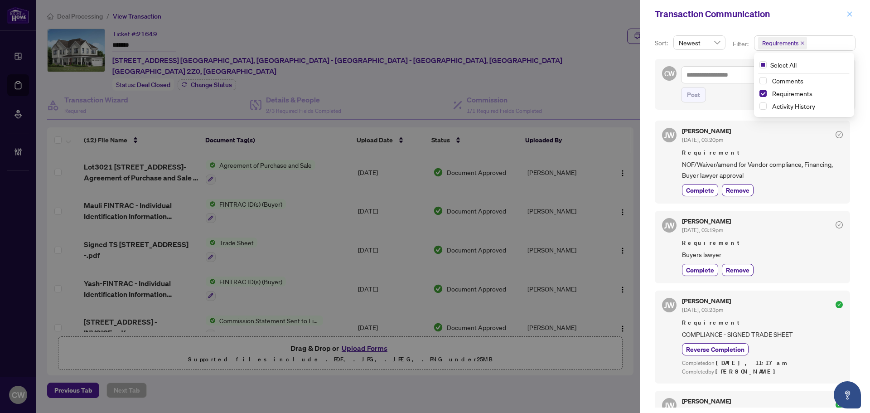
click at [851, 16] on icon "close" at bounding box center [850, 14] width 6 height 6
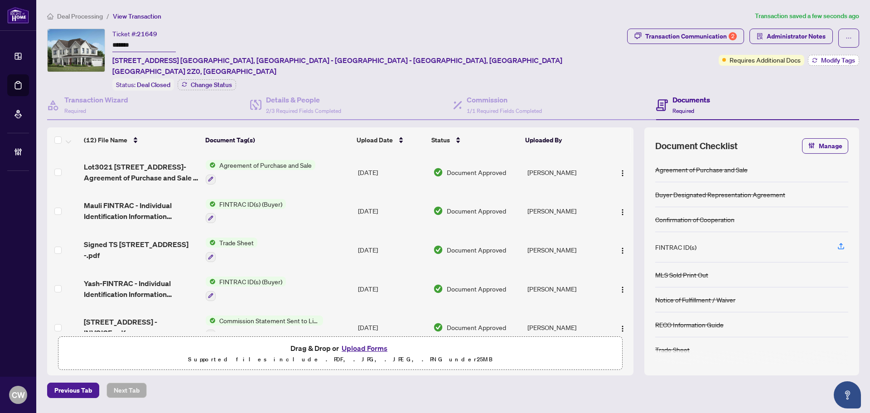
click at [836, 60] on span "Modify Tags" at bounding box center [838, 60] width 34 height 6
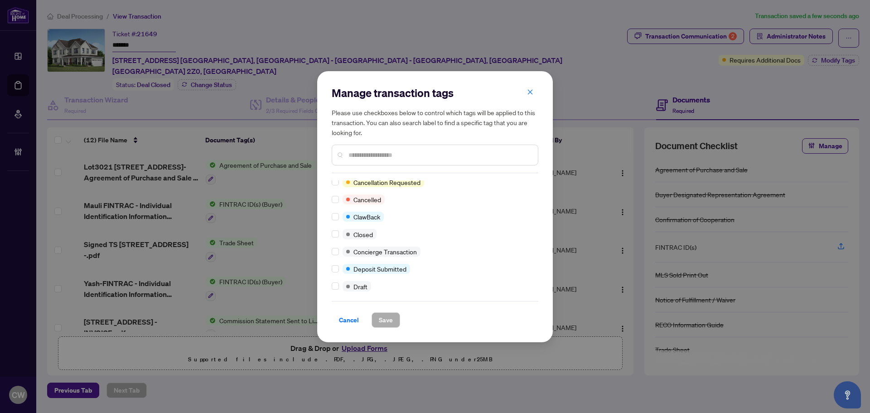
scroll to position [91, 0]
click at [341, 233] on div at bounding box center [337, 233] width 11 height 10
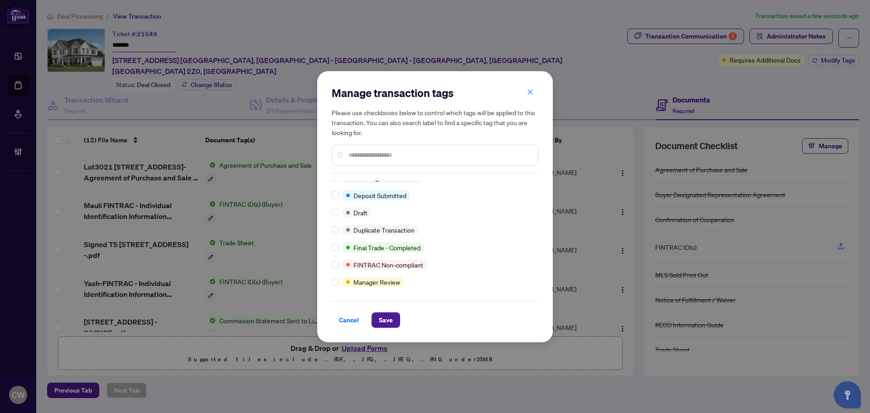
scroll to position [0, 0]
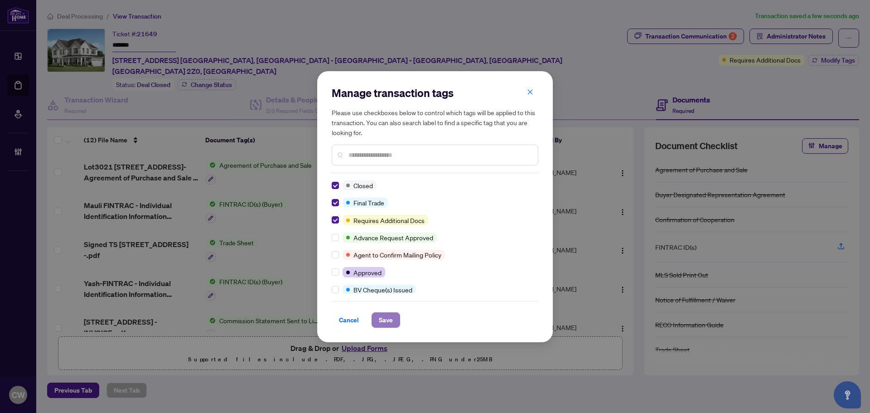
click at [384, 316] on span "Save" at bounding box center [386, 320] width 14 height 15
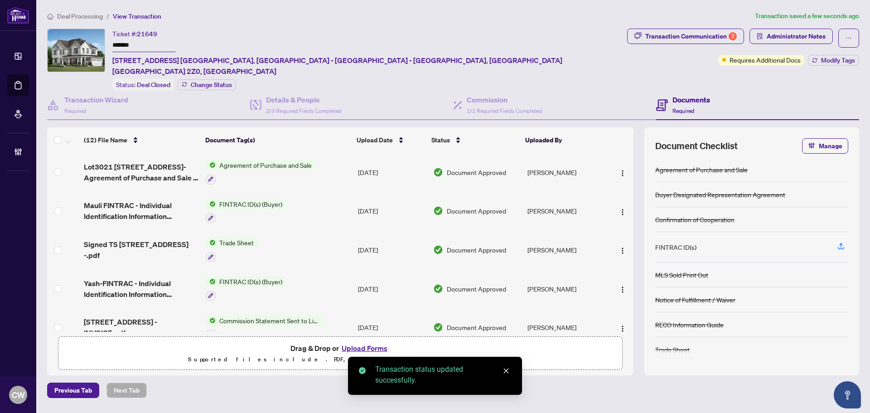
click at [136, 239] on span "Signed TS 6329 Ottawa St -.pdf" at bounding box center [141, 250] width 115 height 22
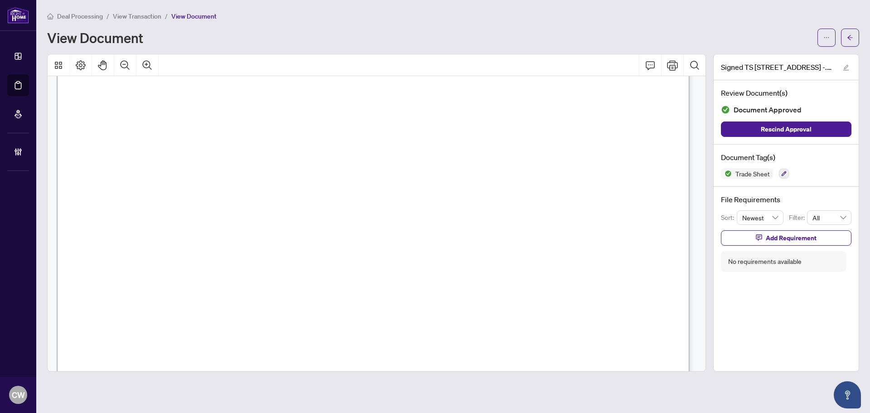
scroll to position [272, 0]
click at [850, 37] on icon "arrow-left" at bounding box center [850, 37] width 6 height 6
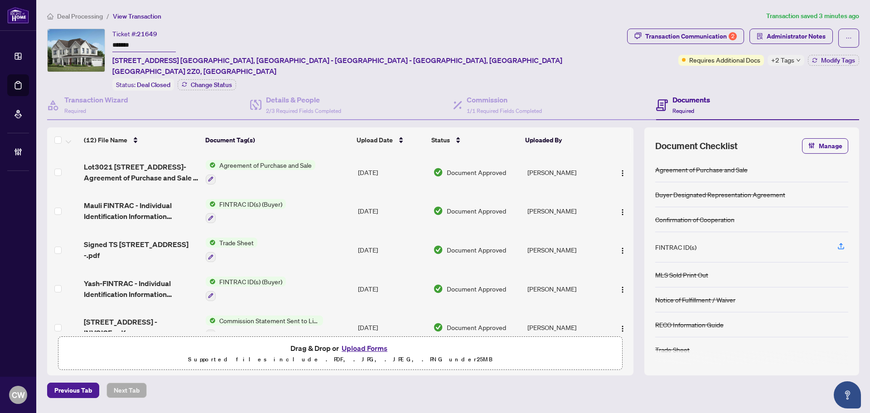
click at [365, 342] on button "Upload Forms" at bounding box center [364, 348] width 51 height 12
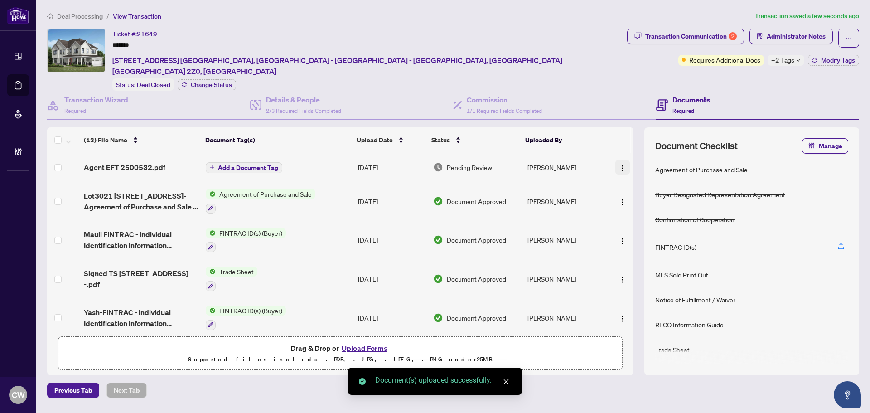
click at [619, 165] on img "button" at bounding box center [622, 168] width 7 height 7
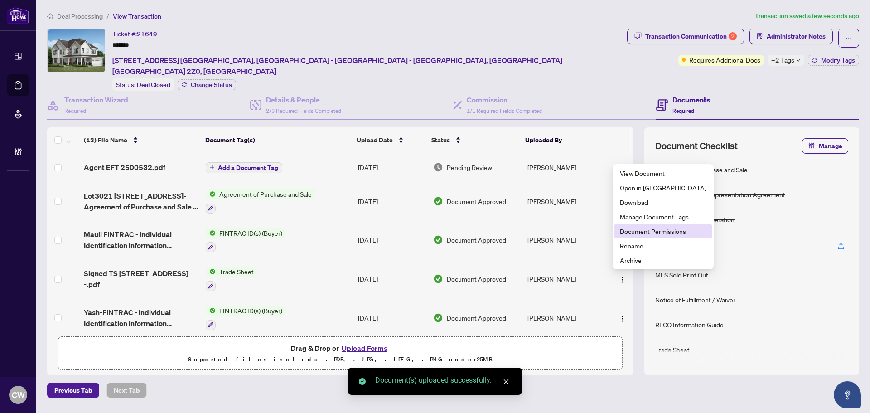
click at [638, 231] on span "Document Permissions" at bounding box center [663, 231] width 87 height 10
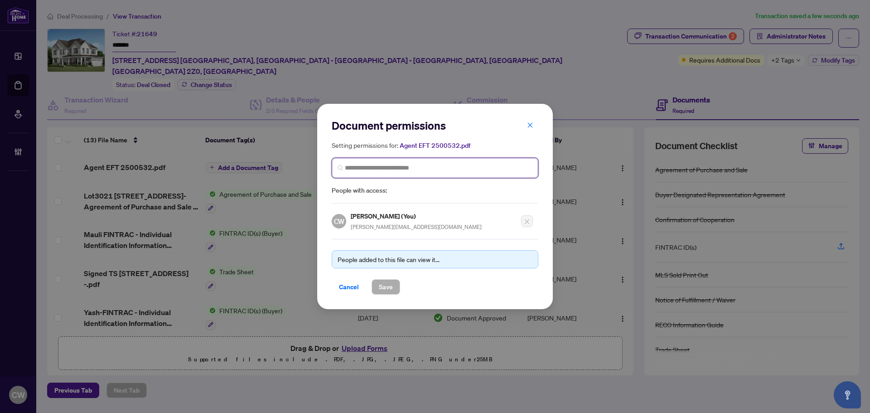
click at [420, 172] on input "search" at bounding box center [439, 168] width 188 height 10
paste input "**********"
type input "**********"
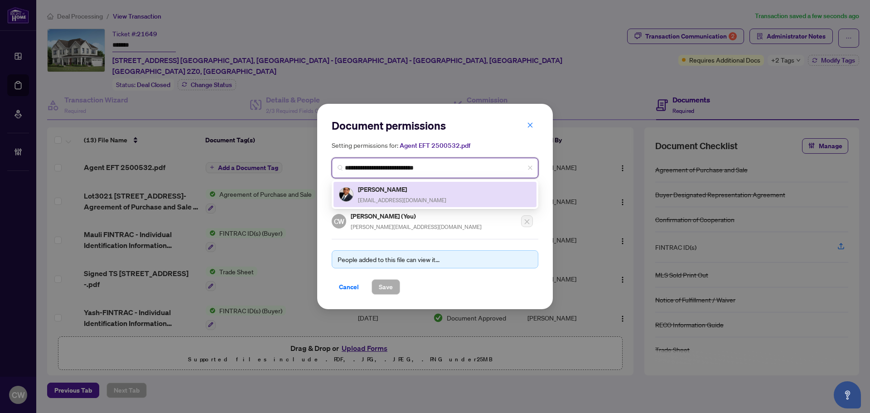
click at [392, 197] on span "ottawarealtord@gmail.com" at bounding box center [402, 200] width 88 height 7
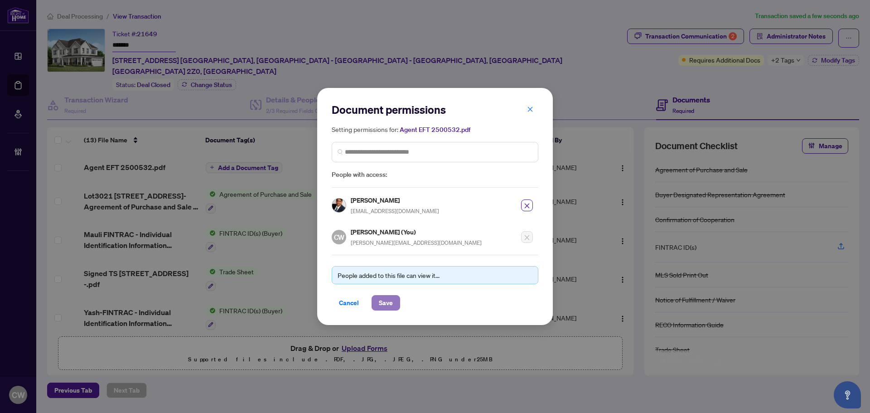
click at [385, 306] on span "Save" at bounding box center [386, 303] width 14 height 15
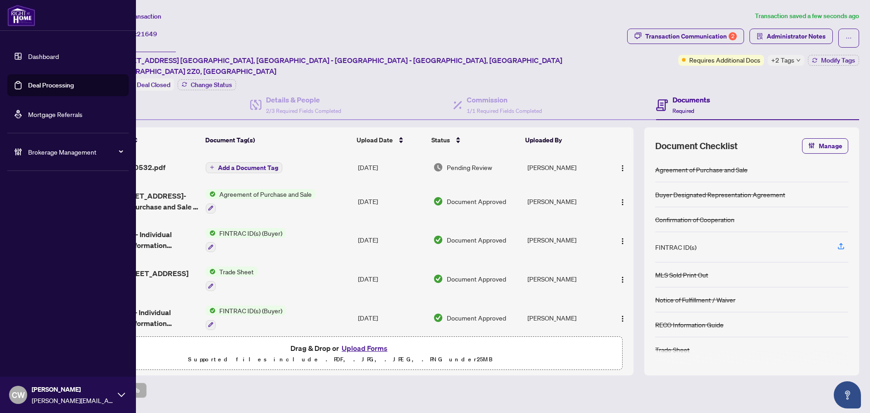
click at [29, 89] on link "Deal Processing" at bounding box center [51, 85] width 46 height 8
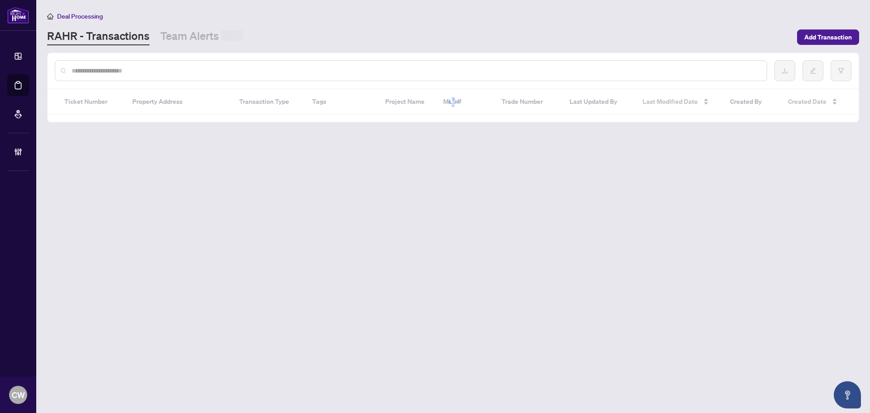
click at [171, 69] on input "text" at bounding box center [416, 71] width 688 height 10
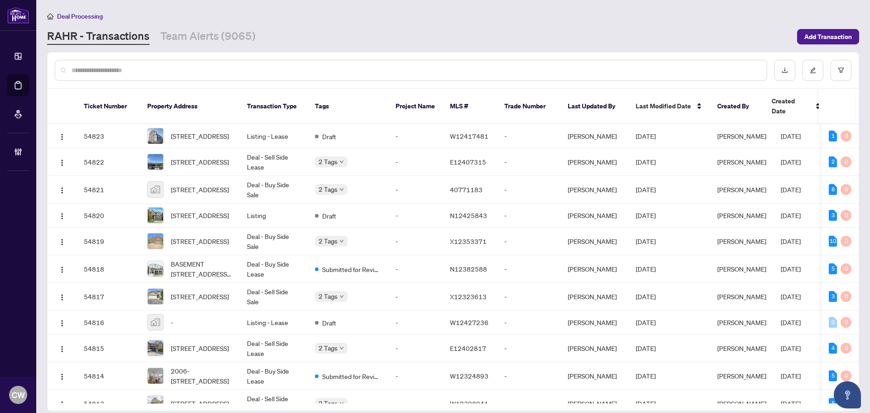
paste input "*******"
type input "*******"
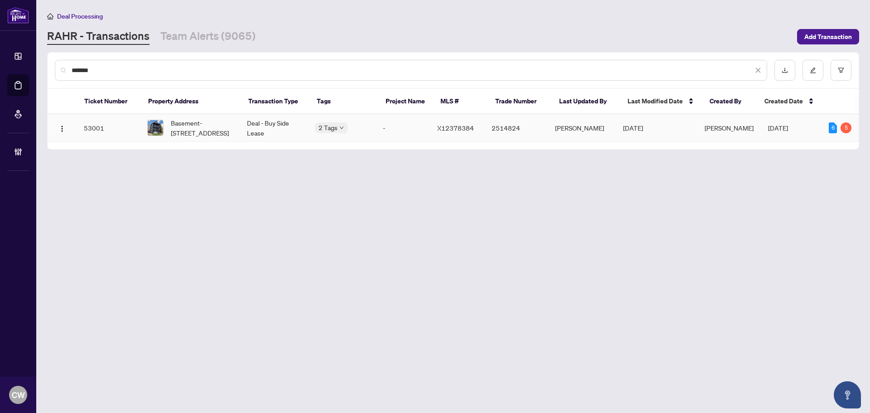
click at [194, 122] on span "Basement-36 Welland St, Welland, Ontario L3B 4E4, Canada" at bounding box center [202, 128] width 62 height 20
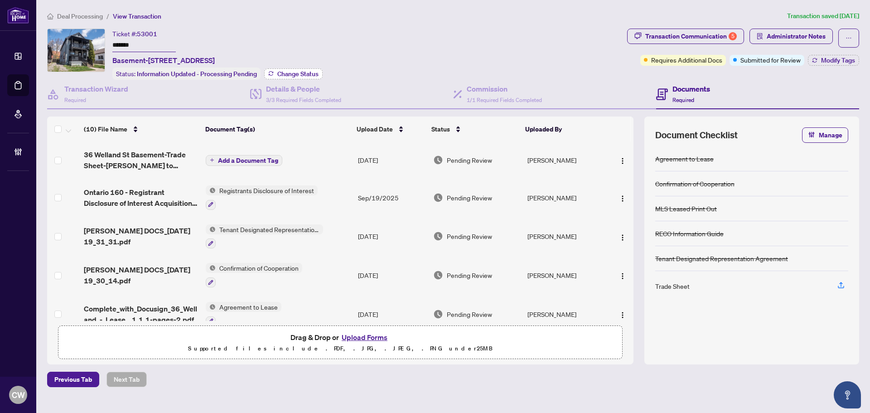
click at [306, 74] on span "Change Status" at bounding box center [297, 74] width 41 height 6
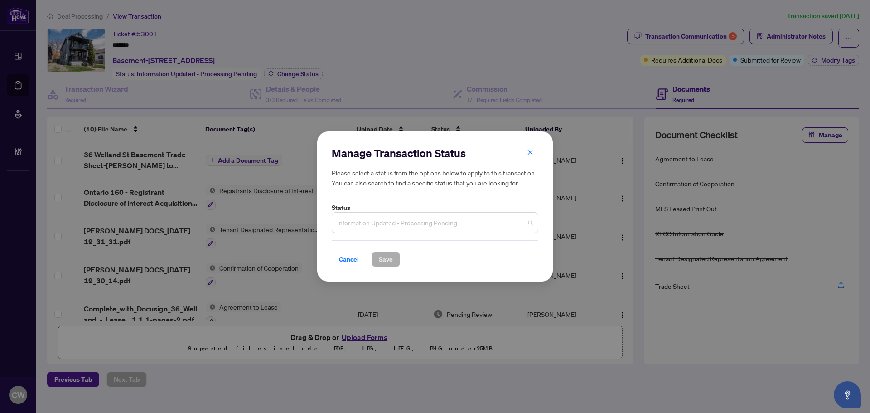
click at [379, 226] on span "Information Updated - Processing Pending" at bounding box center [435, 222] width 196 height 17
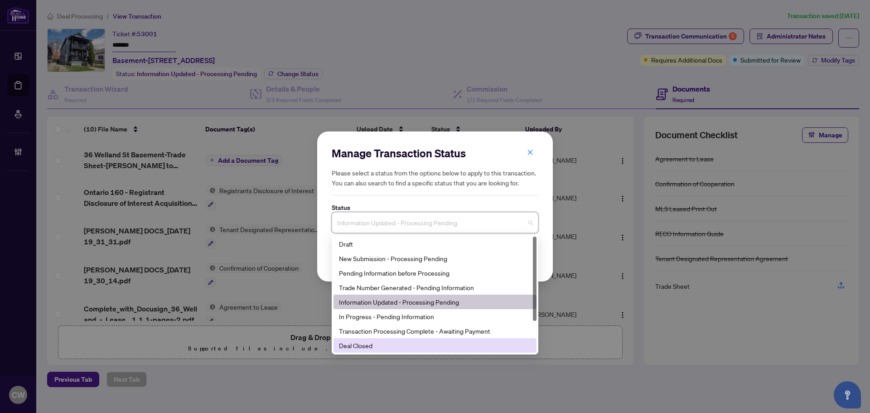
click at [386, 347] on div "Deal Closed" at bounding box center [435, 345] width 192 height 10
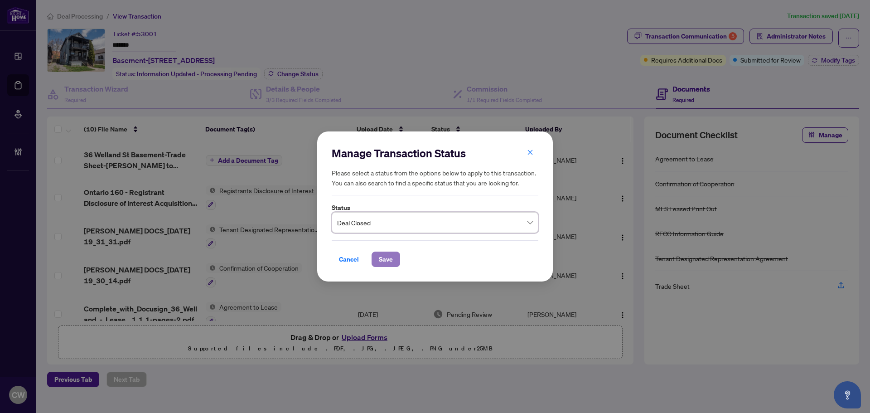
click at [389, 256] on span "Save" at bounding box center [386, 259] width 14 height 15
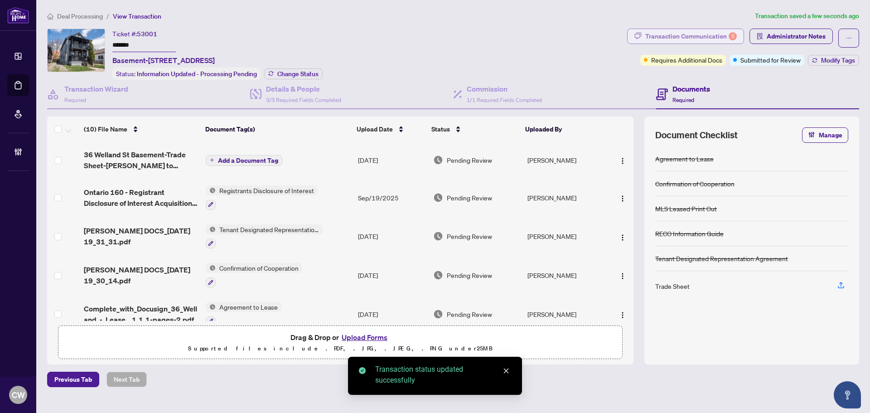
click at [703, 33] on div "Transaction Communication 5" at bounding box center [692, 36] width 92 height 15
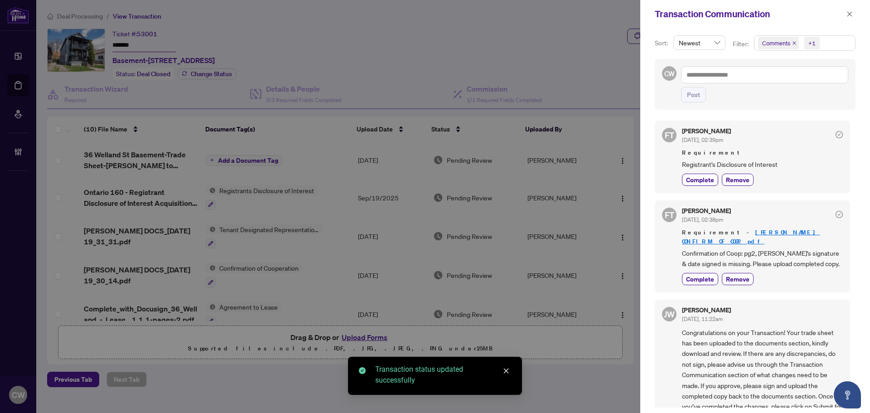
click at [794, 44] on icon "close" at bounding box center [794, 43] width 5 height 5
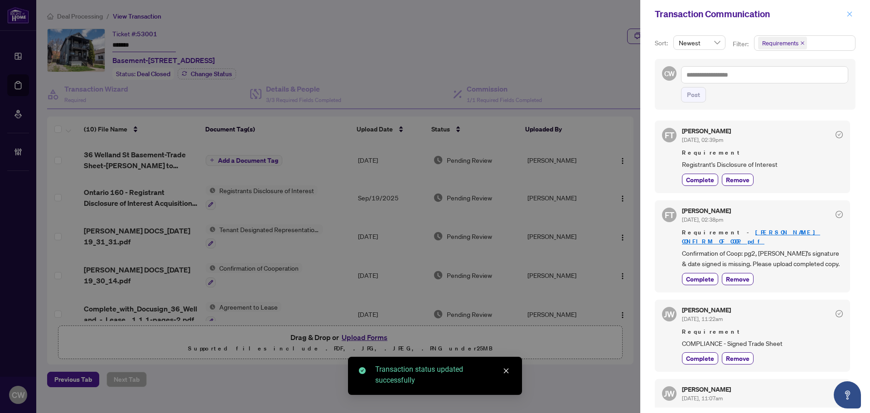
click at [850, 17] on icon "close" at bounding box center [850, 14] width 6 height 6
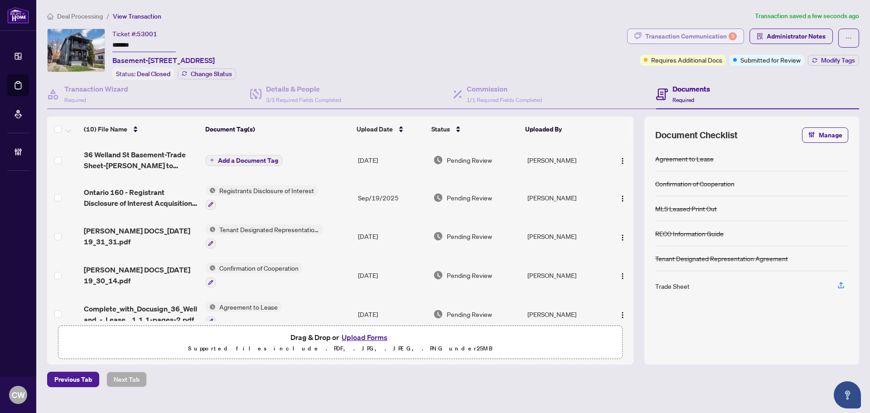
click at [733, 36] on div "5" at bounding box center [733, 36] width 8 height 8
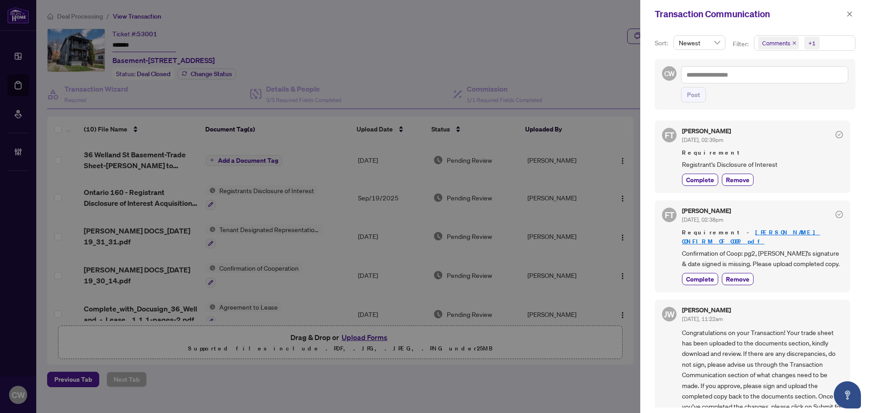
click at [792, 42] on icon "close" at bounding box center [794, 43] width 5 height 5
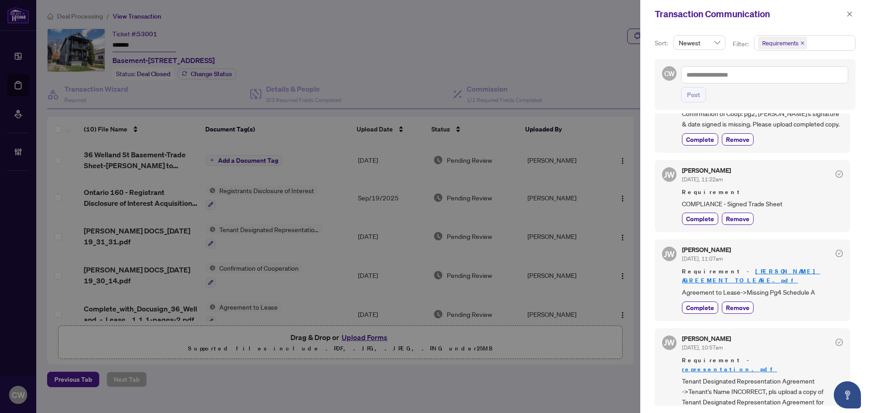
scroll to position [146, 0]
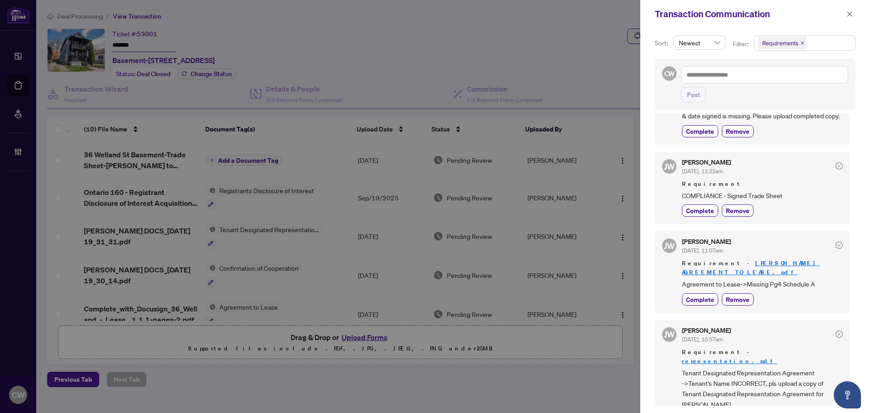
click at [851, 15] on icon "close" at bounding box center [850, 13] width 5 height 5
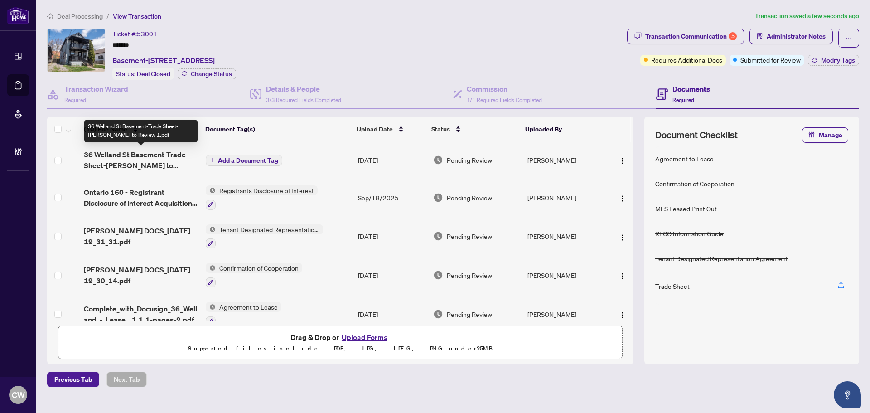
click at [133, 155] on span "36 Welland St Basement-Trade Sheet-Candice to Review 1.pdf" at bounding box center [141, 160] width 115 height 22
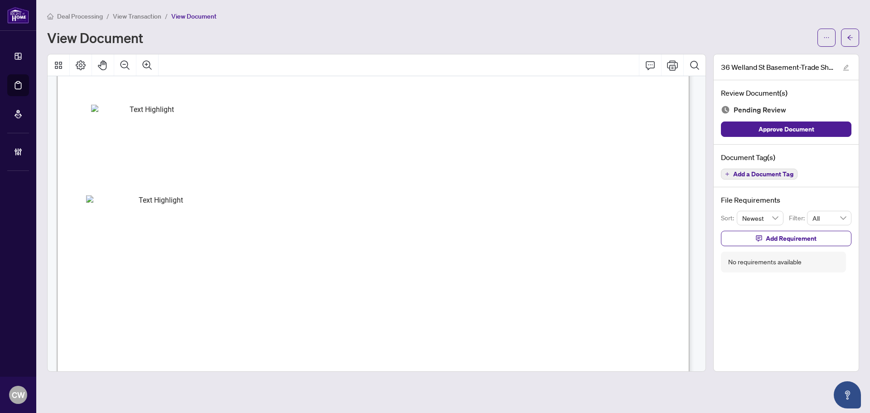
scroll to position [363, 0]
click at [855, 40] on button "button" at bounding box center [850, 38] width 18 height 18
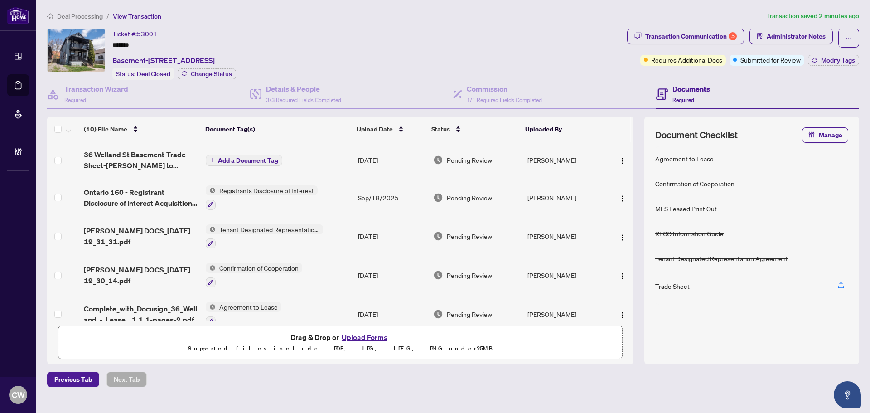
click at [377, 334] on button "Upload Forms" at bounding box center [364, 337] width 51 height 12
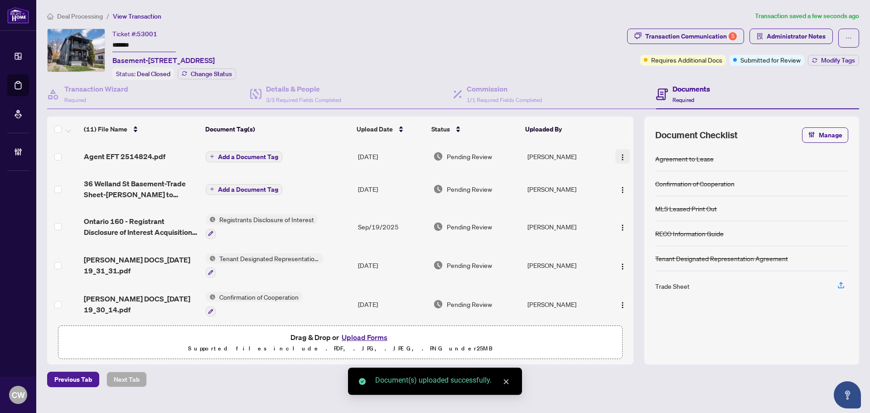
click at [619, 155] on img "button" at bounding box center [622, 157] width 7 height 7
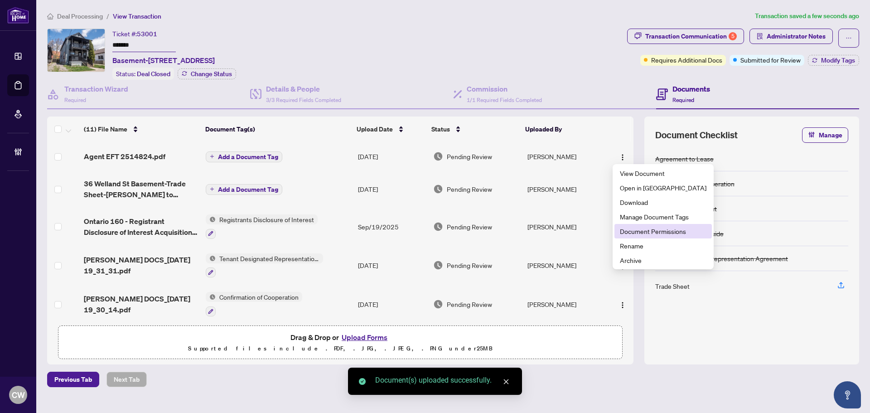
click at [634, 226] on li "Document Permissions" at bounding box center [663, 231] width 97 height 15
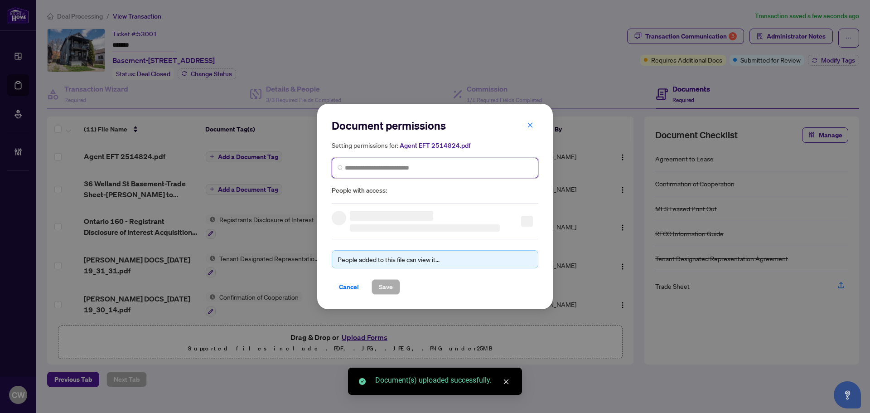
paste input "**********"
click at [426, 168] on input "search" at bounding box center [439, 168] width 188 height 10
type input "**********"
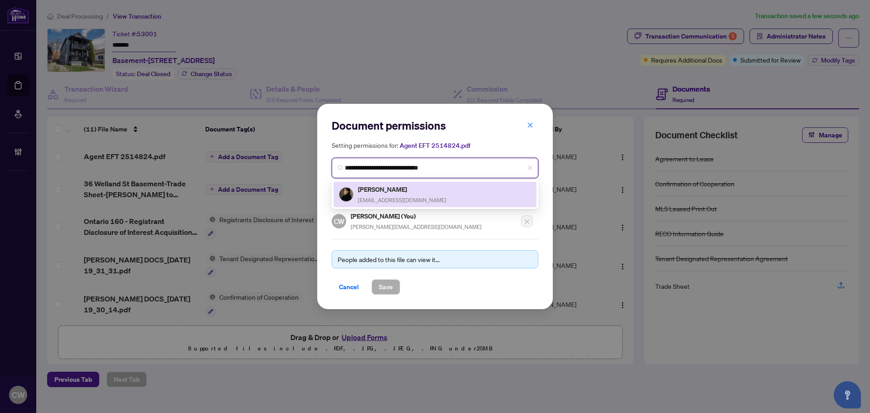
click at [413, 203] on div "Candice Roach-Bogle candicebogleproperties@gmail.com" at bounding box center [402, 194] width 88 height 21
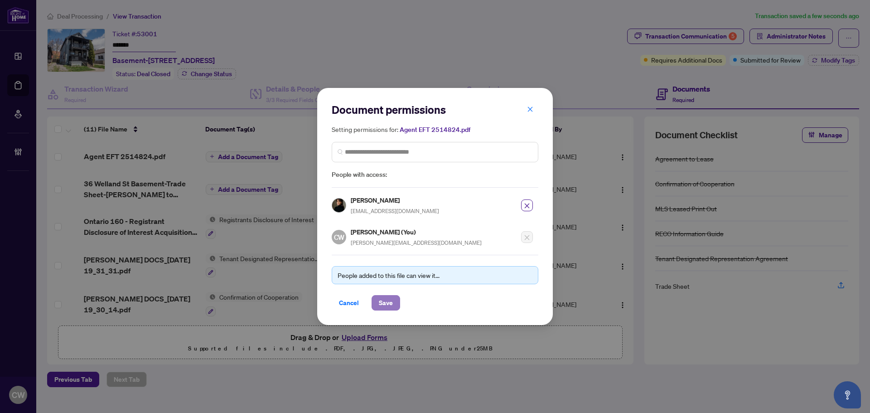
click at [387, 300] on span "Save" at bounding box center [386, 303] width 14 height 15
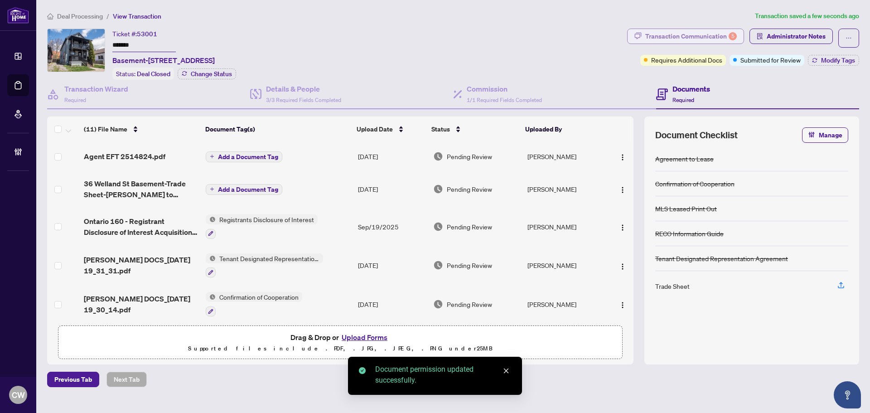
drag, startPoint x: 697, startPoint y: 34, endPoint x: 705, endPoint y: 33, distance: 8.3
click at [705, 33] on div "Transaction Communication 5" at bounding box center [692, 36] width 92 height 15
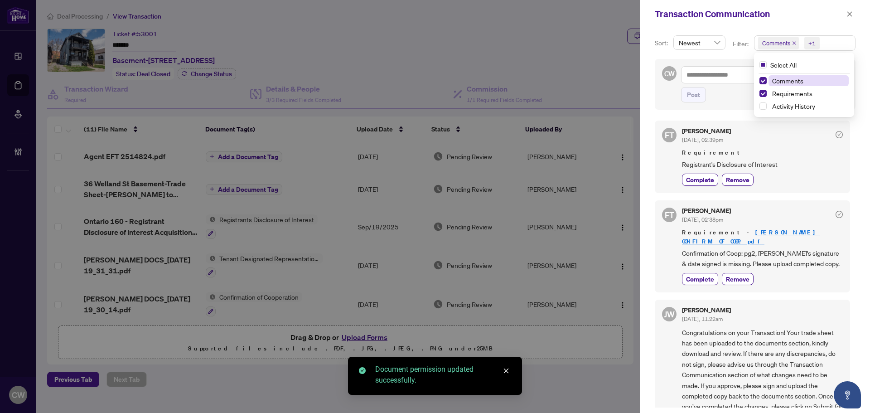
click at [795, 40] on span "Comments" at bounding box center [778, 43] width 41 height 13
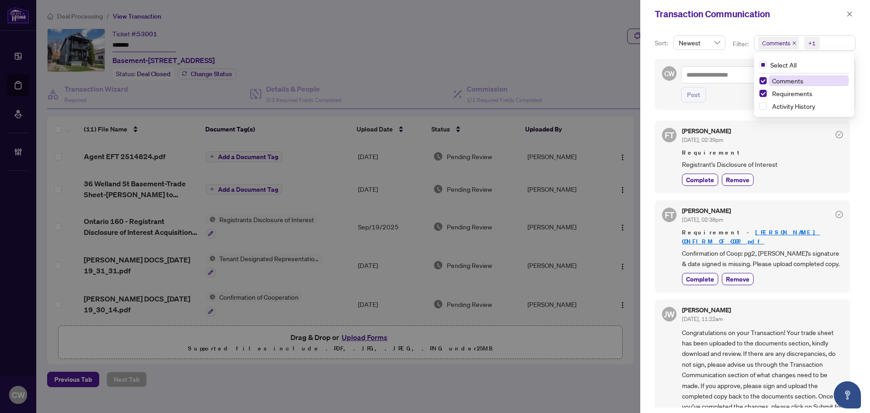
click at [794, 40] on span "Comments" at bounding box center [778, 43] width 41 height 13
click at [795, 42] on icon "close" at bounding box center [794, 43] width 5 height 5
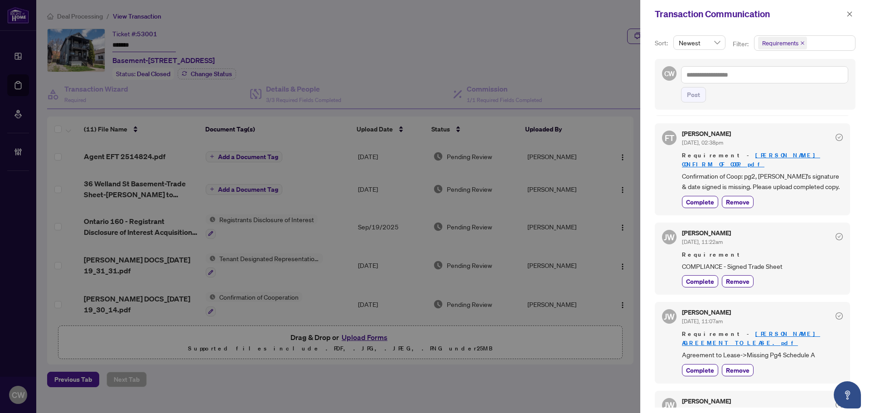
scroll to position [136, 0]
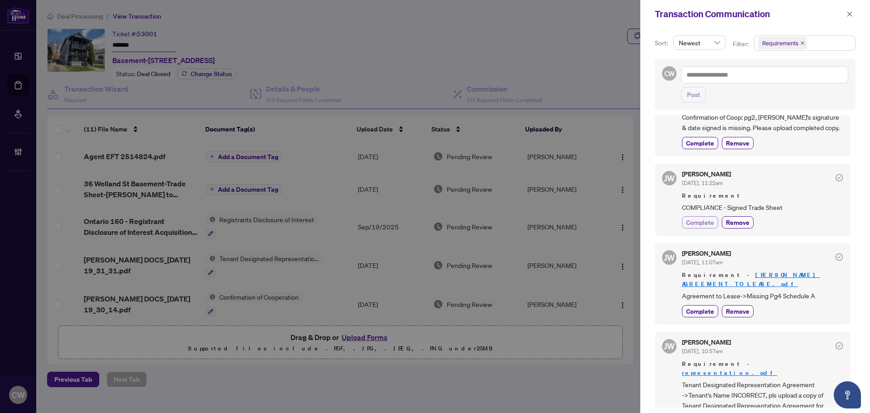
click at [702, 218] on span "Complete" at bounding box center [700, 223] width 28 height 10
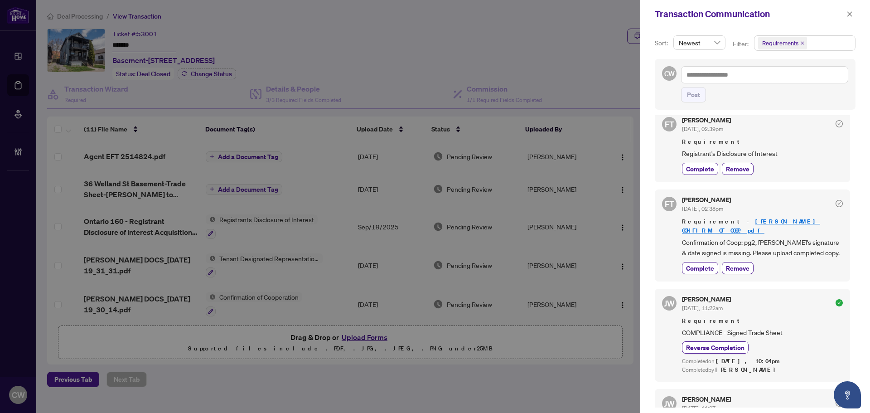
scroll to position [0, 0]
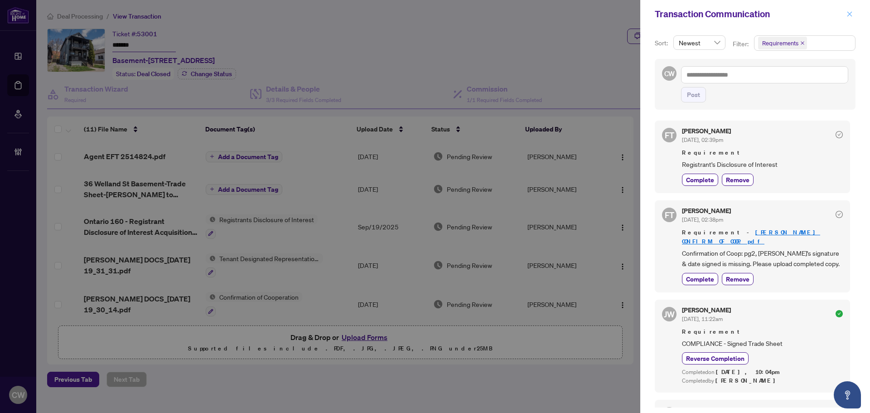
click at [847, 17] on span "button" at bounding box center [850, 14] width 6 height 15
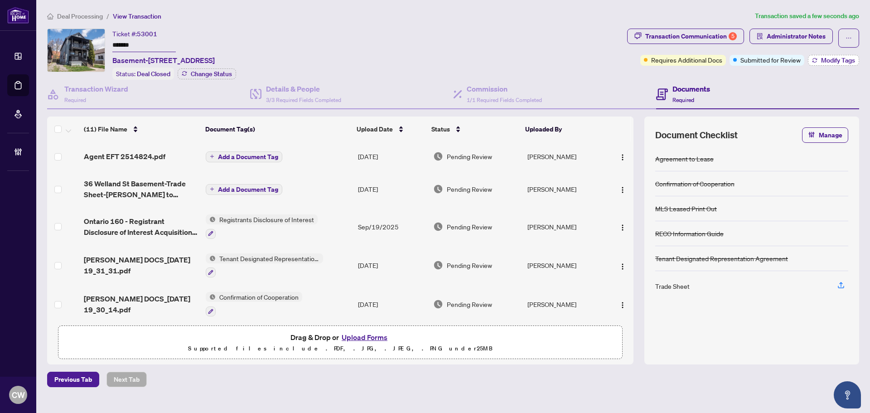
click at [832, 60] on span "Modify Tags" at bounding box center [838, 60] width 34 height 6
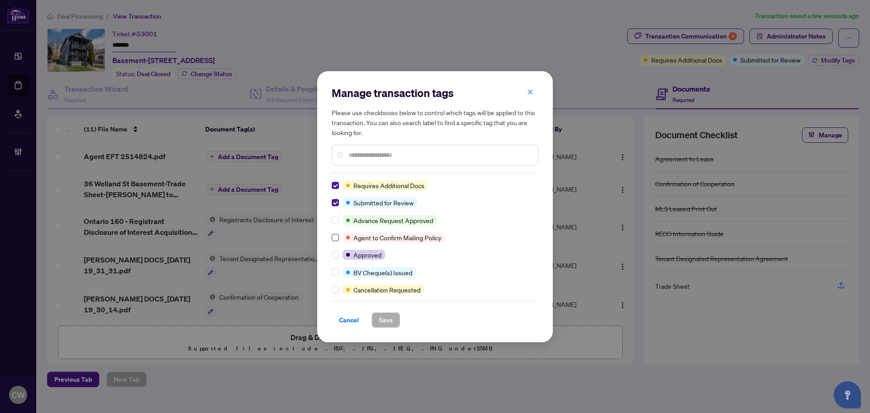
scroll to position [91, 0]
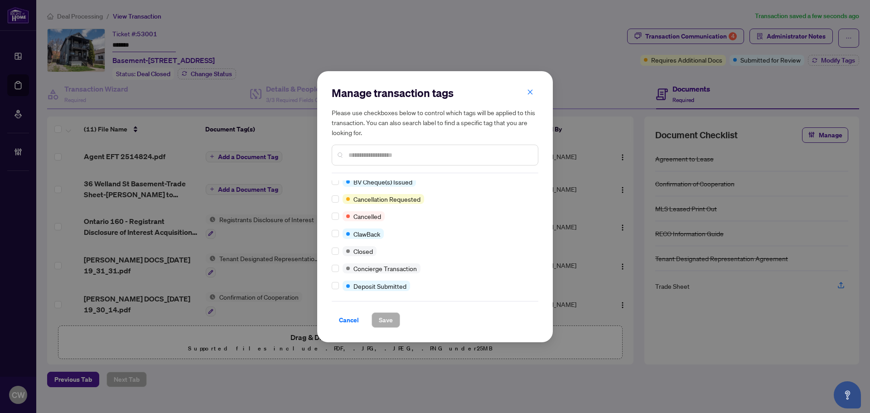
click at [335, 245] on div "Requires Additional Docs Submitted for Review Advance Request Approved Agent to…" at bounding box center [435, 236] width 207 height 113
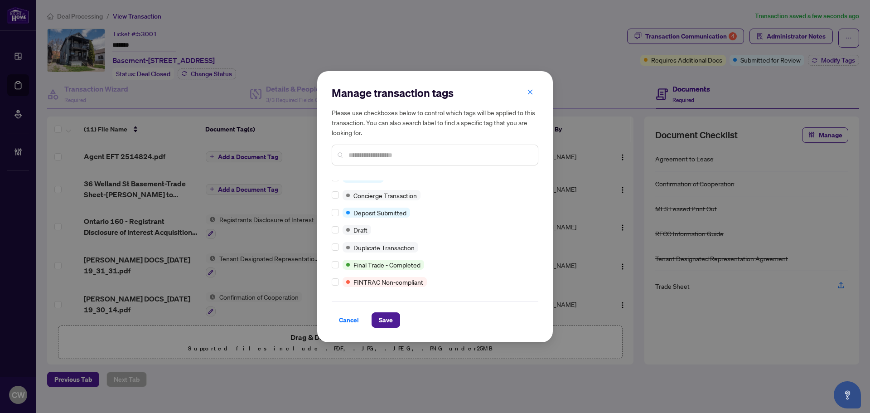
scroll to position [0, 0]
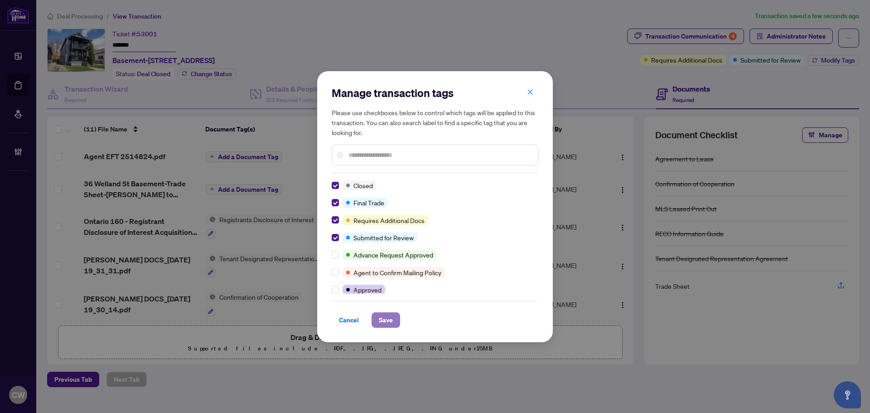
click at [384, 321] on span "Save" at bounding box center [386, 320] width 14 height 15
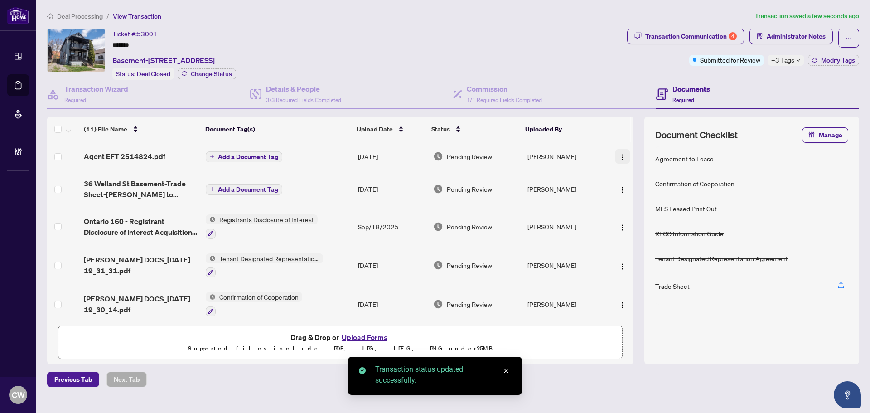
click at [624, 159] on button "button" at bounding box center [623, 156] width 15 height 15
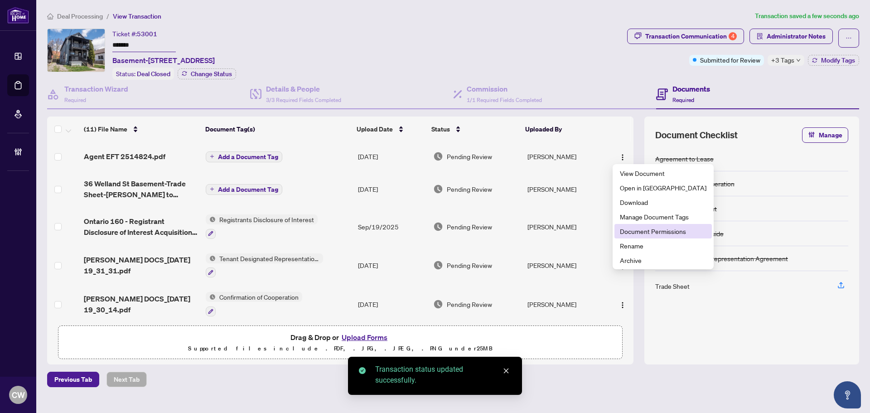
click at [631, 231] on span "Document Permissions" at bounding box center [663, 231] width 87 height 10
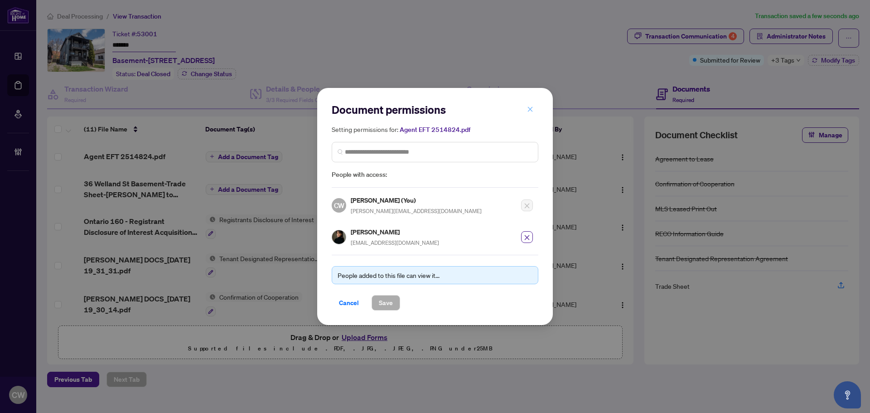
click at [530, 112] on icon "close" at bounding box center [530, 109] width 6 height 6
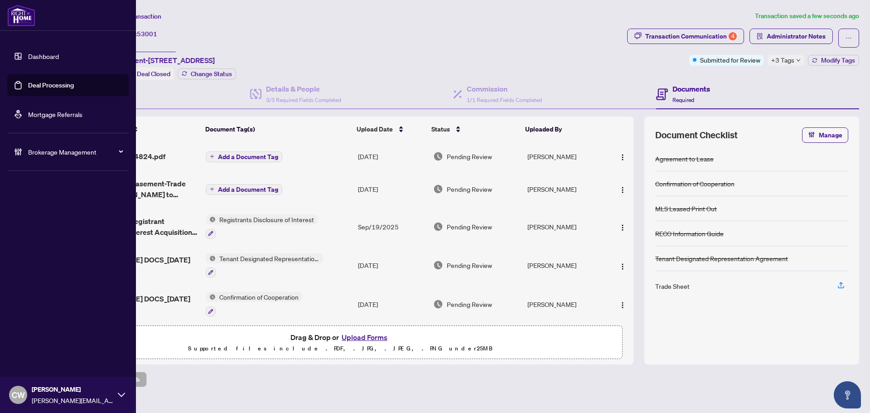
click at [28, 82] on link "Deal Processing" at bounding box center [51, 85] width 46 height 8
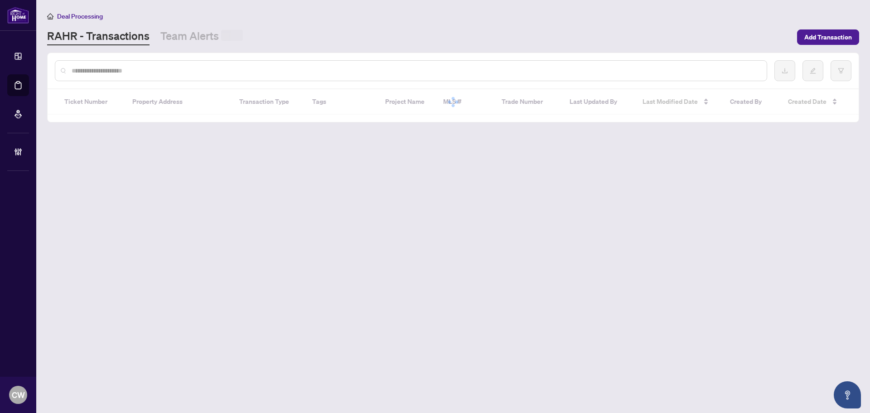
click at [160, 66] on input "text" at bounding box center [416, 71] width 688 height 10
paste input "*******"
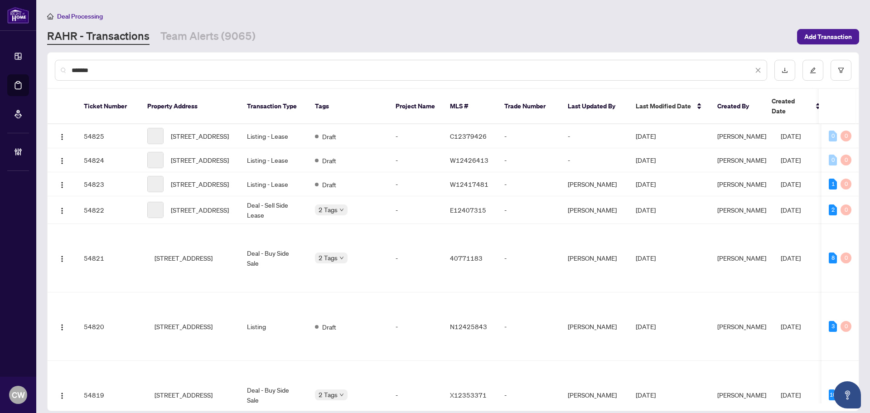
type input "*******"
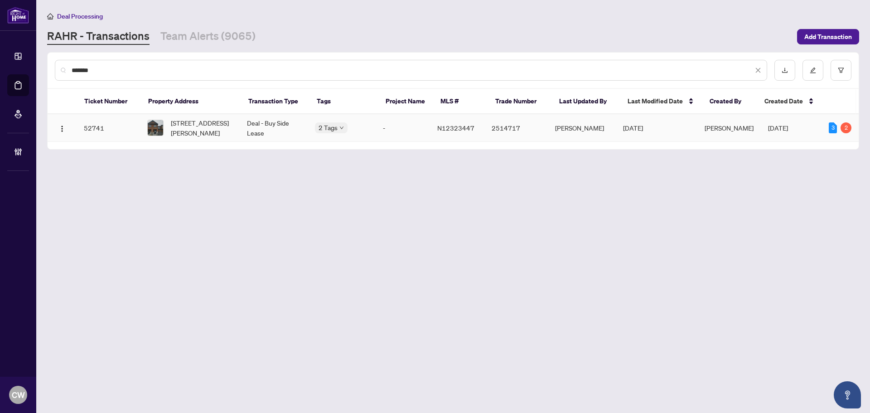
click at [197, 122] on span "1A Paper Mills Cres, Richmond Hill, Ontario L4E 0X9, Canada" at bounding box center [202, 128] width 62 height 20
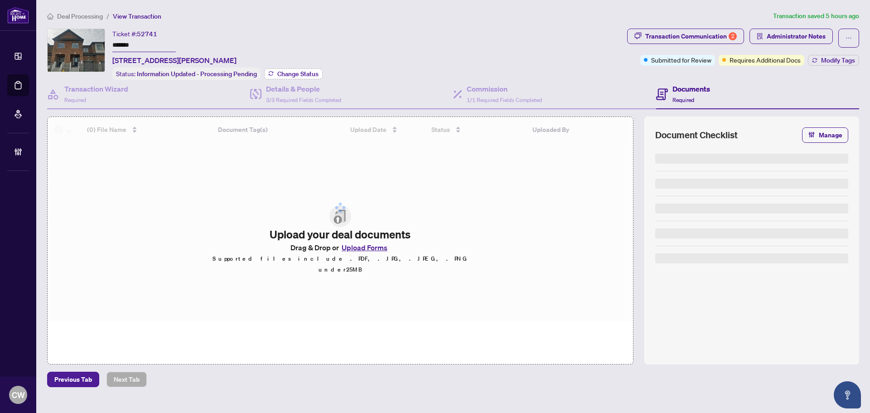
click at [286, 71] on span "Change Status" at bounding box center [297, 74] width 41 height 6
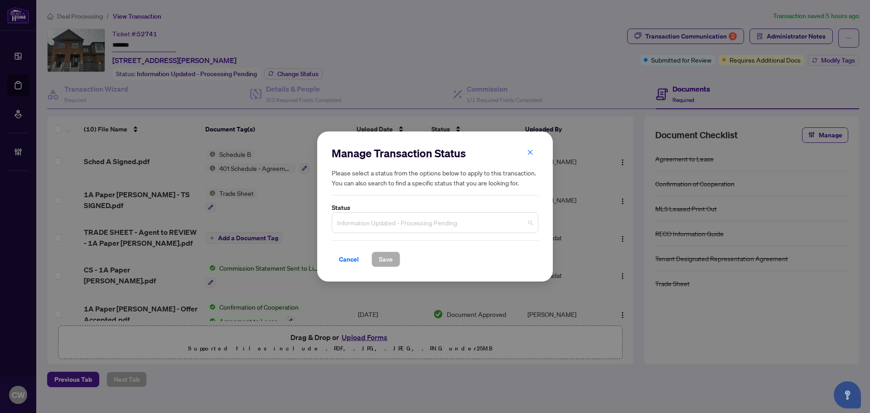
click at [369, 224] on span "Information Updated - Processing Pending" at bounding box center [435, 222] width 196 height 17
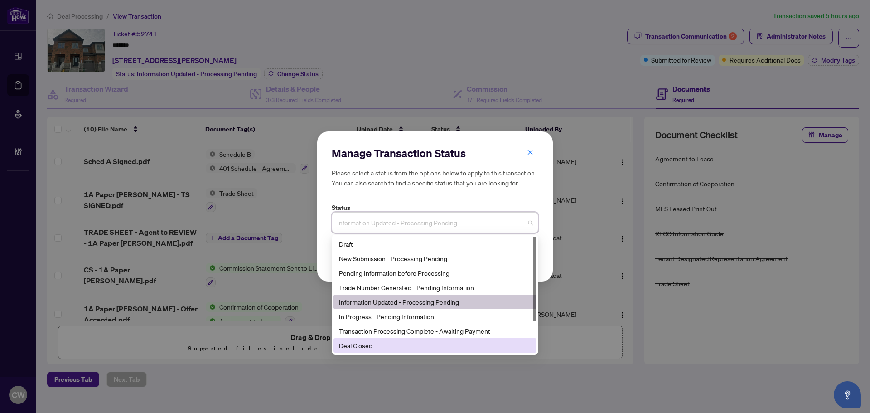
click at [364, 345] on div "Deal Closed" at bounding box center [435, 345] width 192 height 10
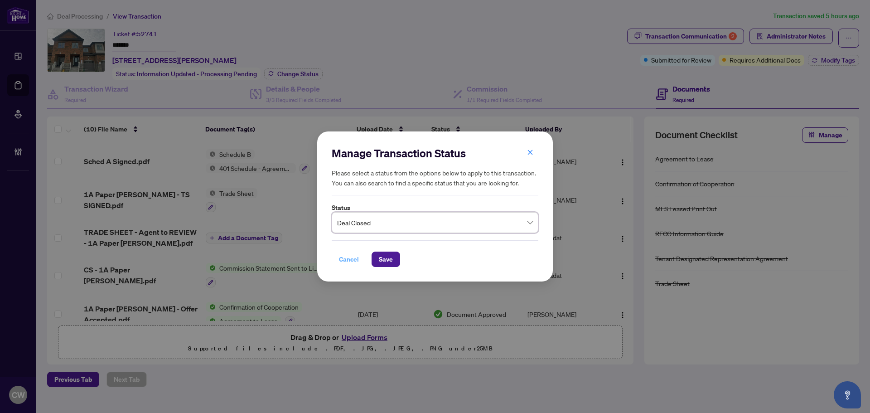
click at [360, 253] on button "Cancel" at bounding box center [349, 259] width 34 height 15
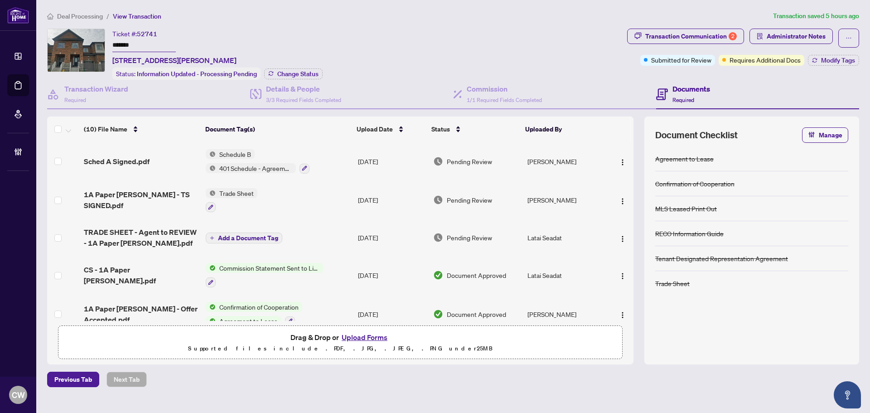
click at [378, 256] on td "Sep/12/2025" at bounding box center [392, 275] width 75 height 39
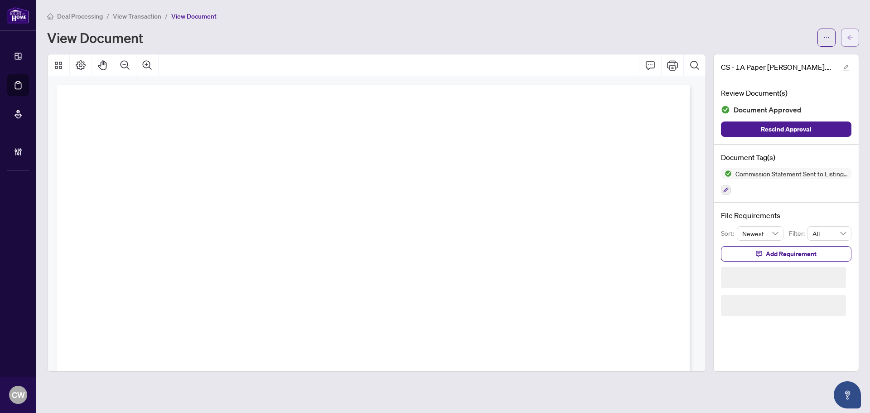
click at [850, 41] on span "button" at bounding box center [850, 37] width 6 height 15
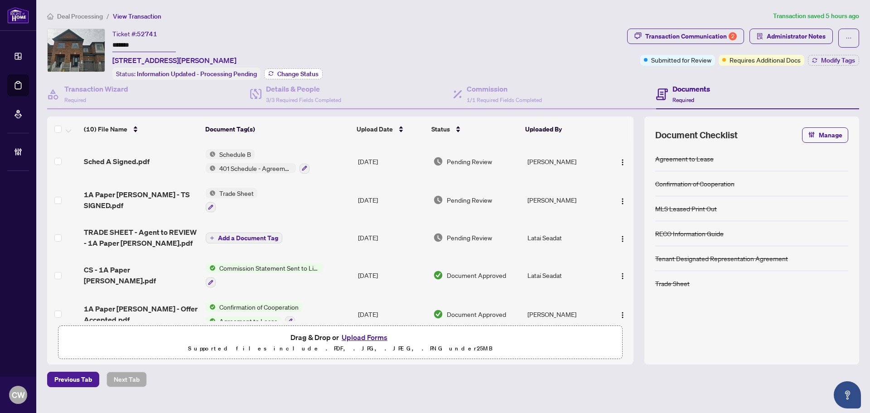
click at [296, 71] on span "Change Status" at bounding box center [297, 74] width 41 height 6
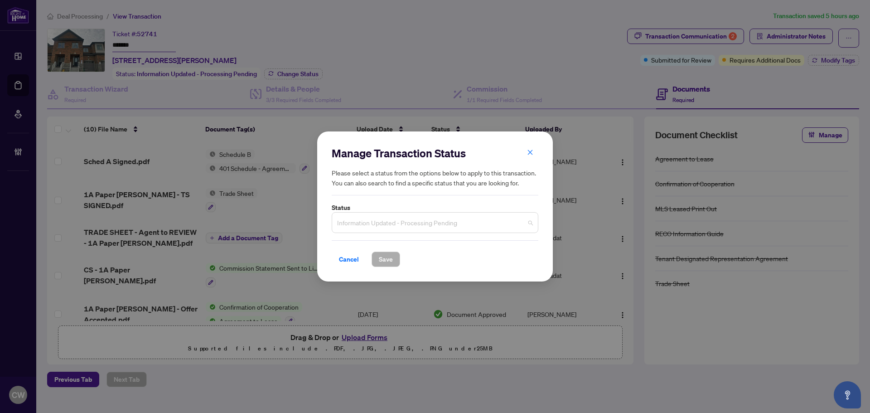
click at [389, 219] on span "Information Updated - Processing Pending" at bounding box center [435, 222] width 196 height 17
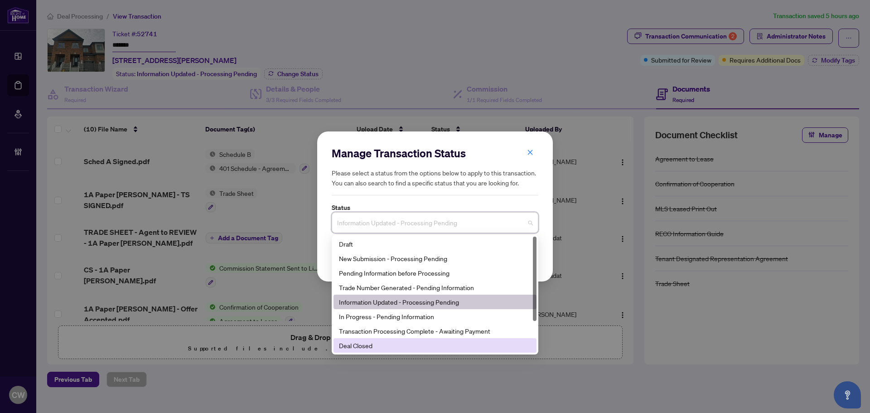
click at [431, 343] on div "Deal Closed" at bounding box center [435, 345] width 192 height 10
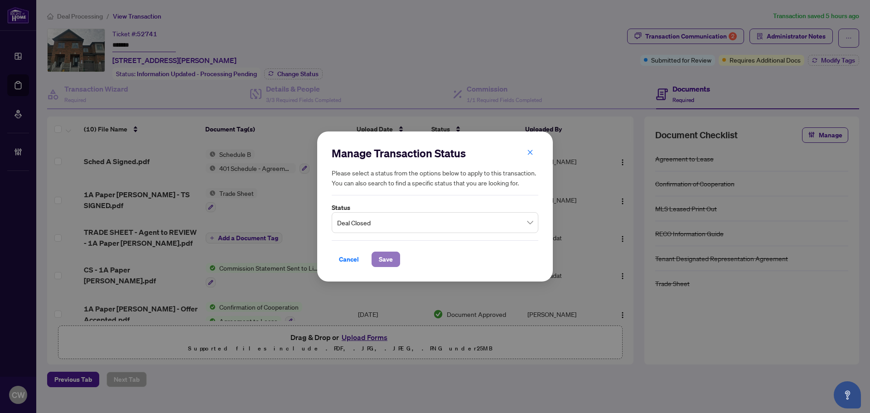
click at [385, 260] on span "Save" at bounding box center [386, 259] width 14 height 15
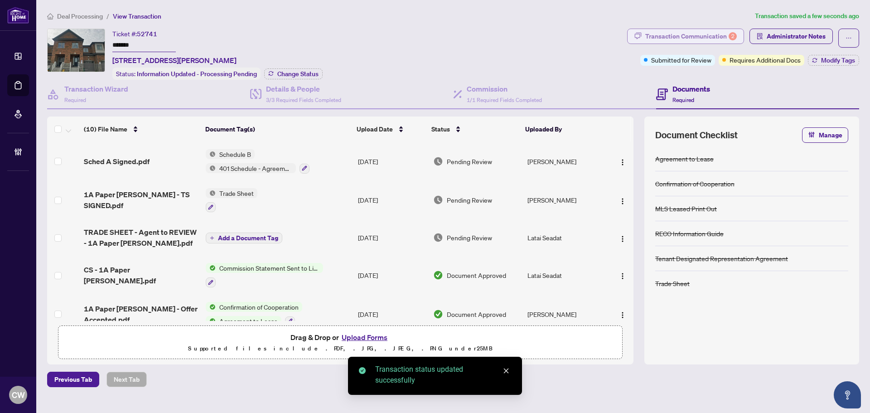
click at [702, 35] on div "Transaction Communication 2" at bounding box center [692, 36] width 92 height 15
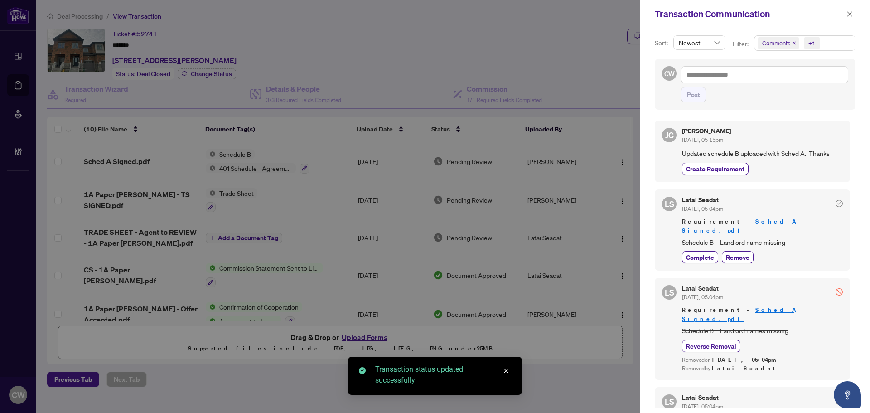
click at [795, 43] on icon "close" at bounding box center [795, 43] width 4 height 4
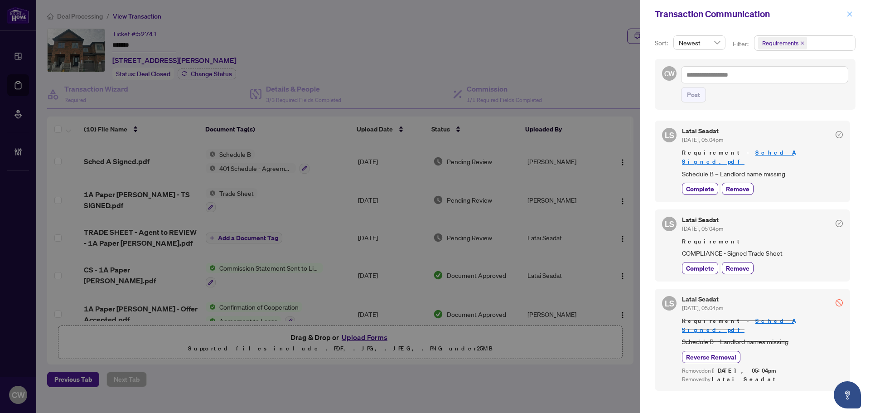
click at [847, 17] on icon "close" at bounding box center [850, 14] width 6 height 6
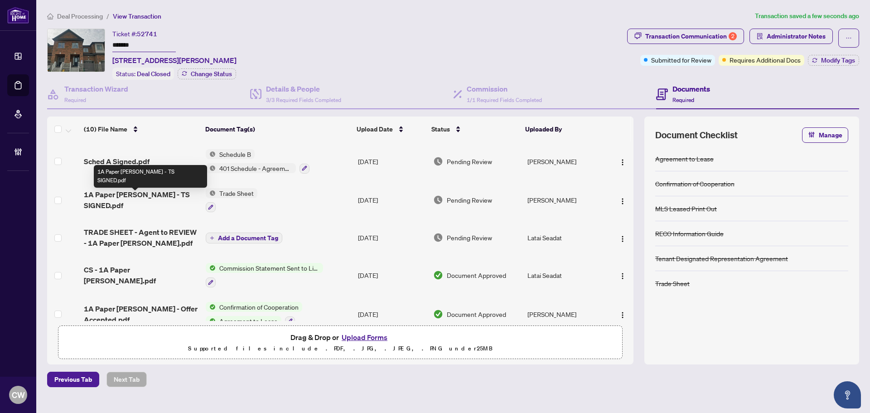
click at [111, 197] on span "1A Paper Mills - TS SIGNED.pdf" at bounding box center [141, 200] width 115 height 22
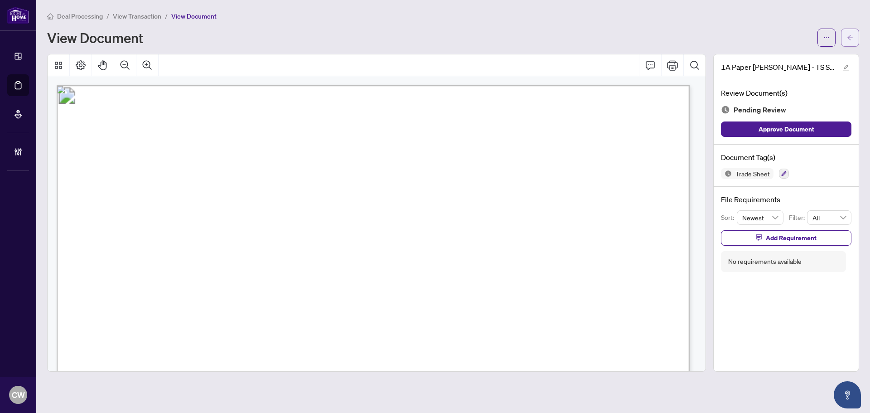
click at [849, 36] on icon "arrow-left" at bounding box center [850, 37] width 6 height 6
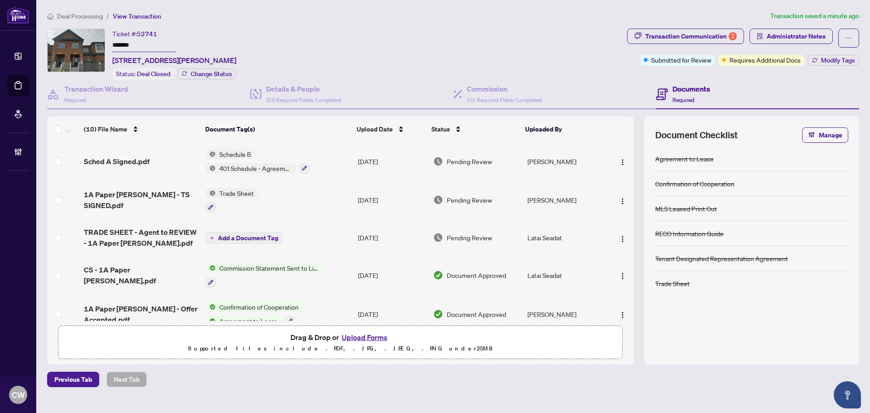
click at [383, 338] on button "Upload Forms" at bounding box center [364, 337] width 51 height 12
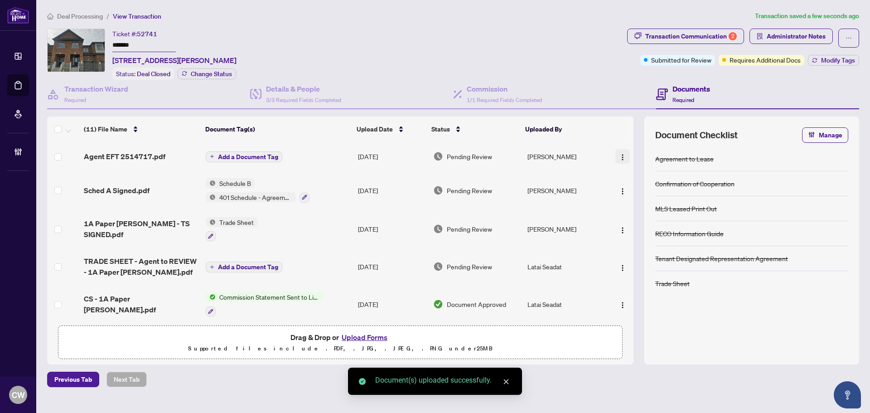
click at [624, 151] on button "button" at bounding box center [623, 156] width 15 height 15
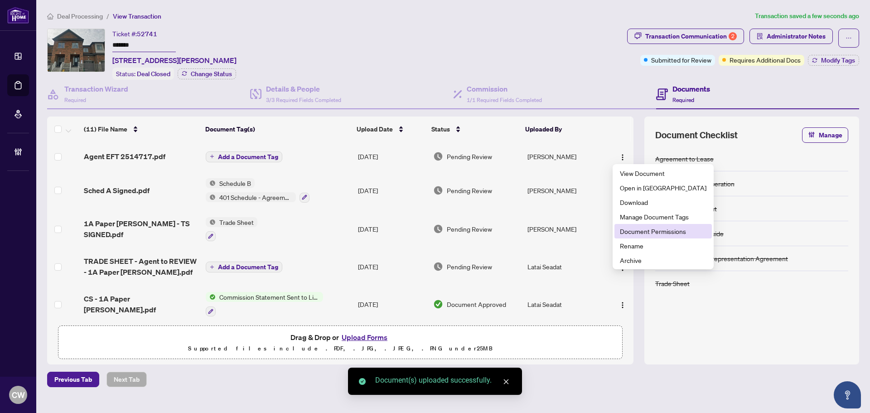
click at [631, 232] on span "Document Permissions" at bounding box center [663, 231] width 87 height 10
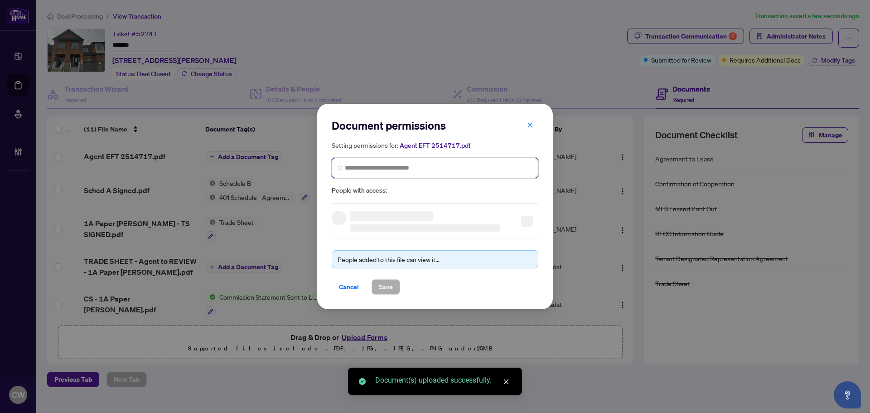
click at [503, 171] on input "search" at bounding box center [439, 168] width 188 height 10
paste input "**********"
type input "**********"
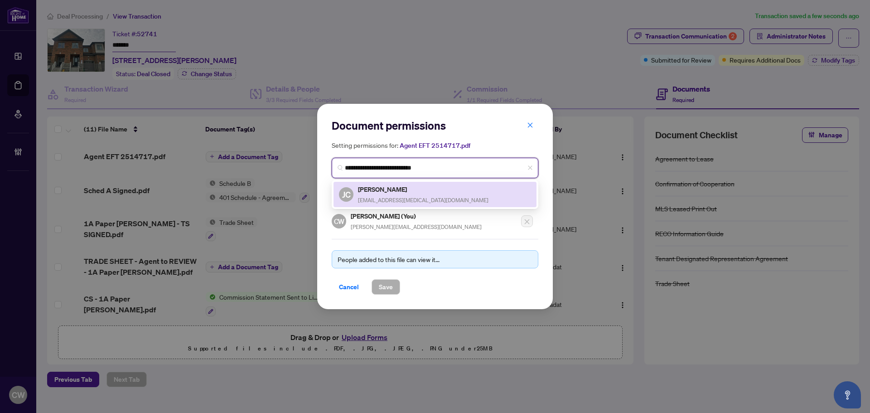
click at [398, 200] on span "my.thalamus@gmail.com" at bounding box center [423, 200] width 131 height 7
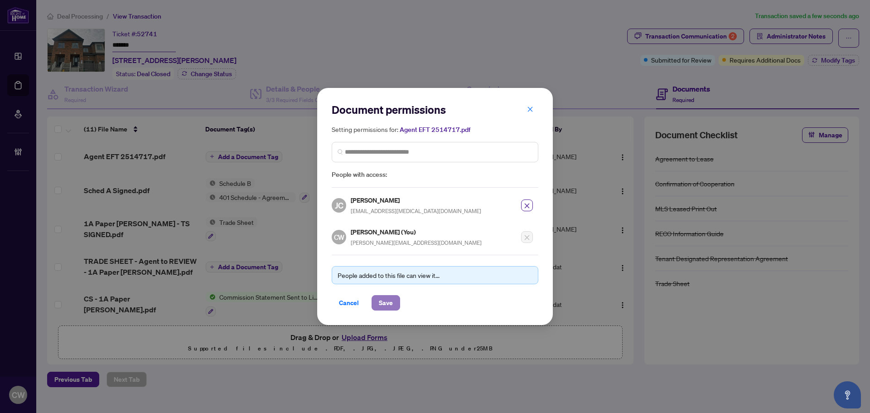
click at [388, 300] on span "Save" at bounding box center [386, 303] width 14 height 15
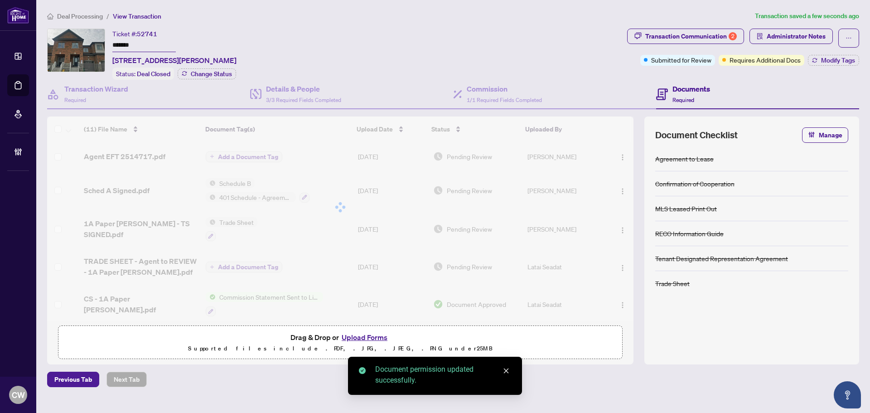
click at [724, 37] on div "Transaction Communication 2" at bounding box center [692, 36] width 92 height 15
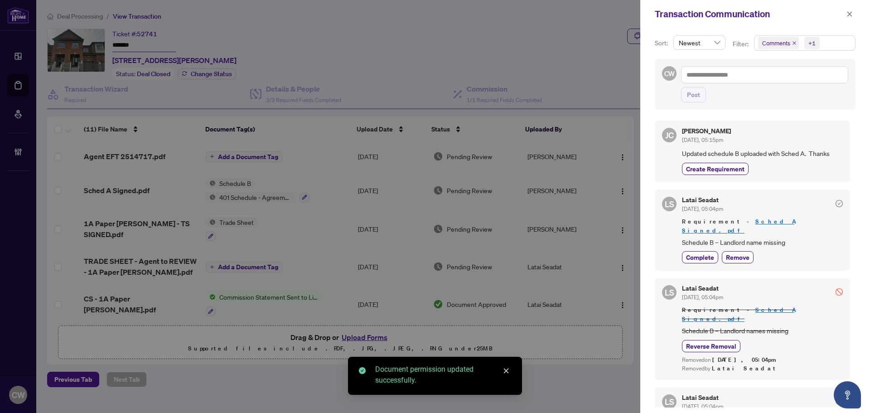
click at [794, 43] on icon "close" at bounding box center [795, 43] width 4 height 4
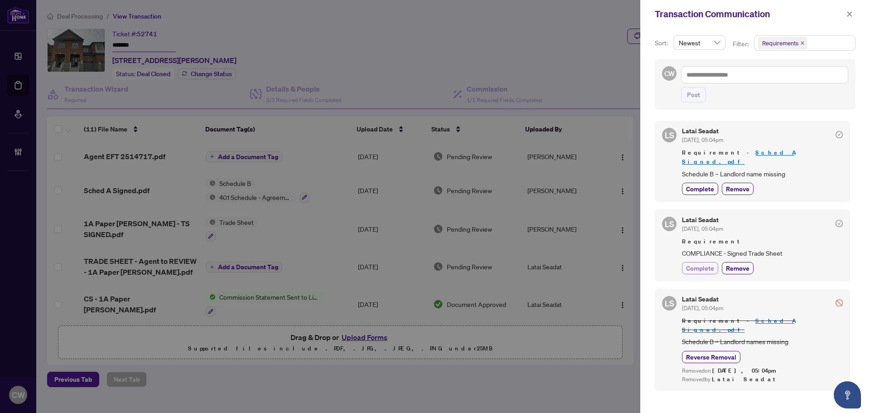
click at [712, 263] on span "Complete" at bounding box center [700, 268] width 28 height 10
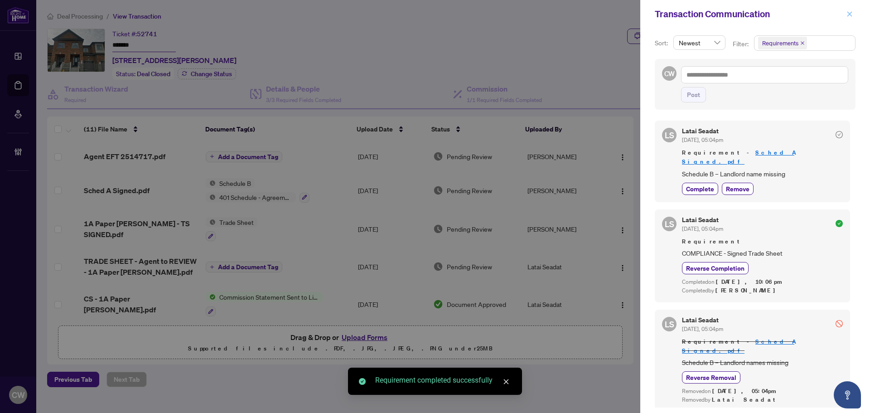
click at [851, 11] on icon "close" at bounding box center [850, 14] width 6 height 6
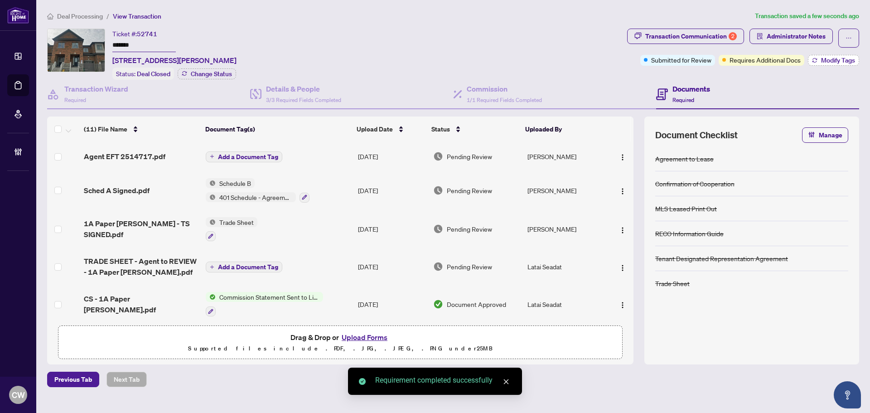
click at [851, 57] on span "Modify Tags" at bounding box center [838, 60] width 34 height 6
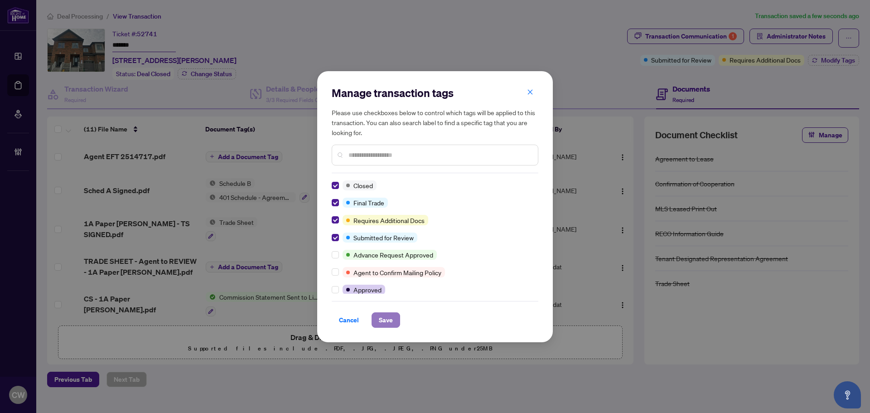
click at [390, 326] on span "Save" at bounding box center [386, 320] width 14 height 15
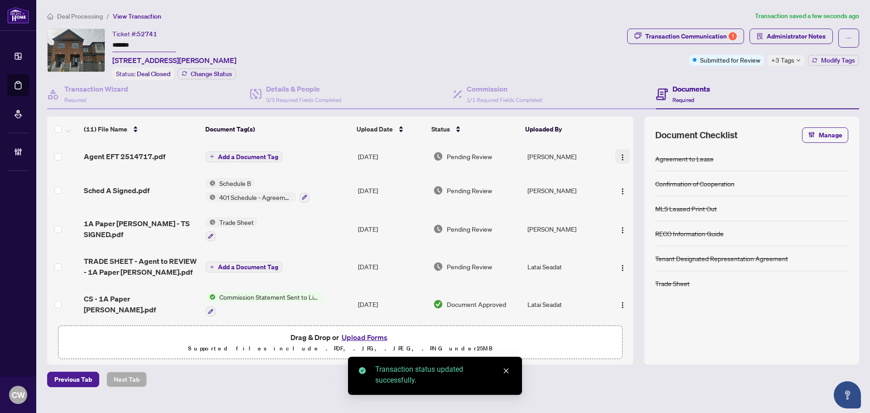
click at [619, 154] on img "button" at bounding box center [622, 157] width 7 height 7
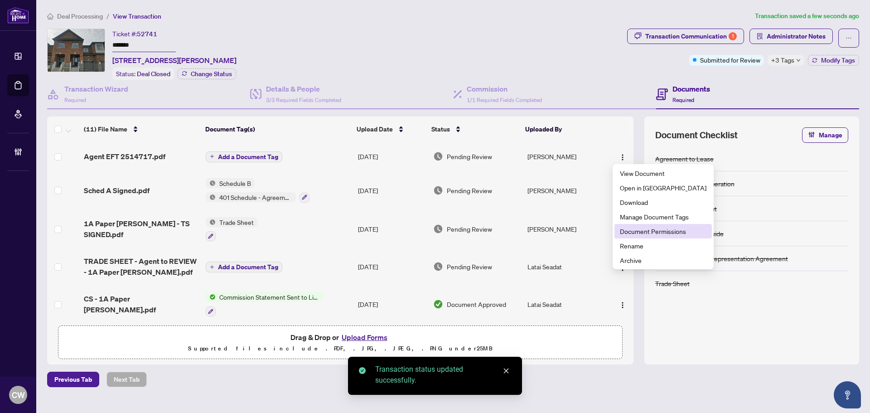
click at [632, 232] on span "Document Permissions" at bounding box center [663, 231] width 87 height 10
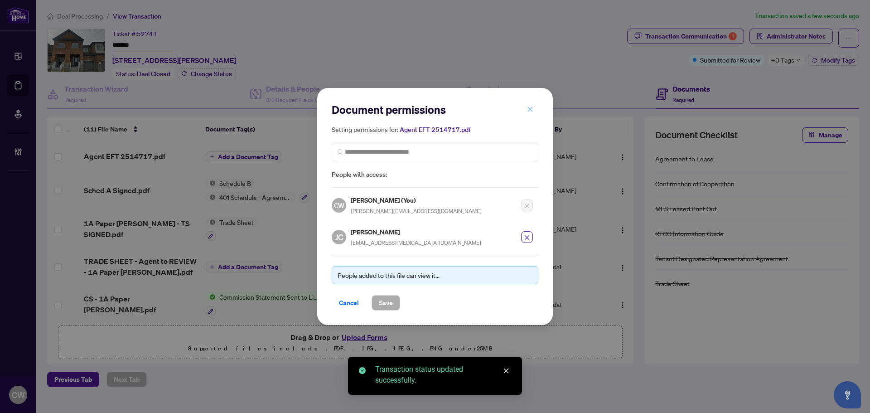
click at [533, 107] on icon "close" at bounding box center [530, 109] width 6 height 6
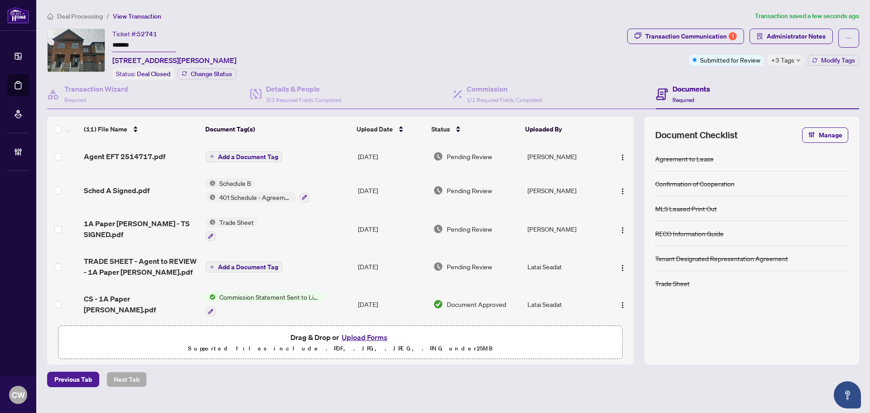
click at [156, 70] on span "Deal Closed" at bounding box center [154, 74] width 34 height 8
click at [37, 84] on main "Deal Processing / View Transaction Transaction saved a few seconds ago Ticket #…" at bounding box center [453, 206] width 834 height 413
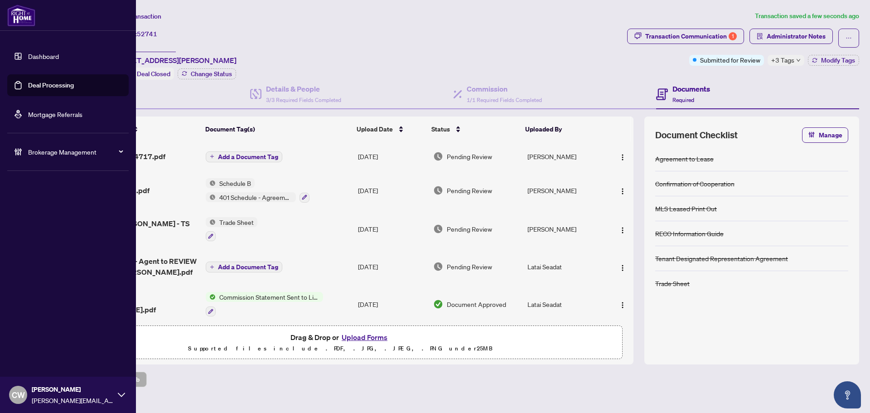
click at [28, 83] on link "Deal Processing" at bounding box center [51, 85] width 46 height 8
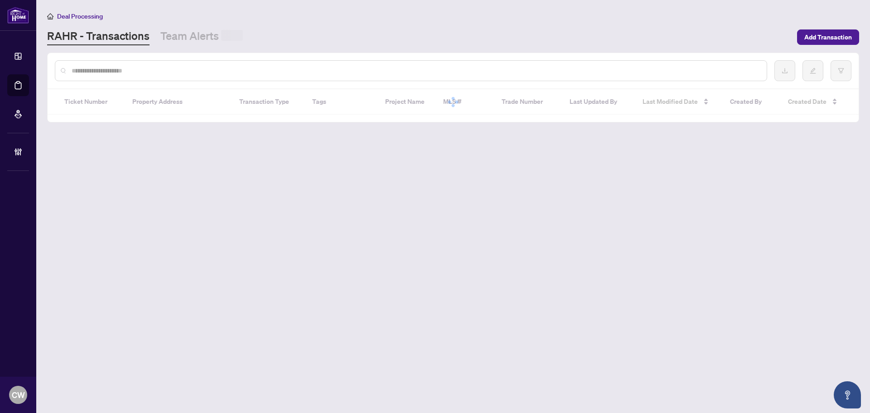
click at [153, 68] on input "text" at bounding box center [416, 71] width 688 height 10
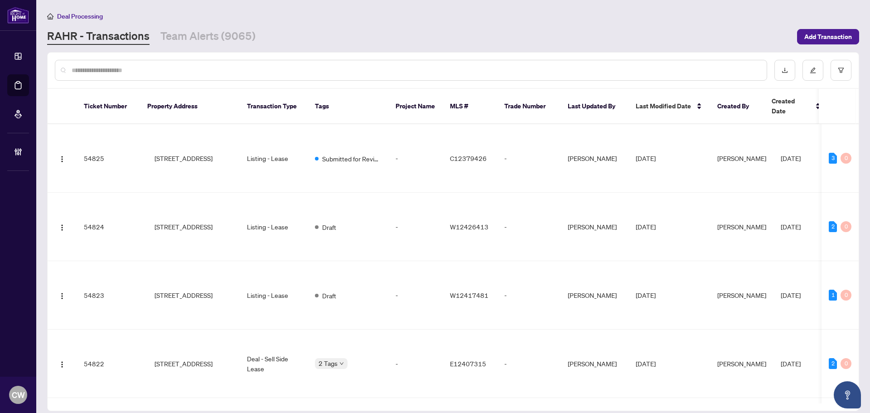
paste input "*******"
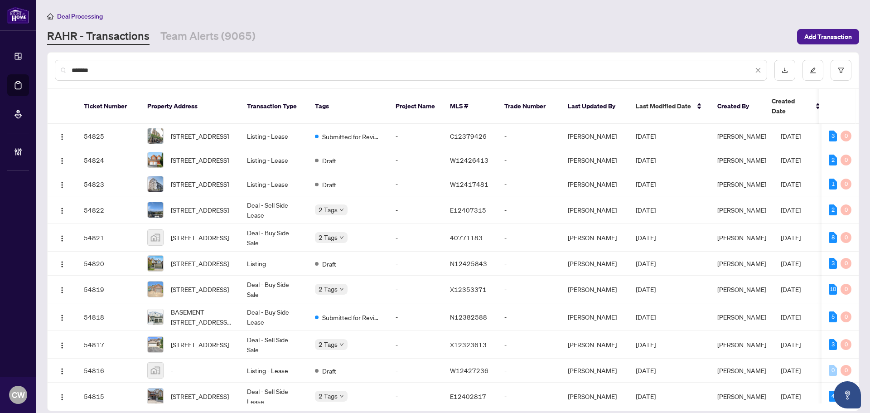
type input "*******"
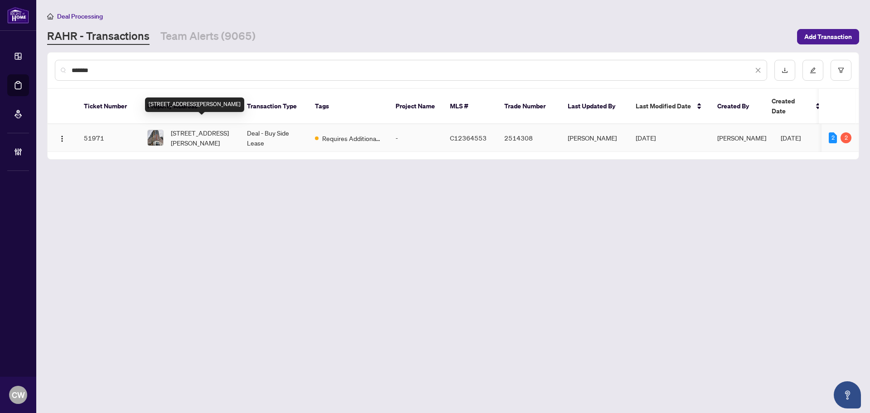
click at [196, 136] on span "324-33 Frederick Todd Way, Toronto, Ontario M4G 0C9, Canada" at bounding box center [202, 138] width 62 height 20
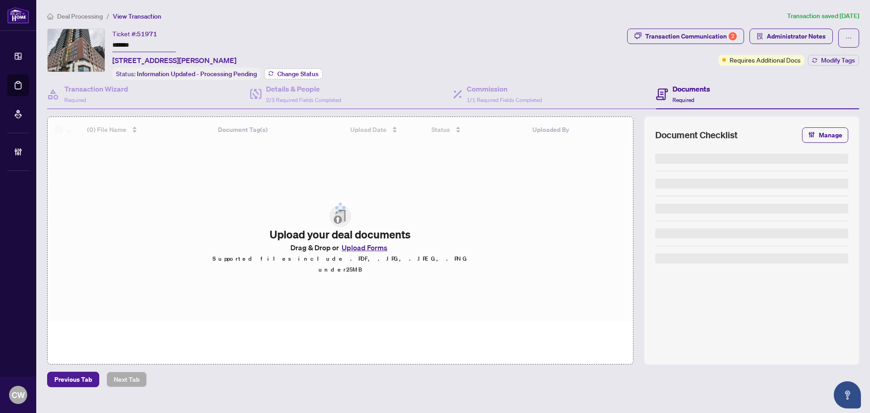
click at [307, 71] on span "Change Status" at bounding box center [297, 74] width 41 height 6
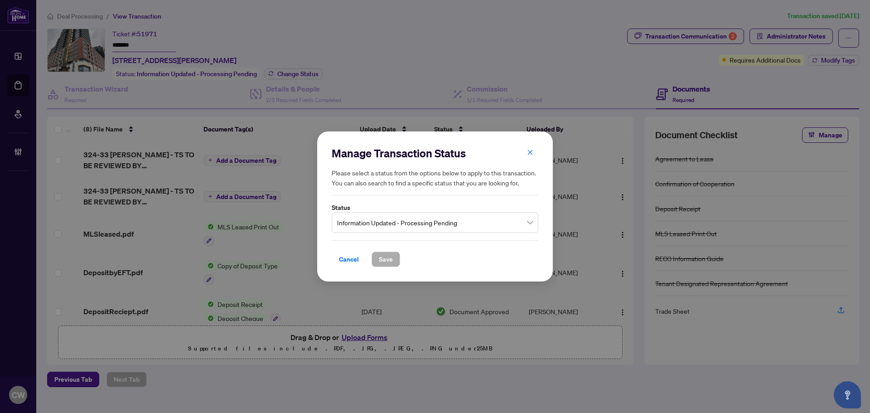
click at [403, 219] on span "Information Updated - Processing Pending" at bounding box center [435, 222] width 196 height 17
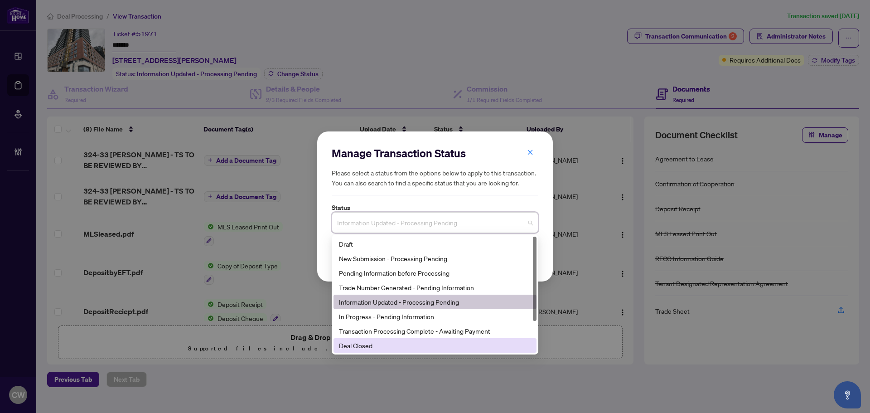
click at [379, 345] on div "Deal Closed" at bounding box center [435, 345] width 192 height 10
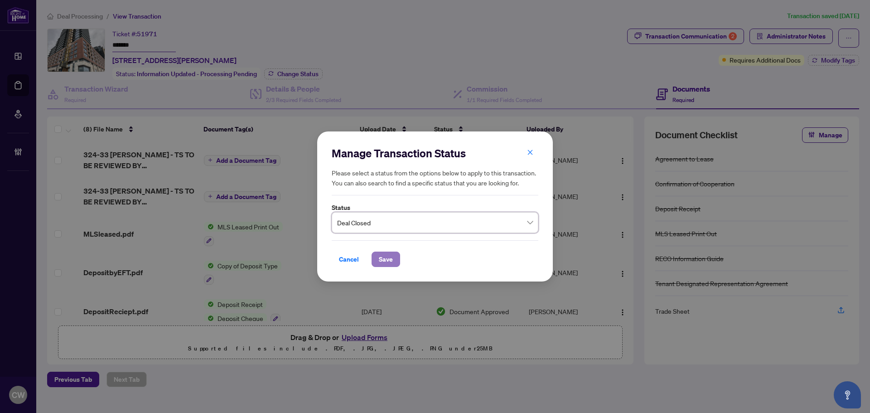
click at [374, 259] on button "Save" at bounding box center [386, 259] width 29 height 15
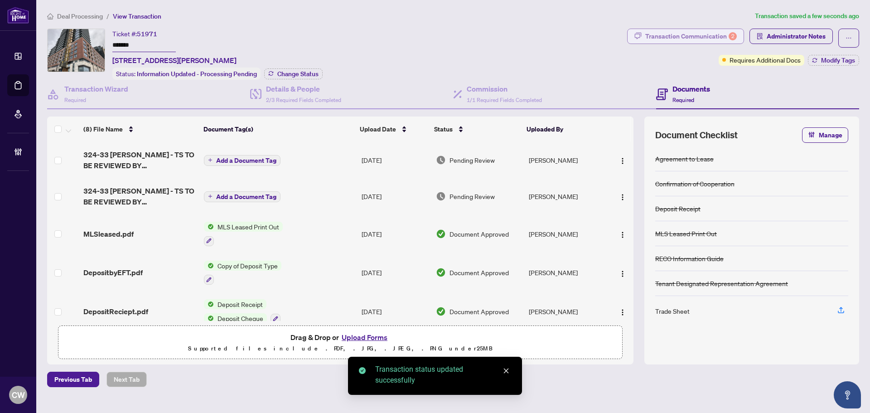
drag, startPoint x: 692, startPoint y: 33, endPoint x: 697, endPoint y: 33, distance: 5.0
click at [697, 33] on div "Transaction Communication 2" at bounding box center [692, 36] width 92 height 15
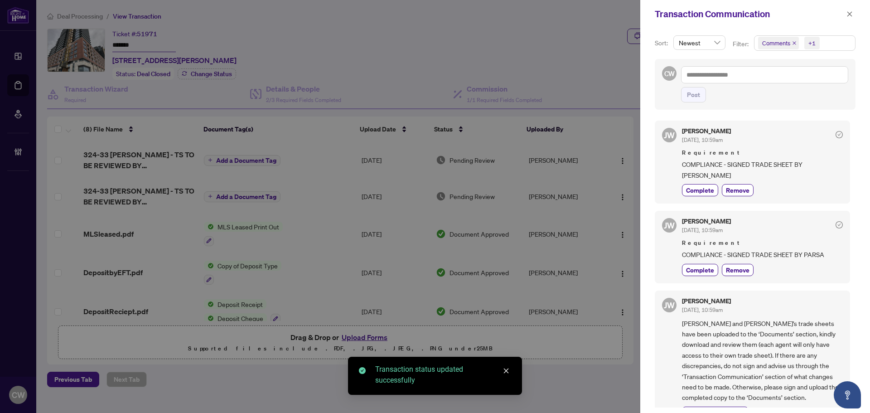
click at [794, 41] on icon "close" at bounding box center [794, 43] width 5 height 5
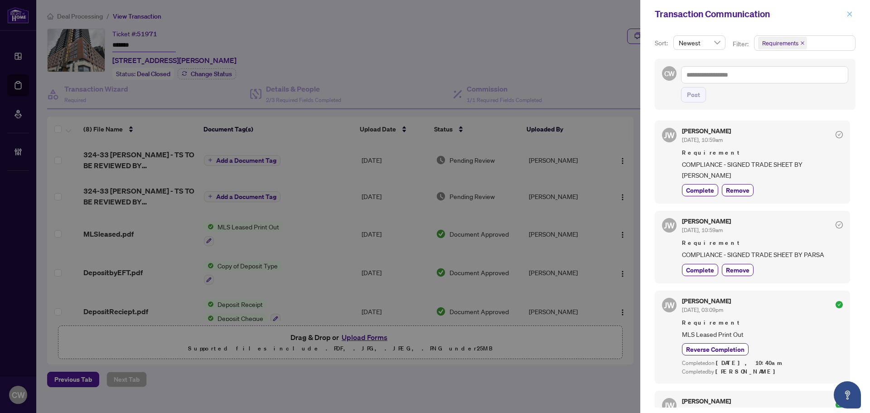
click at [848, 14] on icon "close" at bounding box center [850, 14] width 6 height 6
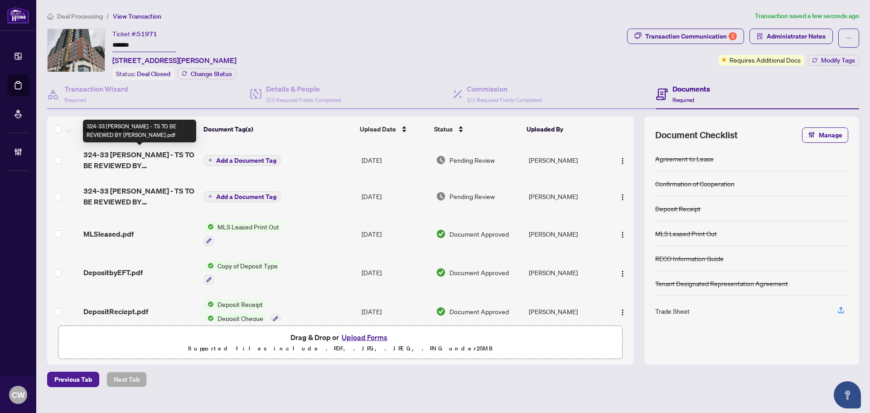
click at [146, 164] on span "324-33 Frederick Todd Way - TS TO BE REVIEWED BY PARSA.pdf" at bounding box center [139, 160] width 113 height 22
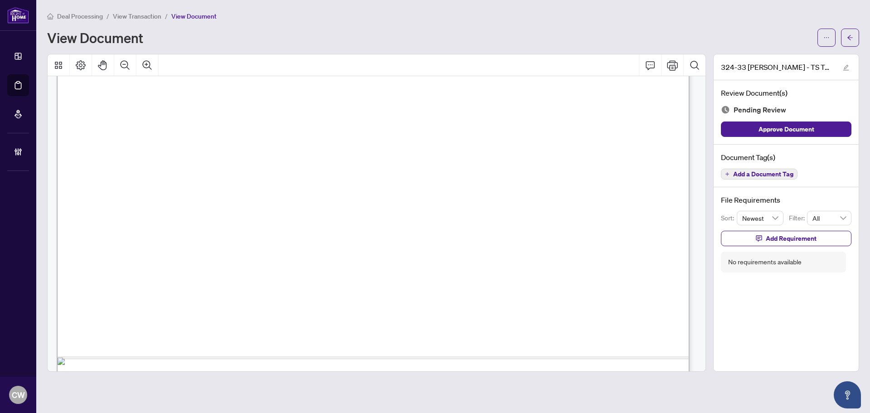
scroll to position [499, 0]
click at [850, 38] on icon "arrow-left" at bounding box center [850, 37] width 6 height 6
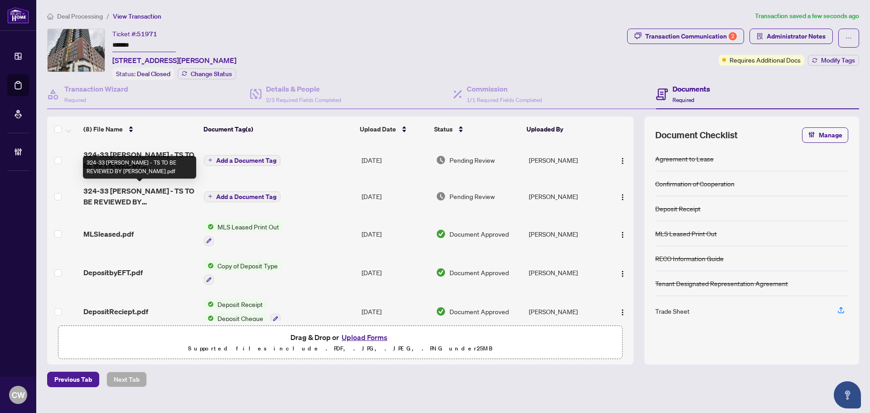
click at [148, 196] on span "324-33 Frederick Todd Way - TS TO BE REVIEWED BY ERIC.pdf" at bounding box center [139, 196] width 113 height 22
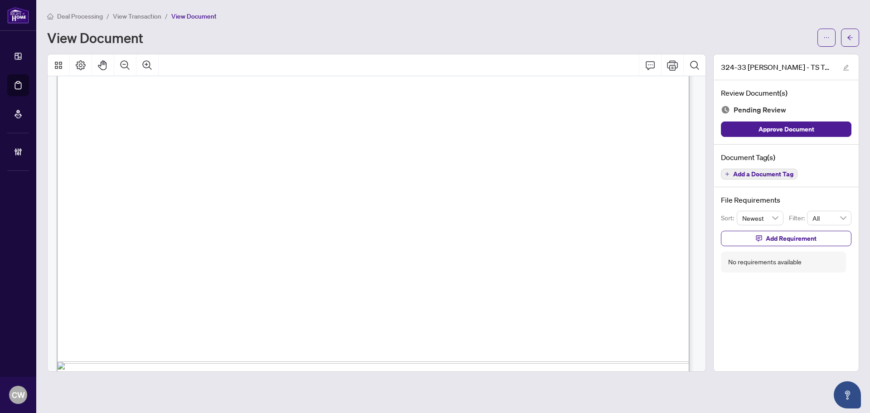
scroll to position [499, 0]
click at [852, 39] on icon "arrow-left" at bounding box center [850, 37] width 6 height 6
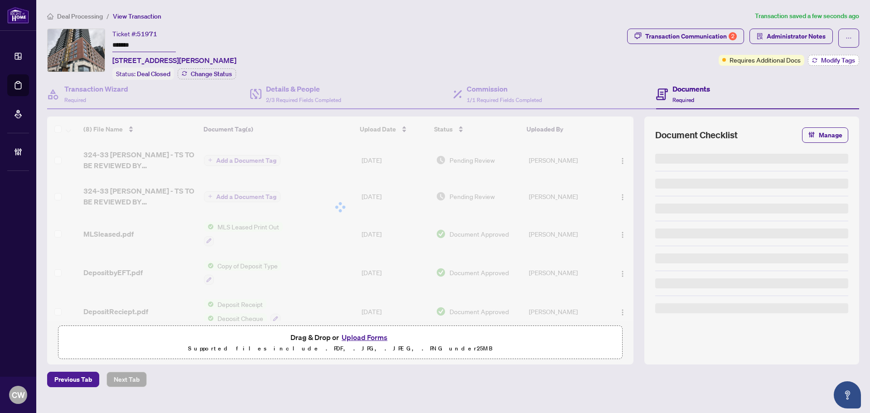
click at [836, 58] on span "Modify Tags" at bounding box center [838, 60] width 34 height 6
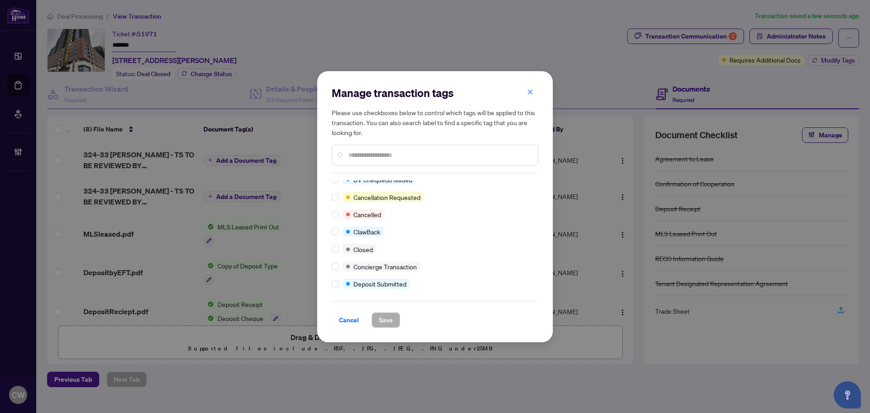
scroll to position [91, 0]
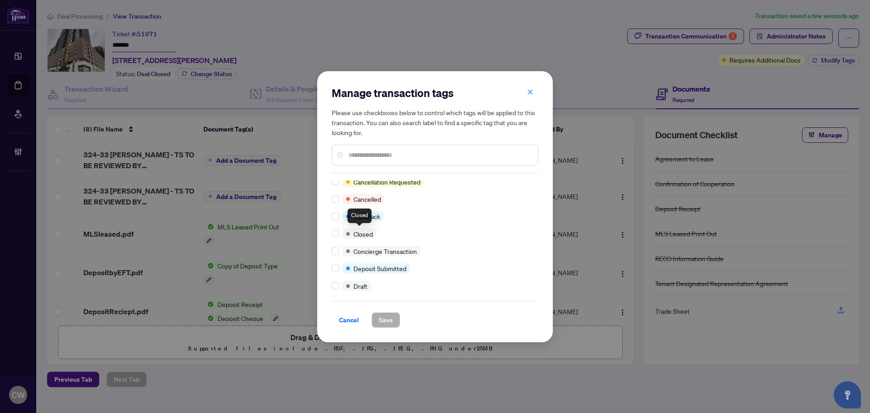
click at [340, 233] on div at bounding box center [337, 233] width 11 height 10
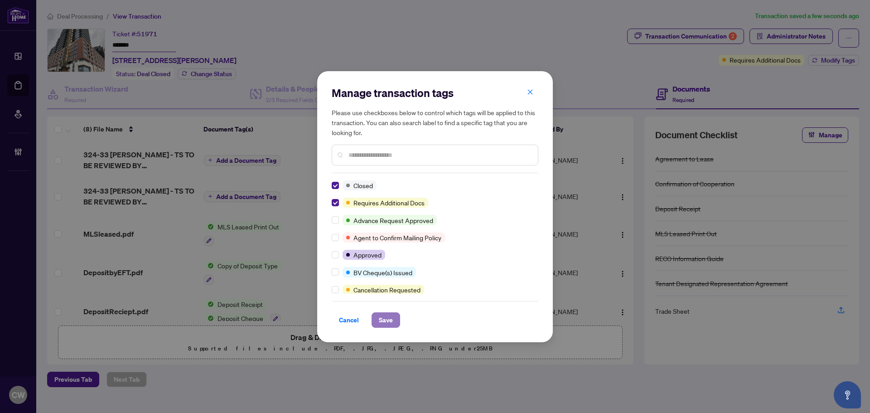
click at [391, 318] on span "Save" at bounding box center [386, 320] width 14 height 15
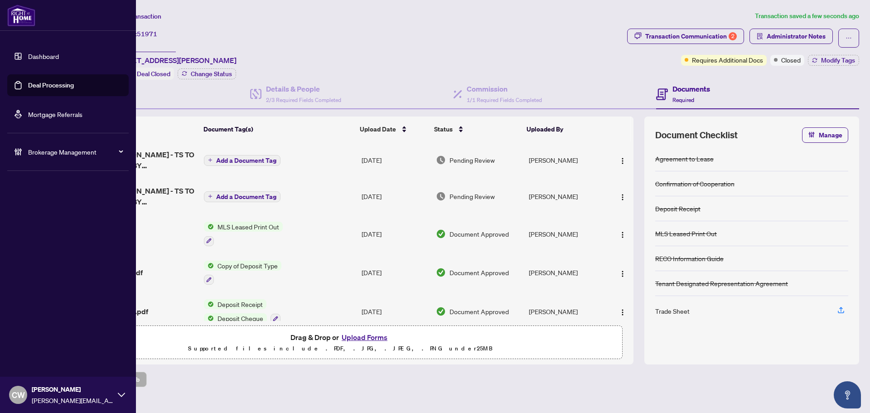
click at [31, 89] on link "Deal Processing" at bounding box center [51, 85] width 46 height 8
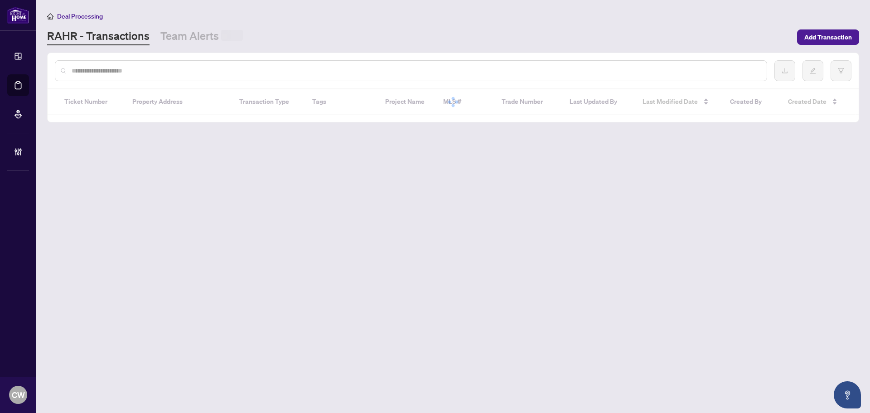
click at [148, 71] on input "text" at bounding box center [416, 71] width 688 height 10
paste input "*******"
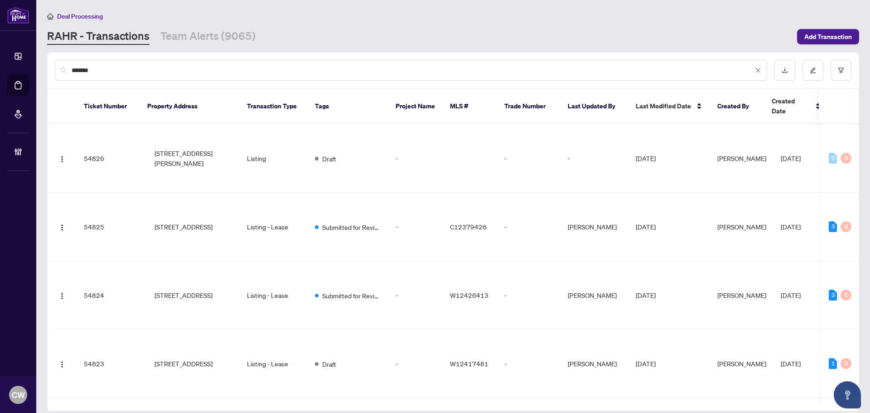
type input "*******"
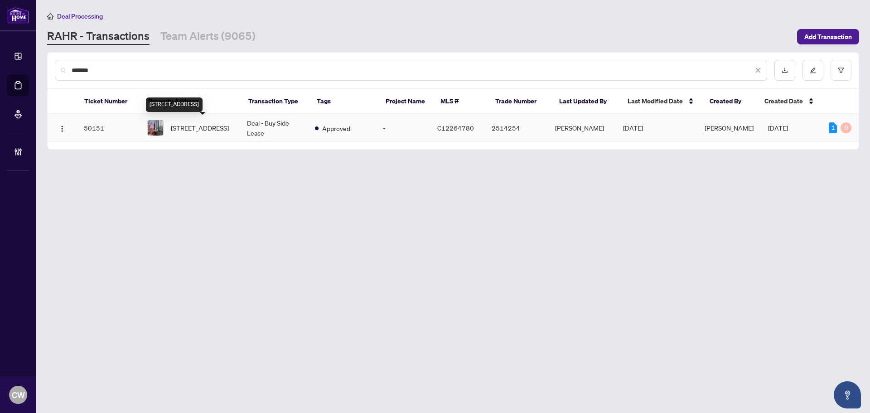
click at [207, 128] on span "5612-7 Grenville St, Toronto, Ontario M4Y 1A1, Canada" at bounding box center [200, 128] width 58 height 10
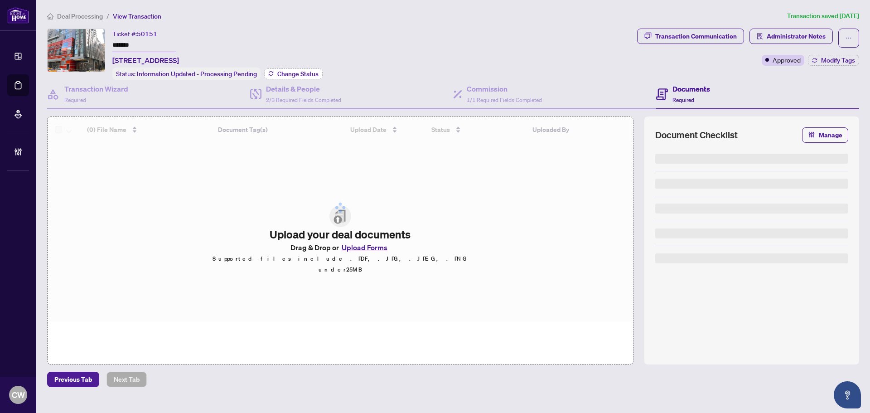
click at [286, 71] on span "Change Status" at bounding box center [297, 74] width 41 height 6
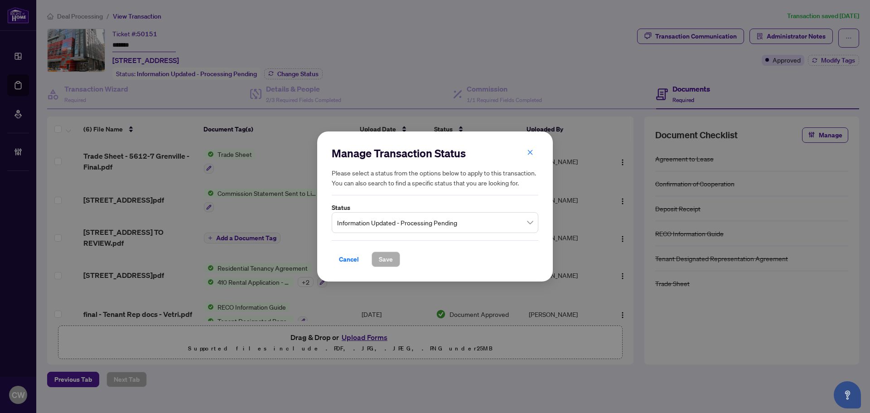
click at [397, 225] on span "Information Updated - Processing Pending" at bounding box center [435, 222] width 196 height 17
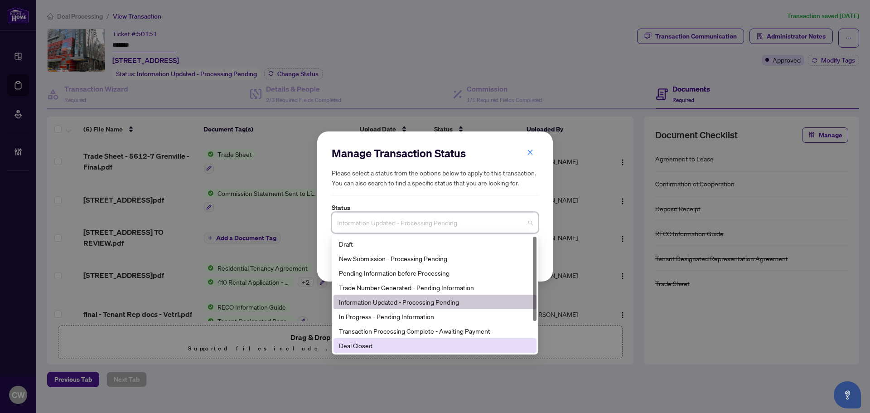
click at [392, 345] on div "Deal Closed" at bounding box center [435, 345] width 192 height 10
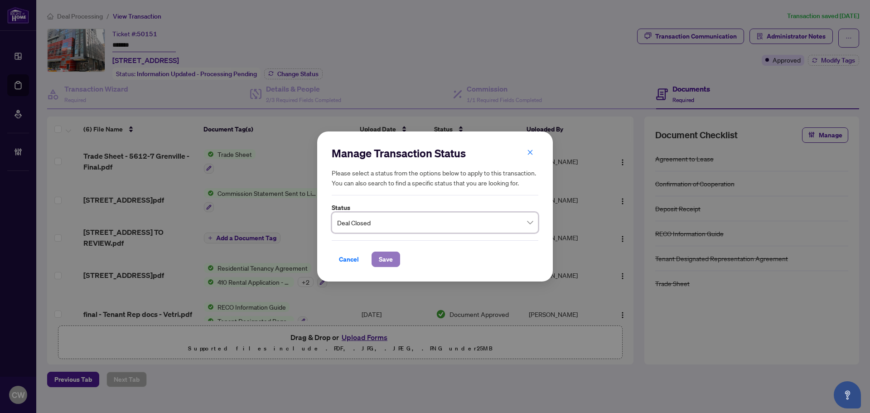
click at [383, 260] on span "Save" at bounding box center [386, 259] width 14 height 15
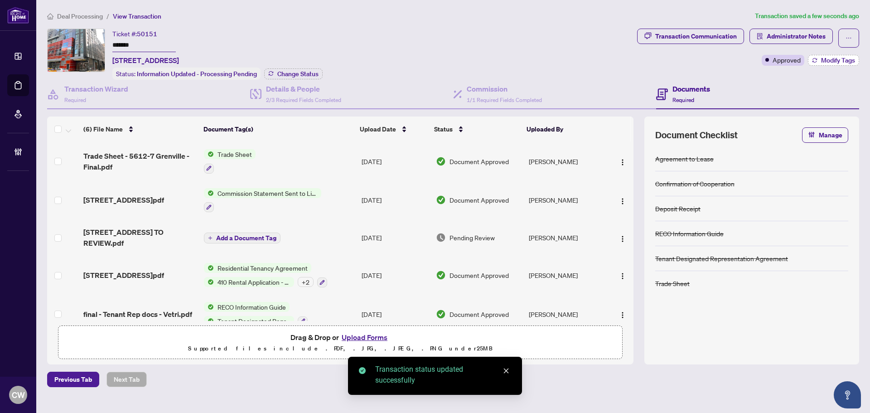
click at [838, 61] on span "Modify Tags" at bounding box center [838, 60] width 34 height 6
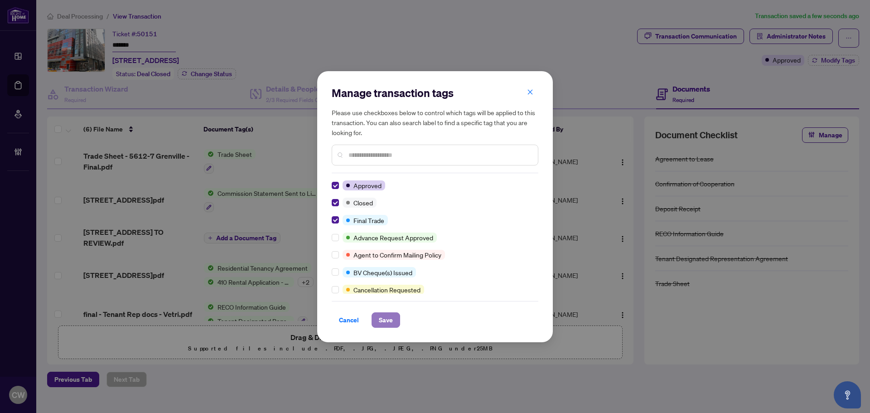
click at [386, 321] on span "Save" at bounding box center [386, 320] width 14 height 15
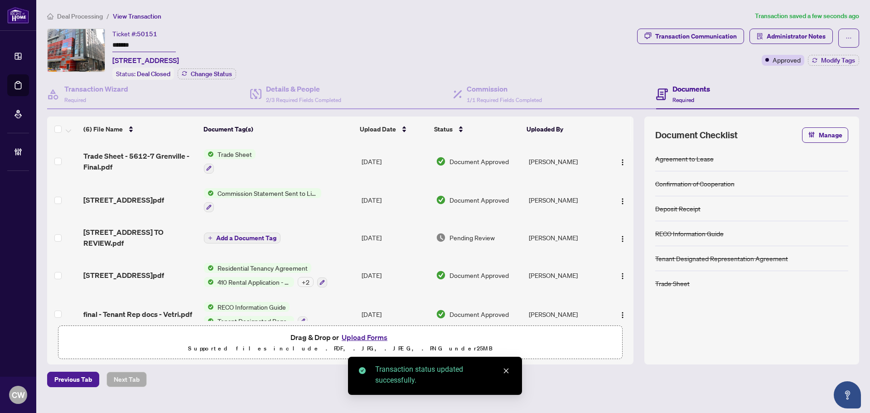
click at [134, 157] on span "Trade Sheet - 5612-7 Grenville - Final.pdf" at bounding box center [139, 162] width 113 height 22
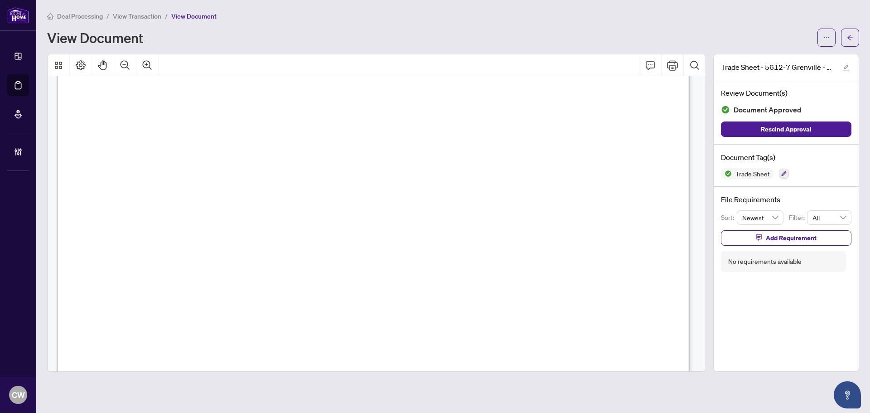
scroll to position [272, 0]
click at [850, 33] on span "button" at bounding box center [850, 37] width 6 height 15
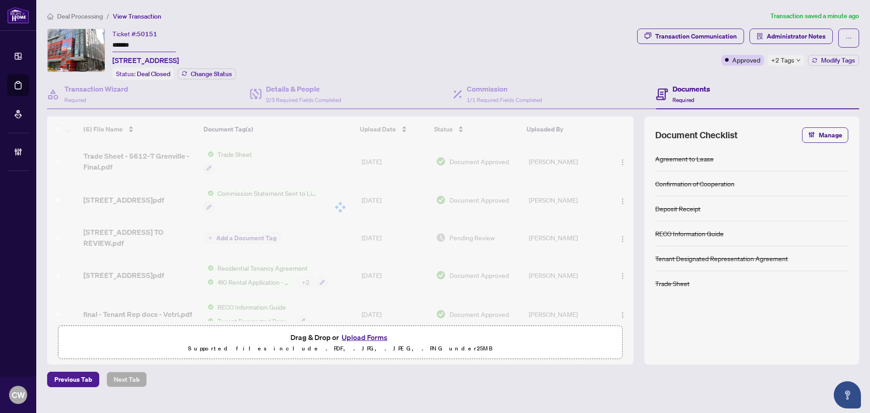
click at [373, 335] on button "Upload Forms" at bounding box center [364, 337] width 51 height 12
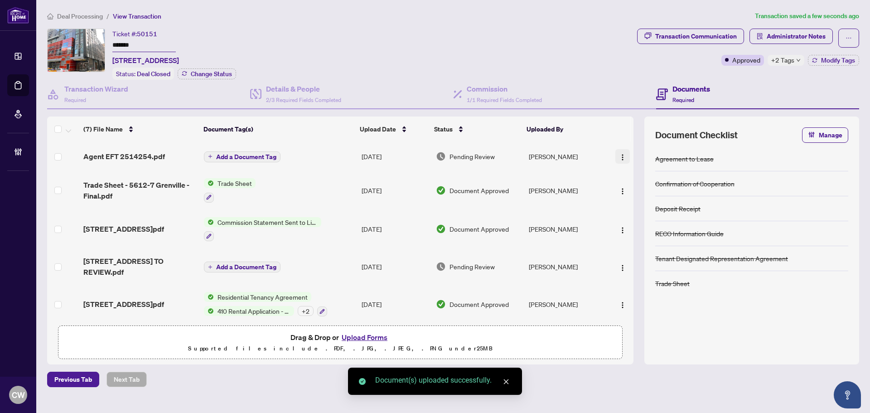
click at [620, 160] on img "button" at bounding box center [622, 157] width 7 height 7
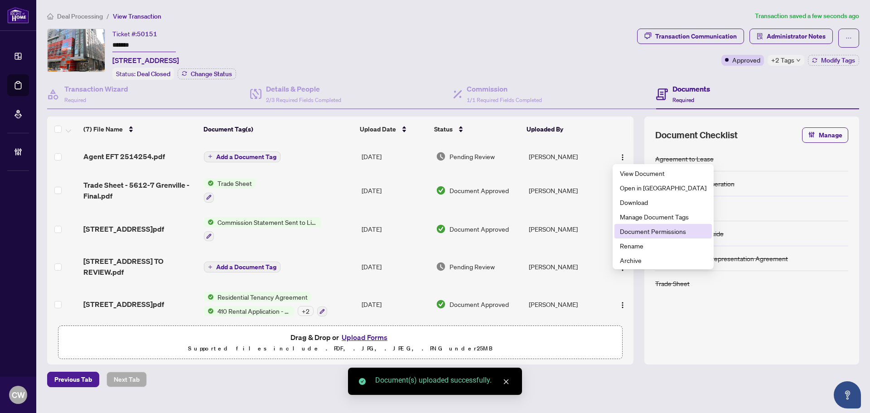
click at [629, 229] on span "Document Permissions" at bounding box center [663, 231] width 87 height 10
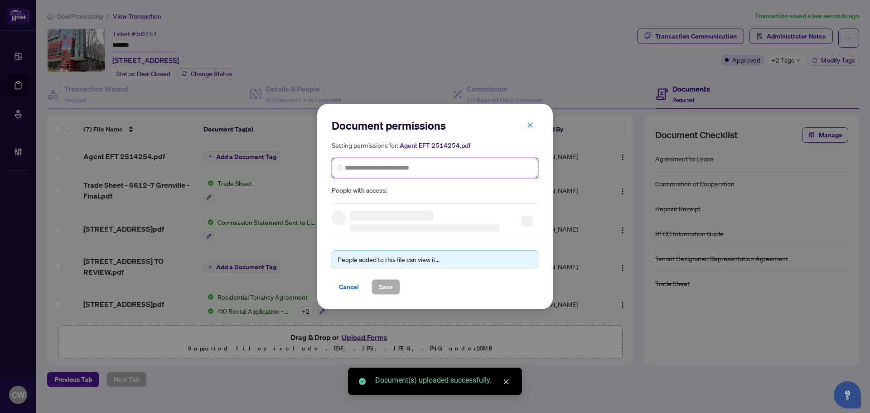
paste input "**********"
click at [487, 165] on input "search" at bounding box center [439, 168] width 188 height 10
type input "**********"
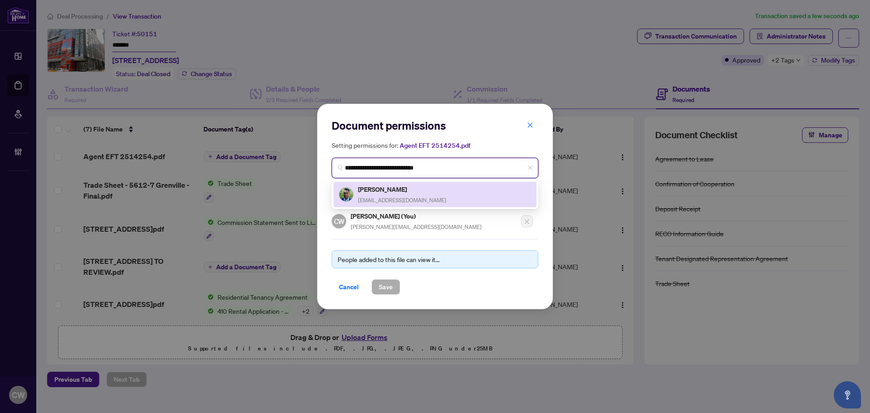
click at [421, 203] on span "antonio.valentine8@gmail.com" at bounding box center [402, 200] width 88 height 7
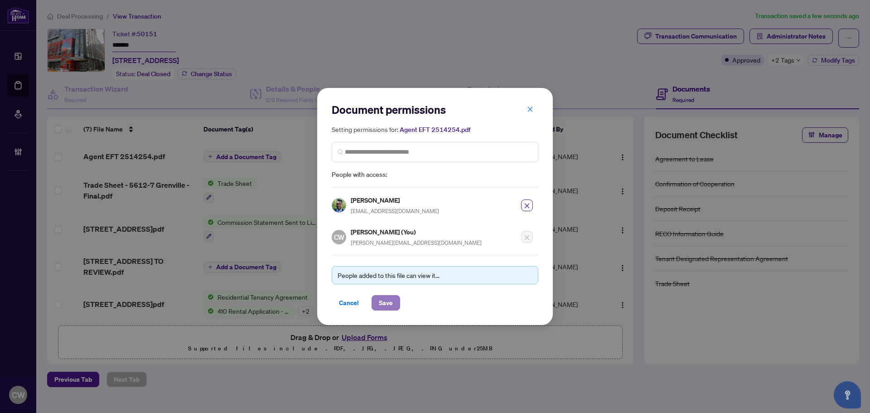
click at [381, 300] on span "Save" at bounding box center [386, 303] width 14 height 15
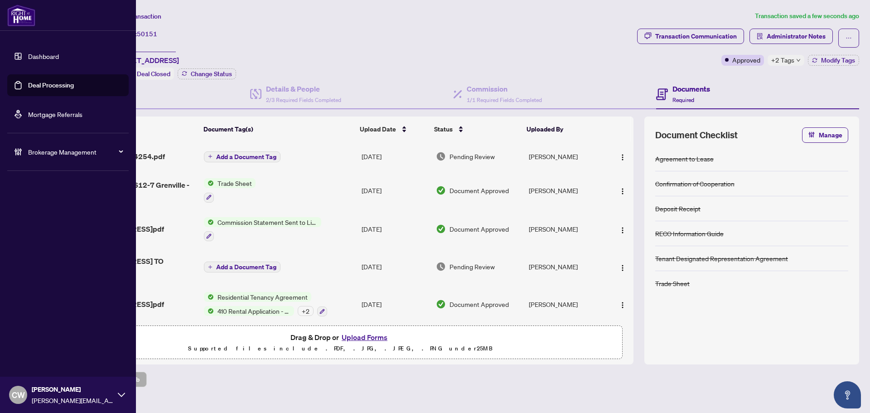
click at [29, 89] on link "Deal Processing" at bounding box center [51, 85] width 46 height 8
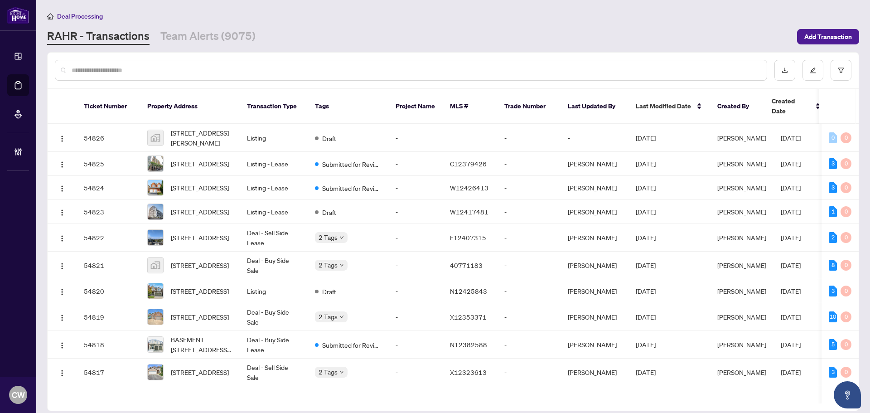
click at [165, 68] on input "text" at bounding box center [416, 70] width 688 height 10
paste input "*******"
type input "*******"
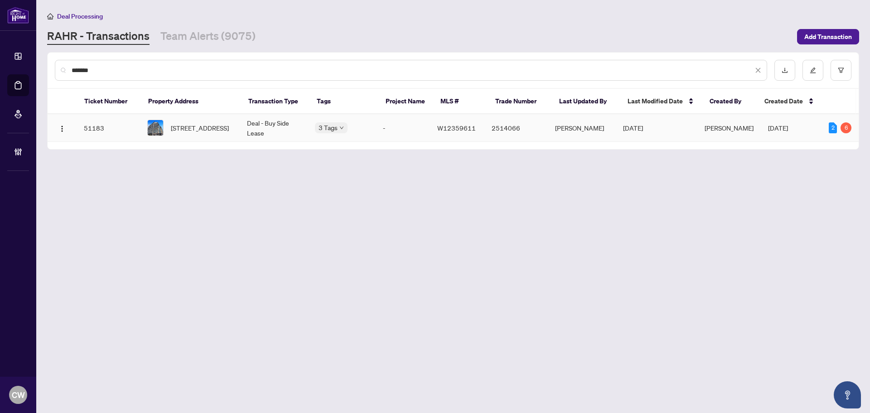
click at [211, 133] on span "612-3009 Novar Rd, Mississauga, Ontario L5B 0P9, Canada" at bounding box center [200, 128] width 58 height 10
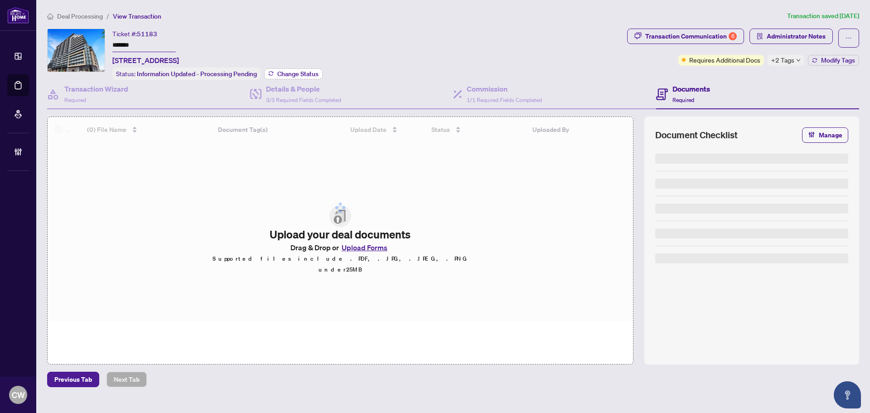
click at [313, 78] on button "Change Status" at bounding box center [293, 73] width 58 height 11
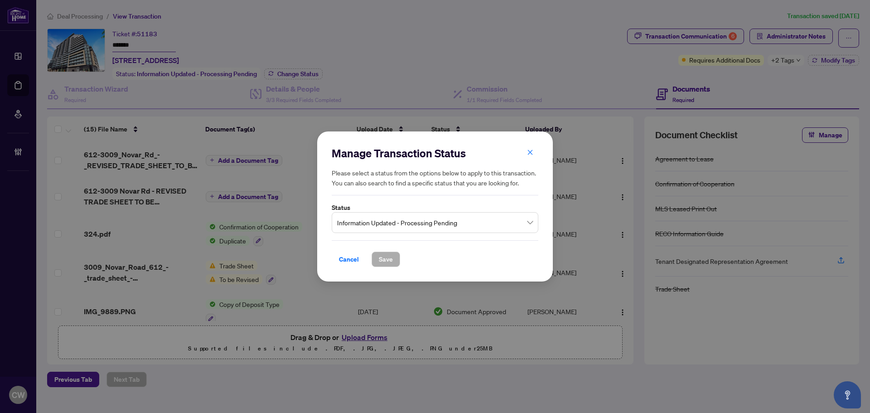
click at [427, 234] on div "Manage Transaction Status Please select a status from the options below to appl…" at bounding box center [435, 206] width 207 height 121
click at [427, 222] on span "Information Updated - Processing Pending" at bounding box center [435, 222] width 196 height 17
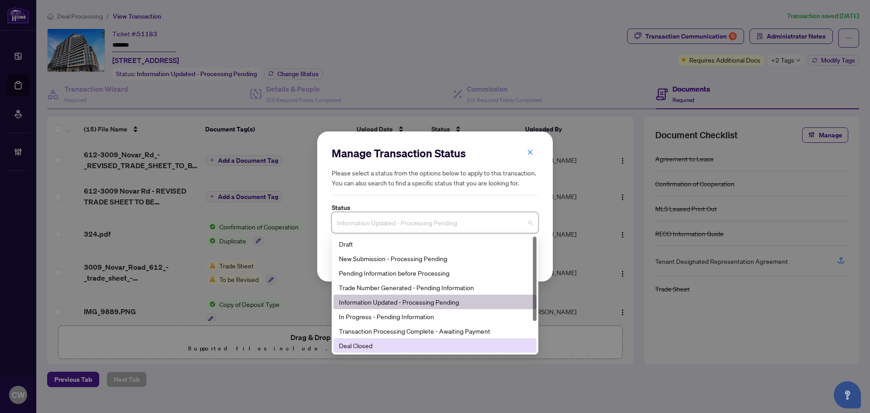
click at [418, 344] on div "Deal Closed" at bounding box center [435, 345] width 192 height 10
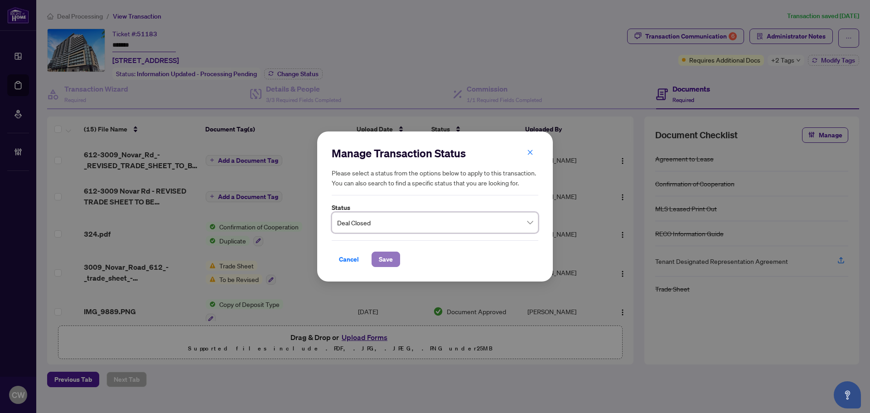
click at [395, 258] on button "Save" at bounding box center [386, 259] width 29 height 15
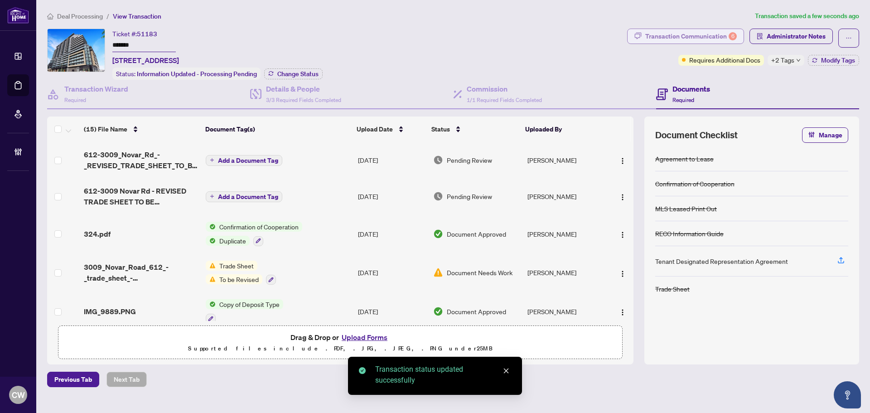
click at [700, 34] on div "Transaction Communication 6" at bounding box center [692, 36] width 92 height 15
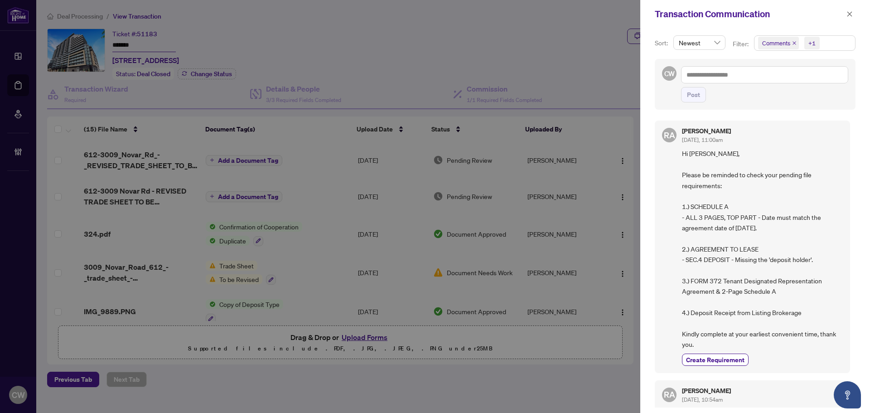
click at [792, 43] on icon "close" at bounding box center [794, 43] width 5 height 5
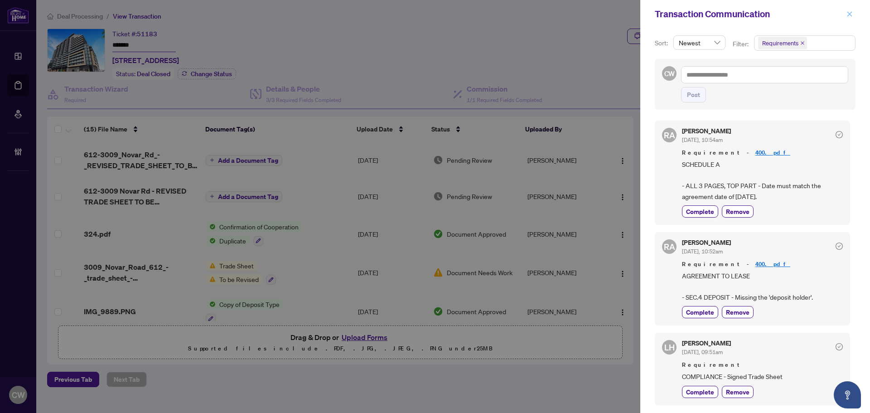
click at [851, 13] on icon "close" at bounding box center [850, 13] width 5 height 5
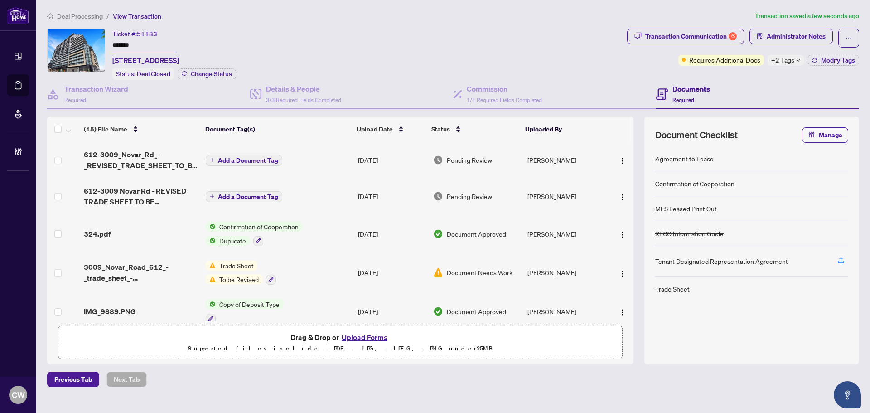
click at [126, 153] on span "612-3009_Novar_Rd_-_REVISED_TRADE_SHEET_TO_BE_REVIEWED.pdf" at bounding box center [141, 160] width 115 height 22
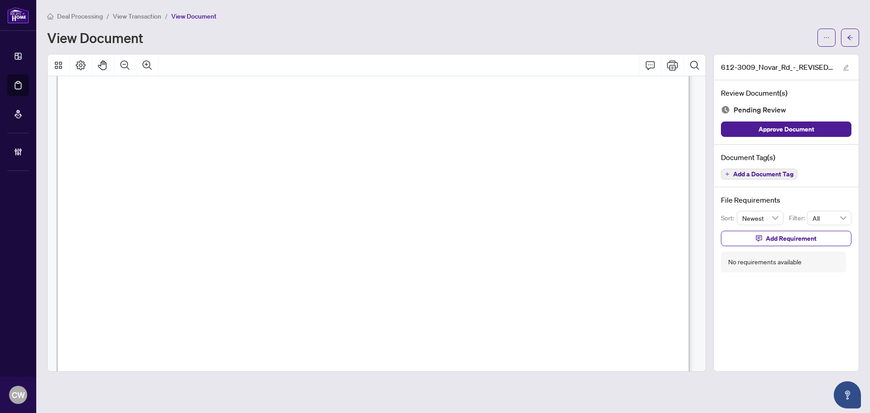
scroll to position [271, 0]
click at [846, 29] on button "button" at bounding box center [850, 38] width 18 height 18
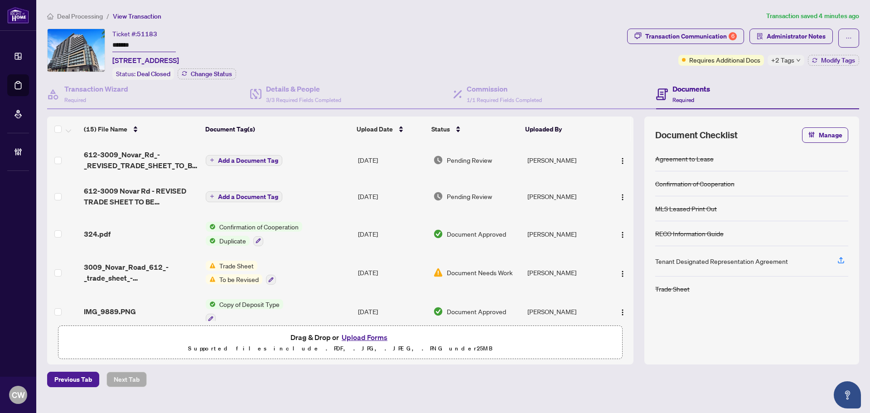
click at [387, 335] on button "Upload Forms" at bounding box center [364, 337] width 51 height 12
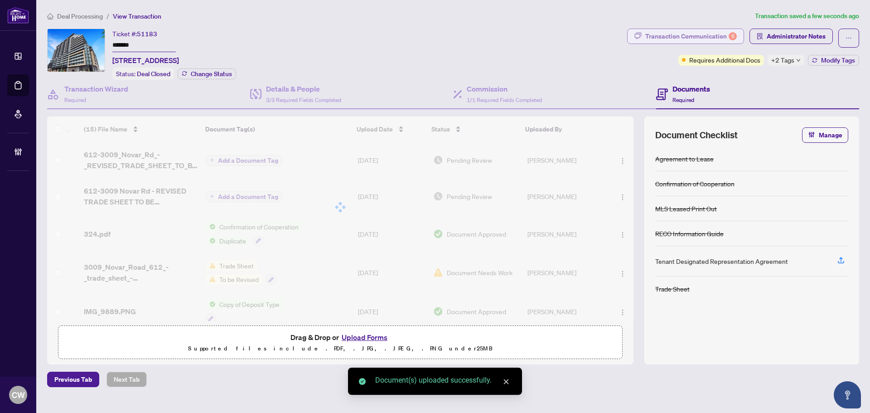
click at [703, 36] on div "Transaction Communication 6" at bounding box center [692, 36] width 92 height 15
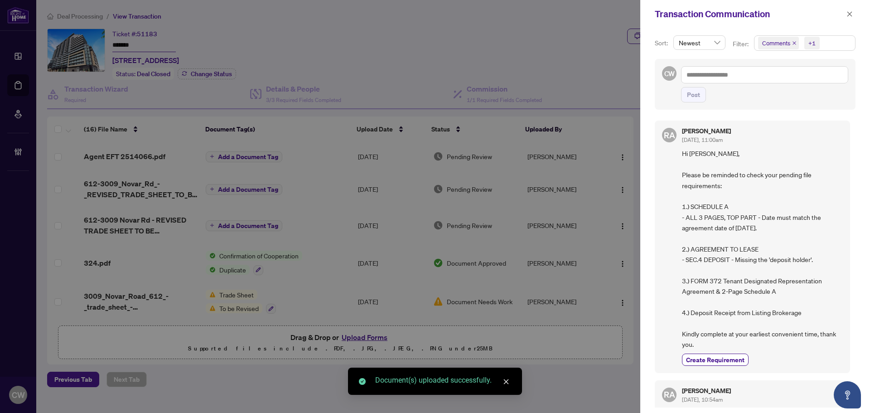
click at [792, 41] on icon "close" at bounding box center [794, 43] width 5 height 5
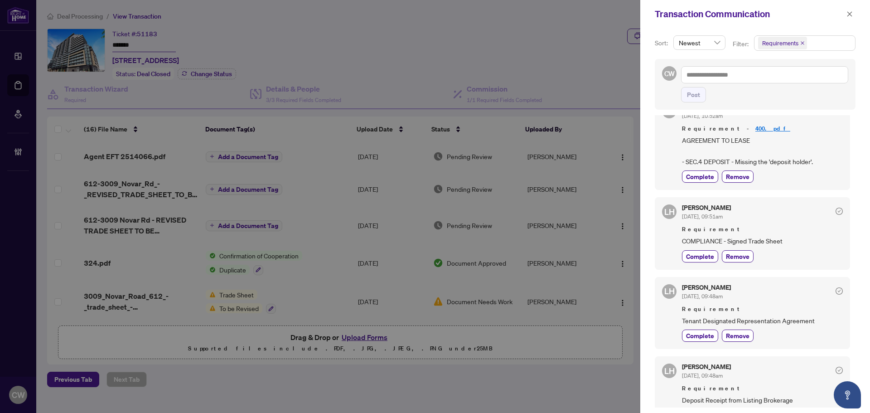
scroll to position [136, 0]
click at [707, 254] on span "Complete" at bounding box center [700, 256] width 28 height 10
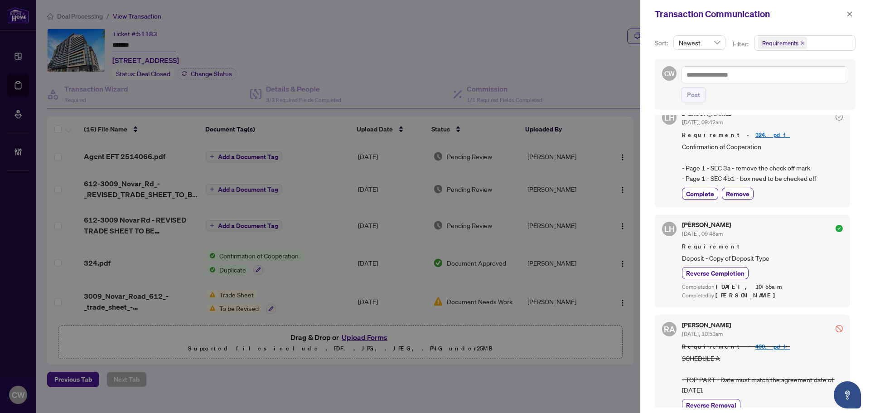
scroll to position [499, 0]
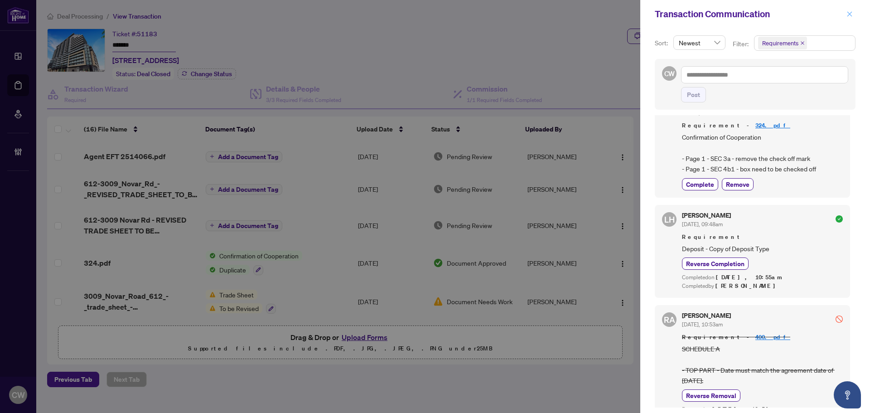
click at [853, 13] on button "button" at bounding box center [850, 14] width 12 height 11
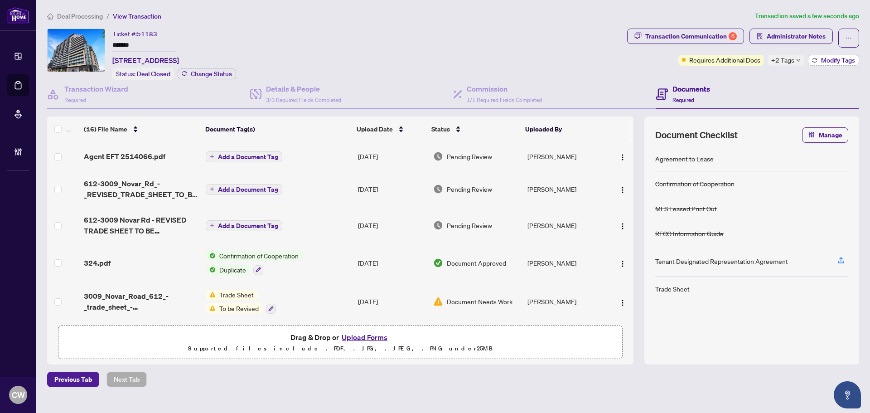
click at [848, 61] on span "Modify Tags" at bounding box center [838, 60] width 34 height 6
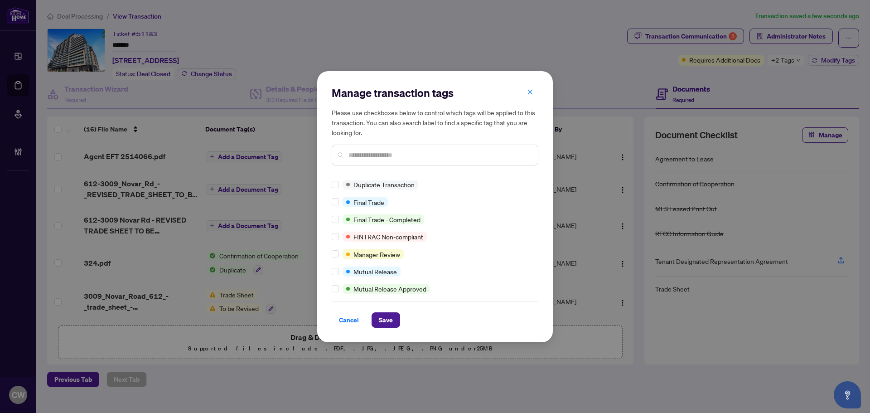
scroll to position [0, 0]
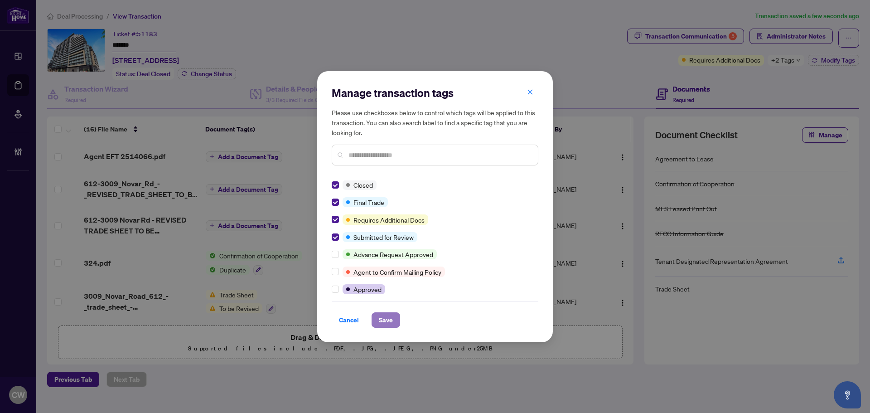
click at [385, 322] on span "Save" at bounding box center [386, 320] width 14 height 15
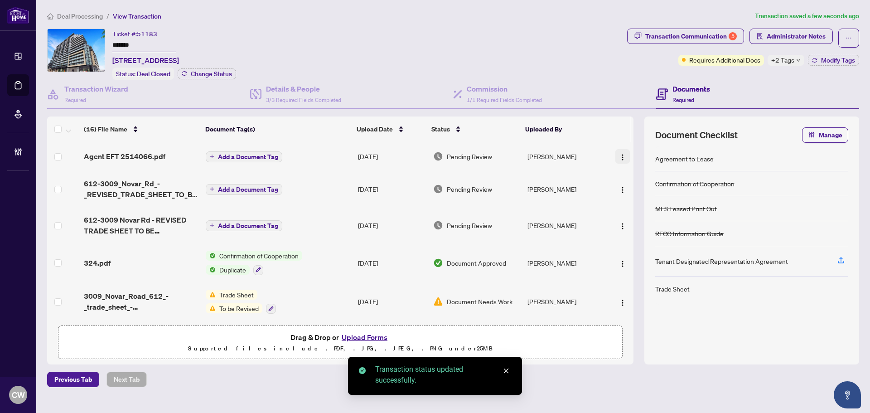
click at [622, 155] on img "button" at bounding box center [622, 157] width 7 height 7
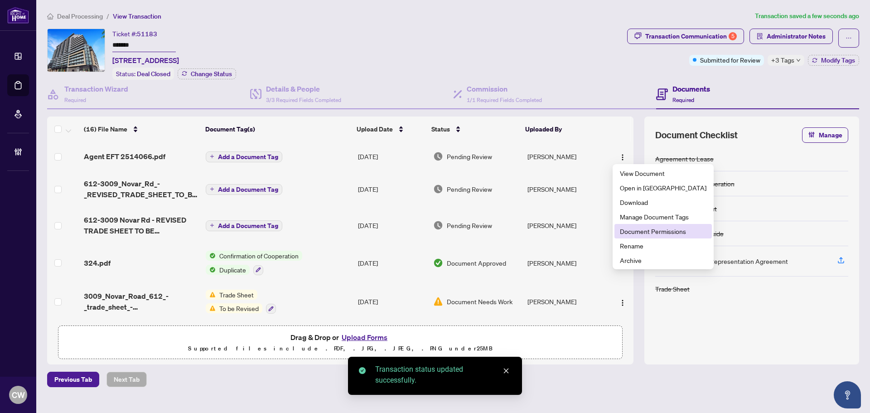
click at [627, 234] on span "Document Permissions" at bounding box center [663, 231] width 87 height 10
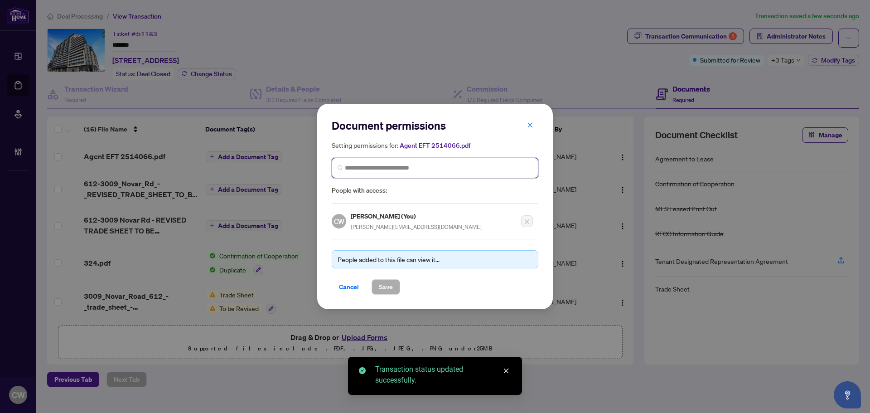
click at [370, 165] on input "search" at bounding box center [439, 168] width 188 height 10
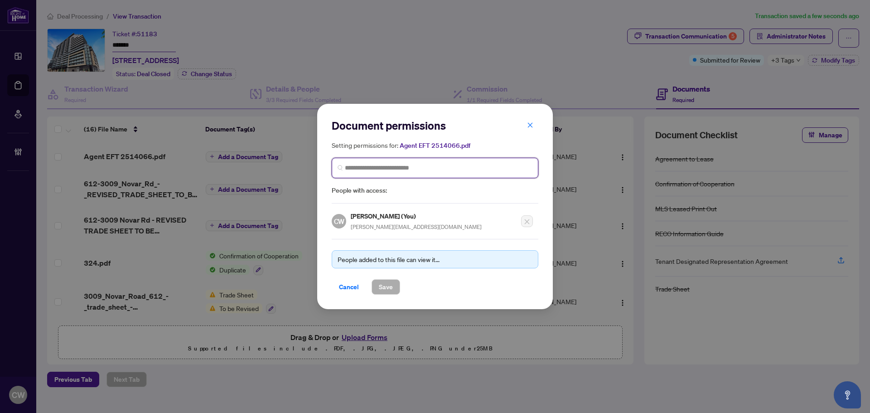
paste input "**********"
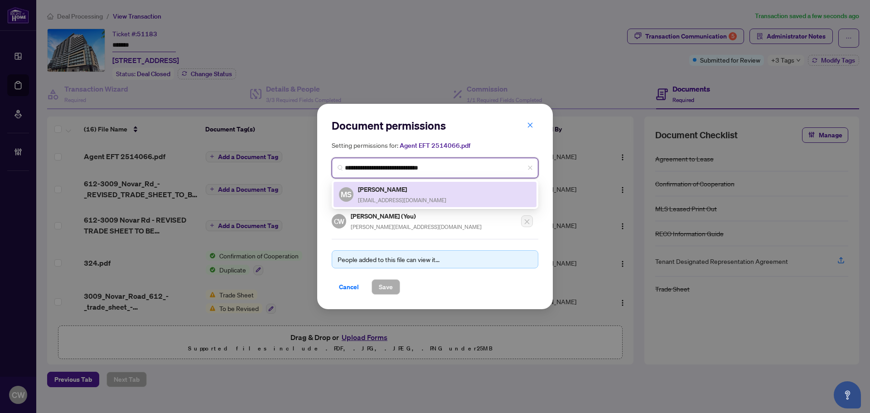
type input "**********"
click at [380, 178] on div "**********" at bounding box center [435, 168] width 207 height 56
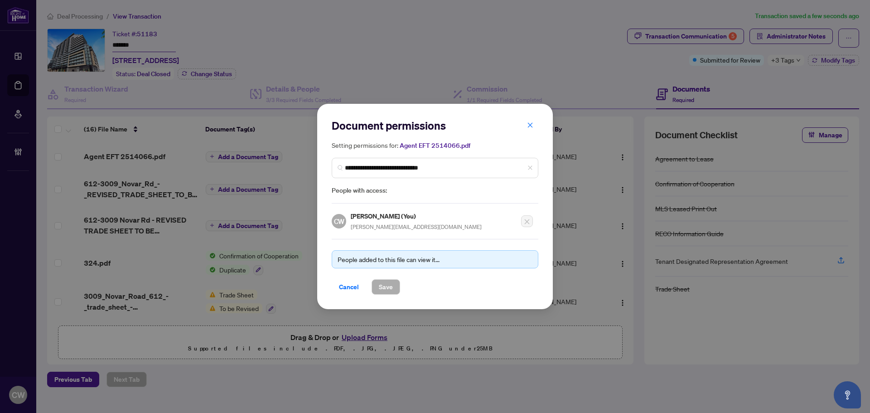
click at [381, 186] on span "People with access:" at bounding box center [435, 190] width 207 height 10
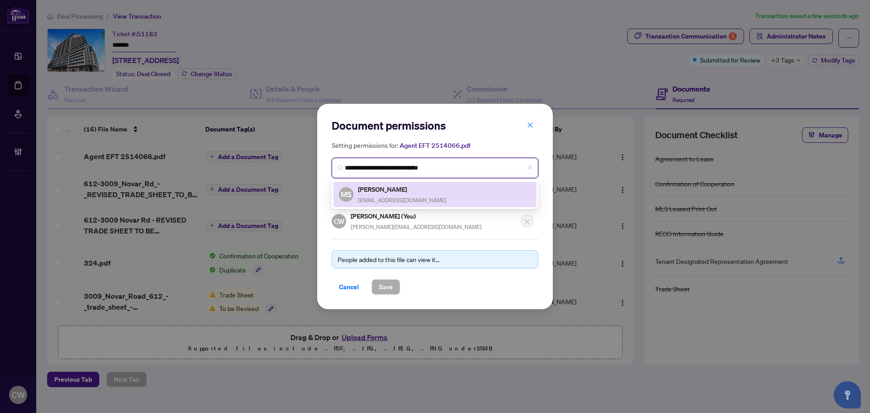
click at [439, 168] on input "**********" at bounding box center [439, 168] width 188 height 10
click at [407, 194] on div "Manveer Singh Walia waliamanveersingh@gmail.com" at bounding box center [402, 194] width 88 height 21
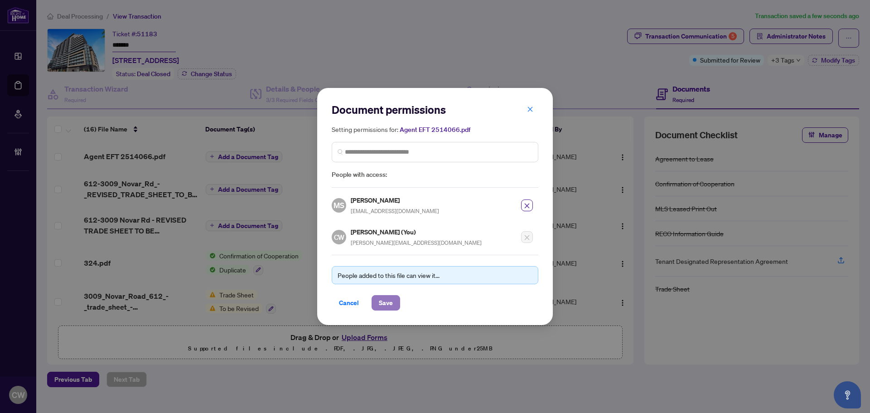
click at [385, 302] on span "Save" at bounding box center [386, 303] width 14 height 15
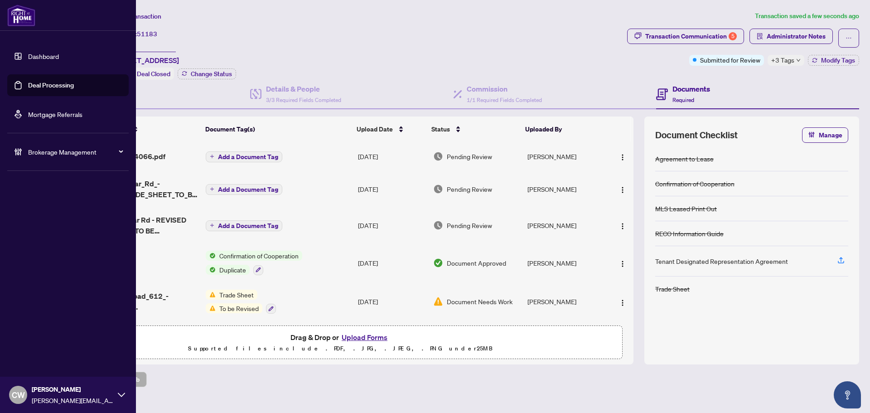
click at [30, 82] on link "Deal Processing" at bounding box center [51, 85] width 46 height 8
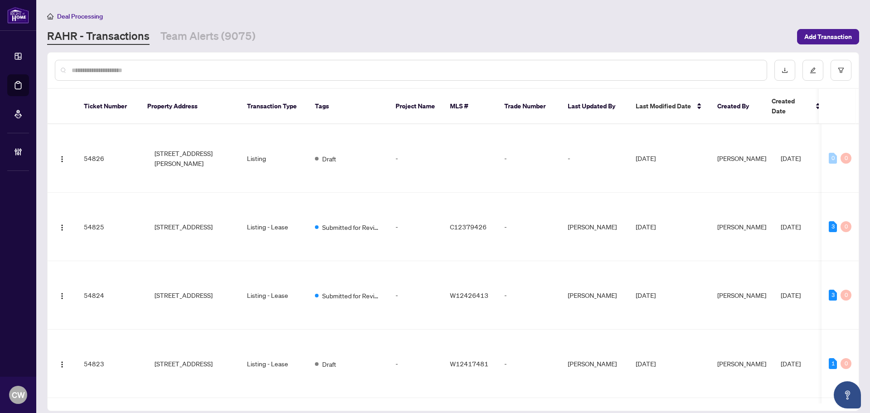
click at [138, 68] on input "text" at bounding box center [416, 70] width 688 height 10
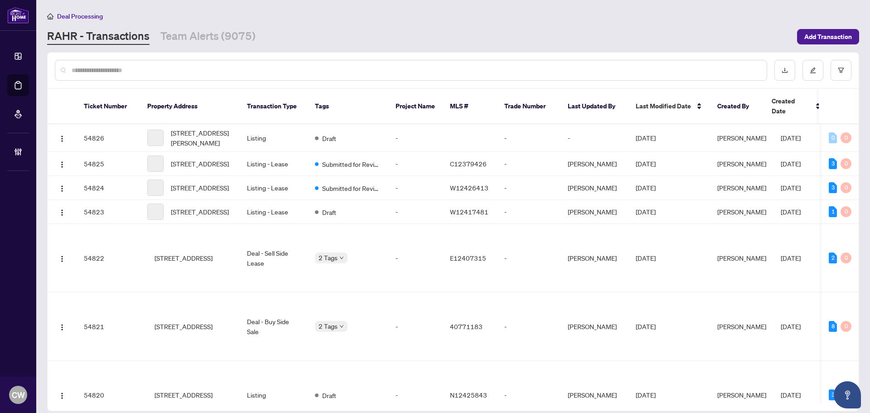
paste input "*******"
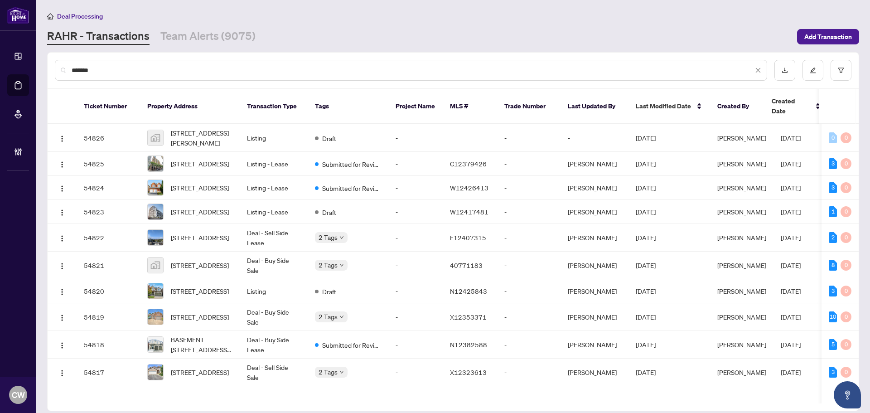
type input "*******"
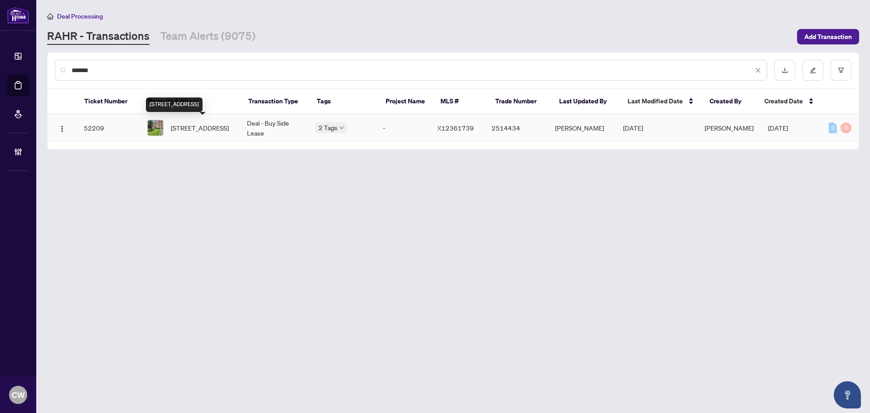
click at [186, 129] on span "820-20 Chesterton Dr, Ottawa, Ontario K2E 6Z7, Canada" at bounding box center [200, 128] width 58 height 10
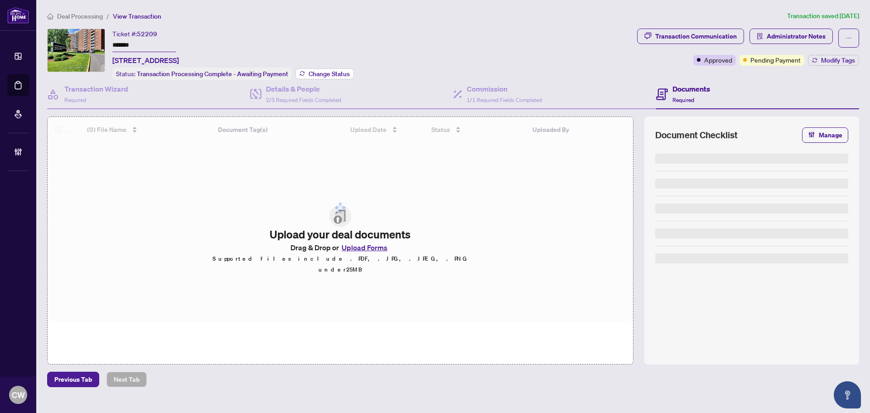
click at [337, 71] on span "Change Status" at bounding box center [329, 74] width 41 height 6
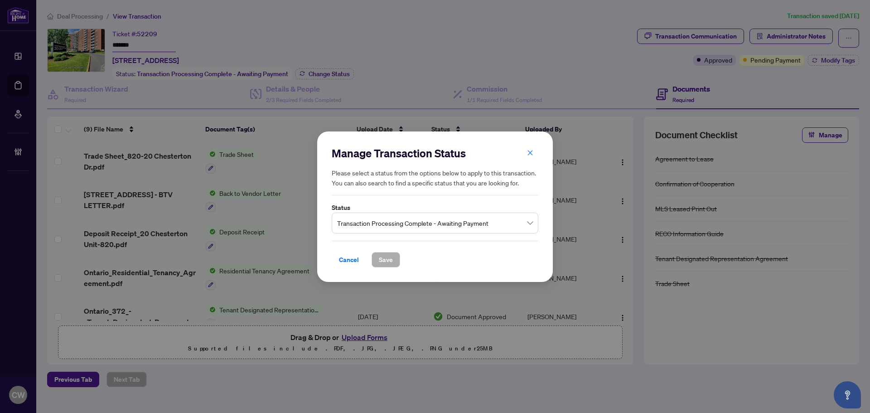
click at [449, 223] on span "Transaction Processing Complete - Awaiting Payment" at bounding box center [435, 222] width 196 height 17
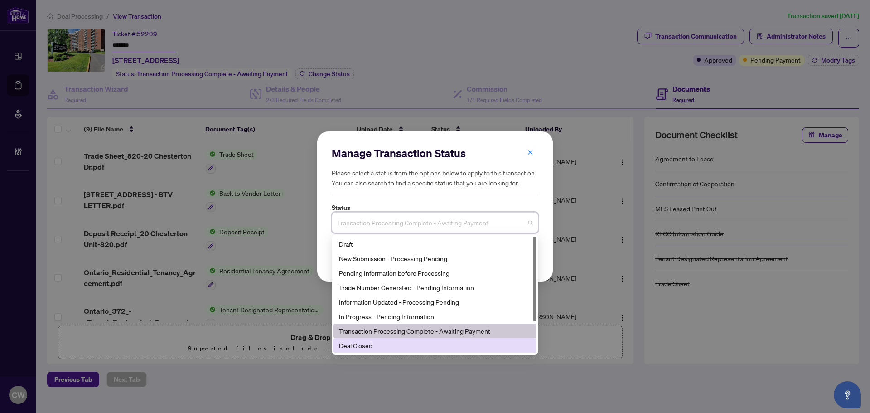
drag, startPoint x: 398, startPoint y: 338, endPoint x: 398, endPoint y: 343, distance: 5.4
click at [398, 340] on div "Draft New Submission - Processing Pending Pending Information before Processing…" at bounding box center [435, 309] width 203 height 145
click at [398, 343] on div "Deal Closed" at bounding box center [435, 345] width 192 height 10
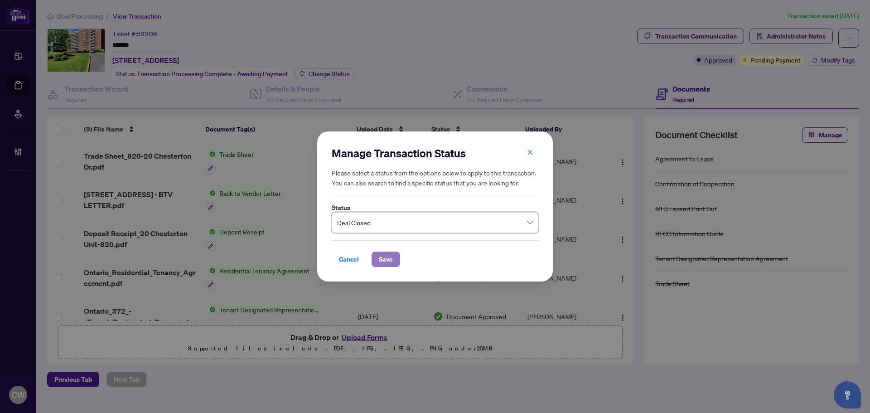
click at [389, 258] on span "Save" at bounding box center [386, 259] width 14 height 15
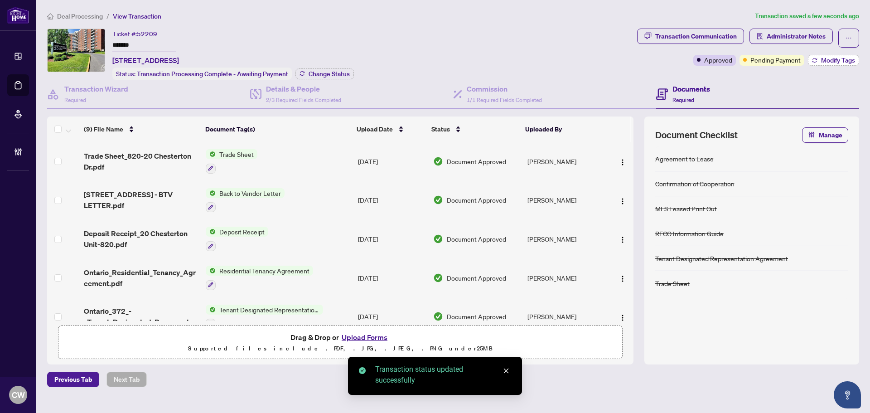
click at [838, 54] on div "Transaction Communication Administrator Notes Approved Pending Payment Modify T…" at bounding box center [748, 47] width 222 height 37
click at [840, 59] on span "Modify Tags" at bounding box center [838, 60] width 34 height 6
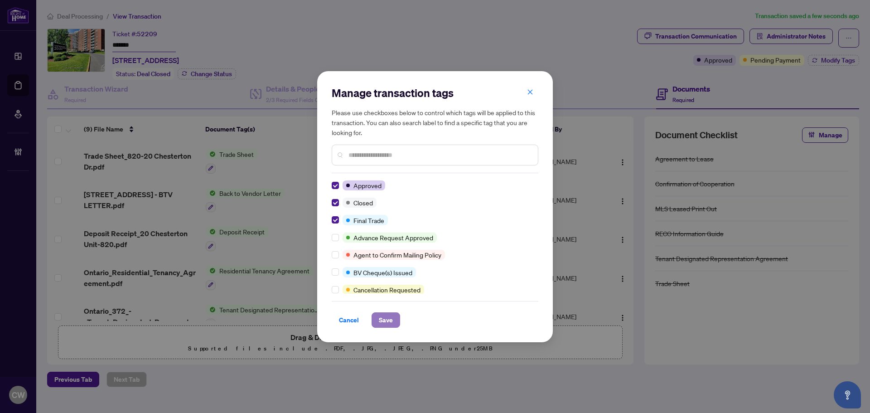
click at [385, 320] on span "Save" at bounding box center [386, 320] width 14 height 15
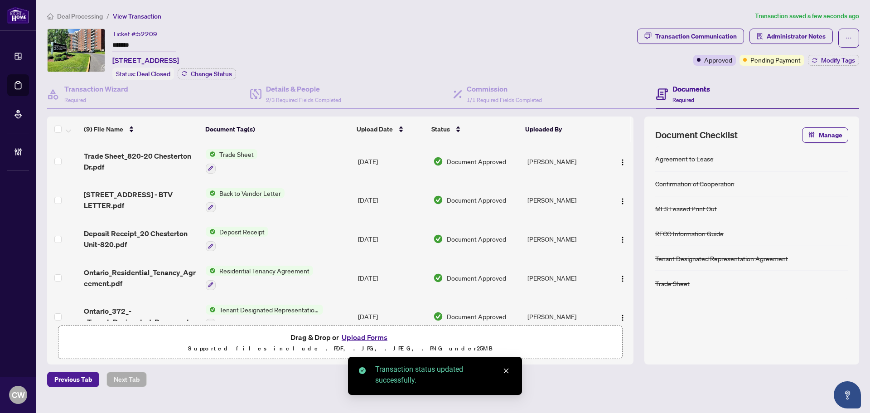
click at [159, 155] on span "Trade Sheet_820-20 Chesterton Dr.pdf" at bounding box center [141, 162] width 115 height 22
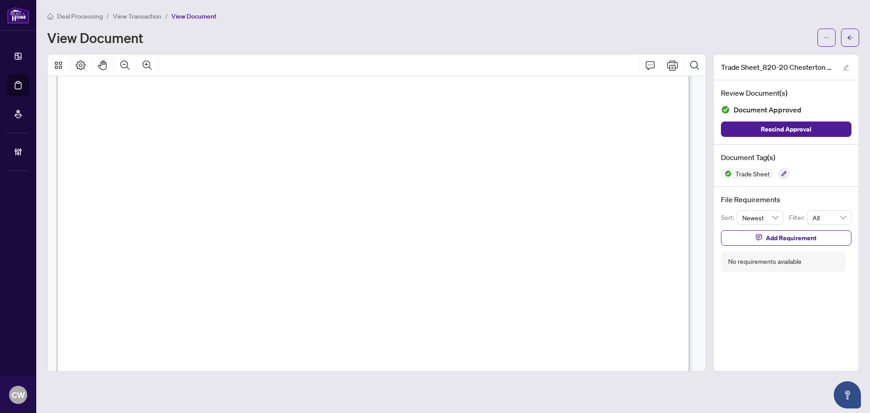
scroll to position [272, 0]
click at [848, 44] on span "button" at bounding box center [850, 37] width 6 height 15
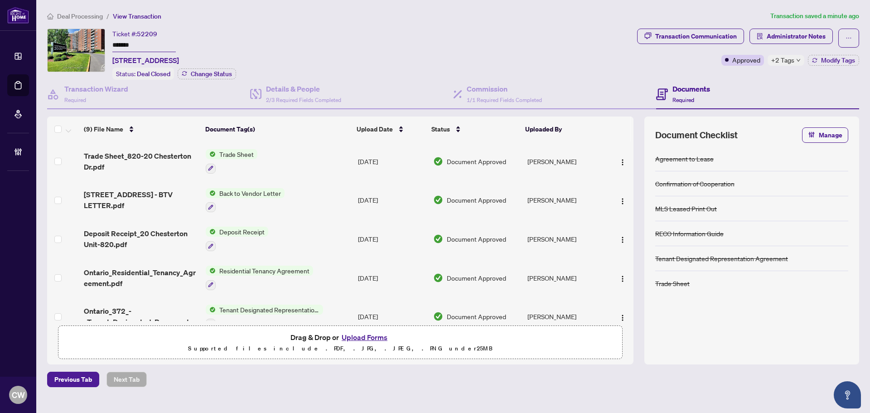
click at [381, 336] on button "Upload Forms" at bounding box center [364, 337] width 51 height 12
click at [374, 337] on button "Upload Forms" at bounding box center [364, 337] width 51 height 12
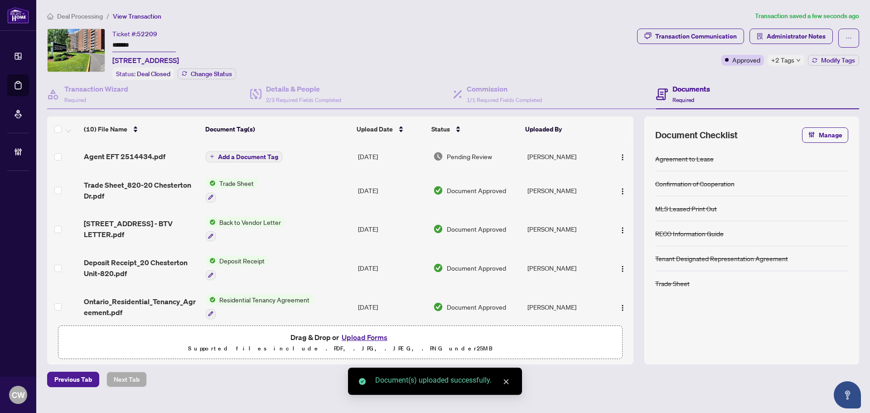
click at [624, 165] on td at bounding box center [620, 156] width 27 height 29
click at [621, 155] on img "button" at bounding box center [622, 157] width 7 height 7
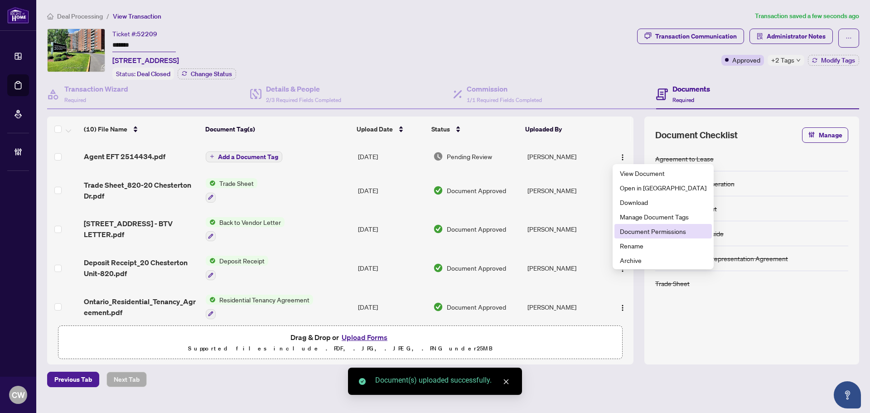
click at [631, 232] on span "Document Permissions" at bounding box center [663, 231] width 87 height 10
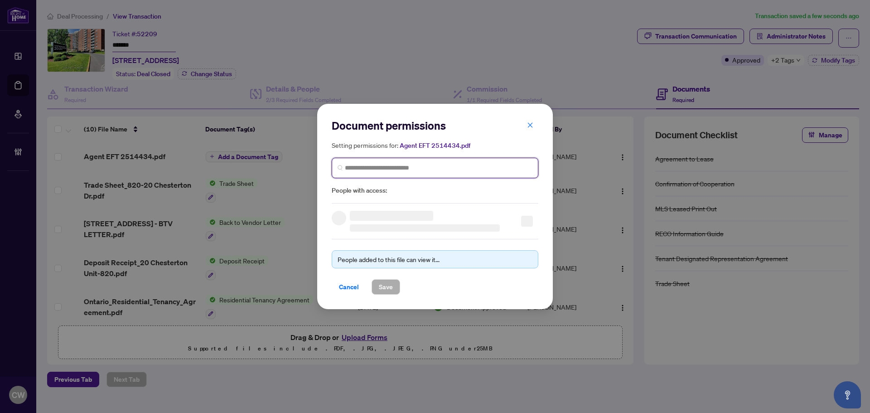
click at [362, 167] on input "search" at bounding box center [439, 168] width 188 height 10
paste input "**********"
type input "**********"
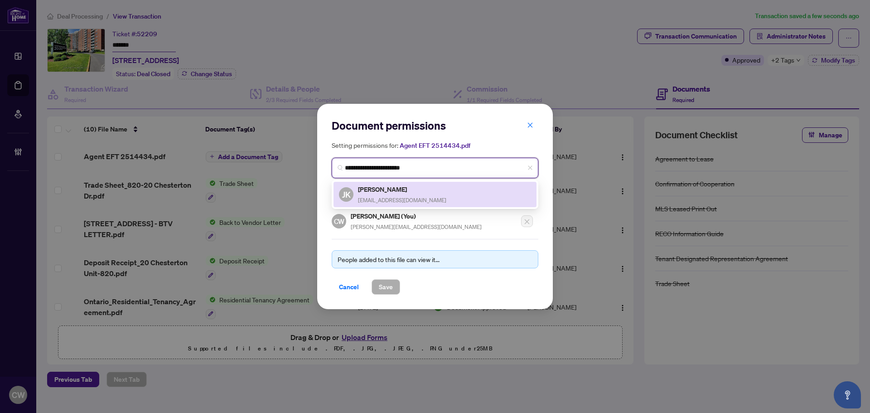
click at [386, 195] on div "Joseph Kunnathara jmhomes99@gmail.com" at bounding box center [402, 194] width 88 height 21
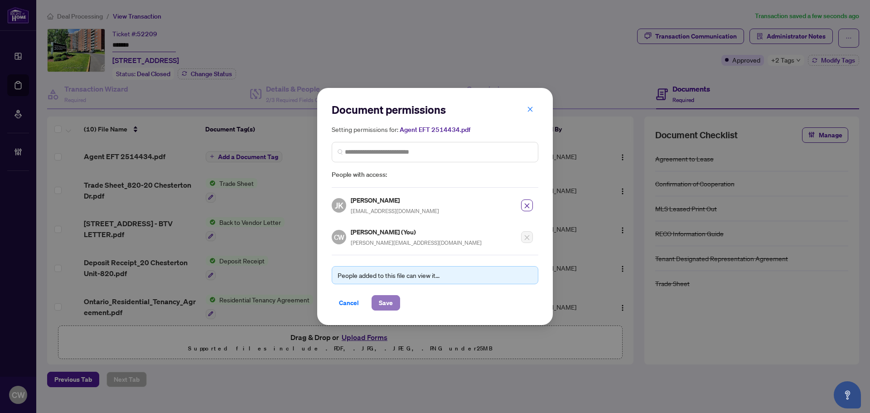
click at [387, 303] on span "Save" at bounding box center [386, 303] width 14 height 15
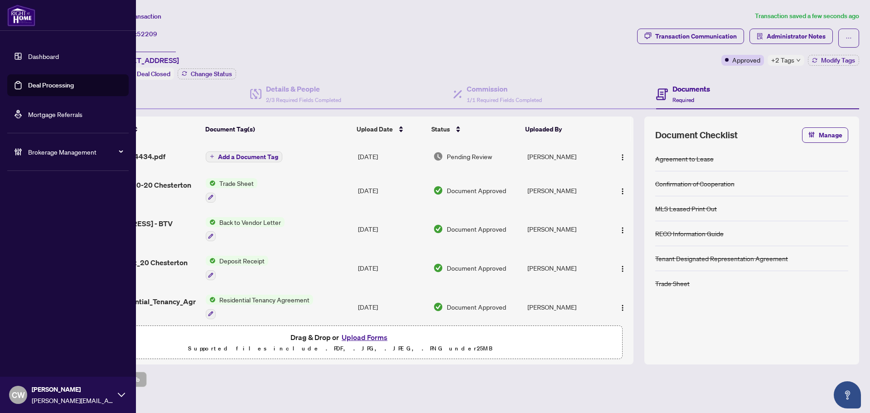
click at [28, 83] on link "Deal Processing" at bounding box center [51, 85] width 46 height 8
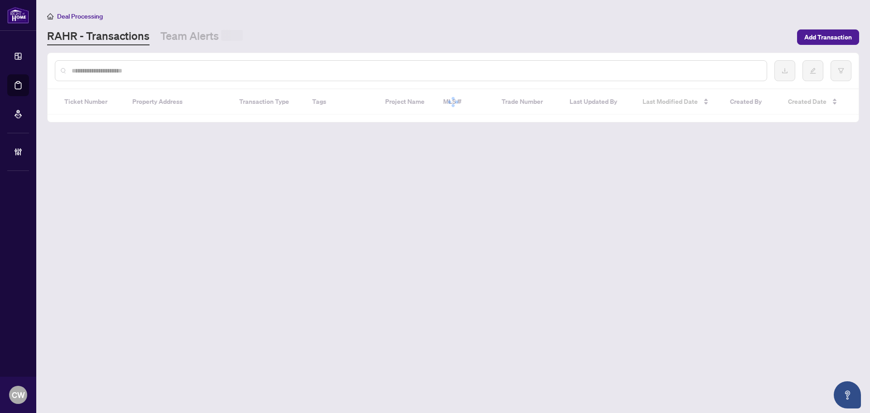
click at [174, 73] on input "text" at bounding box center [416, 71] width 688 height 10
paste input "*******"
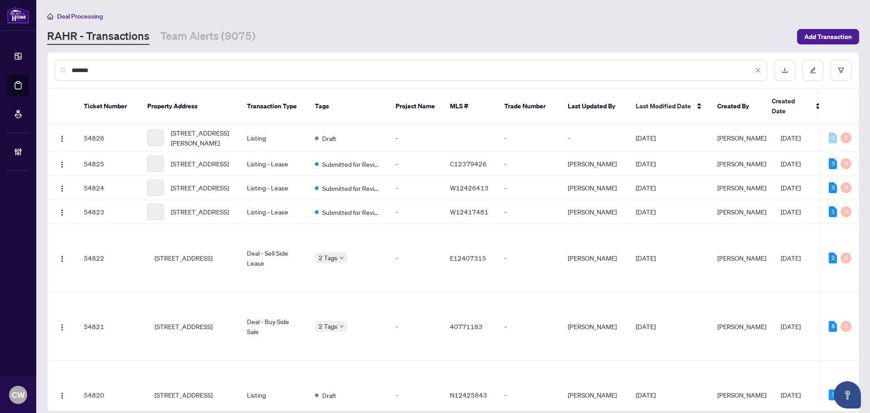
type input "*******"
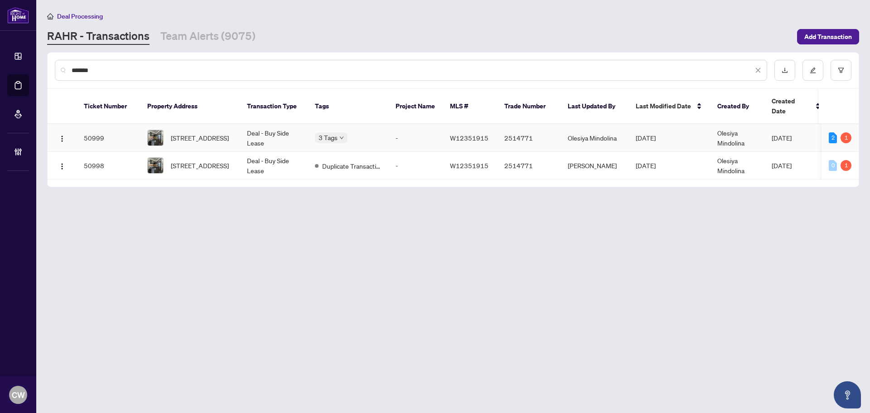
click at [197, 133] on span "816-1185 The Queensway Ave, Toronto, Ontario M8Z 0C6, Canada" at bounding box center [200, 138] width 58 height 10
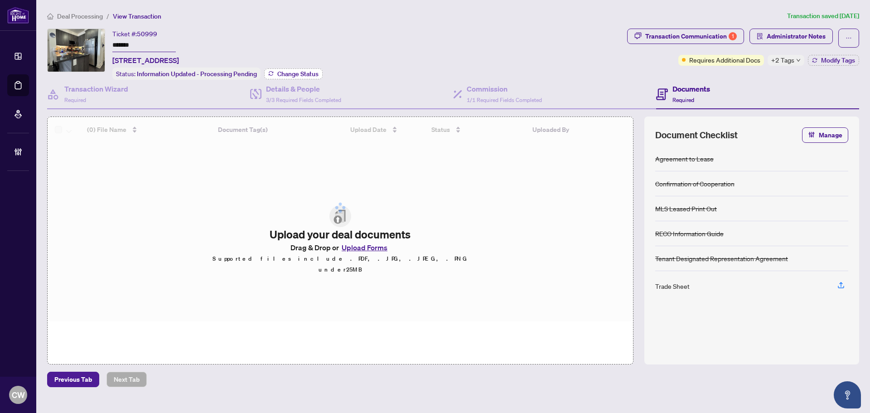
click at [296, 73] on span "Change Status" at bounding box center [297, 74] width 41 height 6
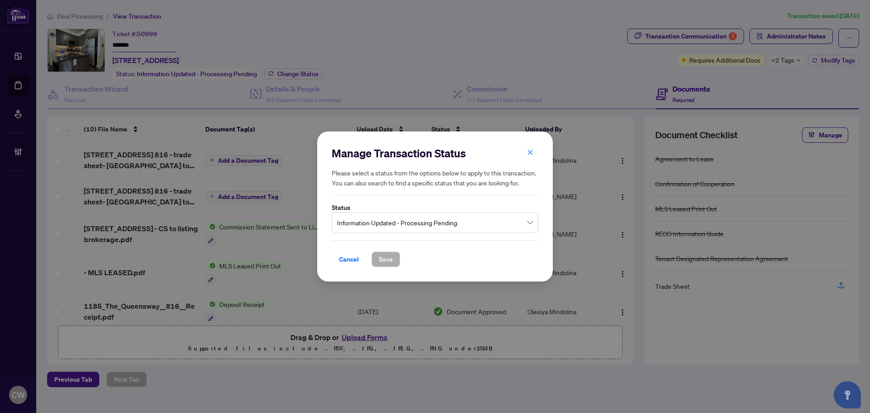
click at [374, 218] on span "Information Updated - Processing Pending" at bounding box center [435, 222] width 196 height 17
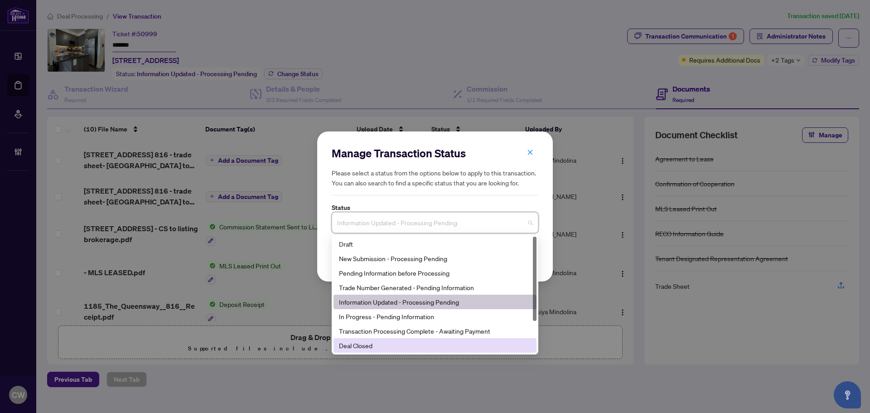
click at [393, 344] on div "Deal Closed" at bounding box center [435, 345] width 192 height 10
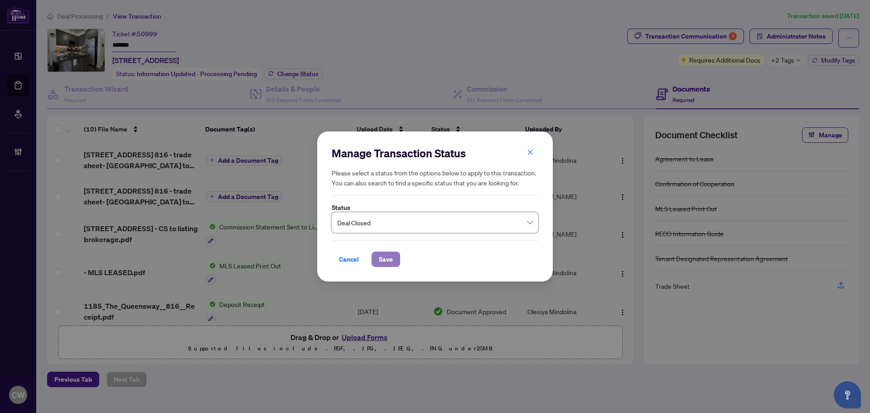
click at [389, 257] on span "Save" at bounding box center [386, 259] width 14 height 15
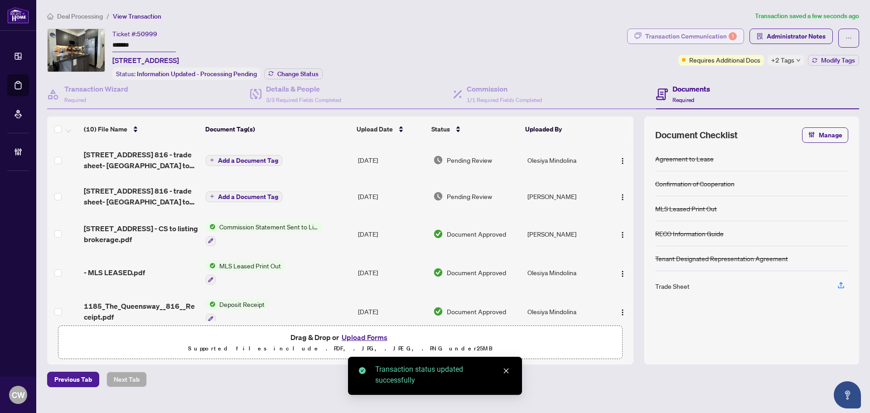
click at [709, 34] on div "Transaction Communication 1" at bounding box center [692, 36] width 92 height 15
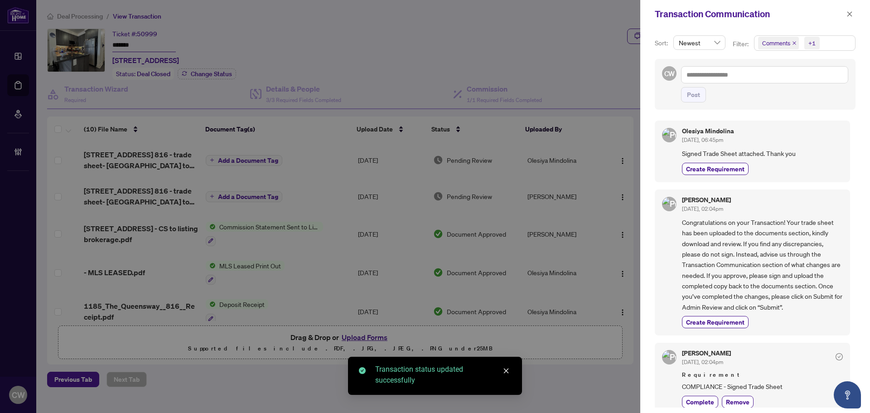
click at [795, 39] on span "Comments" at bounding box center [778, 43] width 41 height 13
click at [792, 40] on span "Comments" at bounding box center [778, 43] width 41 height 13
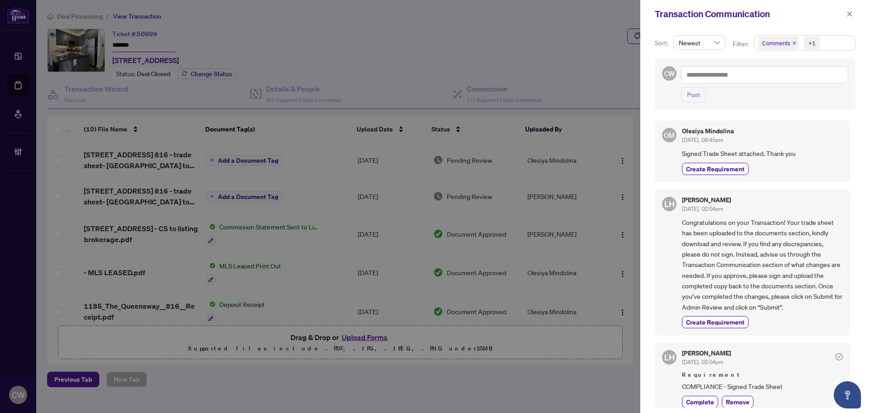
click at [792, 42] on icon "close" at bounding box center [794, 43] width 5 height 5
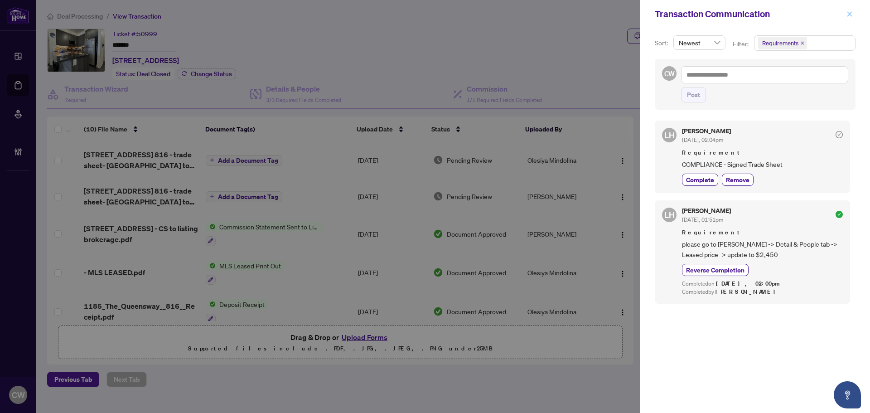
click at [848, 15] on icon "close" at bounding box center [850, 14] width 6 height 6
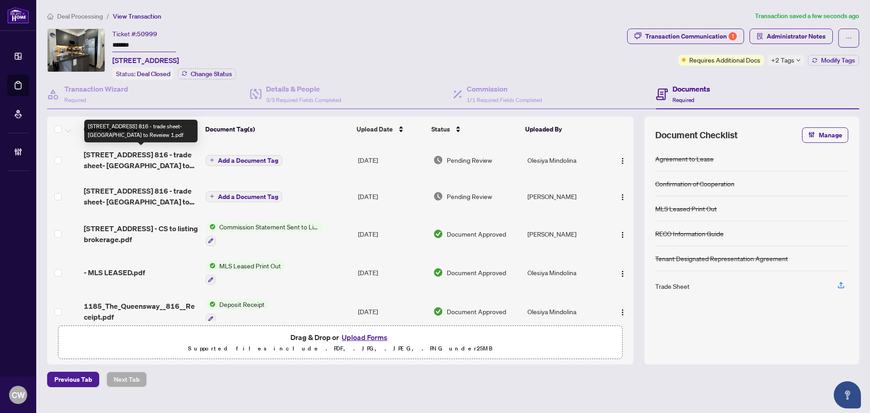
click at [144, 151] on span "1185 The Queensway Ave 816 - trade sheet- Olesiya to Reveiew 1.pdf" at bounding box center [141, 160] width 115 height 22
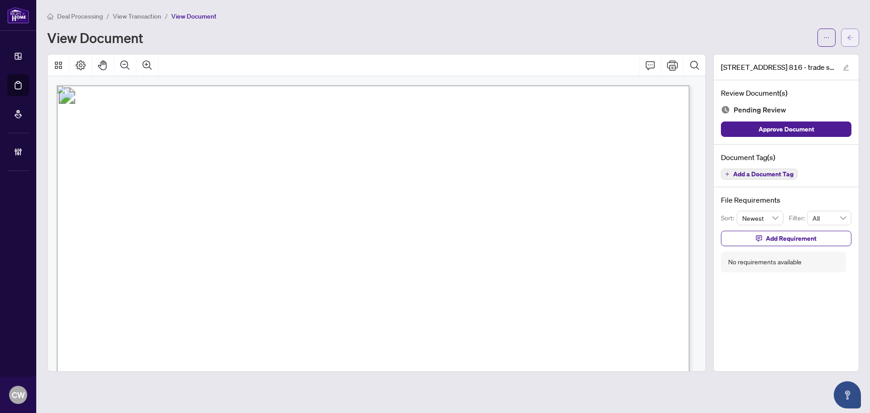
click at [852, 40] on icon "arrow-left" at bounding box center [850, 37] width 6 height 6
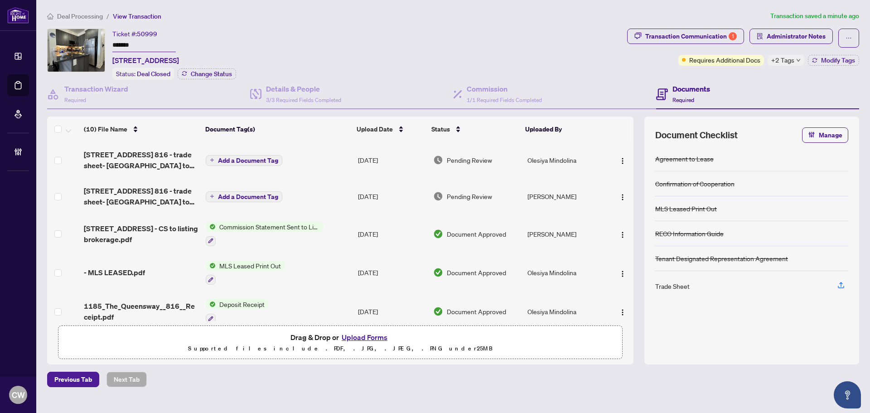
click at [374, 335] on button "Upload Forms" at bounding box center [364, 337] width 51 height 12
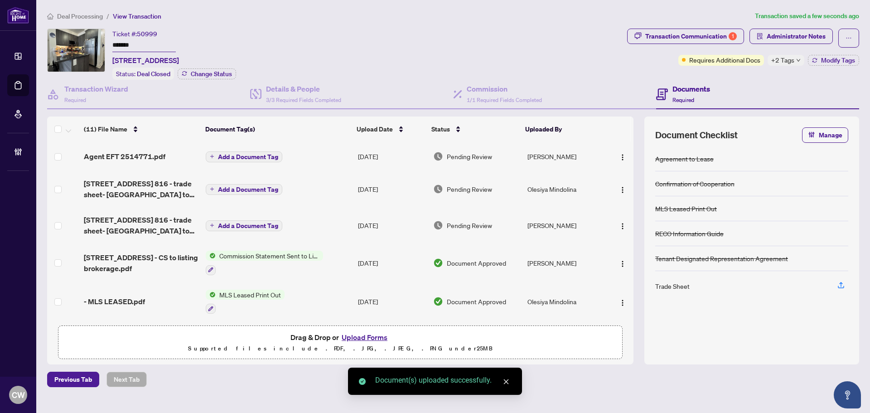
click at [623, 162] on button "button" at bounding box center [623, 156] width 15 height 15
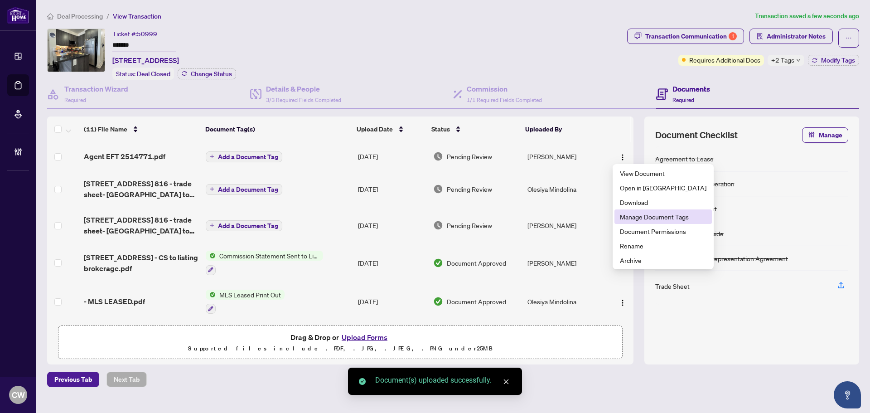
click at [650, 223] on li "Manage Document Tags" at bounding box center [663, 216] width 97 height 15
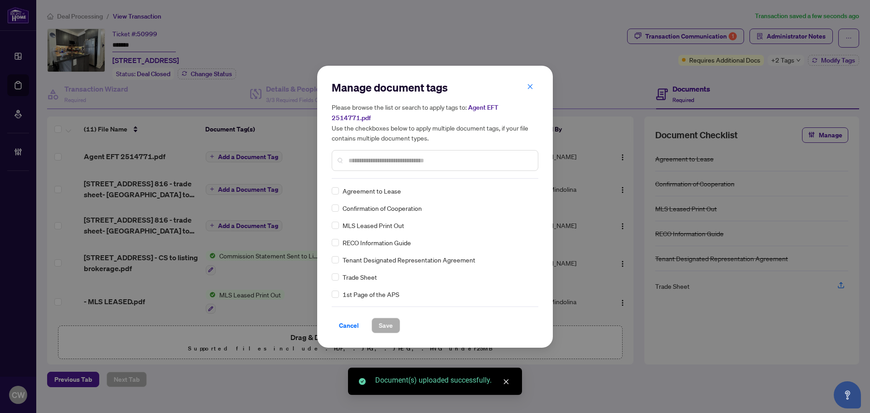
click at [499, 109] on span "Agent EFT 2514771.pdf" at bounding box center [415, 112] width 167 height 19
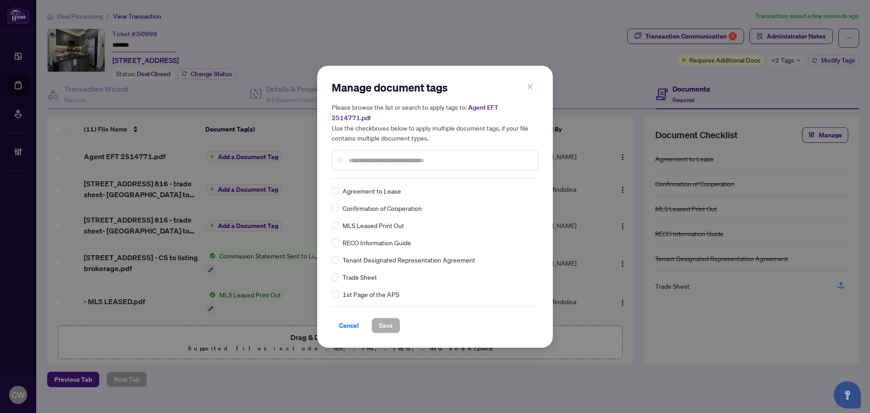
click at [532, 90] on icon "close" at bounding box center [530, 86] width 6 height 6
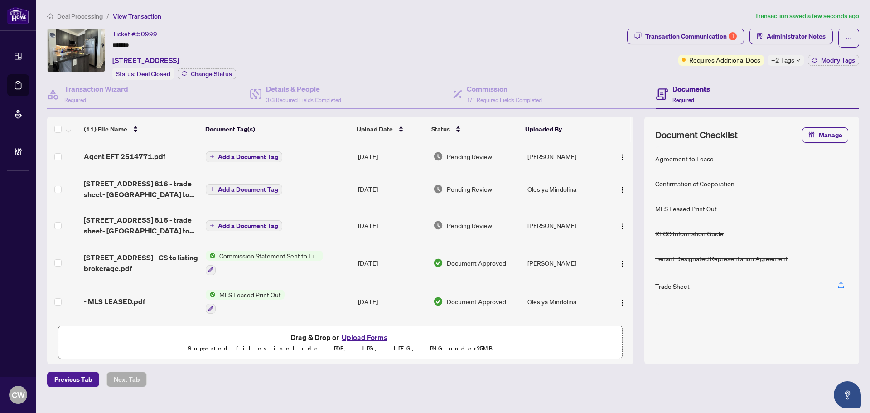
click at [620, 155] on img "button" at bounding box center [622, 157] width 7 height 7
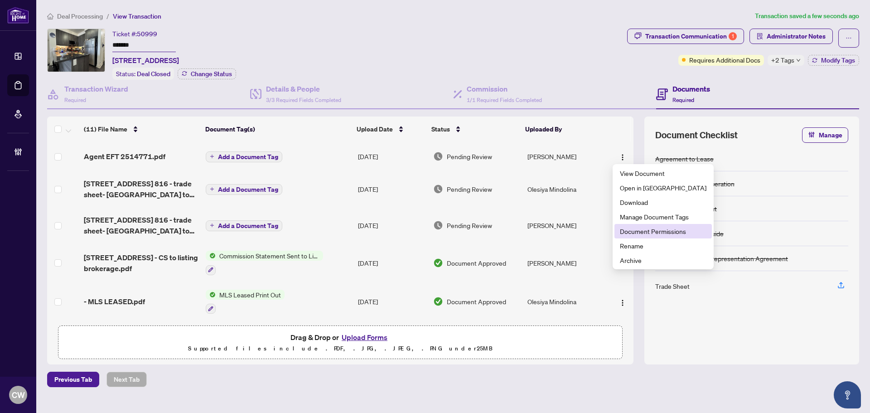
click at [649, 237] on li "Document Permissions" at bounding box center [663, 231] width 97 height 15
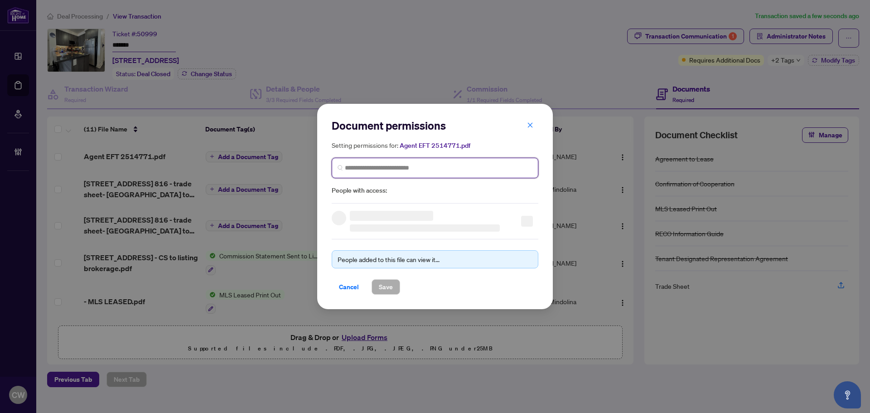
paste input "**********"
click at [442, 168] on input "search" at bounding box center [439, 168] width 188 height 10
type input "**********"
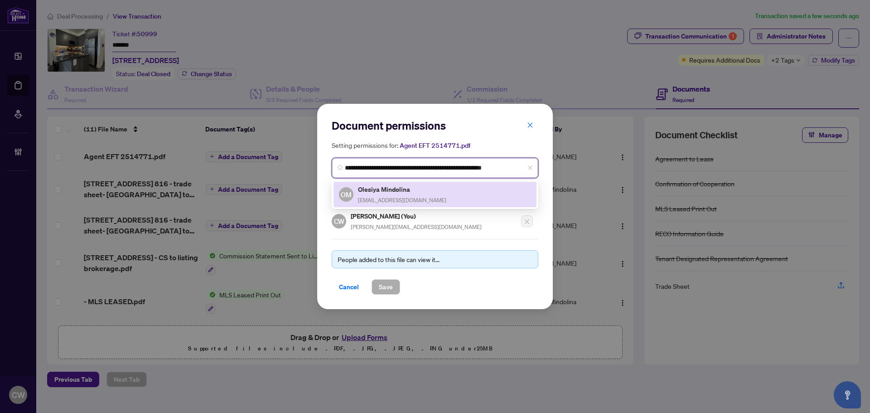
click at [414, 191] on div "OM Olesiya Mindolina molesiya@gmail.com" at bounding box center [435, 194] width 192 height 21
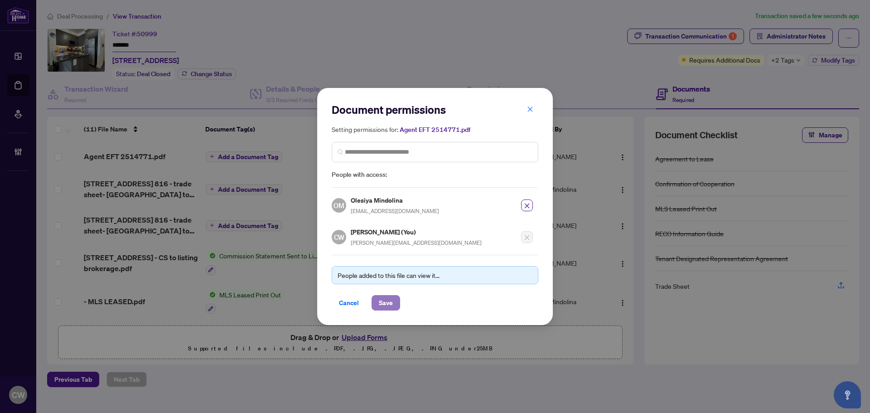
click at [387, 299] on span "Save" at bounding box center [386, 303] width 14 height 15
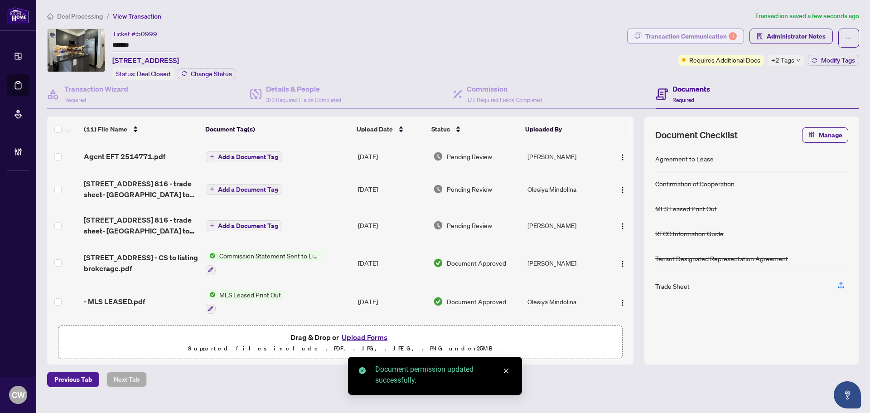
click at [704, 38] on div "Transaction Communication 1" at bounding box center [692, 36] width 92 height 15
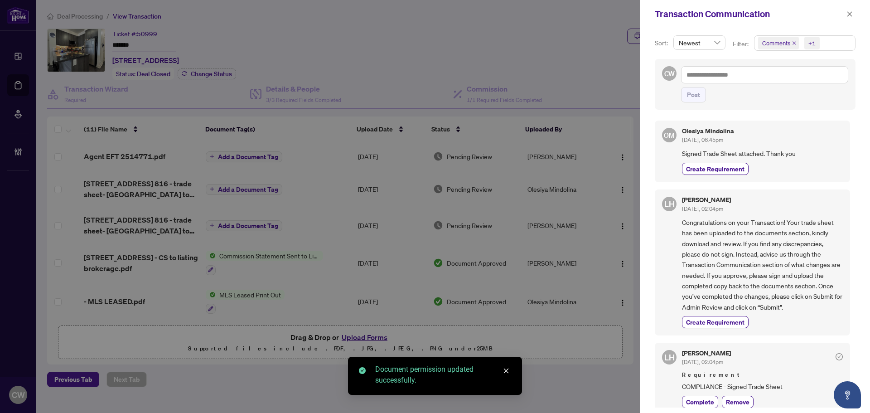
click at [793, 43] on icon "close" at bounding box center [794, 43] width 5 height 5
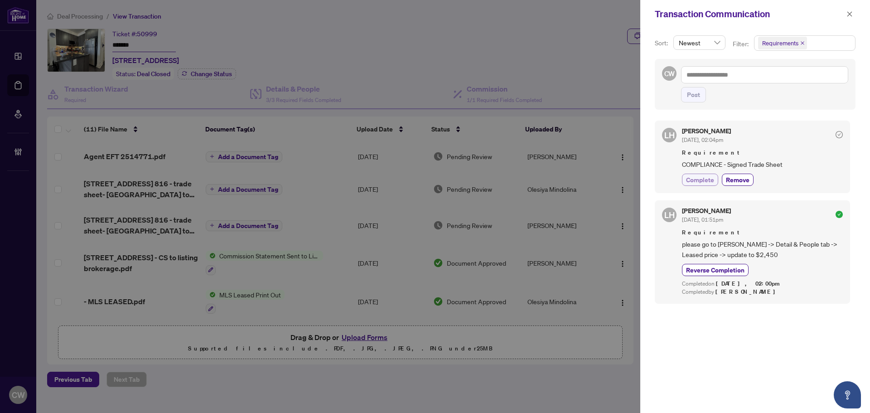
click at [696, 183] on span "Complete" at bounding box center [700, 180] width 28 height 10
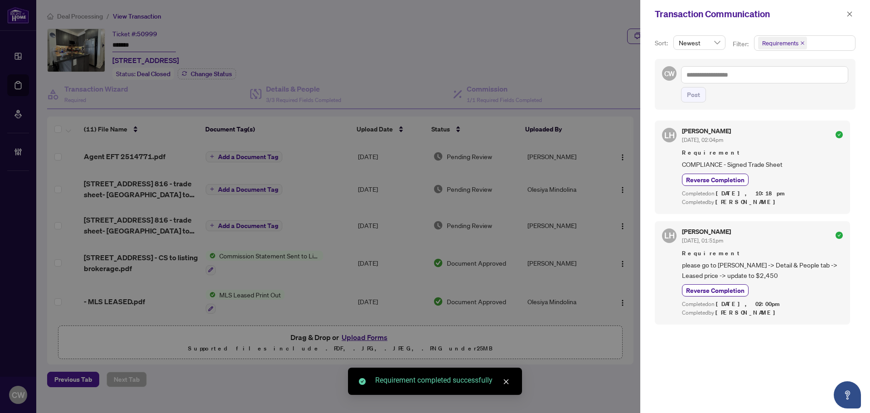
click at [853, 5] on div "Transaction Communication" at bounding box center [756, 14] width 230 height 28
click at [854, 14] on button "button" at bounding box center [850, 14] width 12 height 11
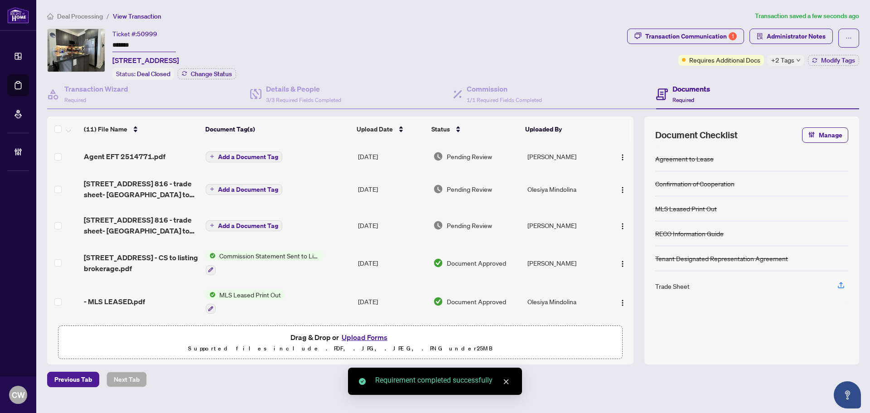
click at [839, 60] on span "Modify Tags" at bounding box center [838, 60] width 34 height 6
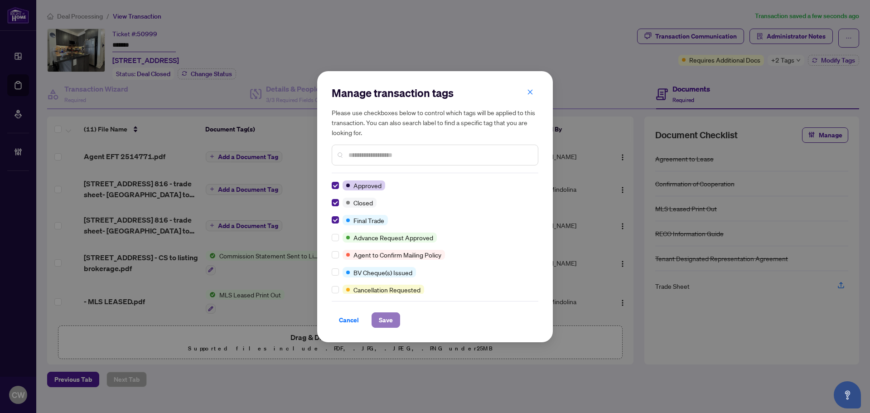
click at [385, 321] on span "Save" at bounding box center [386, 320] width 14 height 15
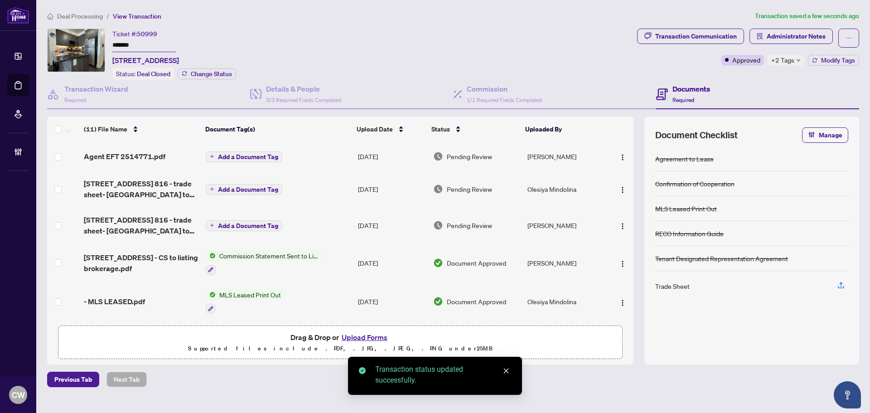
click at [127, 185] on span "1185 The Queensway Ave 816 - trade sheet- Olesiya to Reveiew 1.pdf" at bounding box center [141, 189] width 115 height 22
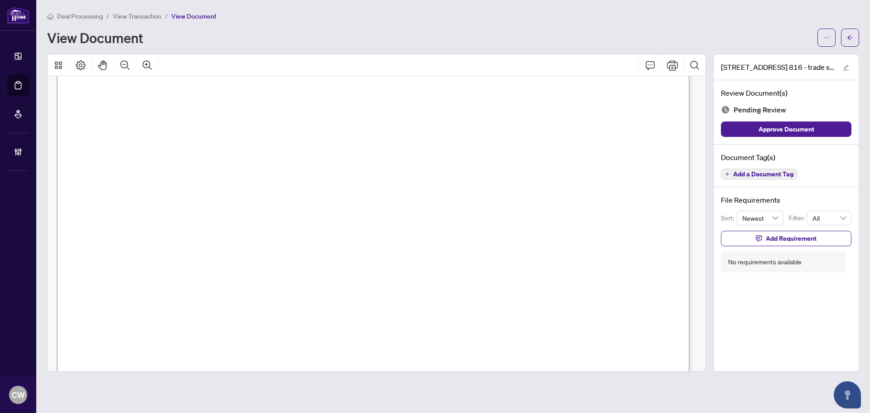
scroll to position [363, 0]
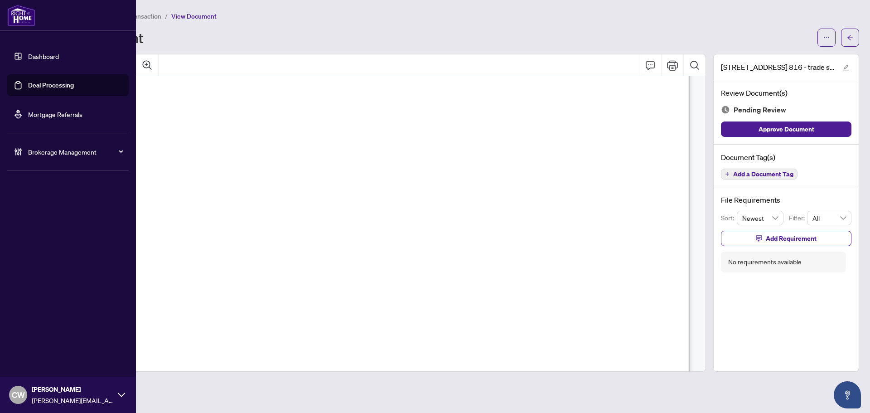
click at [34, 81] on link "Deal Processing" at bounding box center [51, 85] width 46 height 8
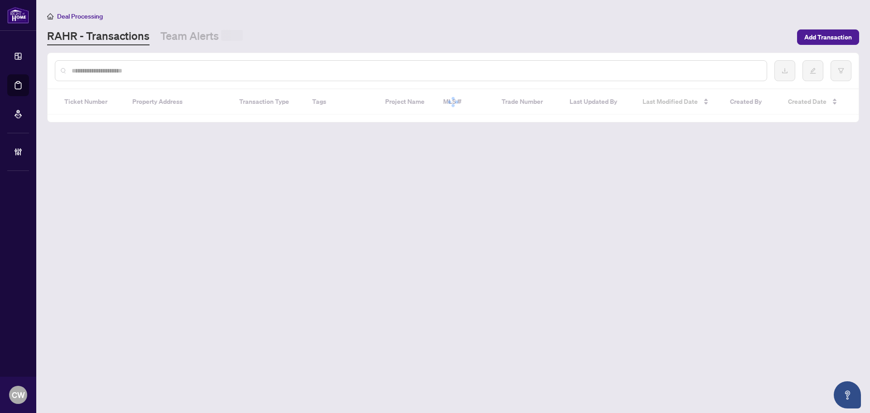
click at [155, 73] on input "text" at bounding box center [416, 71] width 688 height 10
paste input "*******"
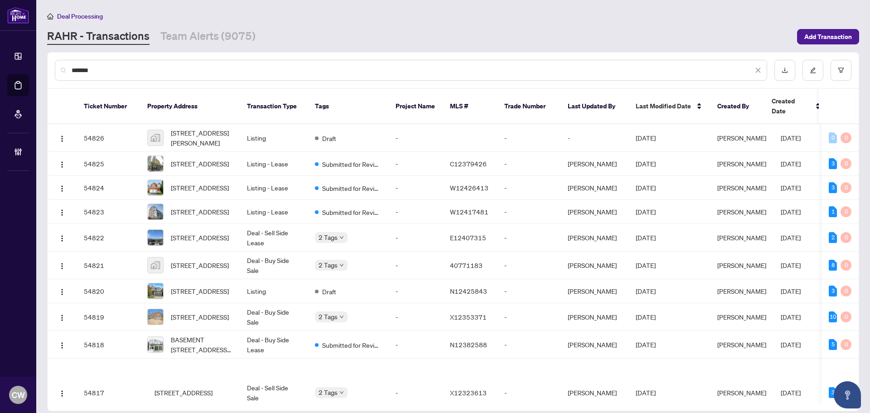
type input "*******"
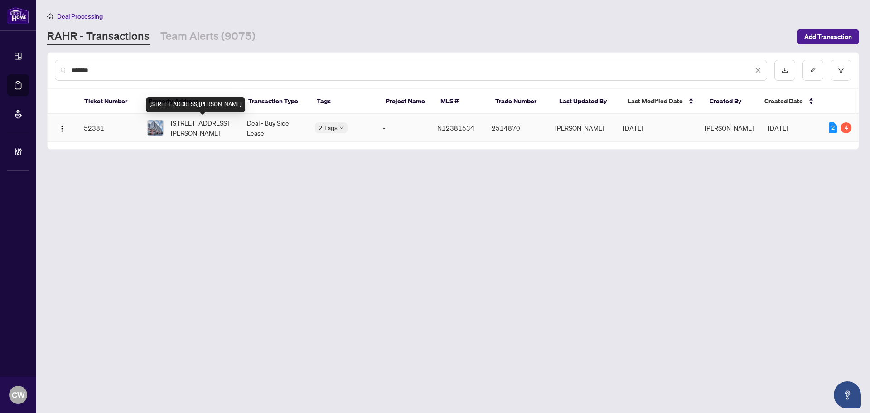
click at [187, 136] on span "423-4800 Highway 7, Vaughan, Ontario L4L 1H8, Canada" at bounding box center [202, 128] width 62 height 20
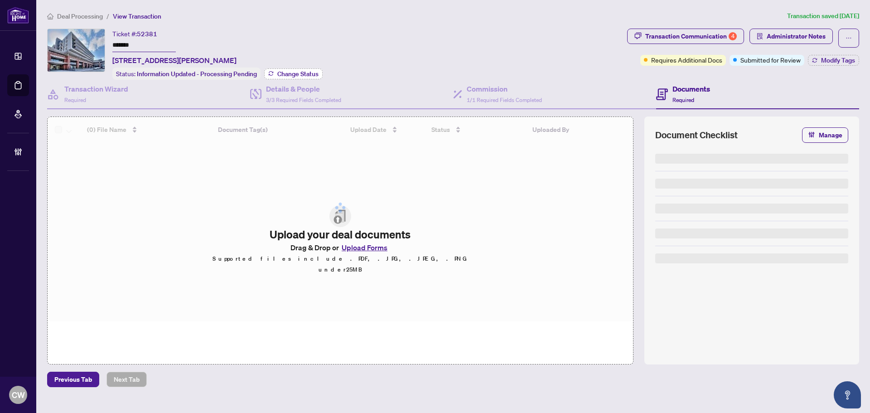
click at [317, 72] on span "Change Status" at bounding box center [297, 74] width 41 height 6
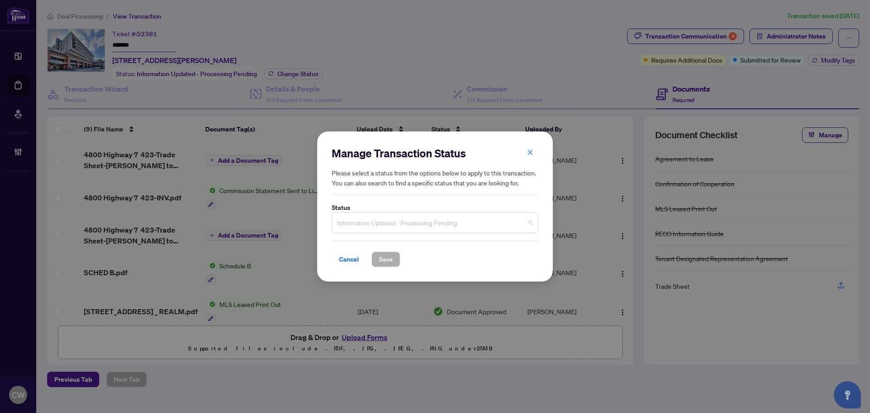
drag, startPoint x: 365, startPoint y: 222, endPoint x: 371, endPoint y: 275, distance: 53.4
click at [365, 223] on span "Information Updated - Processing Pending" at bounding box center [435, 222] width 196 height 17
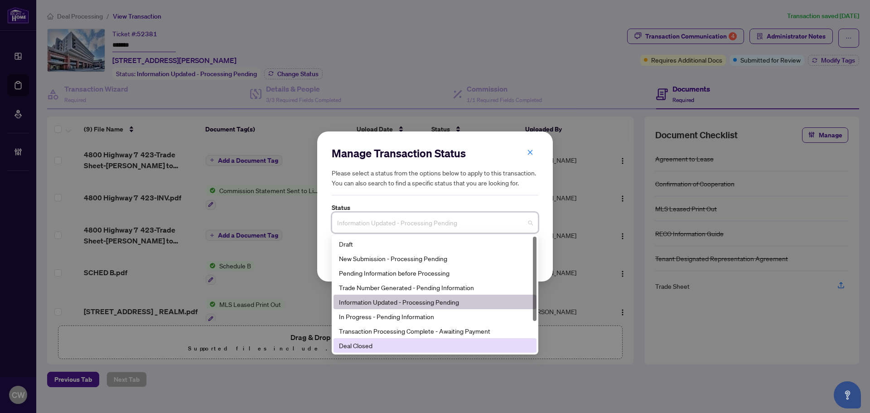
click at [364, 350] on div "Deal Closed" at bounding box center [435, 345] width 192 height 10
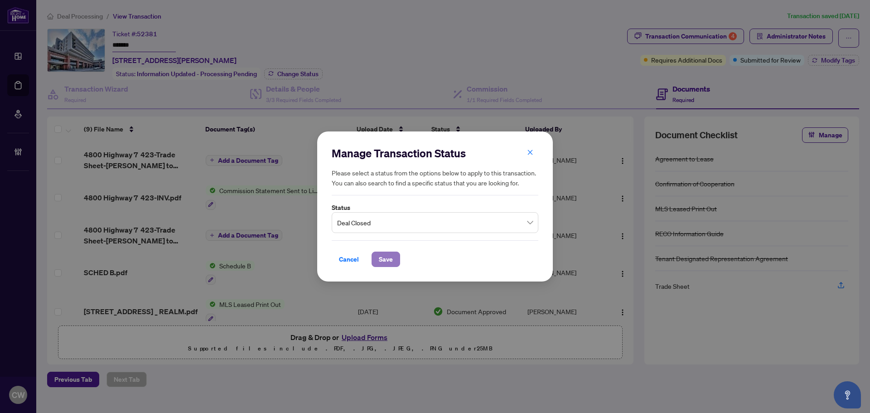
click at [395, 257] on button "Save" at bounding box center [386, 259] width 29 height 15
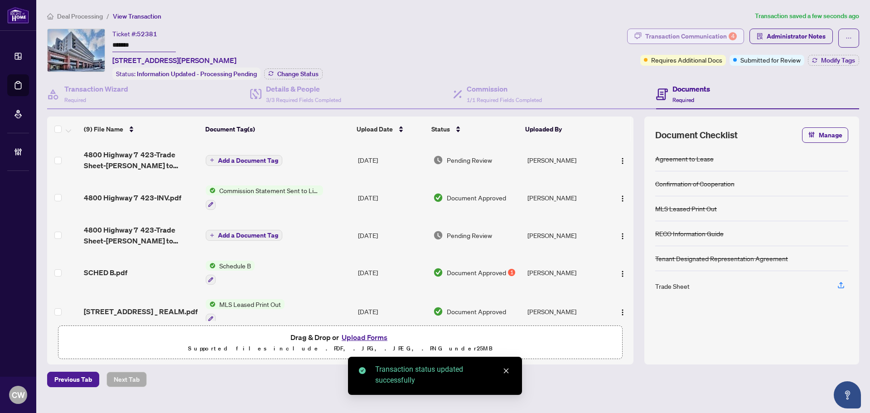
click at [706, 32] on div "Transaction Communication 4" at bounding box center [692, 36] width 92 height 15
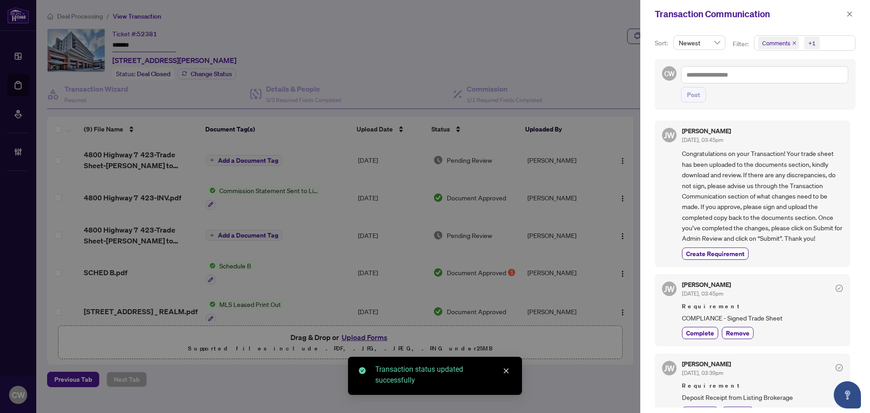
click at [793, 43] on icon "close" at bounding box center [795, 43] width 4 height 4
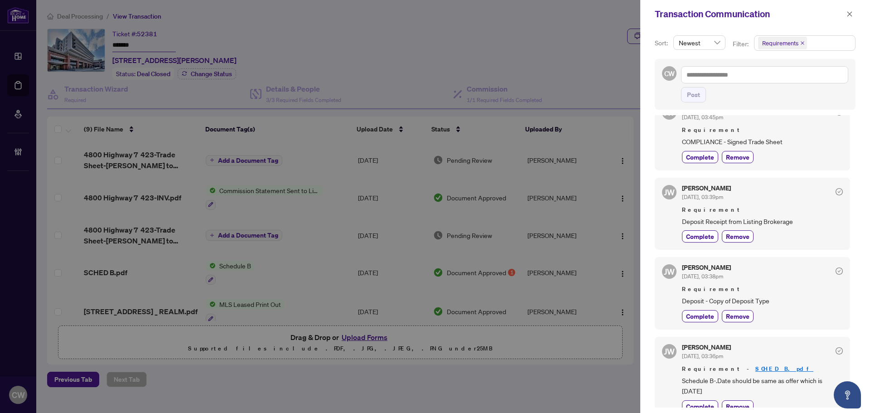
scroll to position [34, 0]
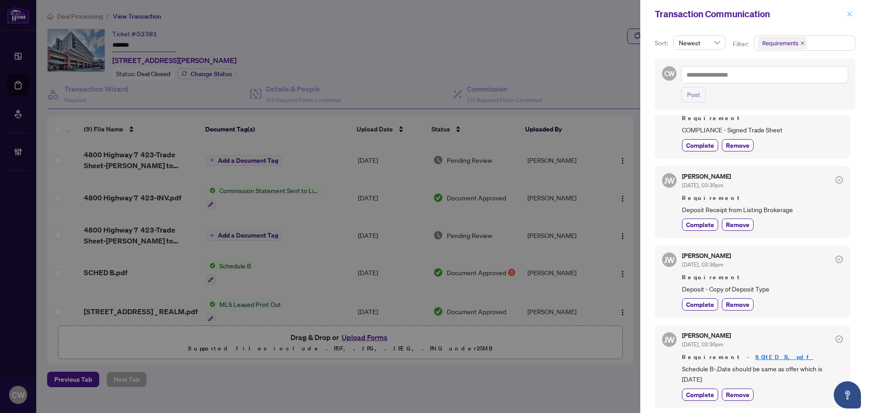
click at [849, 10] on span "button" at bounding box center [850, 14] width 6 height 15
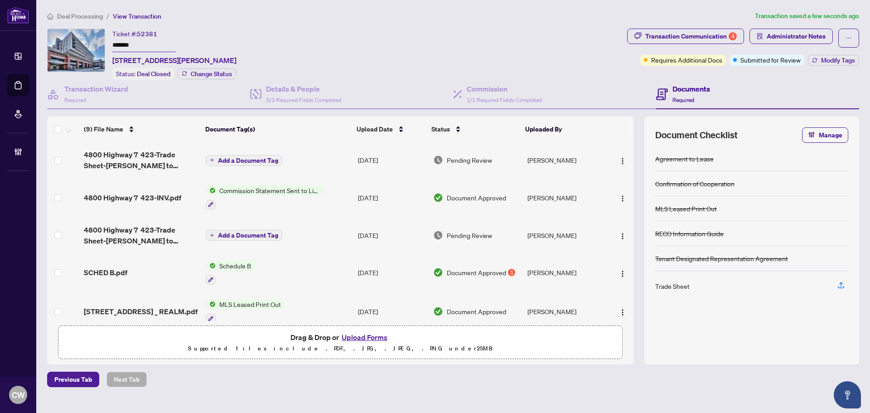
click at [144, 151] on span "4800 Highway 7 423-Trade Sheet-Candice to Review.pdf" at bounding box center [141, 160] width 115 height 22
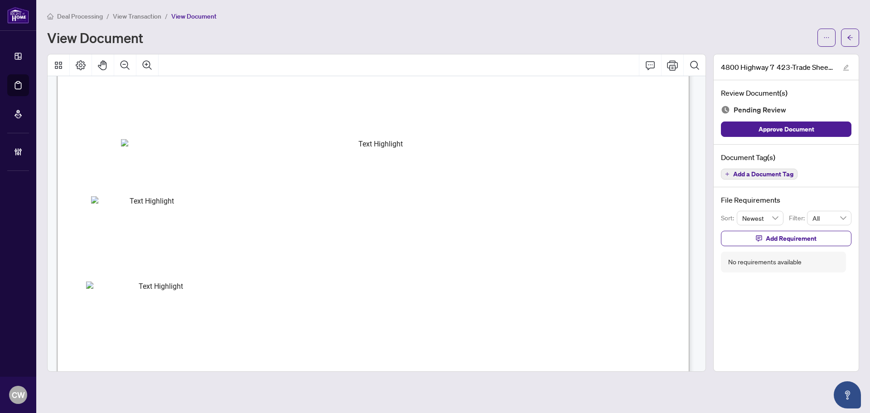
scroll to position [227, 0]
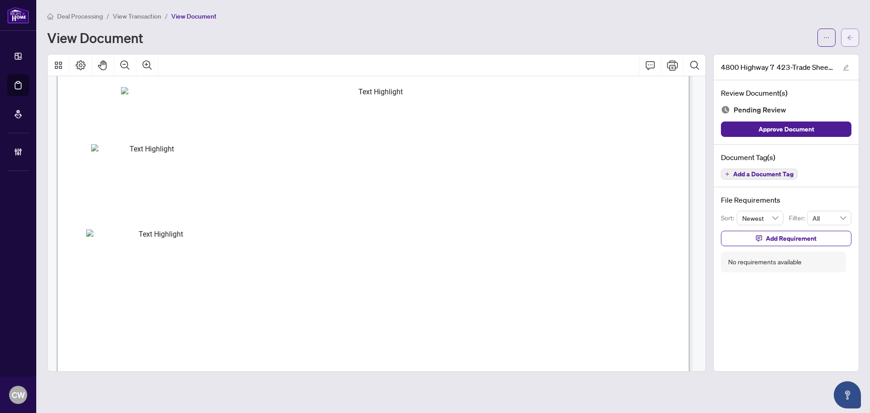
click at [845, 39] on button "button" at bounding box center [850, 38] width 18 height 18
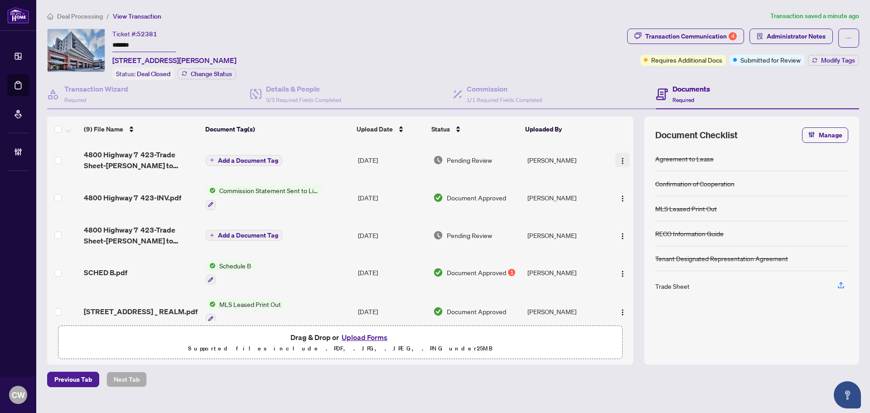
click at [622, 157] on img "button" at bounding box center [622, 160] width 7 height 7
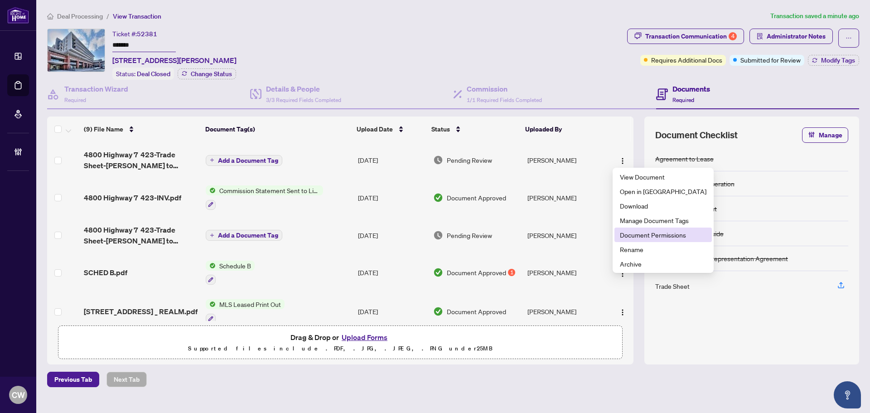
click at [633, 240] on li "Document Permissions" at bounding box center [663, 235] width 97 height 15
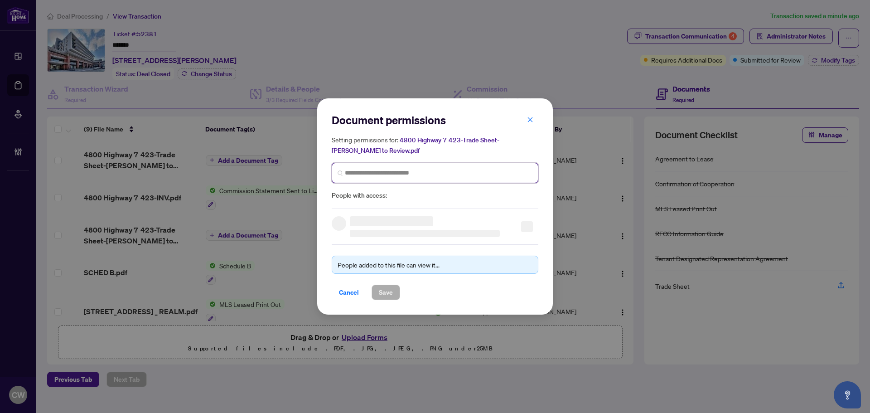
click at [442, 169] on input "search" at bounding box center [439, 173] width 188 height 10
paste input "**********"
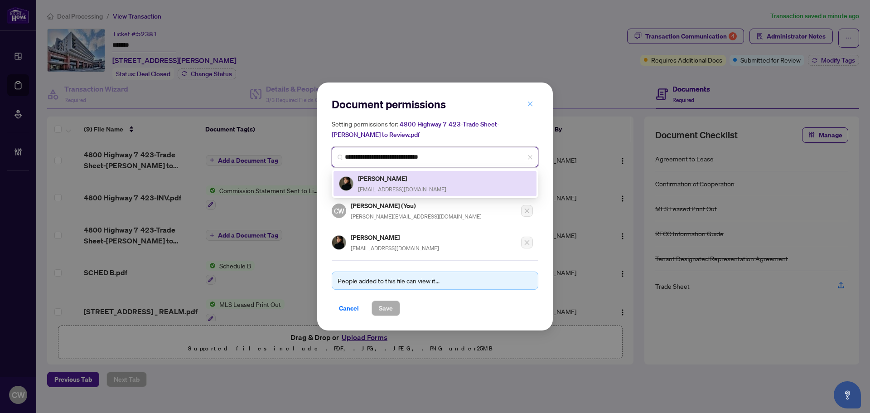
type input "**********"
click at [530, 110] on span "button" at bounding box center [530, 104] width 6 height 15
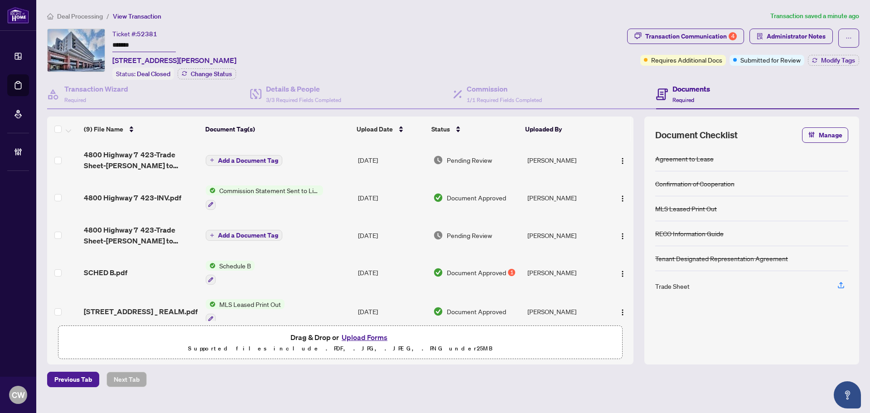
click at [381, 337] on button "Upload Forms" at bounding box center [364, 337] width 51 height 12
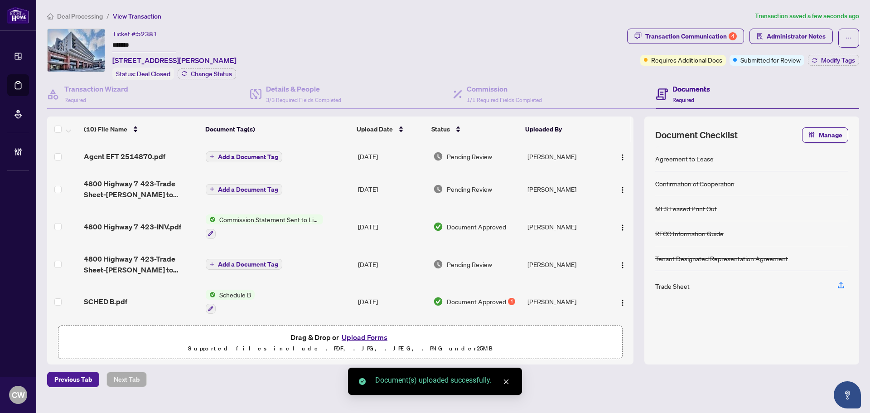
click at [620, 162] on button "button" at bounding box center [623, 156] width 15 height 15
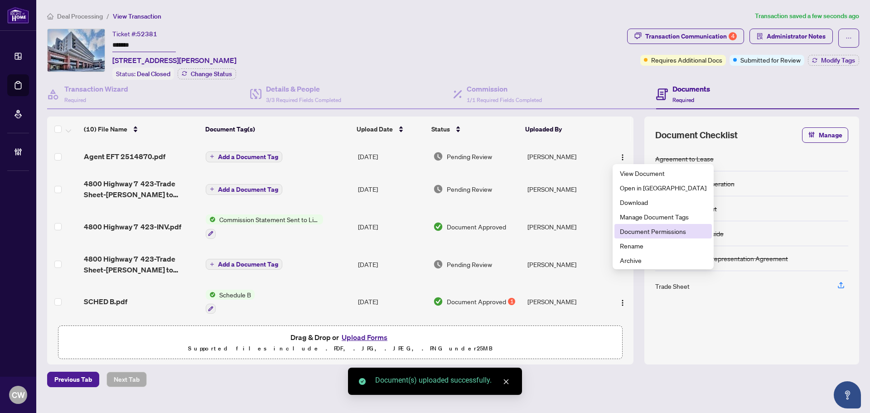
click at [642, 230] on span "Document Permissions" at bounding box center [663, 231] width 87 height 10
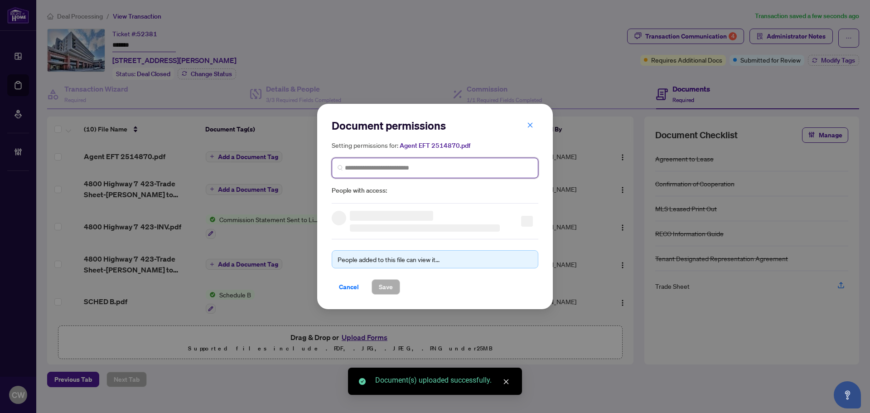
click at [444, 168] on input "search" at bounding box center [439, 168] width 188 height 10
paste input "**********"
type input "**********"
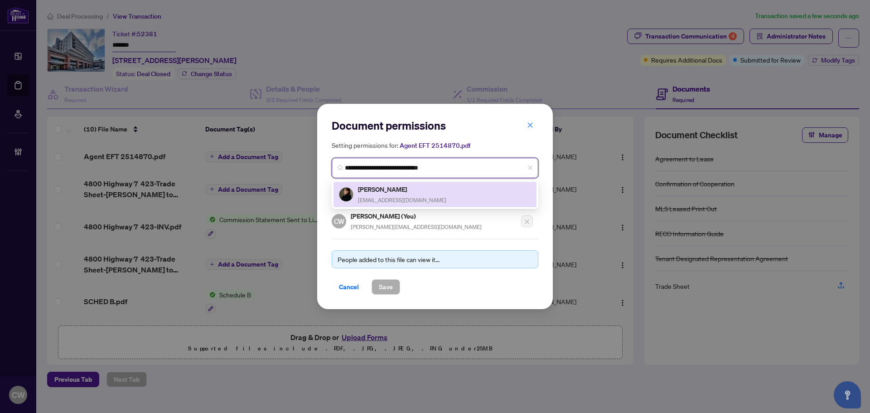
click at [403, 195] on div "Candice Roach-Bogle candicebogleproperties@gmail.com" at bounding box center [402, 194] width 88 height 21
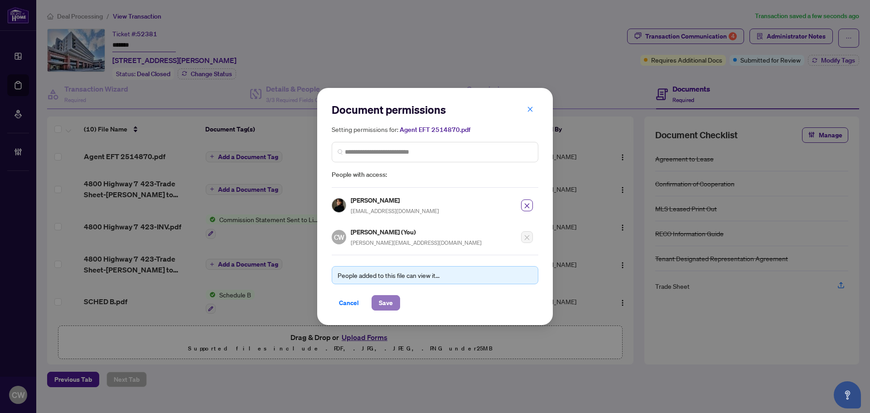
click at [390, 305] on span "Save" at bounding box center [386, 303] width 14 height 15
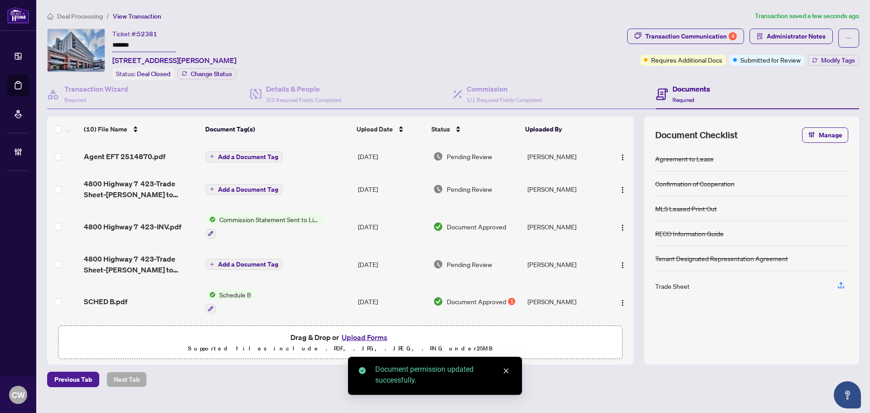
click at [150, 156] on span "Agent EFT 2514870.pdf" at bounding box center [125, 156] width 82 height 11
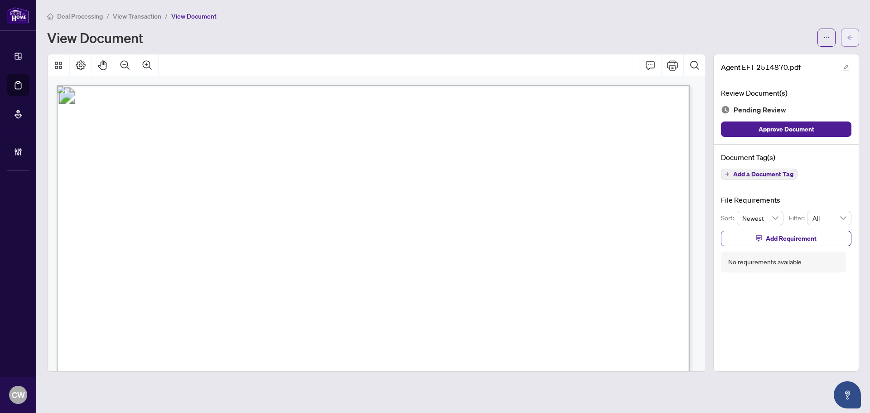
click at [854, 32] on button "button" at bounding box center [850, 38] width 18 height 18
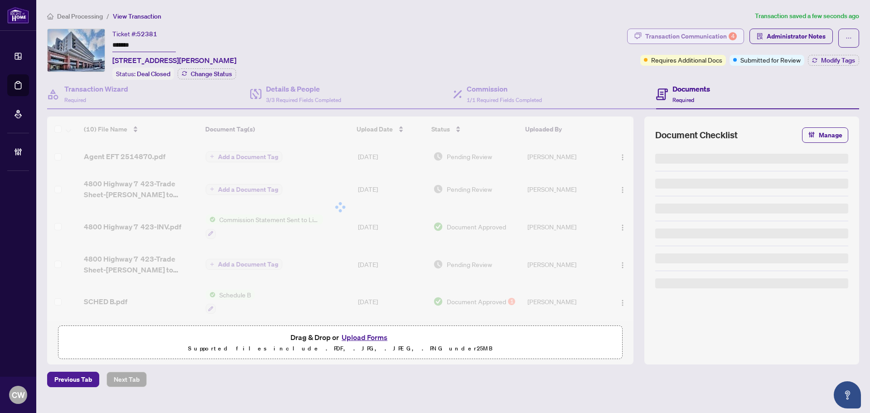
click at [719, 36] on div "Transaction Communication 4" at bounding box center [692, 36] width 92 height 15
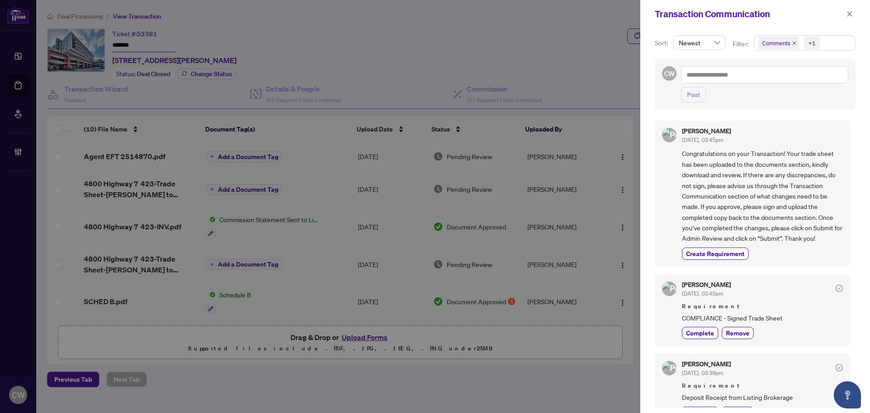
click at [791, 44] on span "Comments" at bounding box center [778, 43] width 41 height 13
click at [794, 42] on icon "close" at bounding box center [794, 43] width 5 height 5
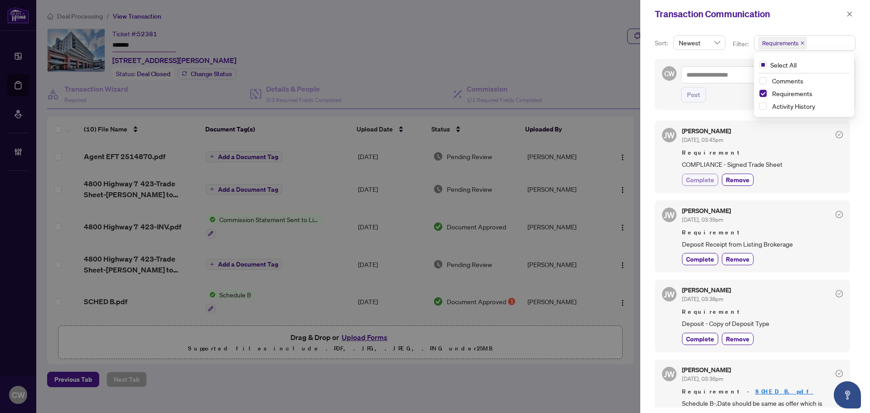
click at [697, 183] on span "Complete" at bounding box center [700, 180] width 28 height 10
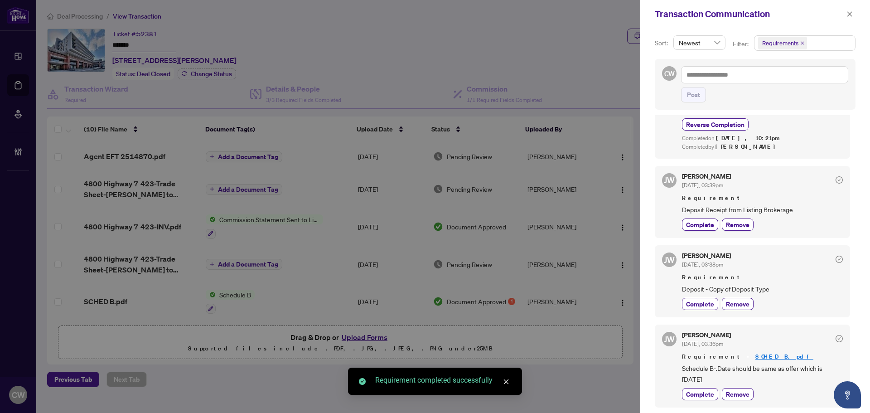
scroll to position [2, 0]
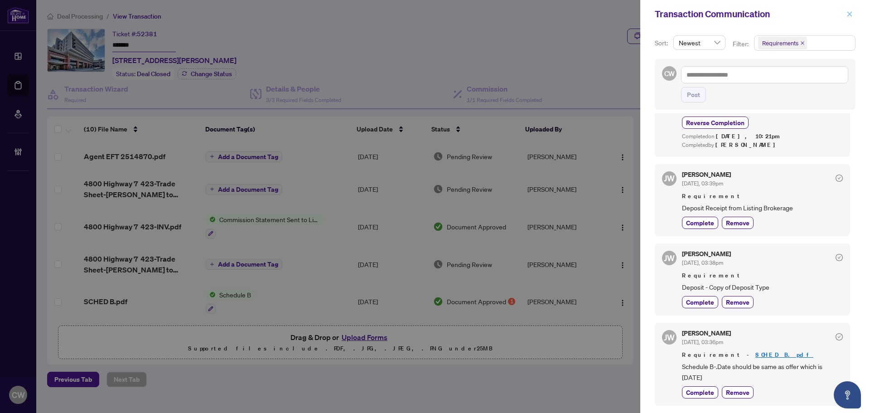
click at [850, 16] on icon "close" at bounding box center [850, 14] width 6 height 6
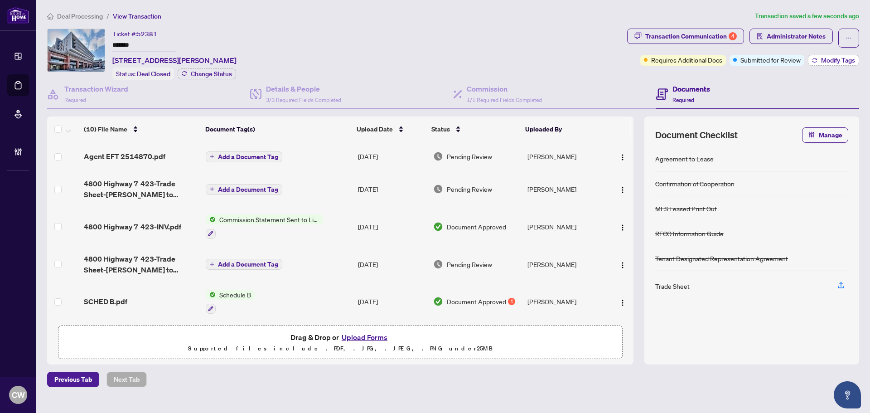
click at [833, 60] on span "Modify Tags" at bounding box center [838, 60] width 34 height 6
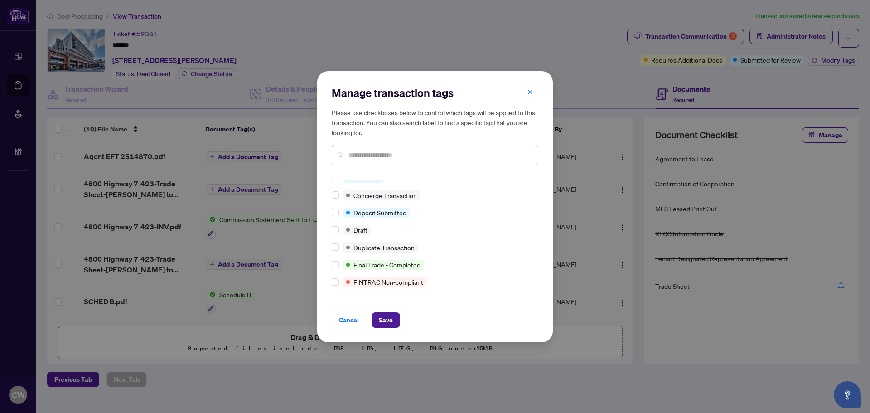
scroll to position [0, 0]
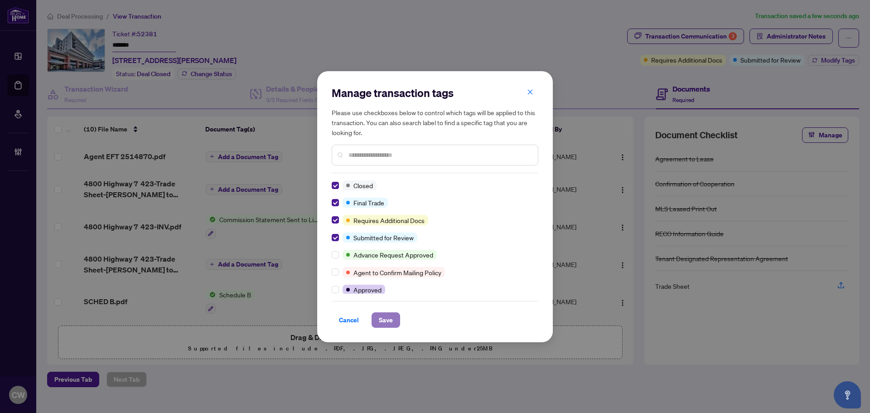
click at [390, 319] on span "Save" at bounding box center [386, 320] width 14 height 15
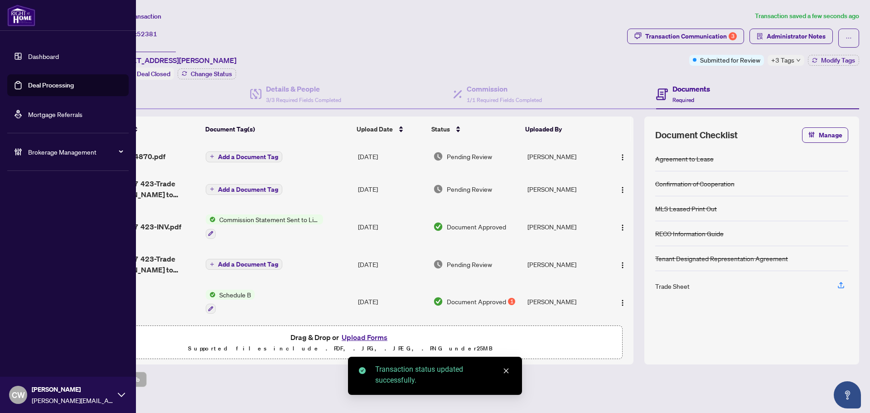
drag, startPoint x: 31, startPoint y: 79, endPoint x: 131, endPoint y: 77, distance: 99.3
click at [31, 81] on link "Deal Processing" at bounding box center [51, 85] width 46 height 8
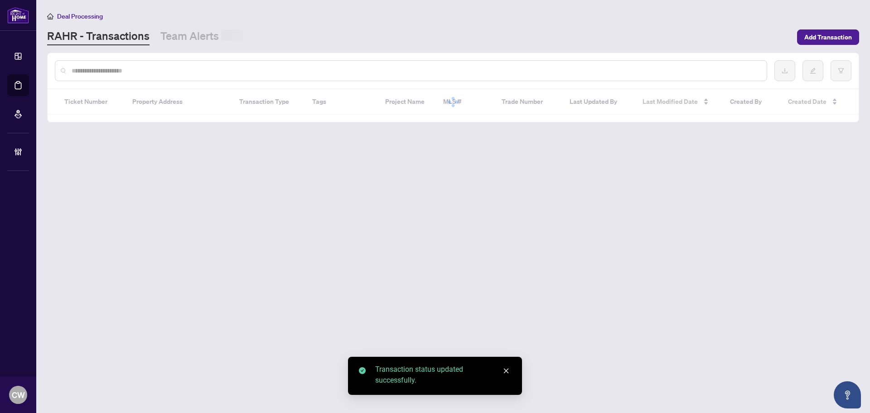
click at [149, 66] on input "text" at bounding box center [416, 71] width 688 height 10
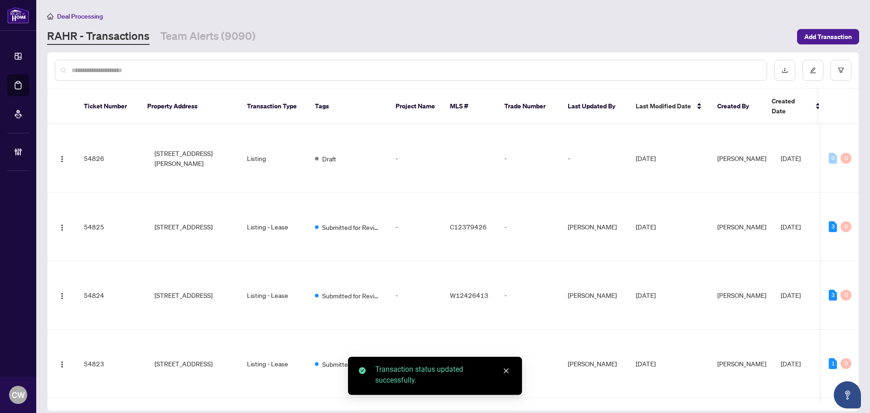
paste input "*******"
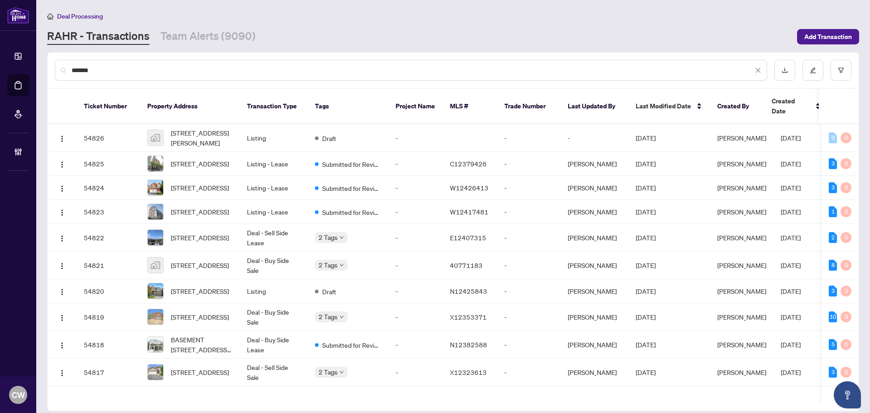
type input "*******"
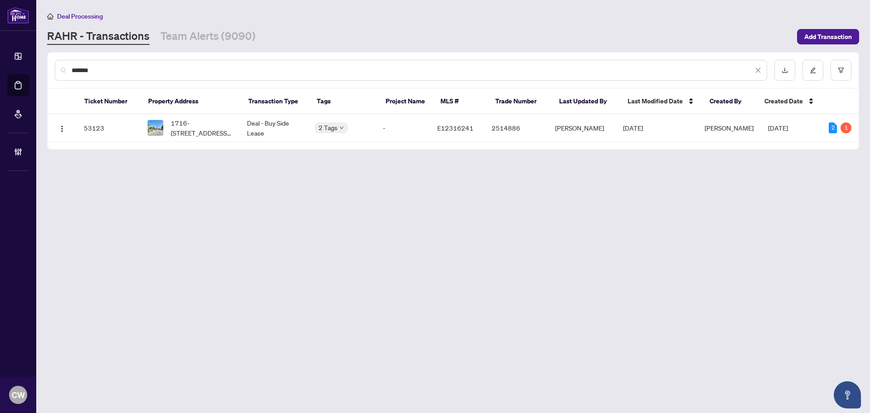
click at [174, 133] on span "1716-1000 The Esplanade Rd, Pickering, Ontario L1V 6V4, Canada" at bounding box center [202, 128] width 62 height 20
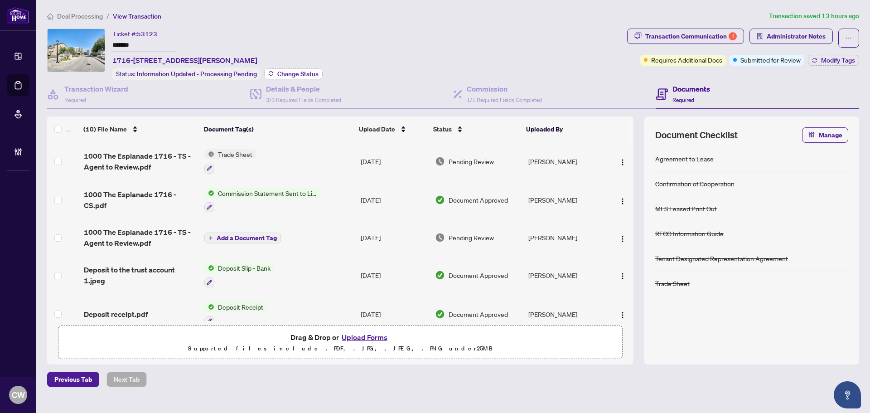
click at [311, 71] on span "Change Status" at bounding box center [297, 74] width 41 height 6
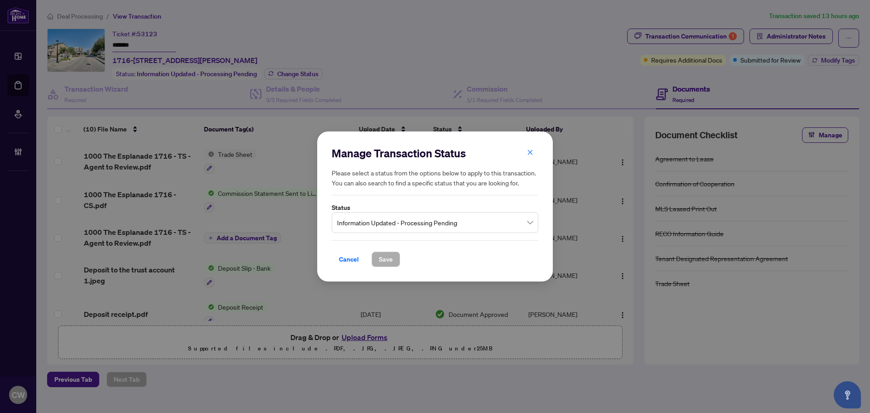
click at [477, 232] on input "search" at bounding box center [431, 224] width 188 height 20
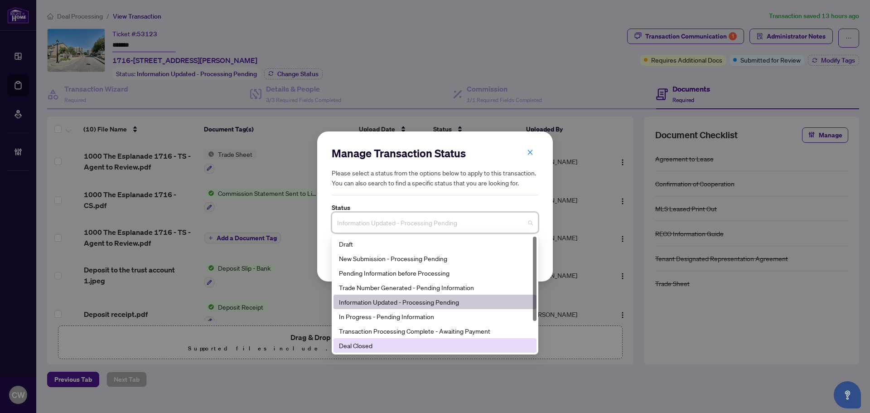
click at [406, 348] on div "Deal Closed" at bounding box center [435, 345] width 192 height 10
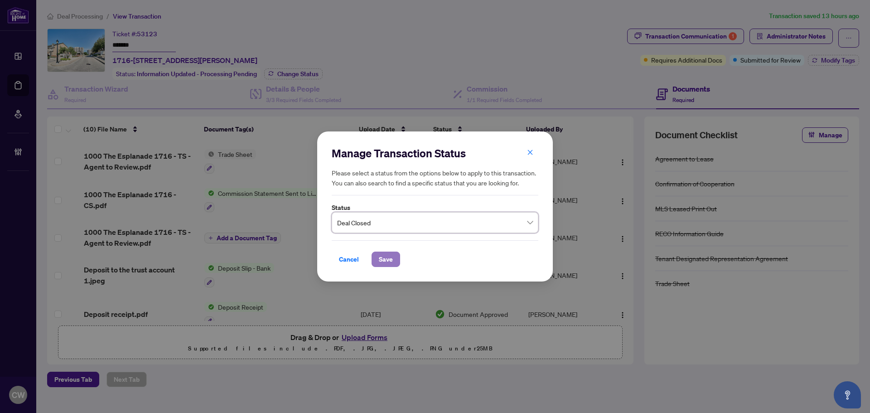
click at [396, 262] on button "Save" at bounding box center [386, 259] width 29 height 15
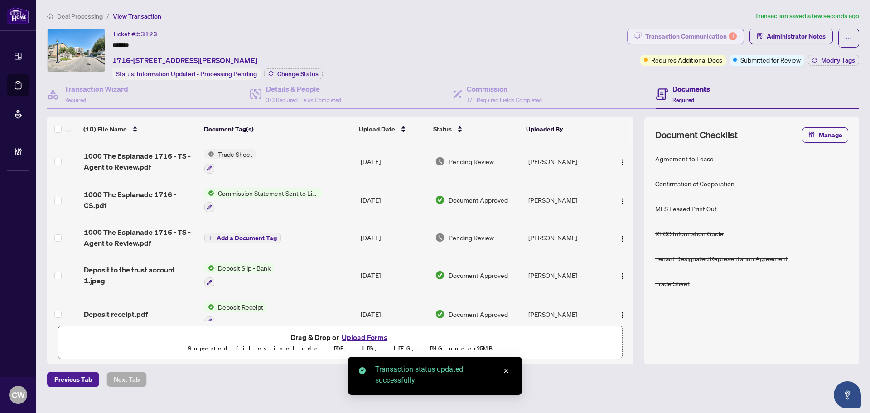
click at [709, 38] on div "Transaction Communication 1" at bounding box center [692, 36] width 92 height 15
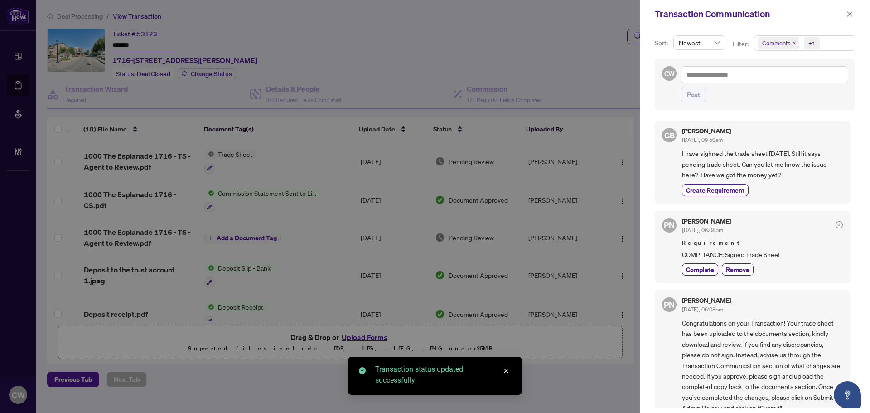
click at [793, 42] on icon "close" at bounding box center [795, 43] width 4 height 4
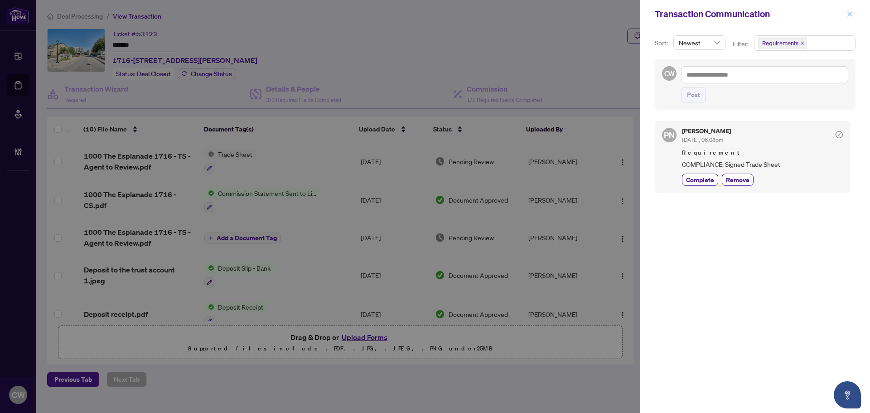
click at [848, 15] on icon "close" at bounding box center [850, 14] width 6 height 6
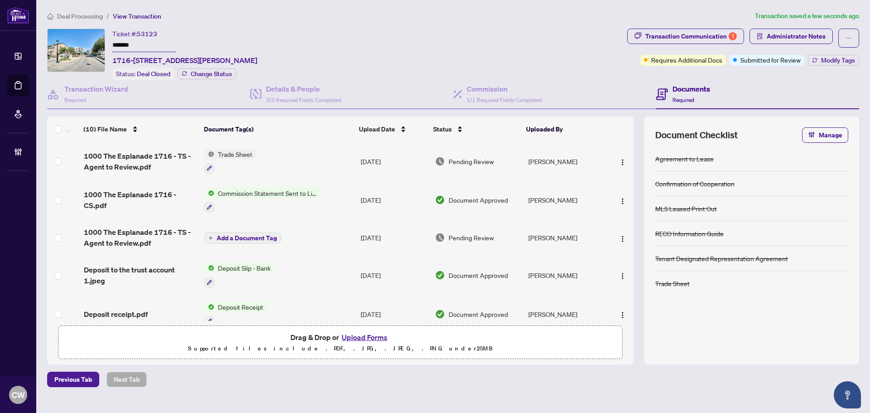
click at [125, 156] on span "1000 The Esplanade 1716 - TS - Agent to Review.pdf" at bounding box center [140, 162] width 113 height 22
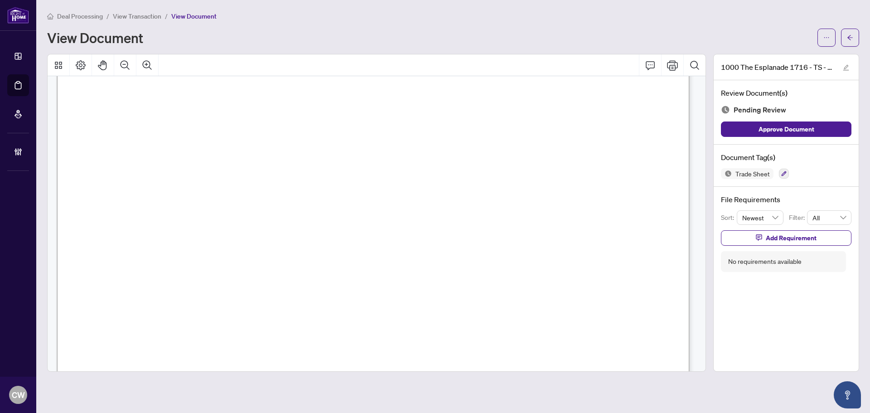
scroll to position [317, 0]
click at [852, 39] on icon "arrow-left" at bounding box center [850, 37] width 6 height 6
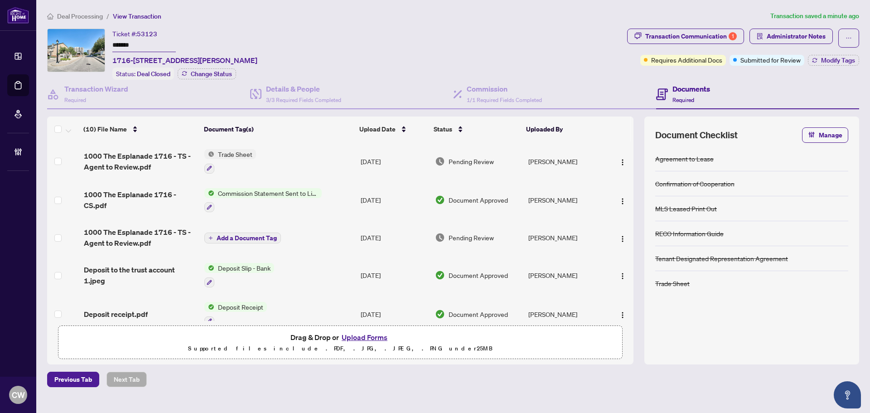
click at [376, 336] on button "Upload Forms" at bounding box center [364, 337] width 51 height 12
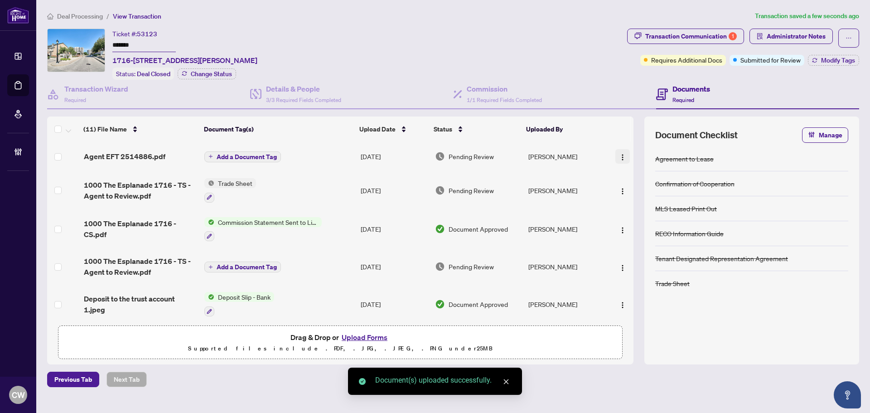
click at [622, 154] on img "button" at bounding box center [622, 157] width 7 height 7
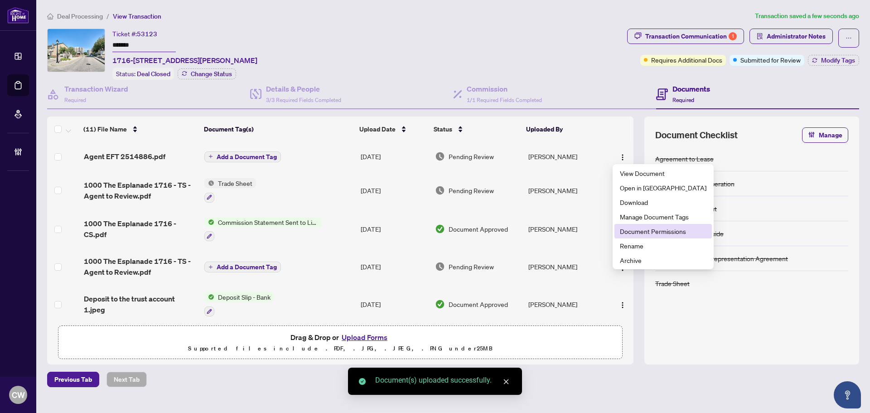
click at [635, 228] on span "Document Permissions" at bounding box center [663, 231] width 87 height 10
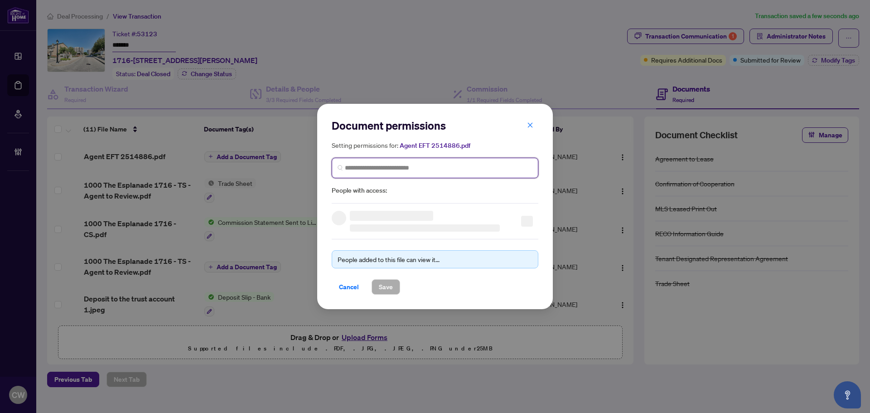
paste input "**********"
click at [444, 169] on input "search" at bounding box center [439, 168] width 188 height 10
type input "**********"
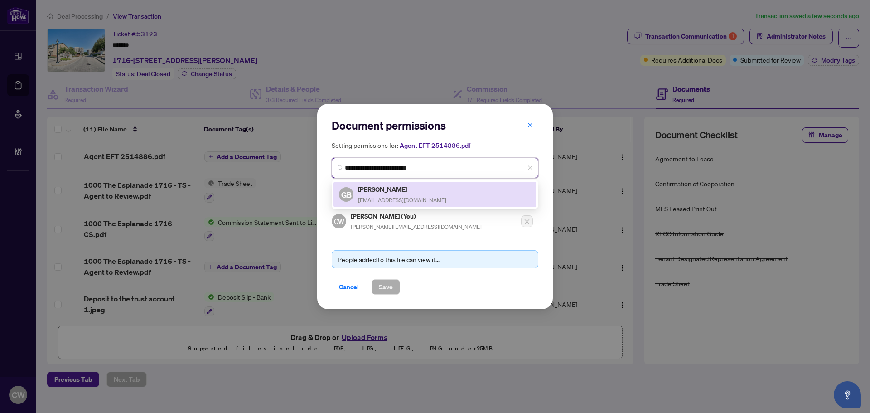
click at [428, 195] on div "GB Gamini Bandara mgb.bandara@gmail.com" at bounding box center [435, 194] width 192 height 21
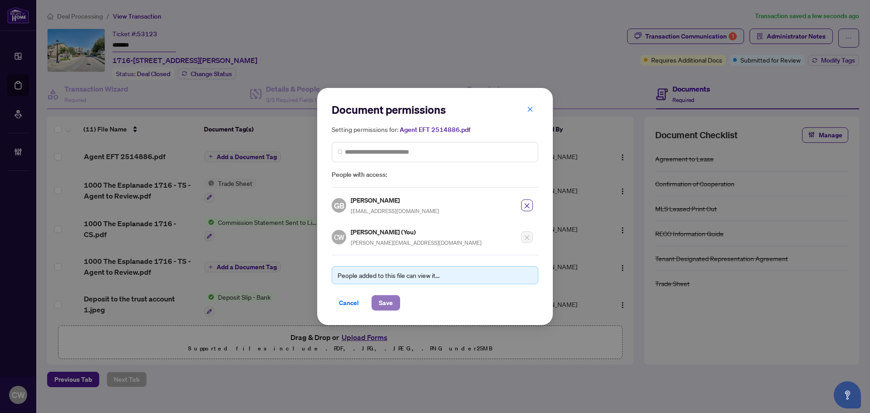
click at [394, 301] on button "Save" at bounding box center [386, 302] width 29 height 15
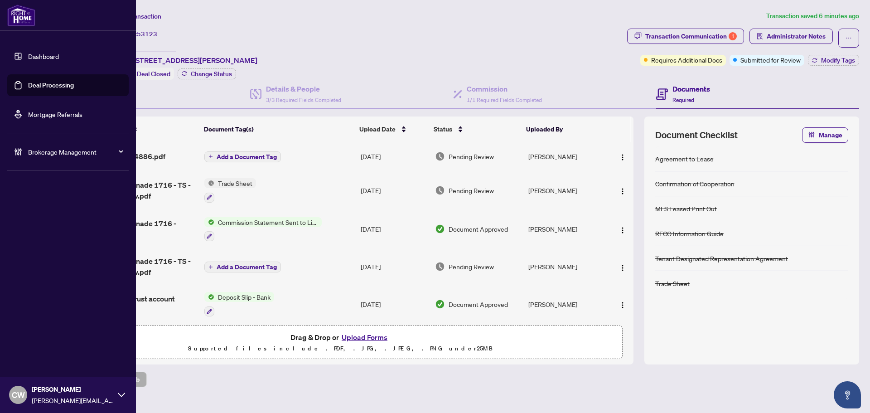
click at [37, 89] on link "Deal Processing" at bounding box center [51, 85] width 46 height 8
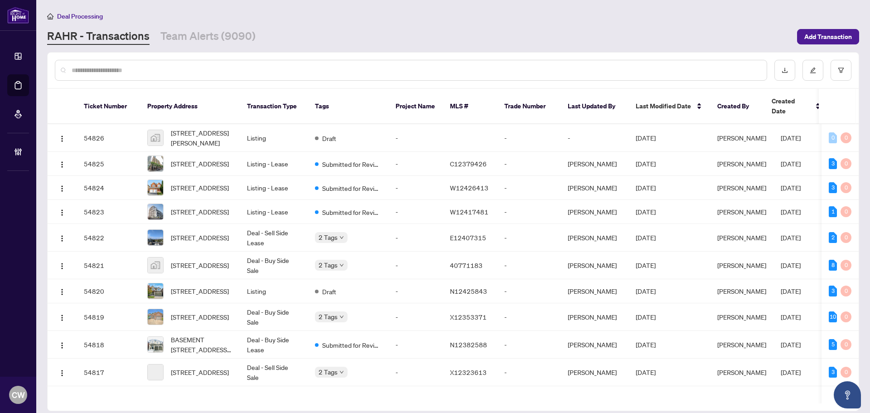
click at [179, 70] on input "text" at bounding box center [416, 70] width 688 height 10
paste input "*******"
type input "*******"
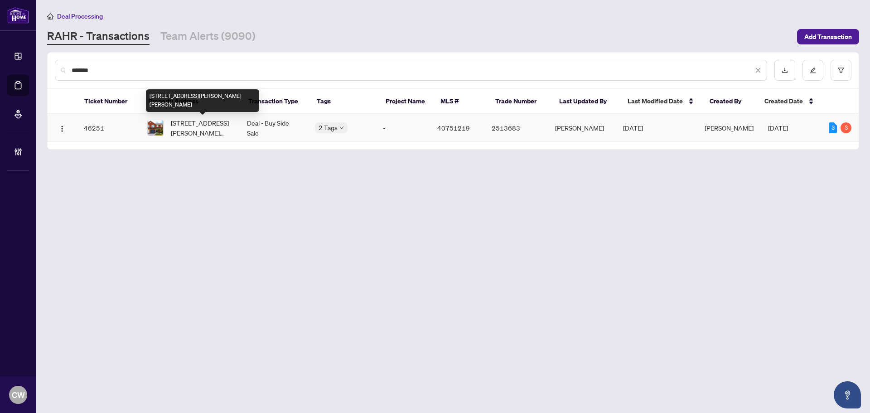
click at [207, 130] on span "[STREET_ADDRESS][PERSON_NAME][PERSON_NAME]" at bounding box center [202, 128] width 62 height 20
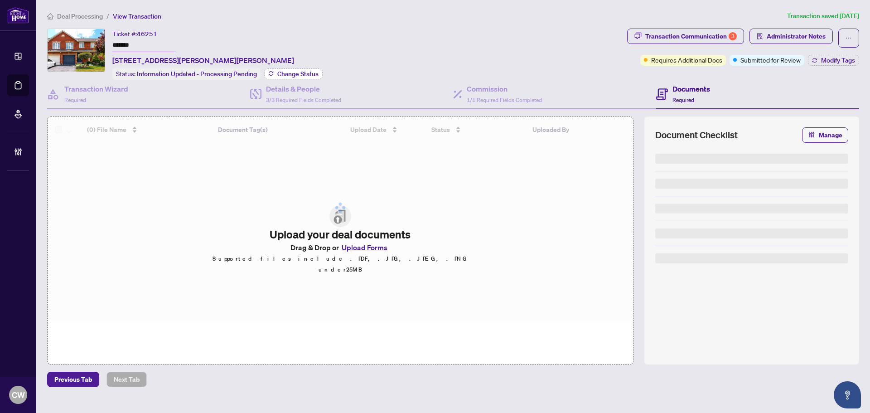
click at [297, 71] on span "Change Status" at bounding box center [297, 74] width 41 height 6
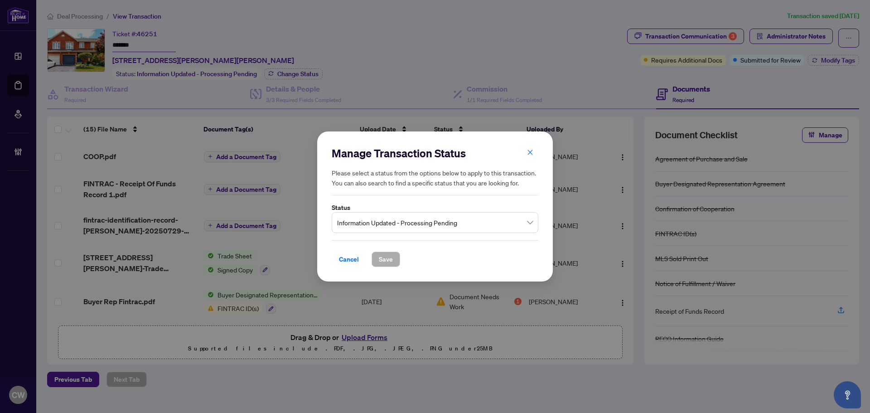
click at [353, 223] on span "Information Updated - Processing Pending" at bounding box center [435, 222] width 196 height 17
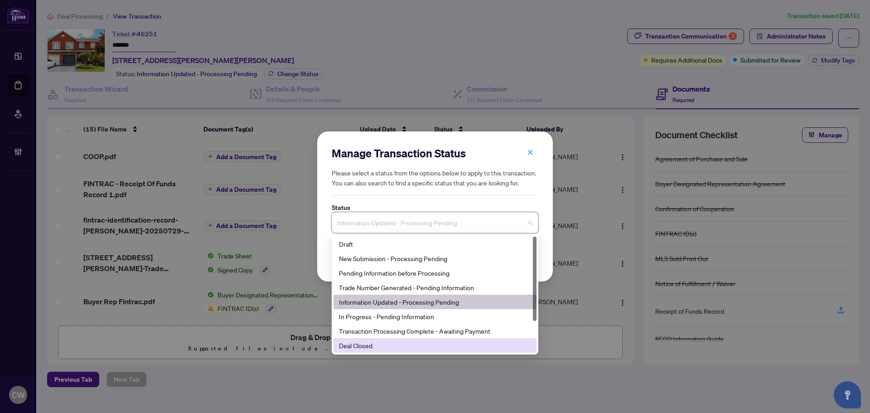
click at [421, 347] on div "Deal Closed" at bounding box center [435, 345] width 192 height 10
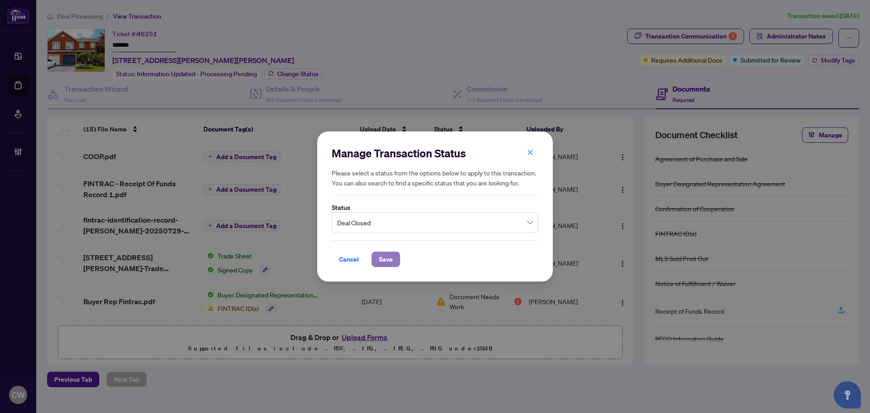
click at [383, 263] on span "Save" at bounding box center [386, 259] width 14 height 15
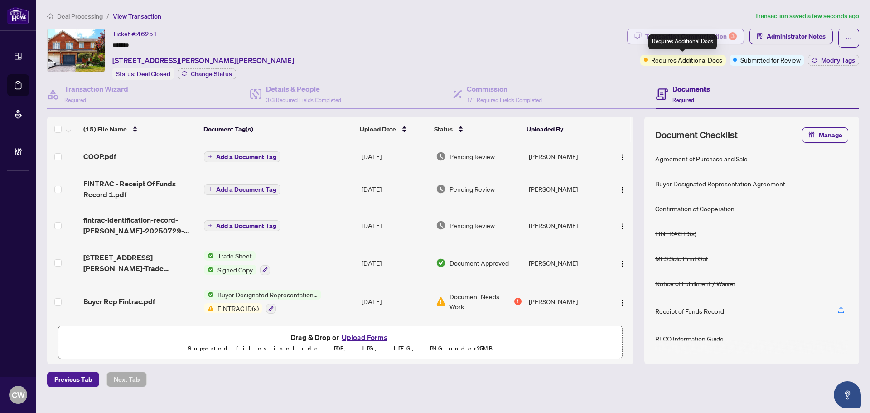
drag, startPoint x: 704, startPoint y: 34, endPoint x: 715, endPoint y: 39, distance: 12.0
click at [704, 34] on div "Transaction Communication 3" at bounding box center [692, 36] width 92 height 15
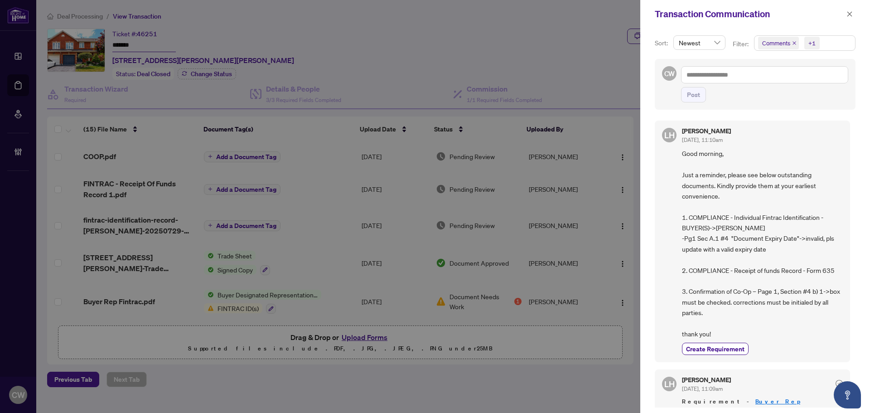
click at [796, 44] on icon "close" at bounding box center [794, 43] width 5 height 5
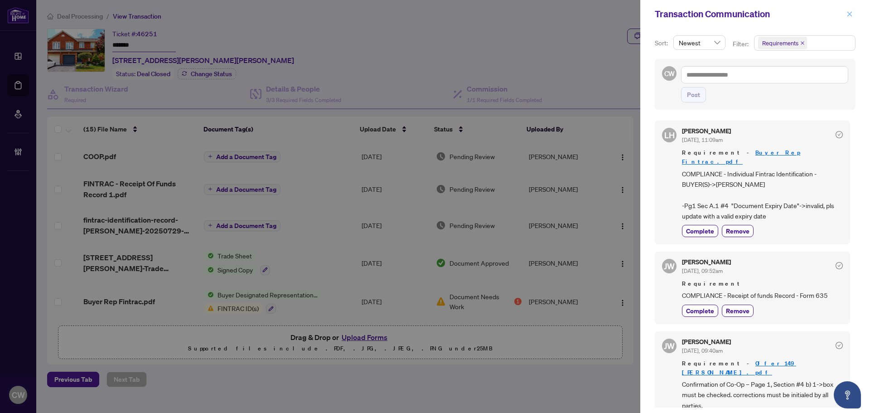
click at [850, 20] on span "button" at bounding box center [850, 14] width 6 height 15
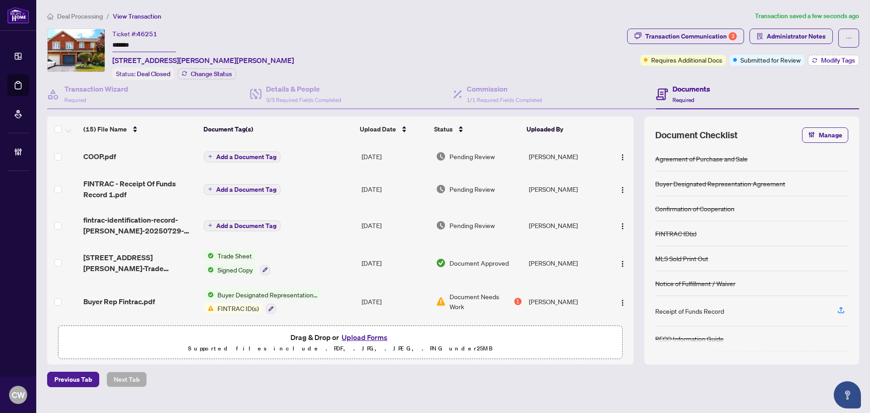
click at [839, 58] on span "Modify Tags" at bounding box center [838, 60] width 34 height 6
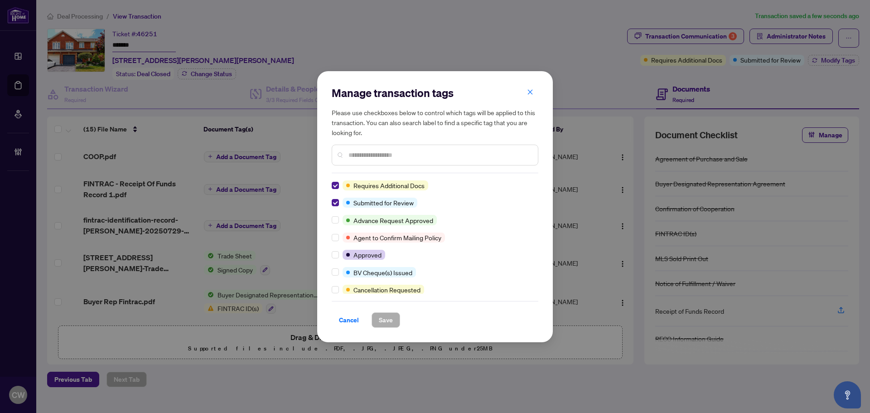
scroll to position [91, 0]
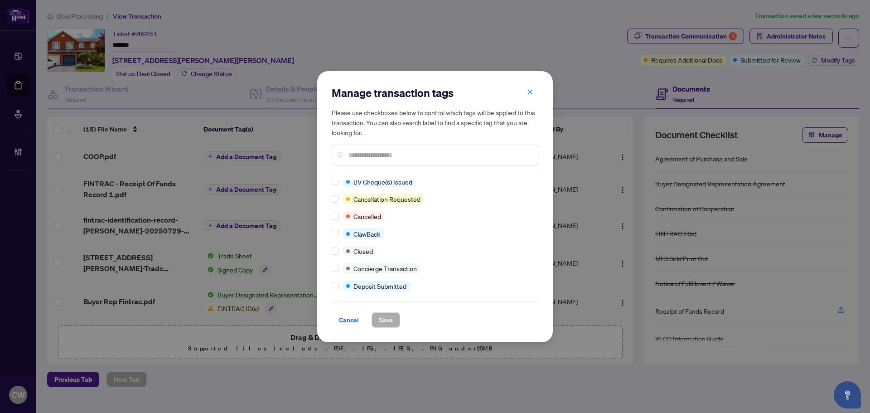
click at [336, 257] on div "Requires Additional Docs Submitted for Review Advance Request Approved Agent to…" at bounding box center [435, 236] width 207 height 113
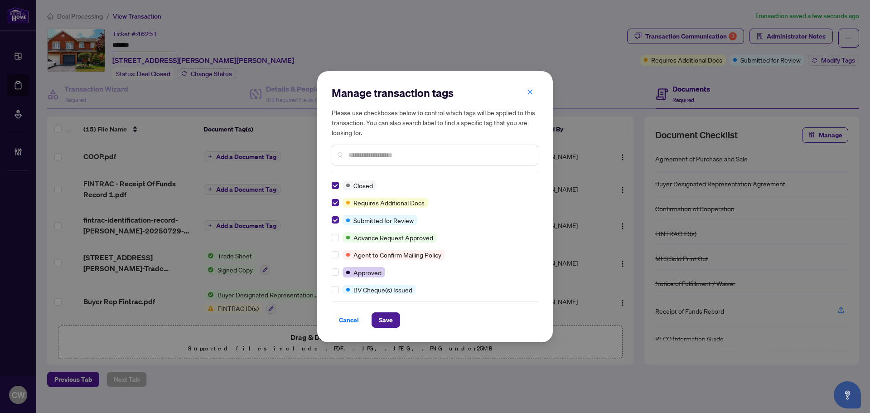
click at [399, 327] on span "Save" at bounding box center [386, 319] width 29 height 15
click at [395, 325] on button "Save" at bounding box center [386, 319] width 29 height 15
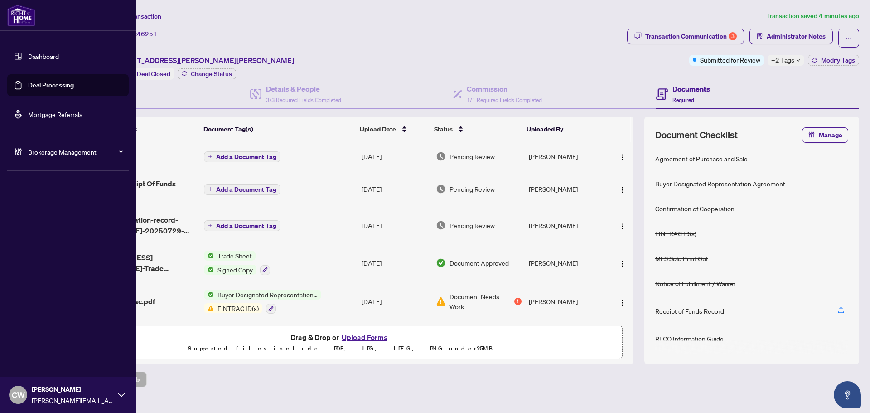
click at [35, 387] on span "[PERSON_NAME]" at bounding box center [73, 389] width 82 height 10
click at [42, 358] on span "Logout" at bounding box center [36, 360] width 20 height 15
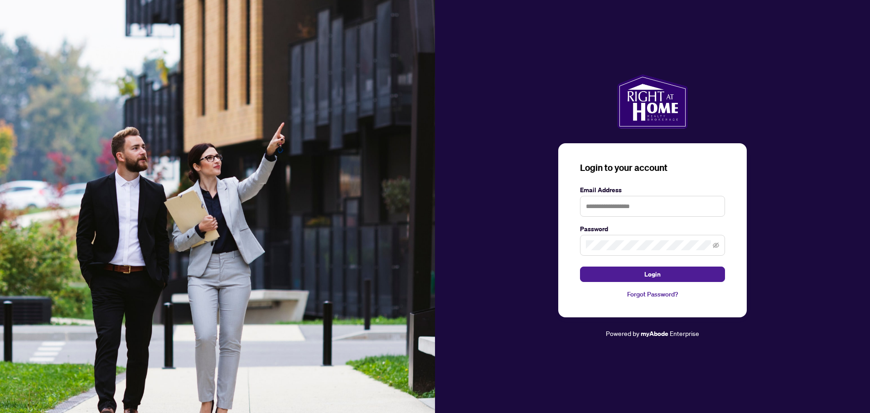
type input "**********"
